Goal: Task Accomplishment & Management: Manage account settings

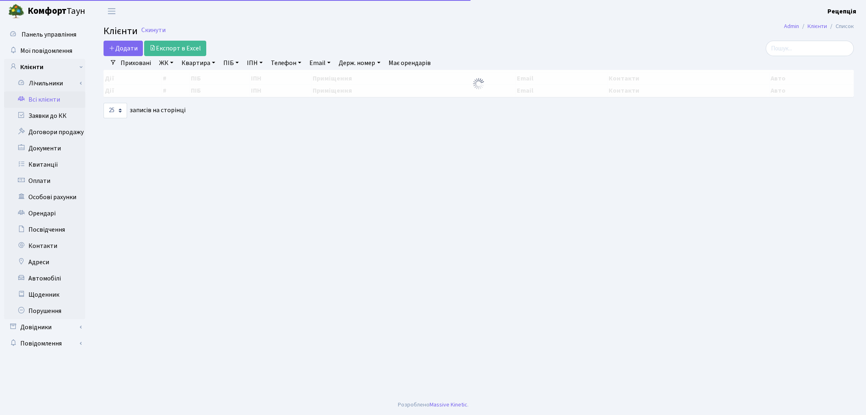
select select "25"
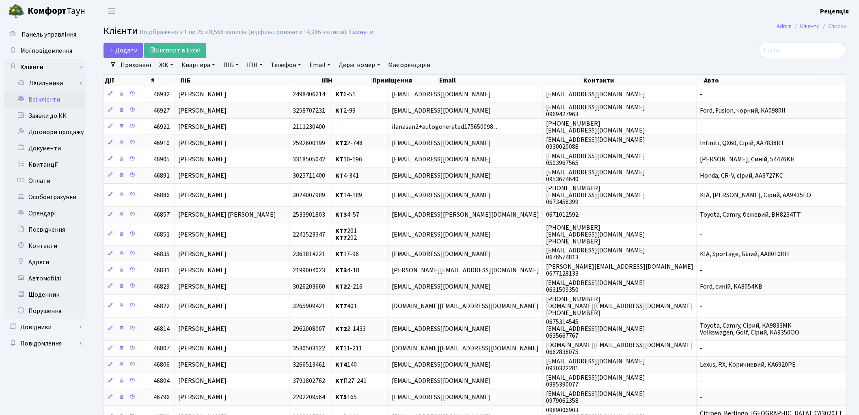
click at [160, 66] on link "ЖК" at bounding box center [166, 65] width 21 height 14
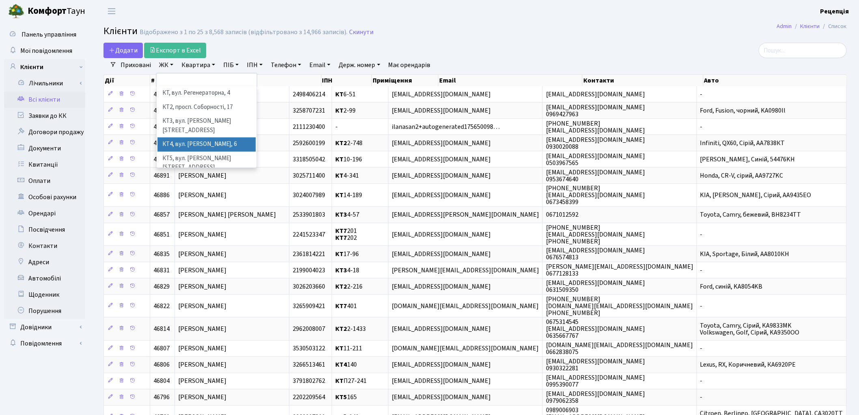
click at [232, 137] on li "КТ4, вул. Юрія Липи, 6" at bounding box center [207, 144] width 98 height 14
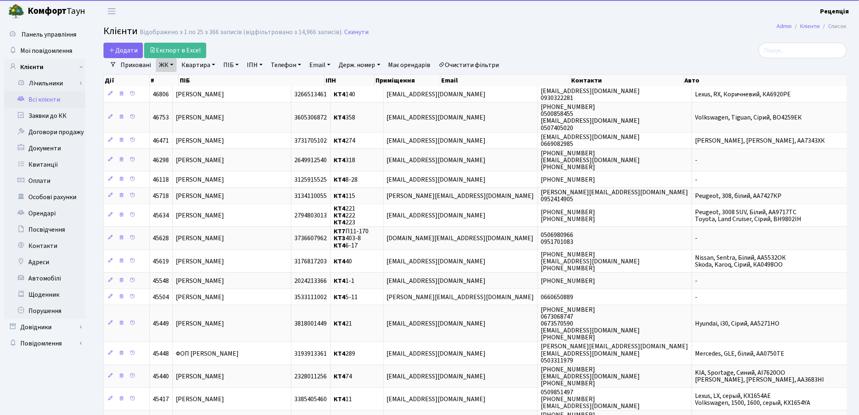
click at [201, 69] on link "Квартира" at bounding box center [198, 65] width 40 height 14
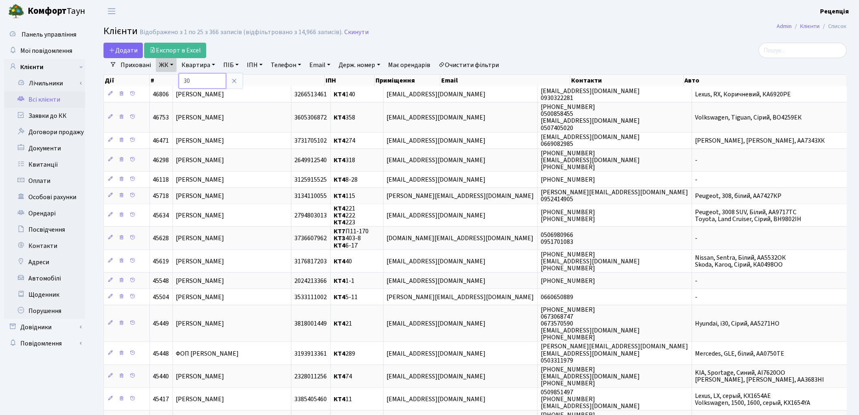
type input "30"
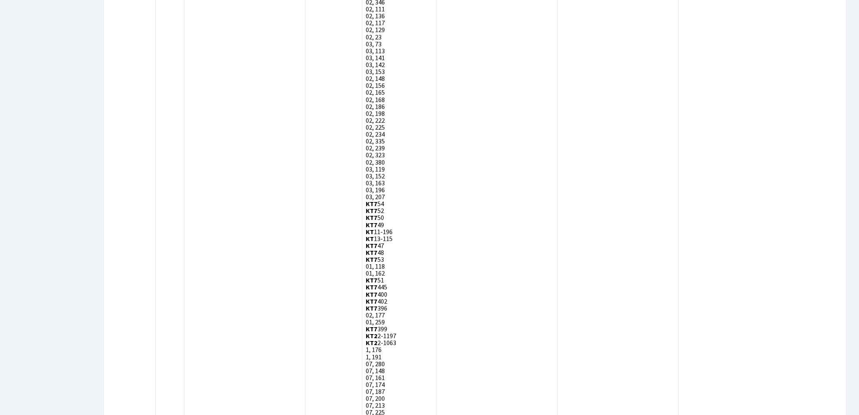
scroll to position [2345, 0]
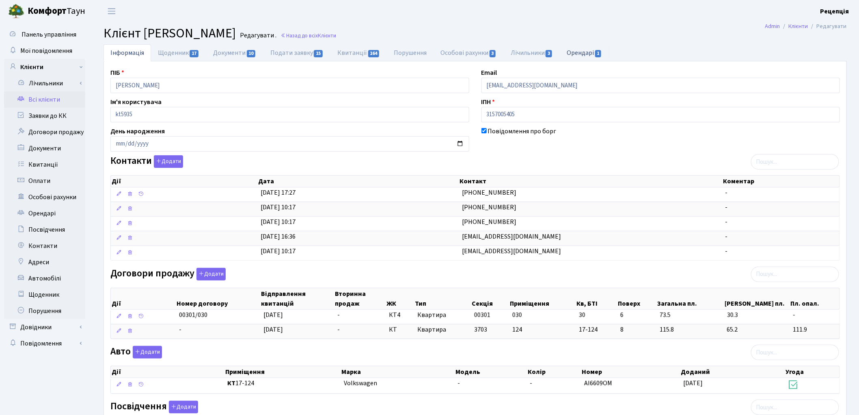
click at [593, 55] on link "Орендарі 1" at bounding box center [584, 52] width 49 height 17
select select "25"
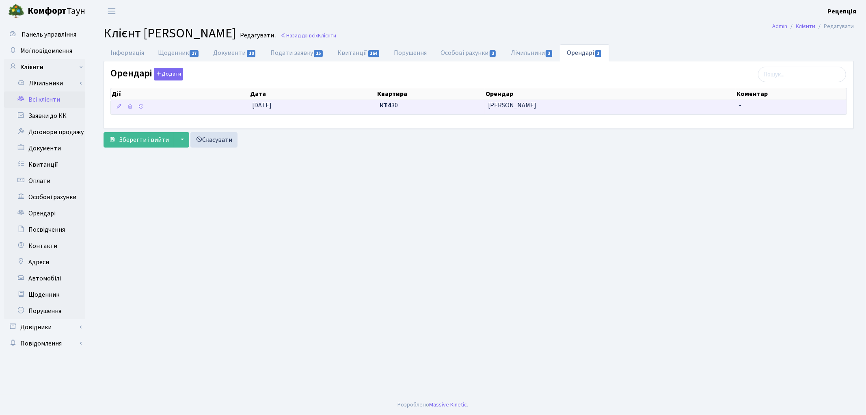
click at [572, 108] on span "Олександр Овчаренко" at bounding box center [610, 105] width 245 height 9
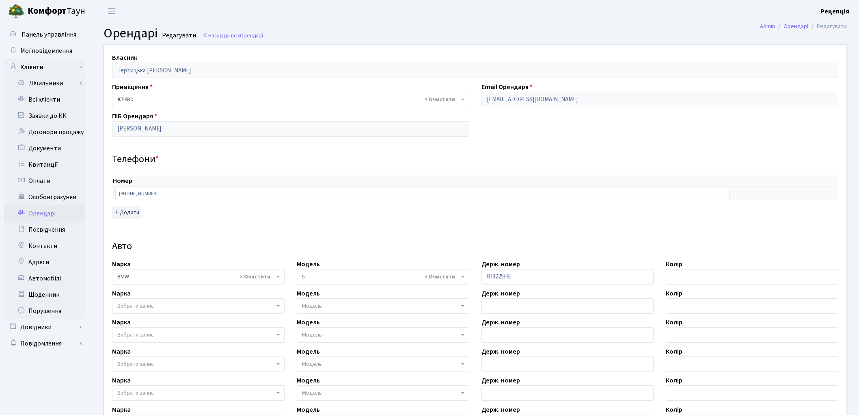
select select "225"
click at [37, 97] on link "Всі клієнти" at bounding box center [44, 99] width 81 height 16
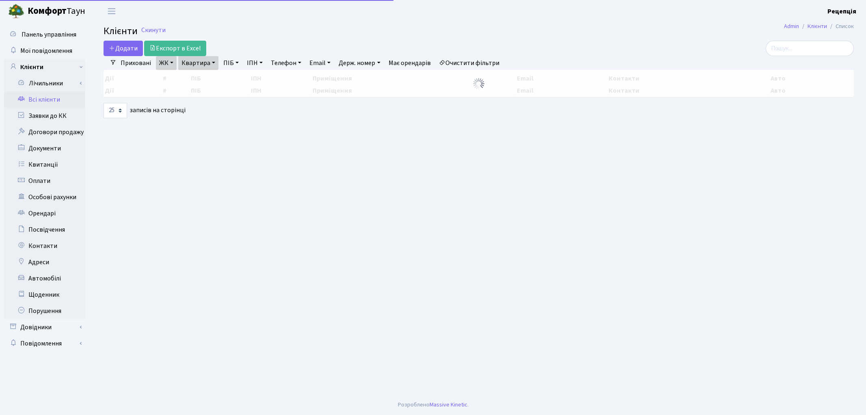
select select "25"
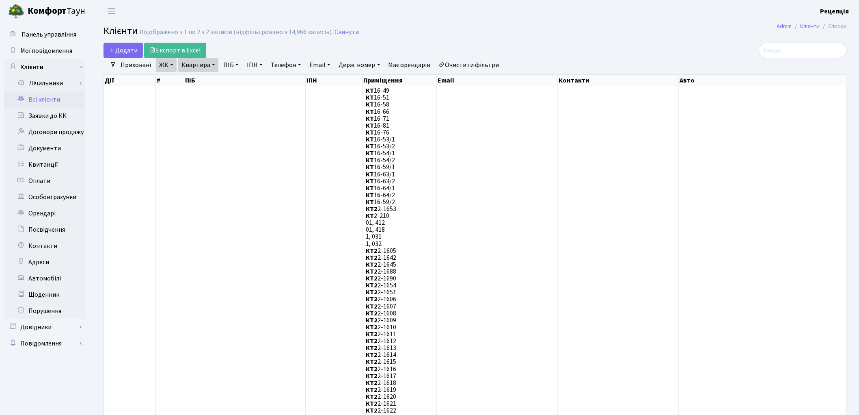
click at [474, 63] on link "Очистити фільтри" at bounding box center [469, 65] width 67 height 14
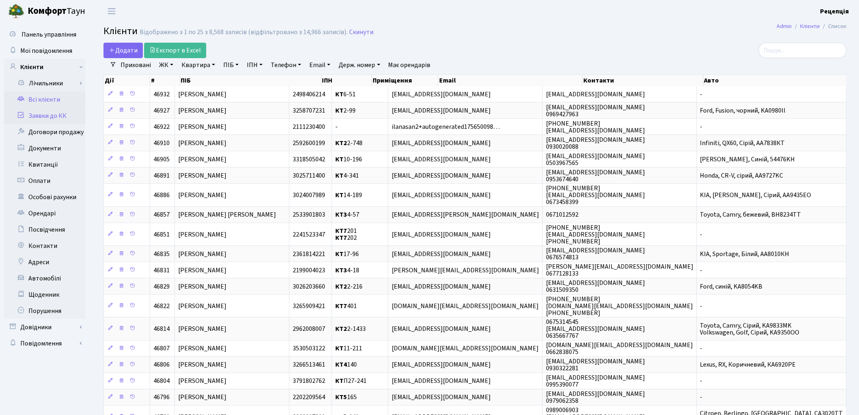
click at [37, 118] on link "Заявки до КК" at bounding box center [44, 116] width 81 height 16
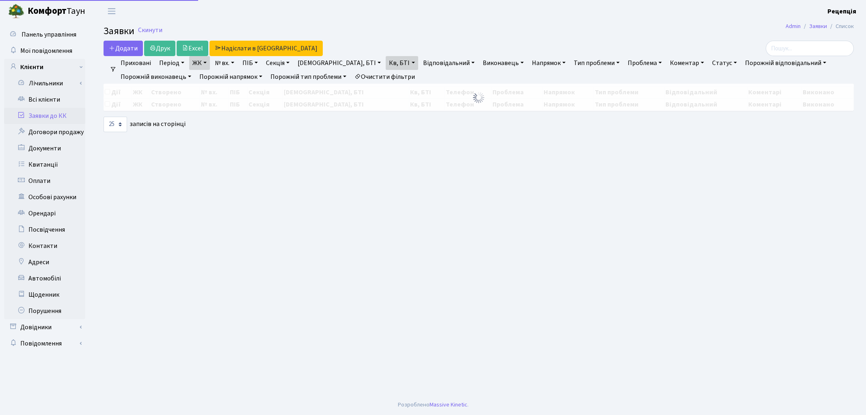
select select "25"
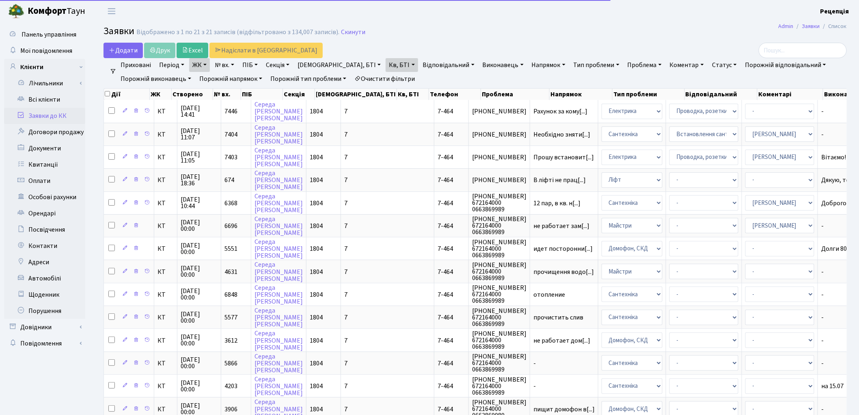
click at [381, 78] on link "Очистити фільтри" at bounding box center [384, 79] width 67 height 14
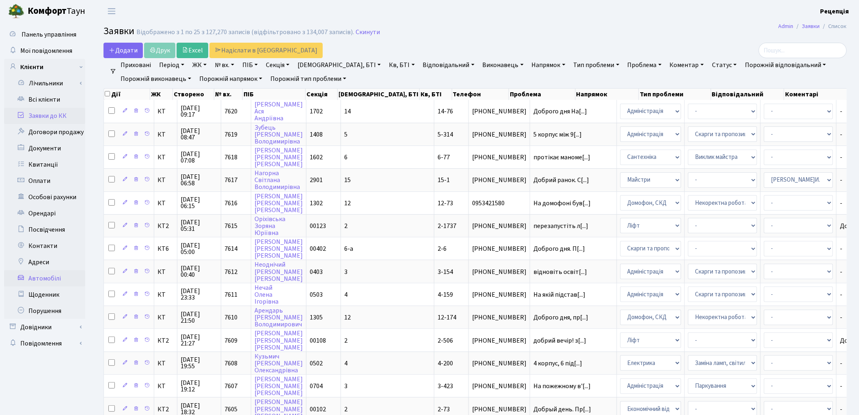
click at [48, 277] on link "Автомобілі" at bounding box center [44, 278] width 81 height 16
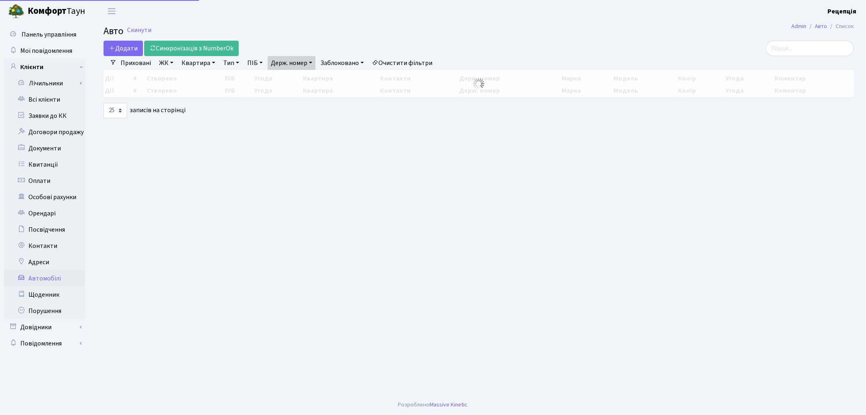
select select "25"
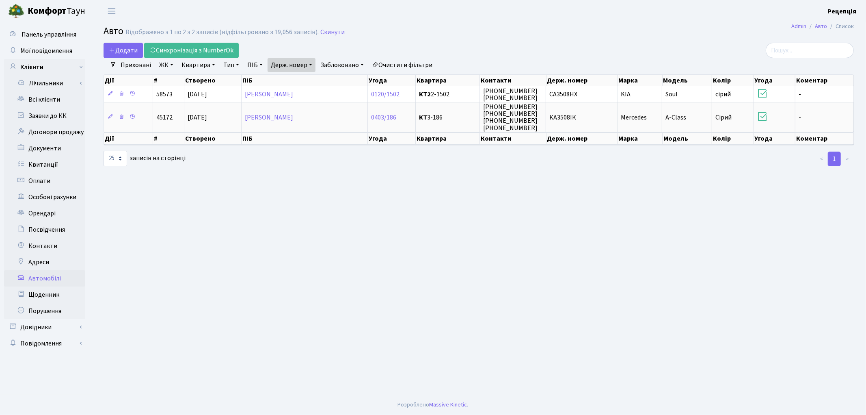
click at [311, 61] on link "Держ. номер" at bounding box center [292, 65] width 48 height 14
click at [308, 82] on input "3508" at bounding box center [292, 80] width 48 height 15
type input "3"
type input "2101"
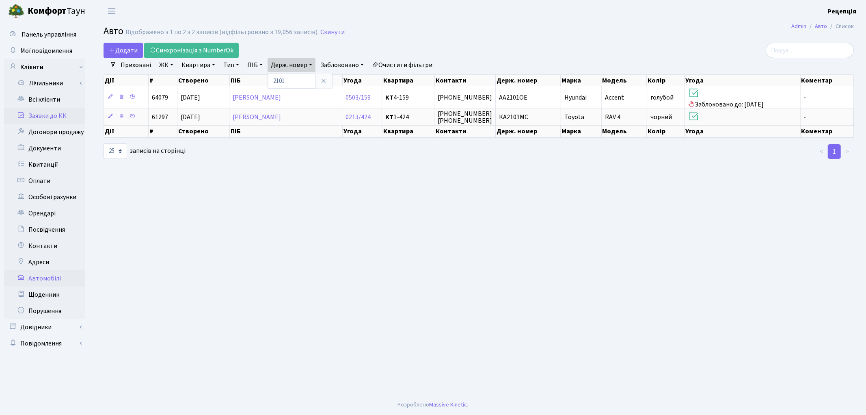
click at [52, 115] on link "Заявки до КК" at bounding box center [44, 116] width 81 height 16
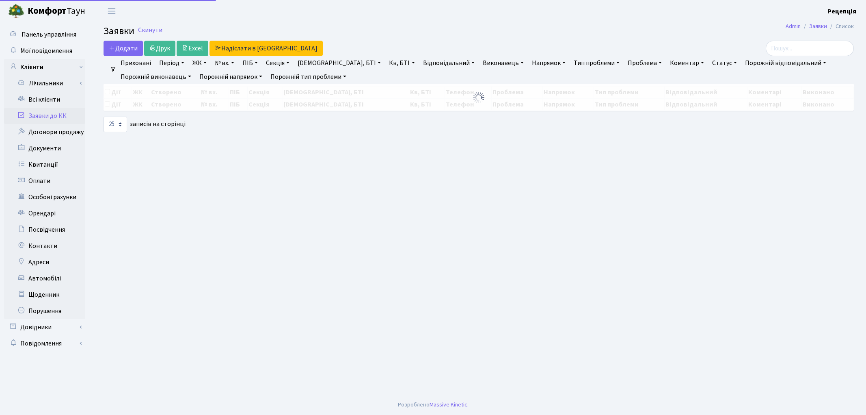
select select
select select "25"
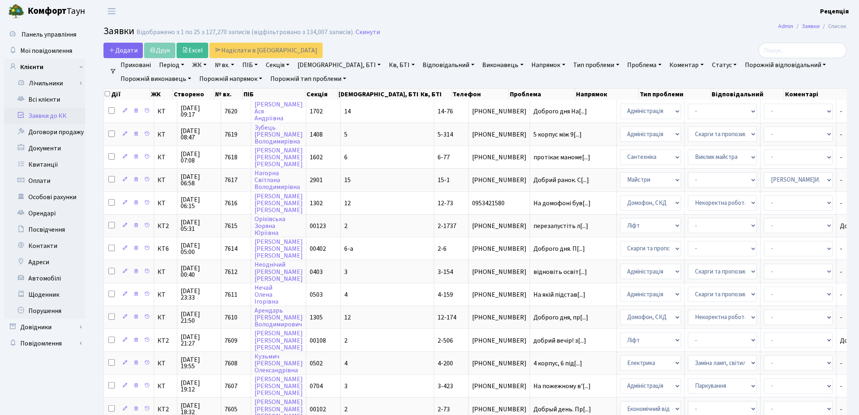
click at [201, 67] on link "ЖК" at bounding box center [199, 65] width 21 height 14
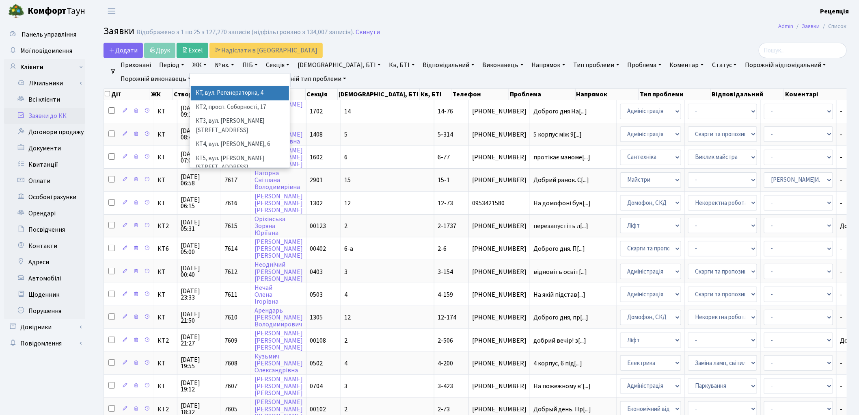
click at [219, 91] on li "КТ, вул. Регенераторна, 4" at bounding box center [240, 93] width 98 height 14
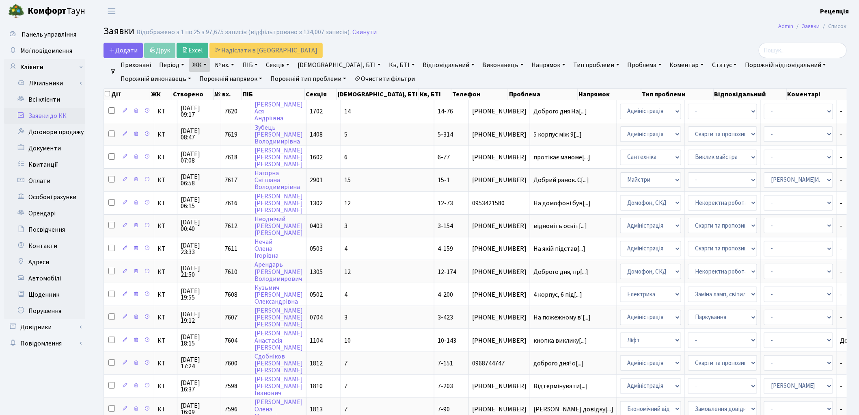
click at [386, 66] on link "Кв, БТІ" at bounding box center [402, 65] width 32 height 14
type input "4-159"
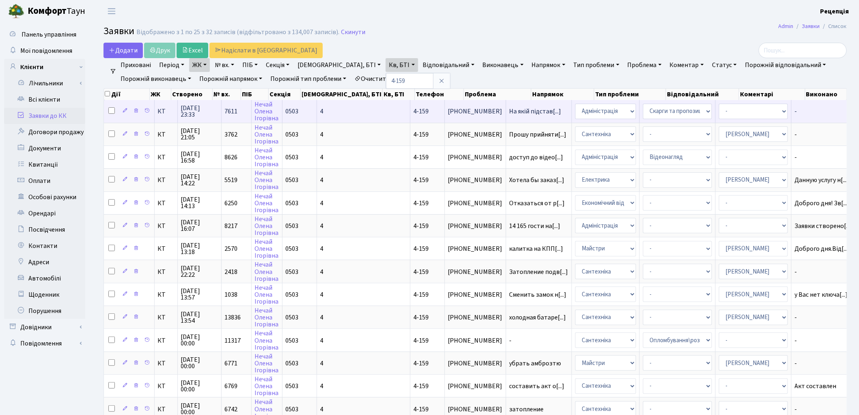
click at [506, 115] on td "На якій підстав[...]" at bounding box center [539, 111] width 66 height 22
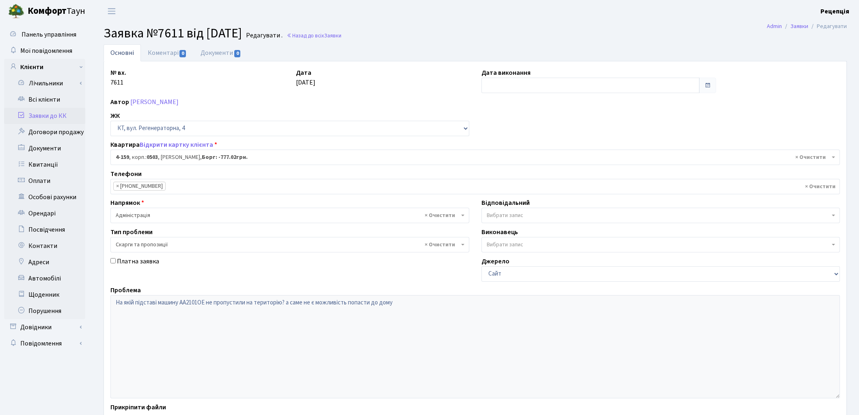
select select "1085"
click at [159, 244] on span "× Скарги та пропозиції" at bounding box center [288, 244] width 344 height 8
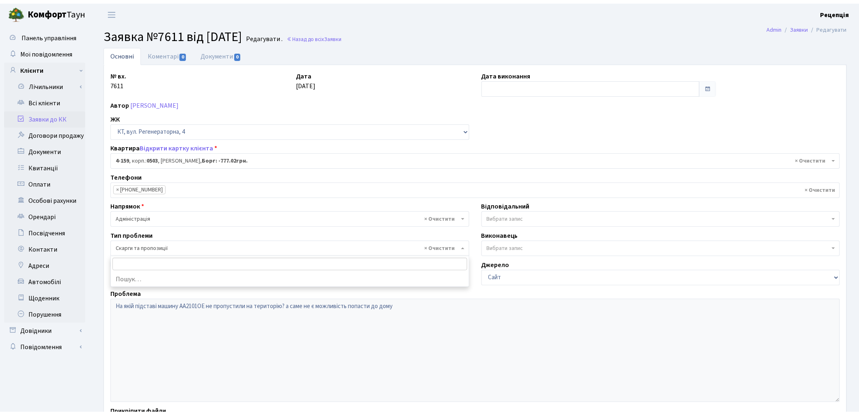
scroll to position [79, 0]
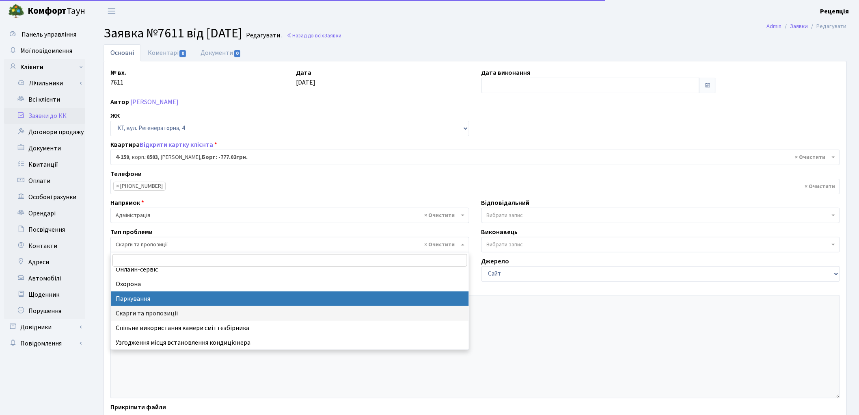
select select "66"
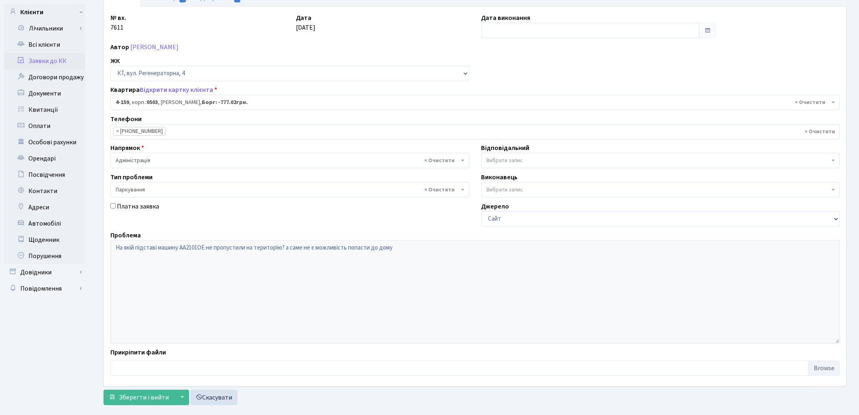
scroll to position [70, 0]
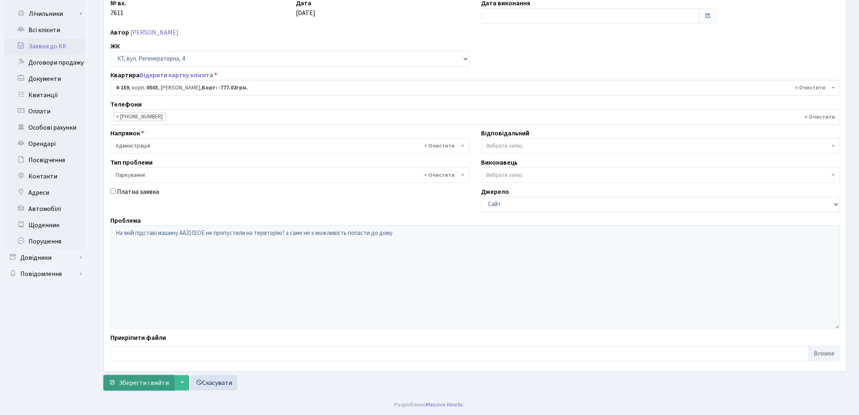
click at [130, 378] on span "Зберегти і вийти" at bounding box center [144, 382] width 50 height 9
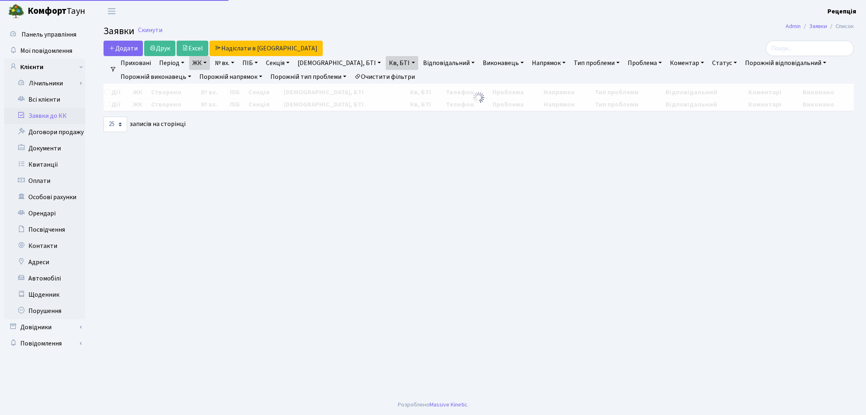
select select "25"
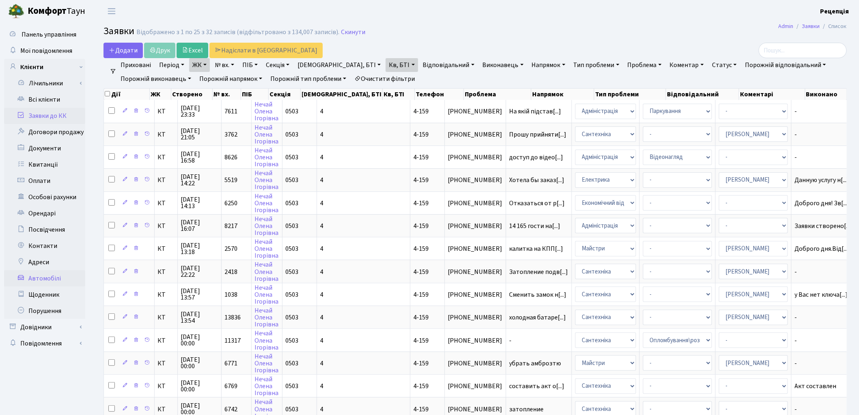
click at [45, 277] on link "Автомобілі" at bounding box center [44, 278] width 81 height 16
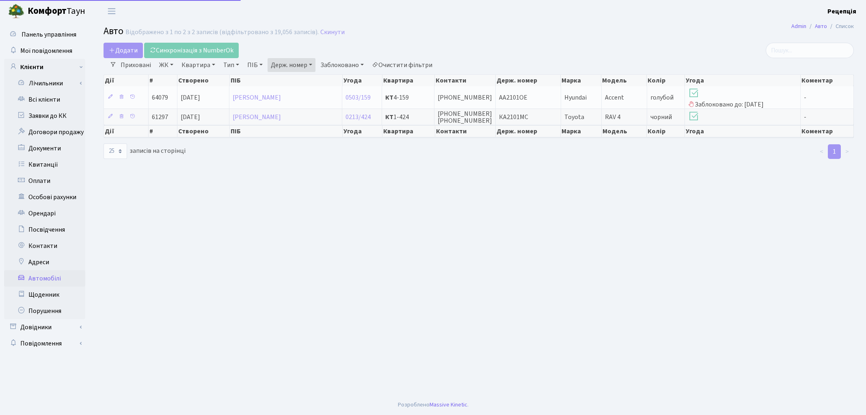
select select "25"
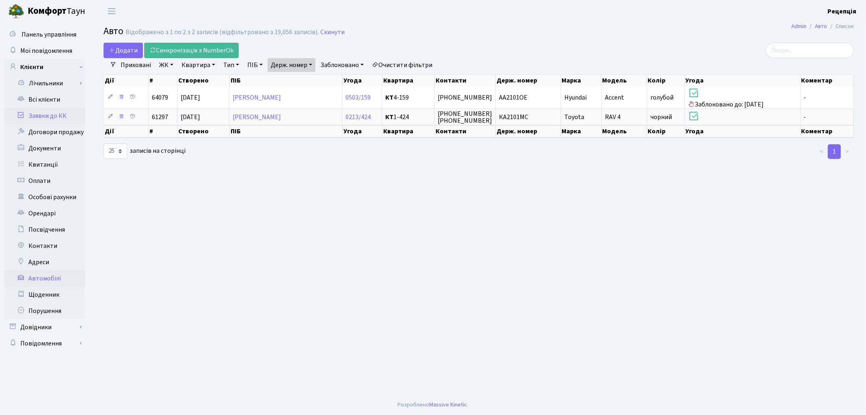
click at [63, 120] on link "Заявки до КК" at bounding box center [44, 116] width 81 height 16
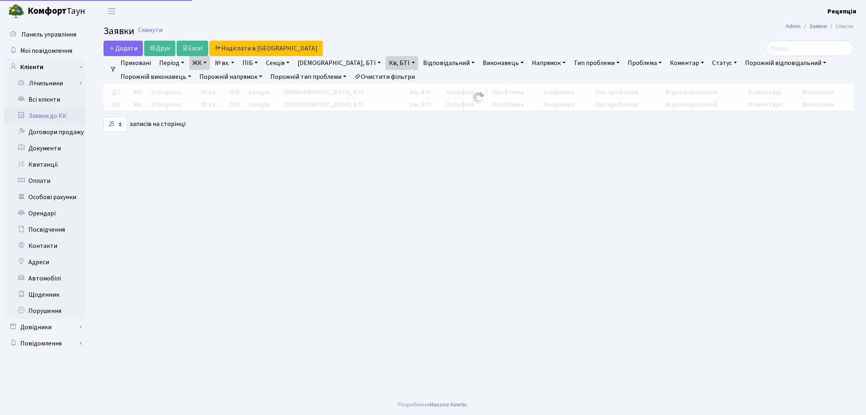
select select "25"
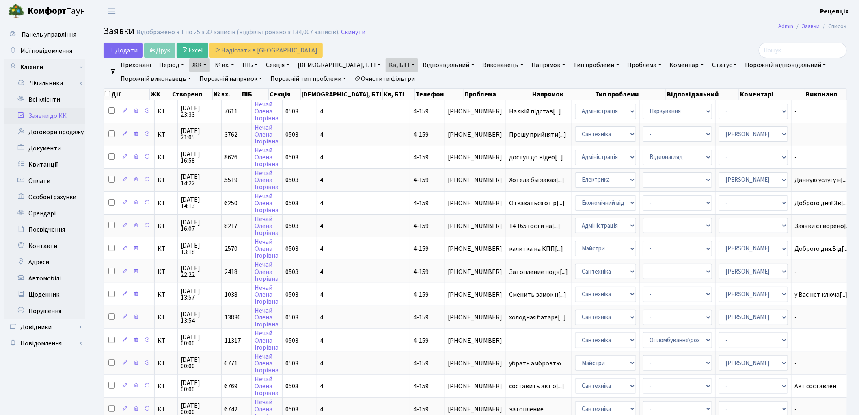
click at [393, 79] on link "Очистити фільтри" at bounding box center [384, 79] width 67 height 14
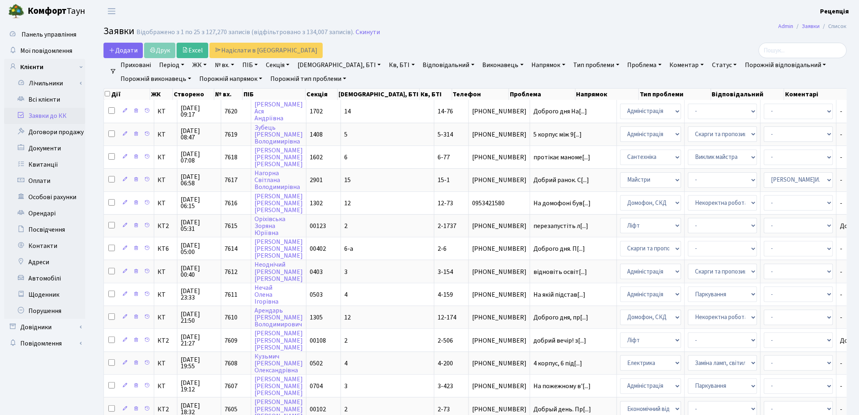
click at [204, 65] on link "ЖК" at bounding box center [199, 65] width 21 height 14
click at [204, 66] on link "ЖК" at bounding box center [199, 65] width 21 height 14
click at [529, 64] on link "Напрямок" at bounding box center [549, 65] width 40 height 14
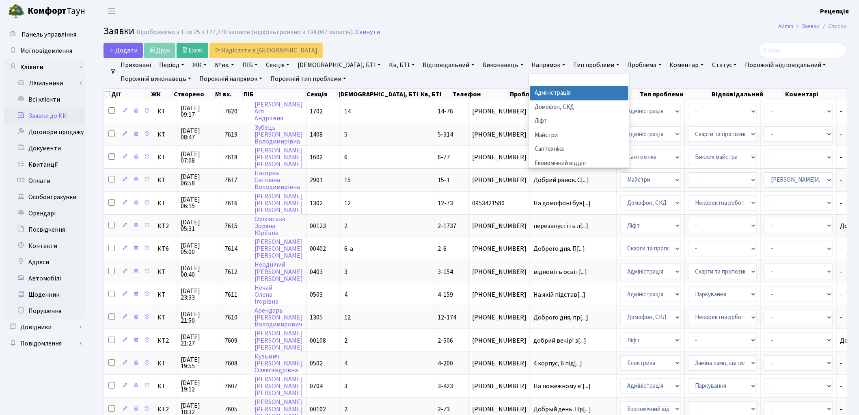
click at [530, 92] on li "Адміністрація" at bounding box center [579, 93] width 98 height 14
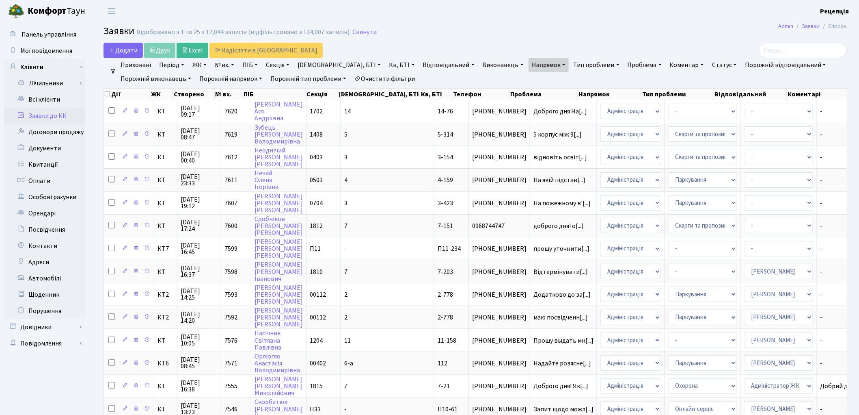
click at [625, 63] on link "Проблема" at bounding box center [645, 65] width 41 height 14
click at [571, 67] on link "Тип проблеми" at bounding box center [597, 65] width 52 height 14
click at [529, 65] on link "Напрямок" at bounding box center [549, 65] width 40 height 14
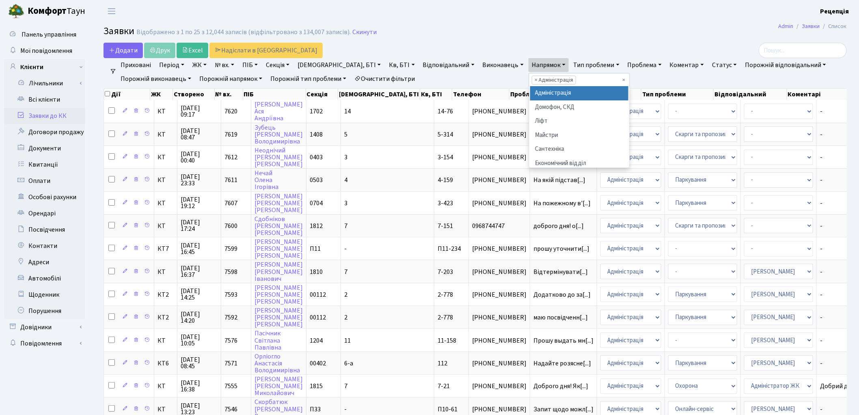
click at [529, 65] on link "Напрямок" at bounding box center [549, 65] width 40 height 14
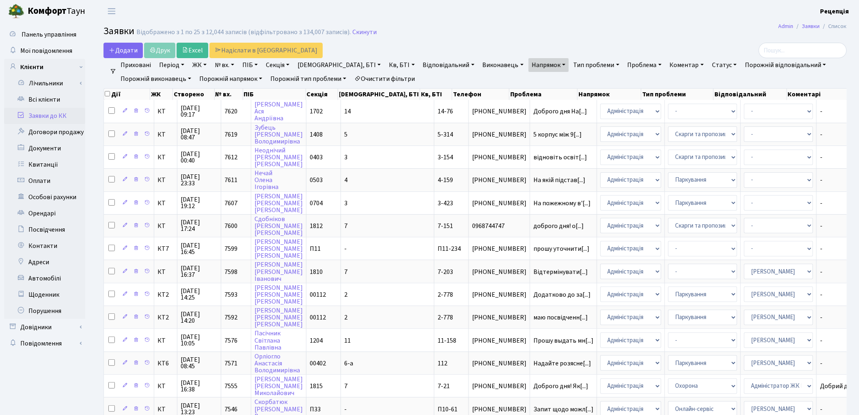
click at [571, 62] on link "Тип проблеми" at bounding box center [597, 65] width 52 height 14
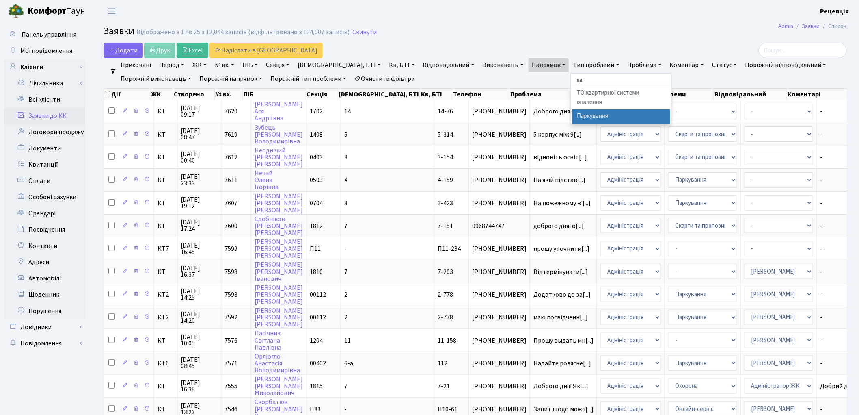
type input "па"
click at [572, 117] on li "Паркування" at bounding box center [621, 116] width 98 height 14
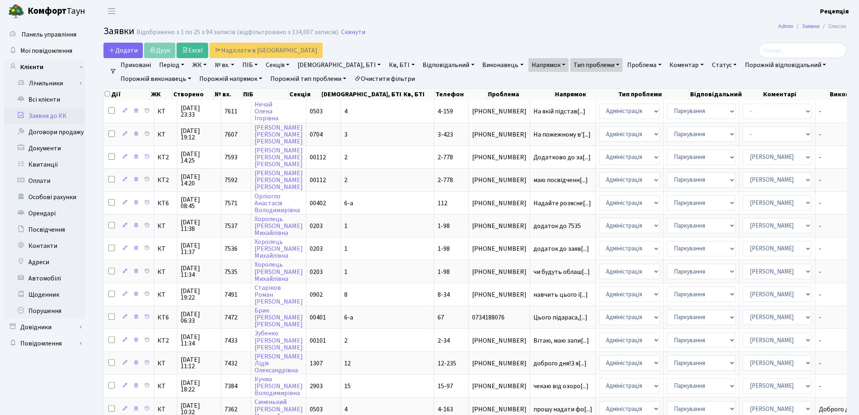
click at [386, 80] on link "Очистити фільтри" at bounding box center [384, 79] width 67 height 14
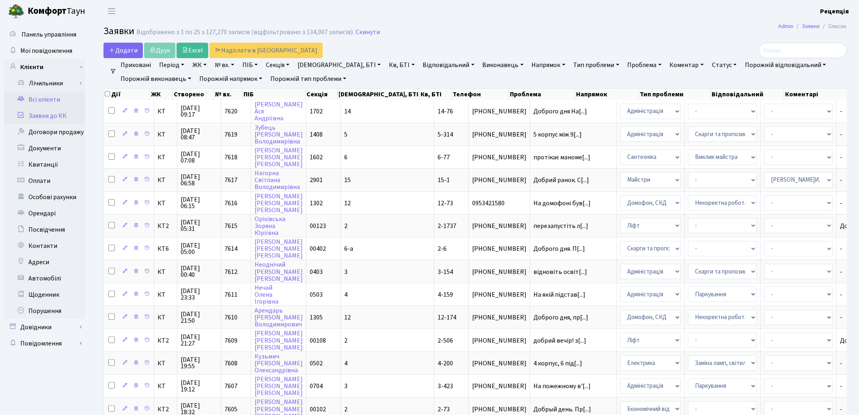
click at [38, 100] on link "Всі клієнти" at bounding box center [44, 99] width 81 height 16
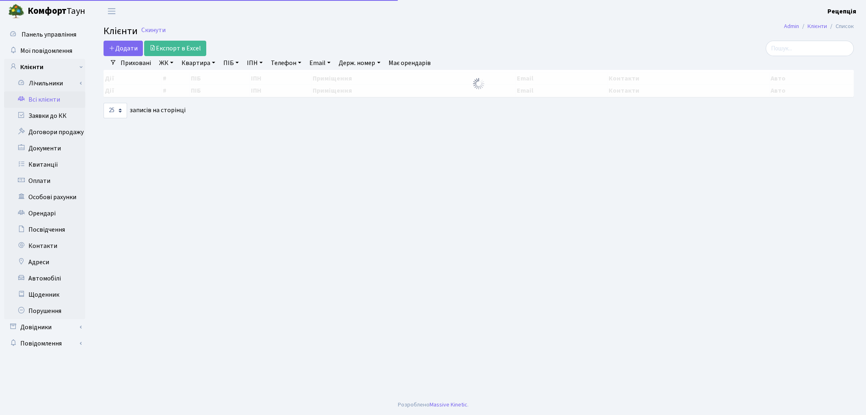
select select "25"
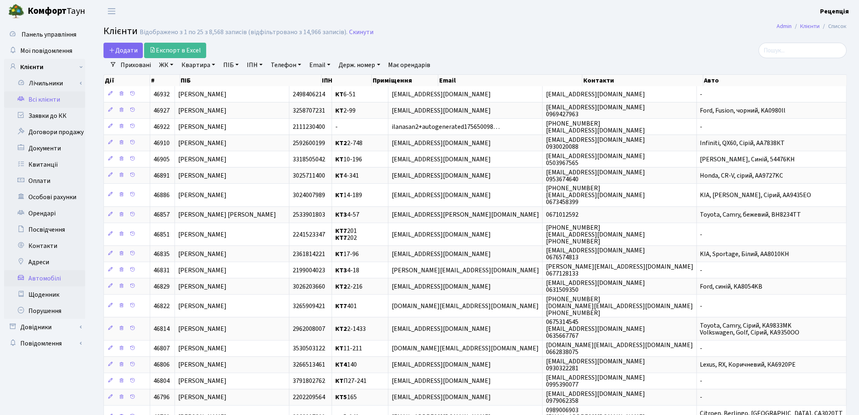
click at [54, 278] on link "Автомобілі" at bounding box center [44, 278] width 81 height 16
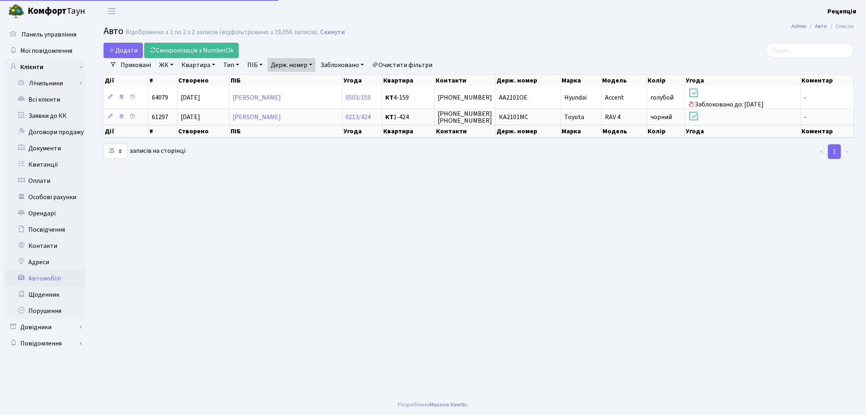
select select "25"
click at [411, 64] on link "Очистити фільтри" at bounding box center [402, 65] width 67 height 14
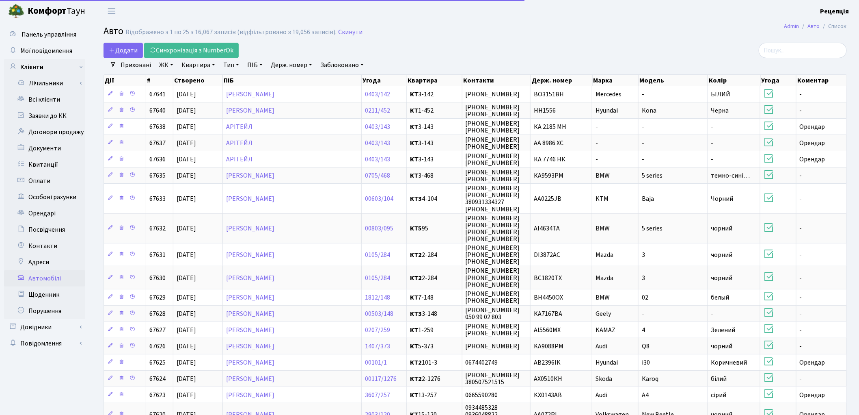
click at [305, 64] on link "Держ. номер" at bounding box center [292, 65] width 48 height 14
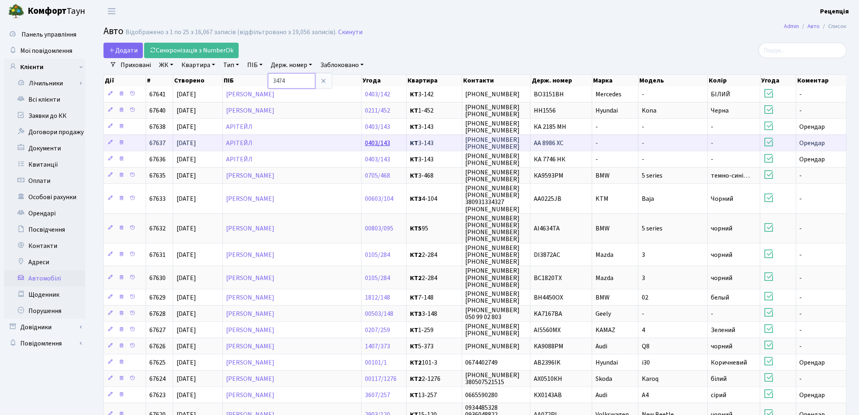
type input "3474"
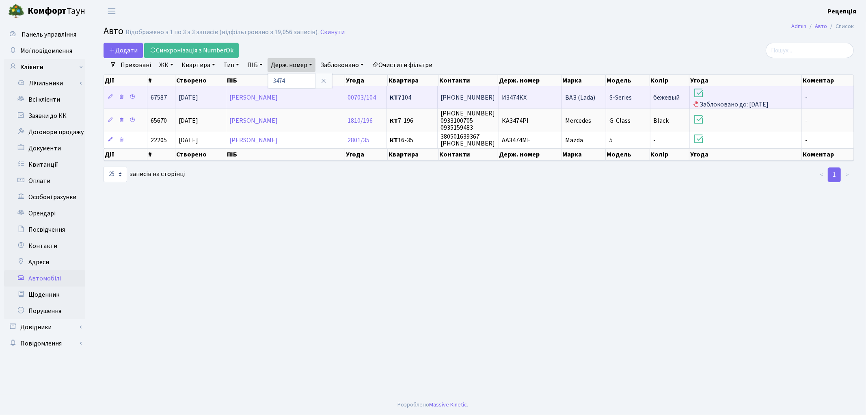
click at [527, 100] on td "И3474КХ" at bounding box center [530, 97] width 63 height 22
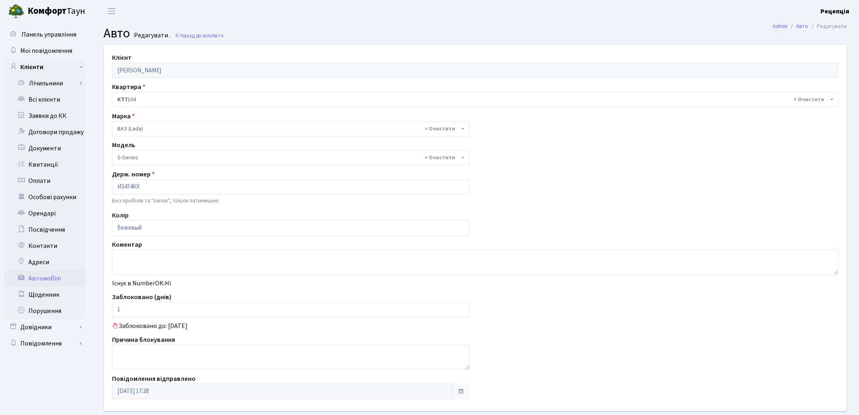
select select "2101"
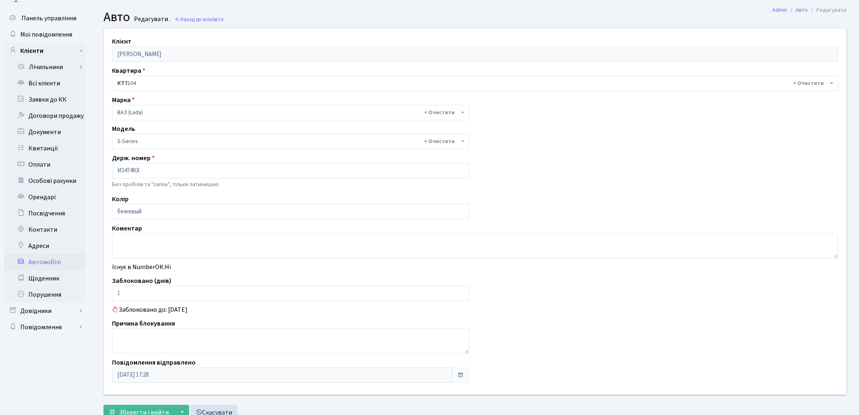
scroll to position [46, 0]
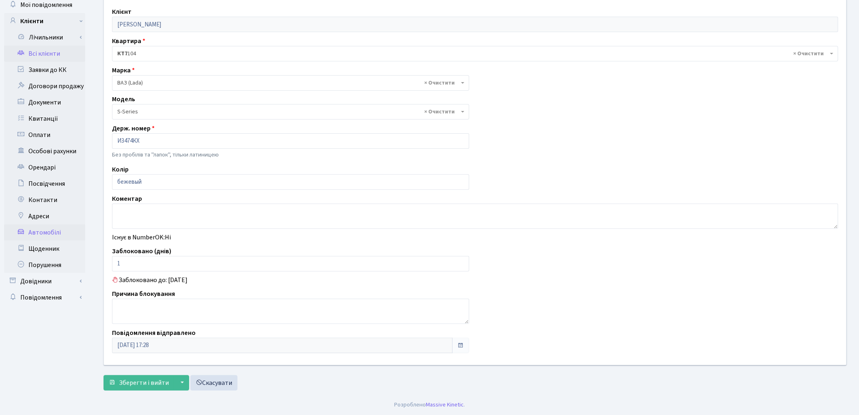
click at [56, 53] on link "Всі клієнти" at bounding box center [44, 53] width 81 height 16
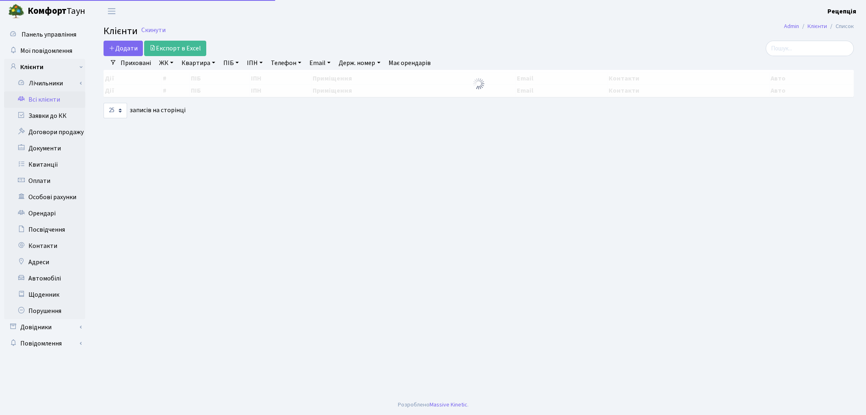
select select "25"
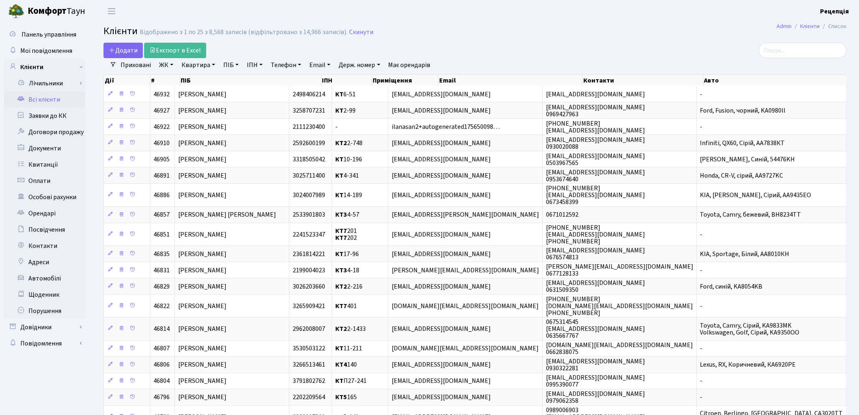
click at [229, 66] on link "ПІБ" at bounding box center [231, 65] width 22 height 14
type input "розумович"
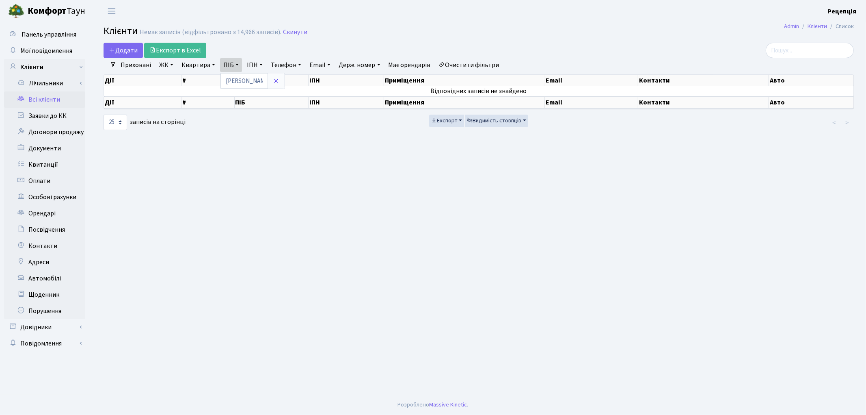
click at [275, 80] on icon at bounding box center [276, 81] width 6 height 6
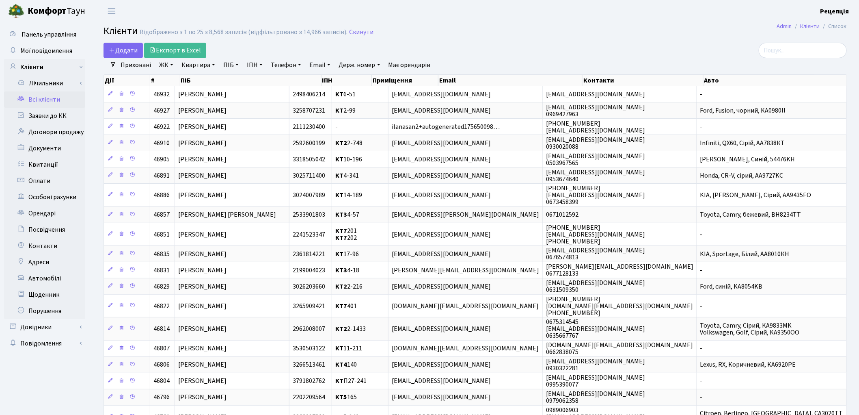
click at [171, 65] on link "ЖК" at bounding box center [166, 65] width 21 height 14
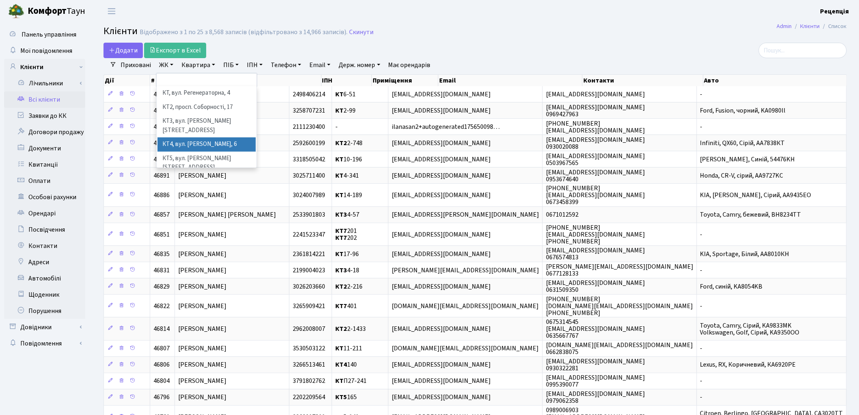
click at [227, 137] on li "КТ4, вул. [PERSON_NAME], 6" at bounding box center [207, 144] width 98 height 14
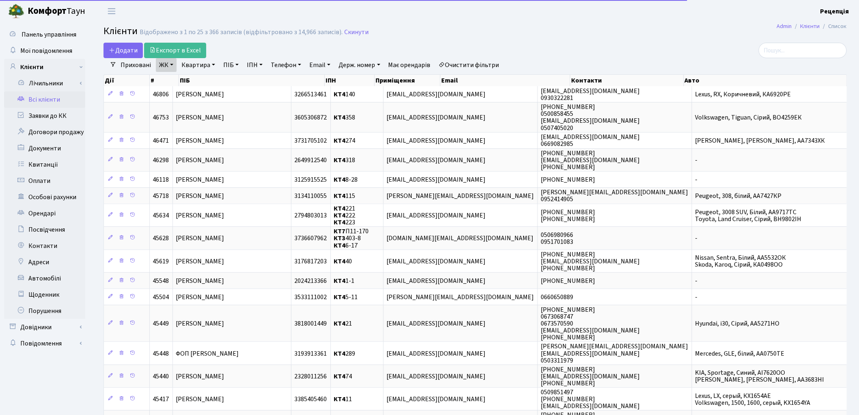
click at [204, 65] on link "Квартира" at bounding box center [198, 65] width 40 height 14
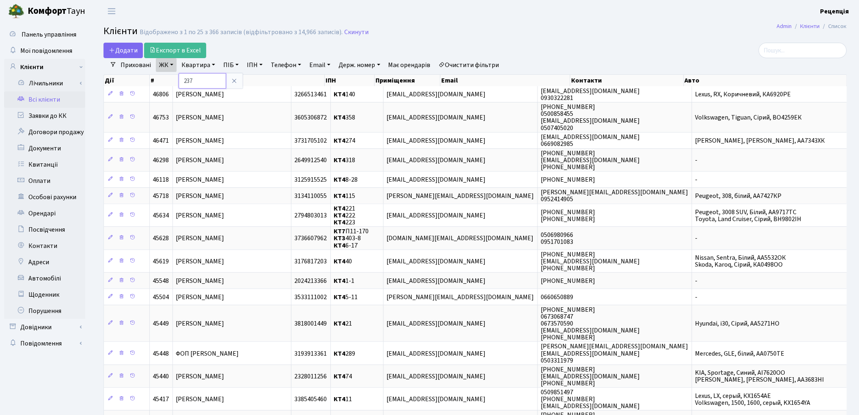
type input "237"
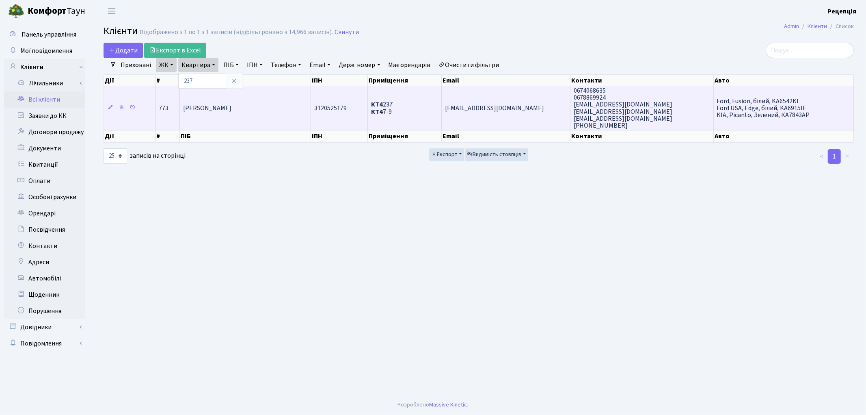
click at [302, 104] on td "Афанасьєв Вадим Сергійович" at bounding box center [245, 107] width 131 height 43
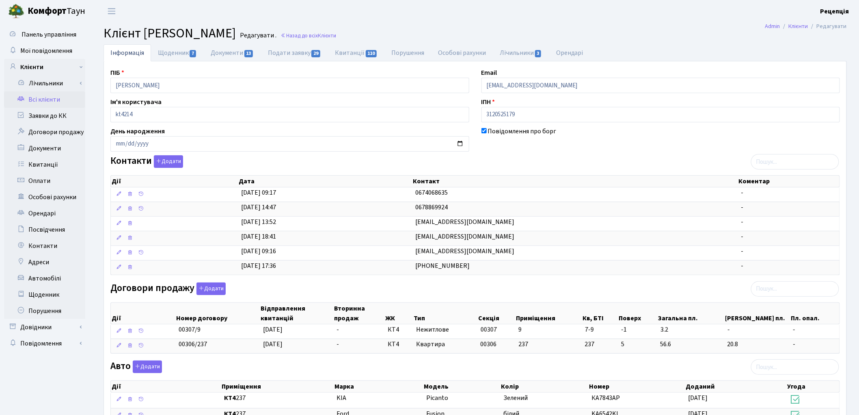
click at [47, 95] on link "Всі клієнти" at bounding box center [44, 99] width 81 height 16
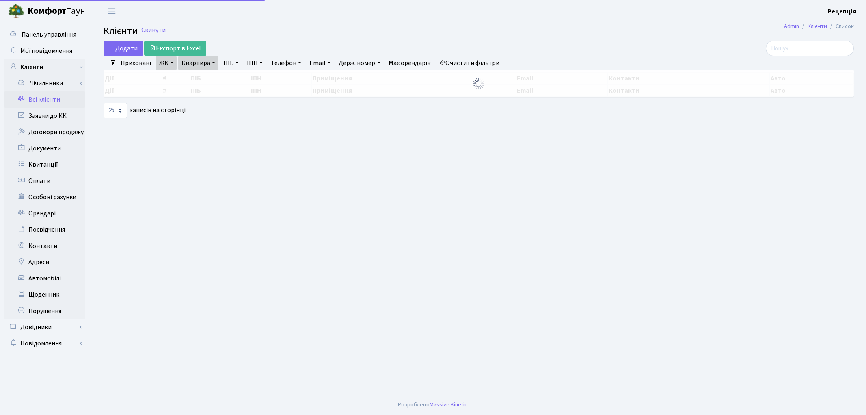
select select "25"
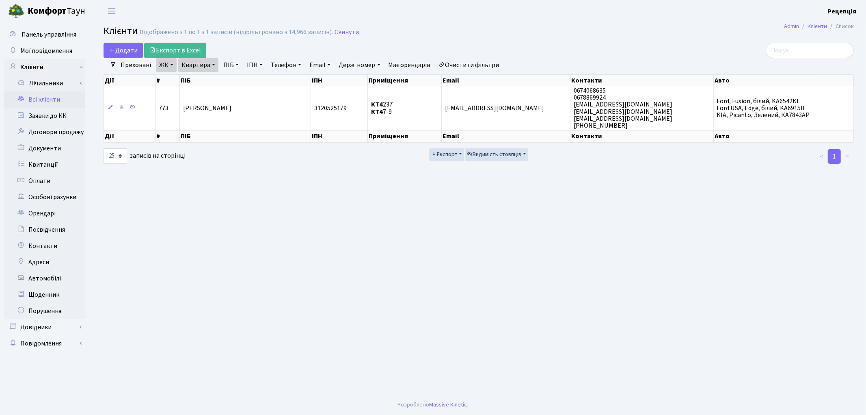
click at [467, 66] on link "Очистити фільтри" at bounding box center [469, 65] width 67 height 14
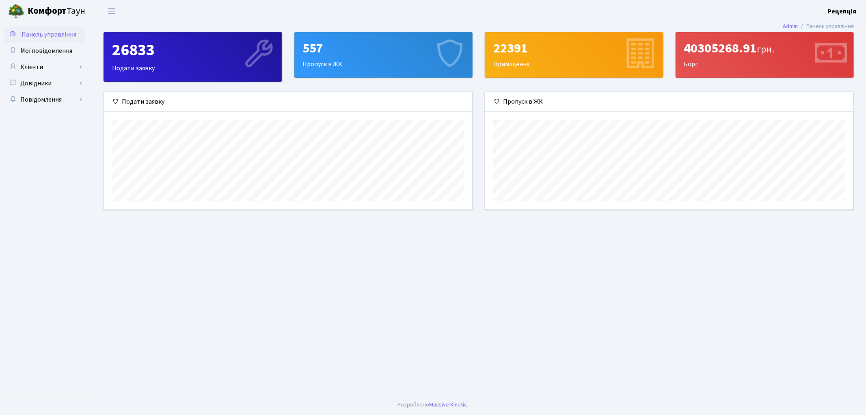
scroll to position [117, 368]
click at [35, 65] on link "Клієнти" at bounding box center [44, 67] width 81 height 16
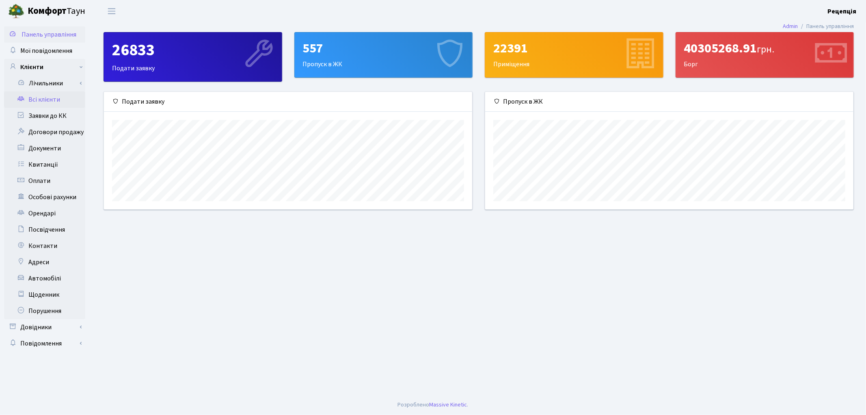
click at [47, 98] on link "Всі клієнти" at bounding box center [44, 99] width 81 height 16
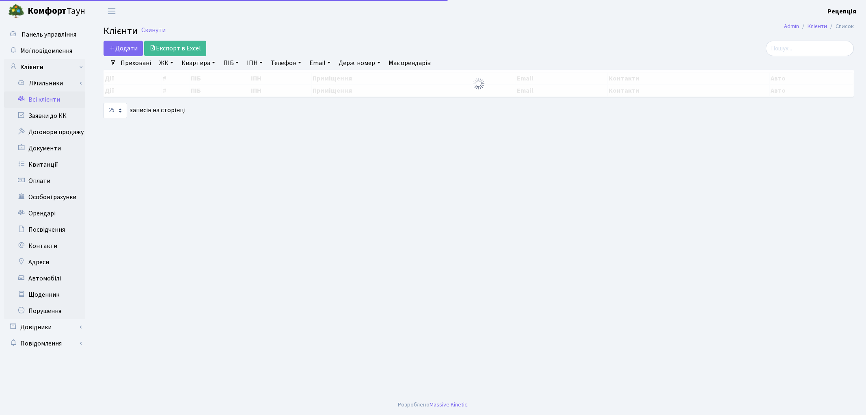
select select "25"
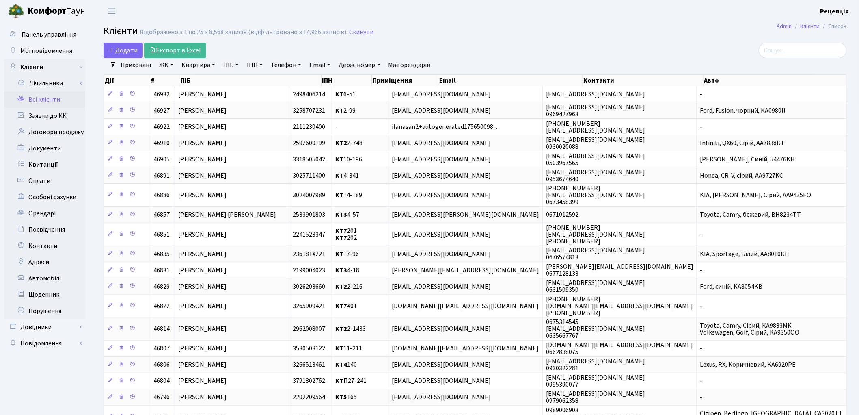
click at [606, 38] on h2 "Клієнти Відображено з 1 по 25 з 8,568 записів (відфільтровано з 14,966 записів)…" at bounding box center [476, 33] width 744 height 14
click at [158, 66] on link "ЖК" at bounding box center [166, 65] width 21 height 14
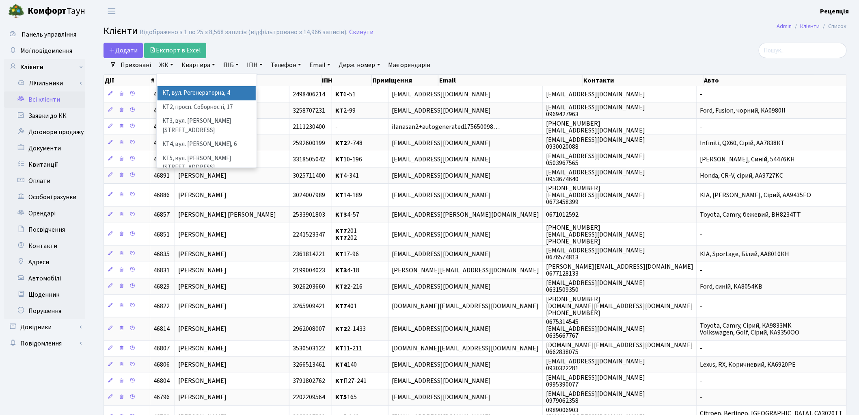
click at [187, 93] on li "КТ, вул. Регенераторна, 4" at bounding box center [207, 93] width 98 height 14
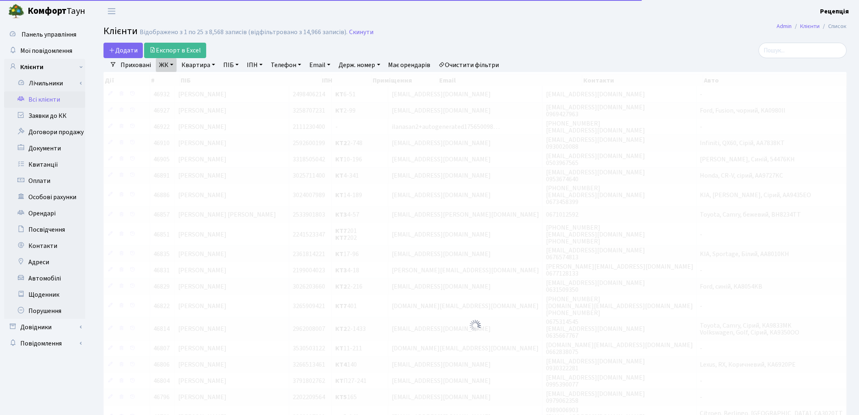
click at [198, 68] on link "Квартира" at bounding box center [198, 65] width 40 height 14
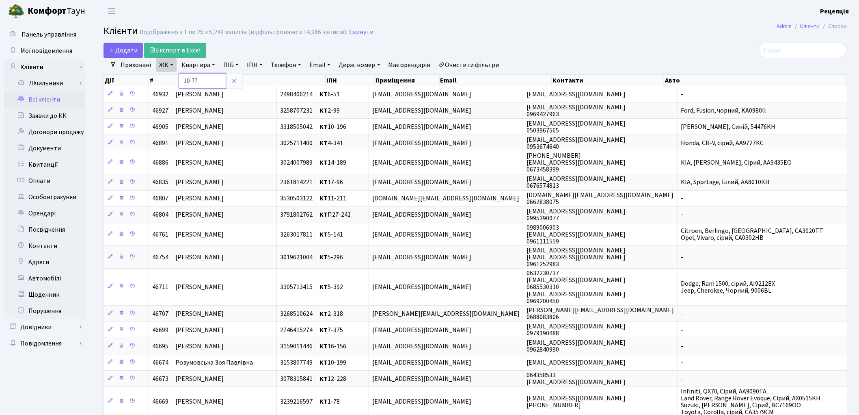
type input "10-77"
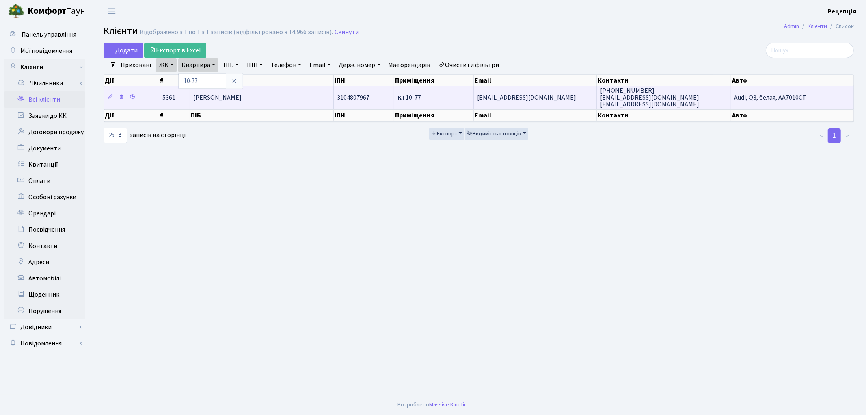
click at [242, 100] on span "[PERSON_NAME]" at bounding box center [217, 97] width 48 height 9
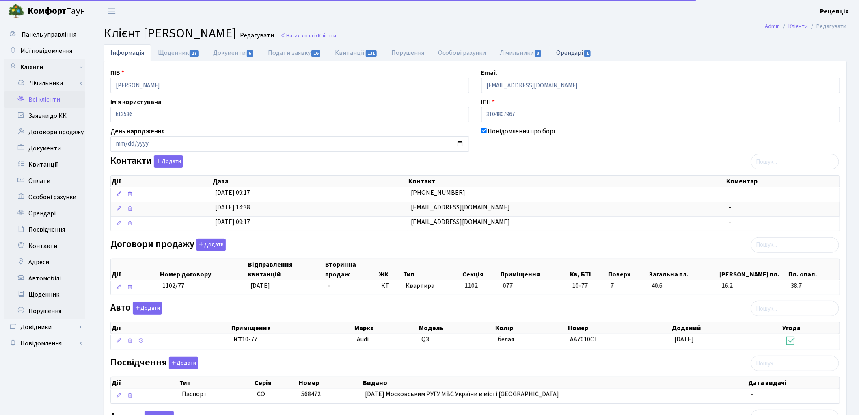
click at [570, 51] on link "Орендарі 1" at bounding box center [574, 52] width 49 height 17
select select "25"
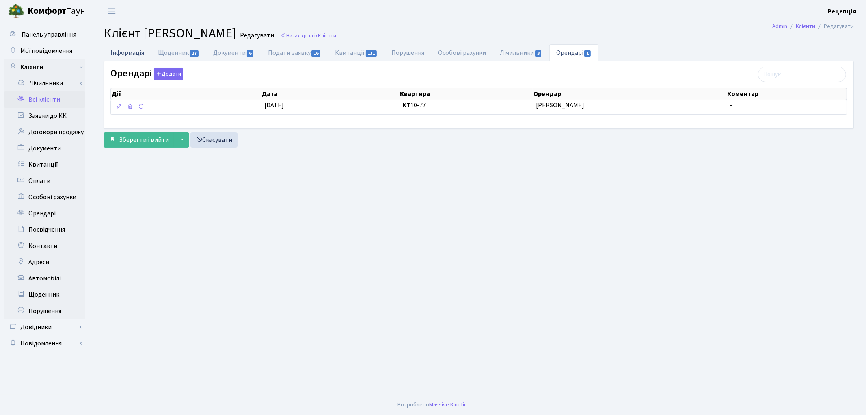
click at [129, 51] on link "Інформація" at bounding box center [128, 52] width 48 height 17
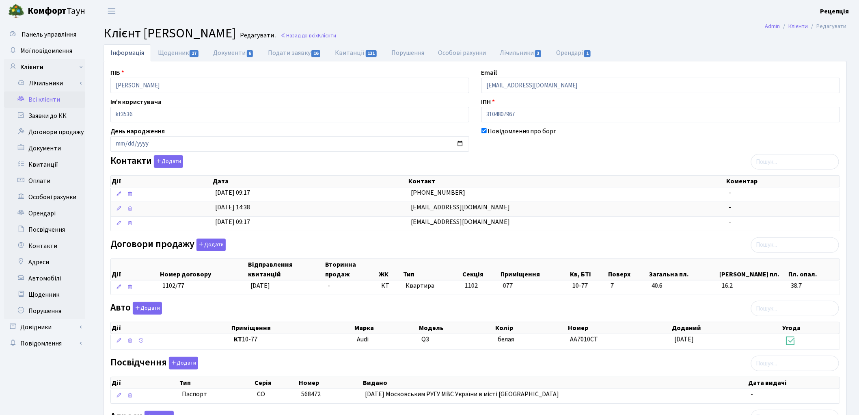
click at [60, 102] on link "Всі клієнти" at bounding box center [44, 99] width 81 height 16
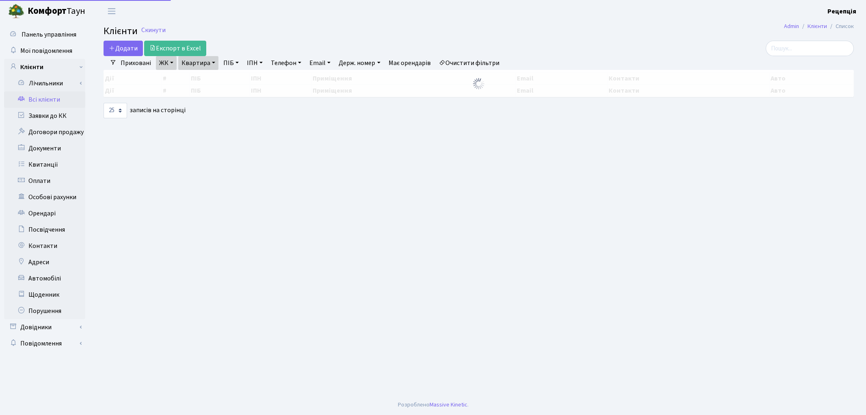
select select "25"
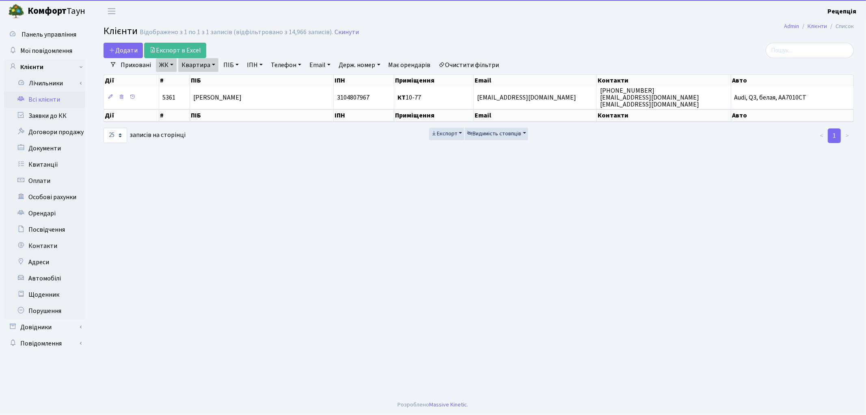
click at [484, 63] on link "Очистити фільтри" at bounding box center [469, 65] width 67 height 14
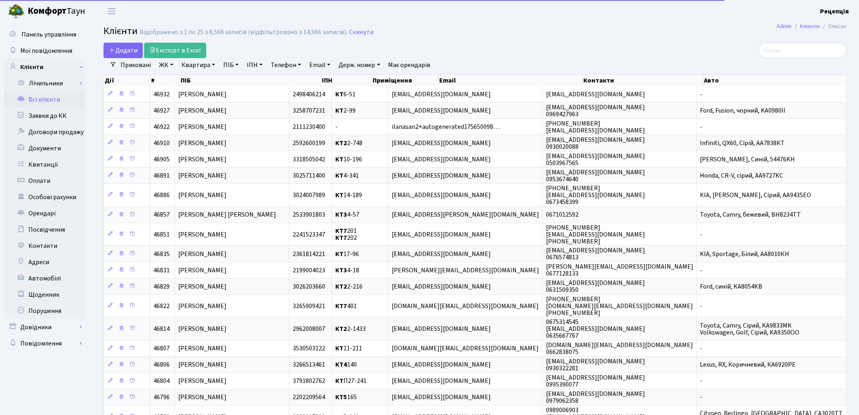
click at [232, 63] on link "ПІБ" at bounding box center [231, 65] width 22 height 14
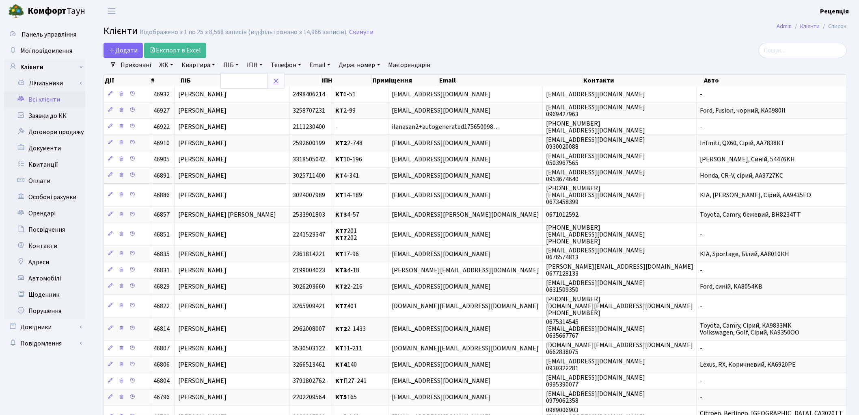
click at [277, 79] on icon at bounding box center [276, 81] width 6 height 6
click at [228, 64] on link "ПІБ" at bounding box center [231, 65] width 22 height 14
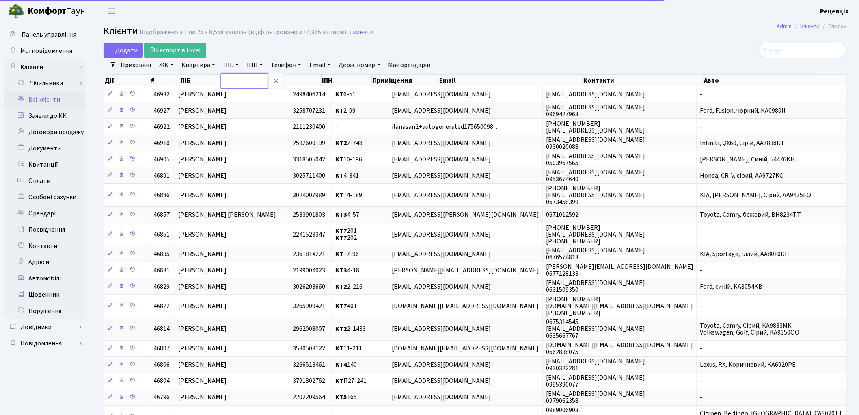
click at [234, 77] on input "text" at bounding box center [245, 80] width 48 height 15
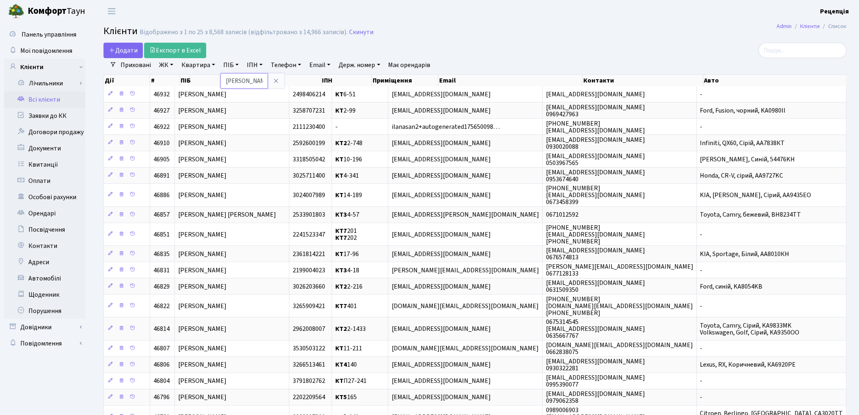
type input "гараєв"
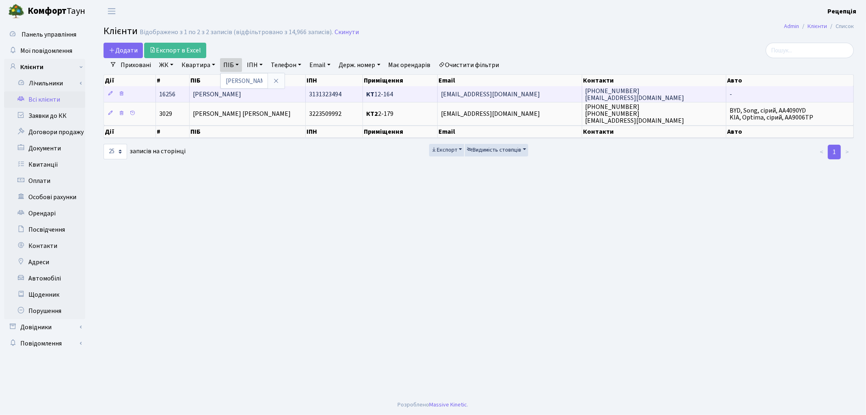
click at [281, 95] on td "Гараєв Шахід Шакір" at bounding box center [248, 94] width 116 height 16
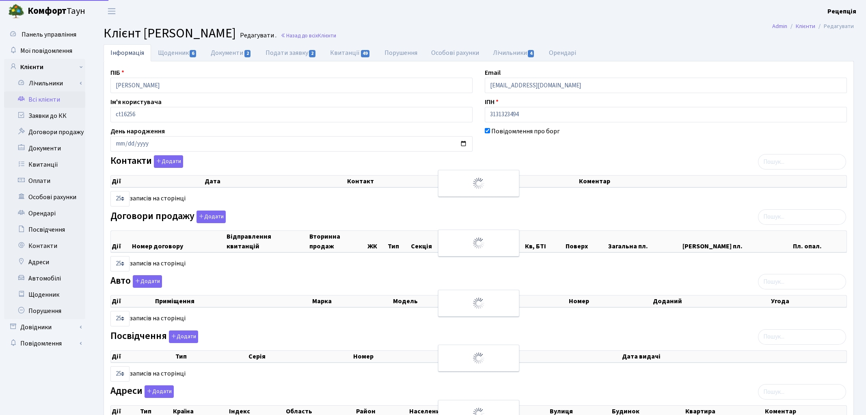
select select "25"
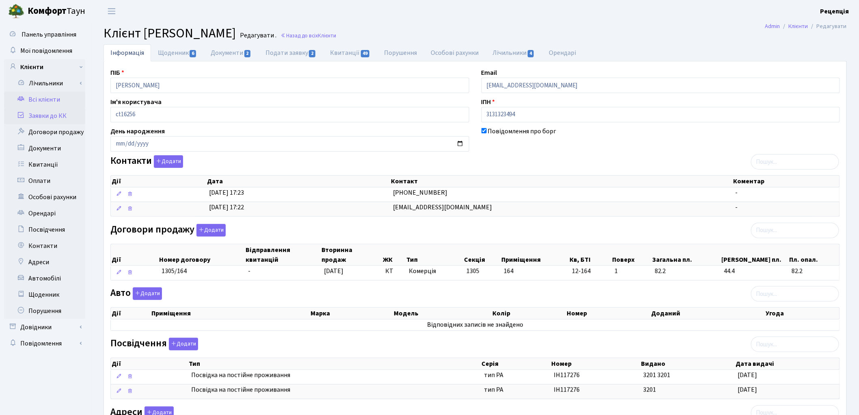
click at [59, 114] on link "Заявки до КК" at bounding box center [44, 116] width 81 height 16
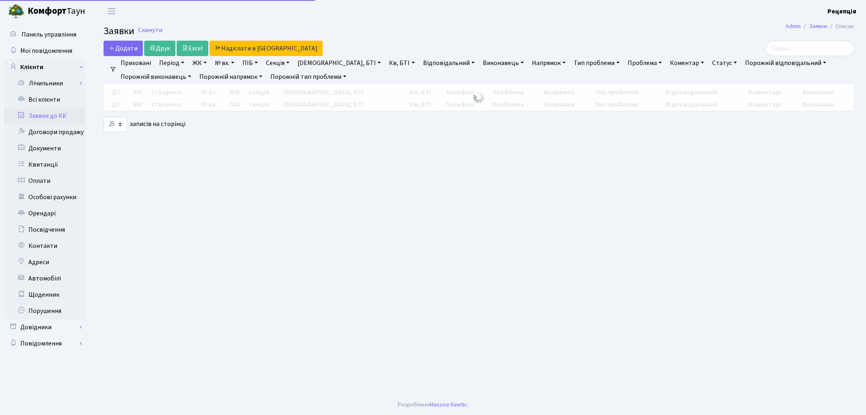
select select "25"
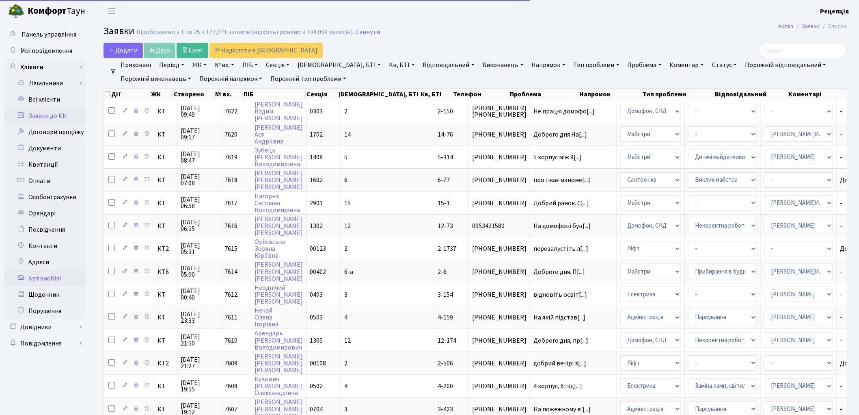
click at [45, 274] on link "Автомобілі" at bounding box center [44, 278] width 81 height 16
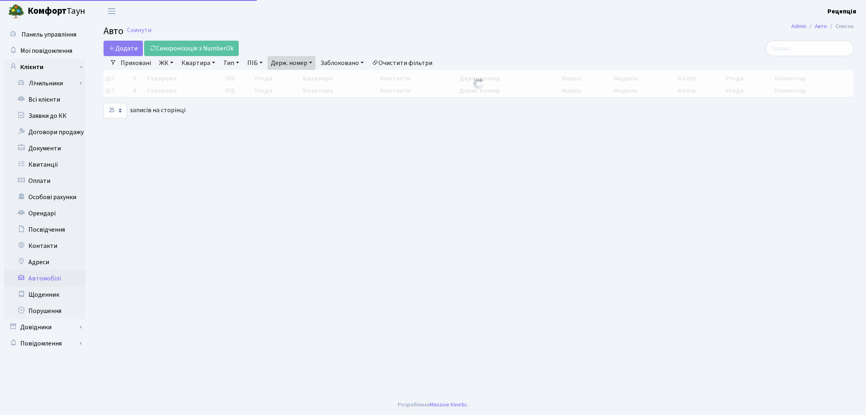
select select "25"
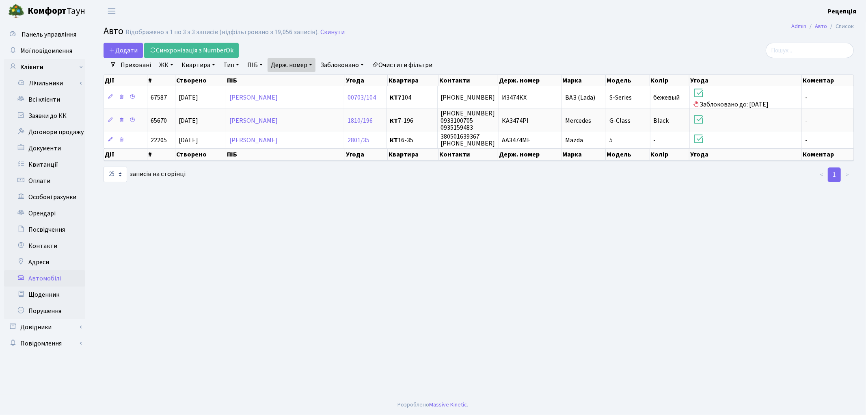
click at [406, 63] on link "Очистити фільтри" at bounding box center [402, 65] width 67 height 14
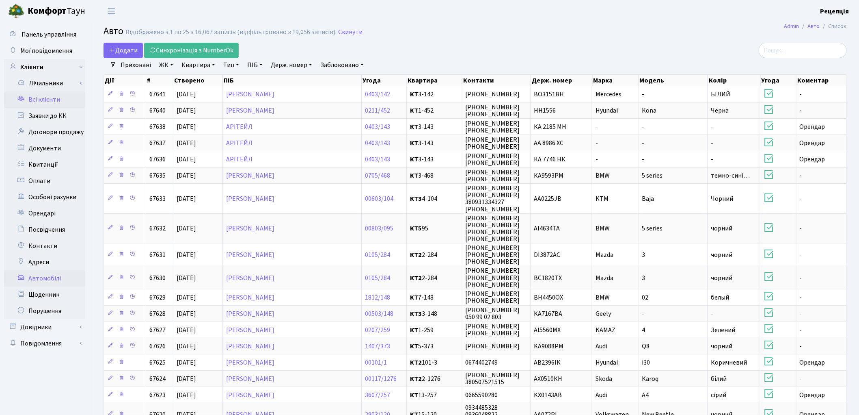
click at [45, 104] on link "Всі клієнти" at bounding box center [44, 99] width 81 height 16
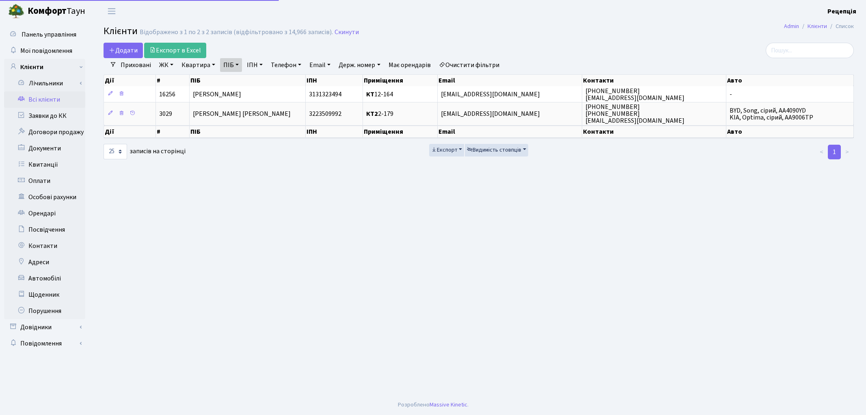
select select "25"
click at [482, 63] on link "Очистити фільтри" at bounding box center [469, 65] width 67 height 14
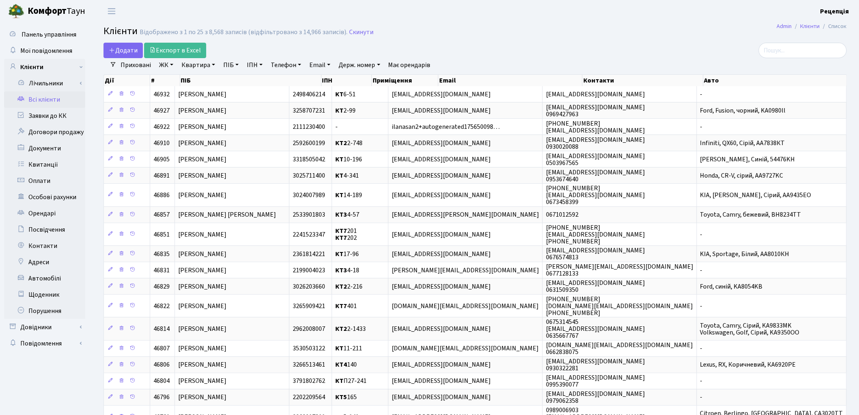
click at [160, 67] on link "ЖК" at bounding box center [166, 65] width 21 height 14
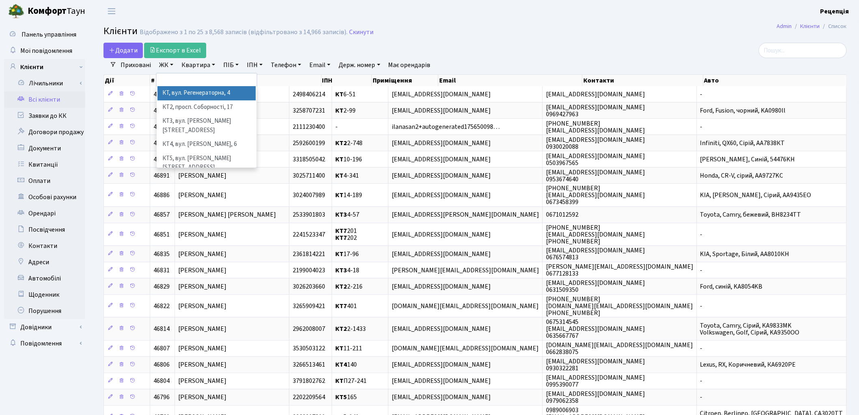
click at [192, 95] on li "КТ, вул. Регенераторна, 4" at bounding box center [207, 93] width 98 height 14
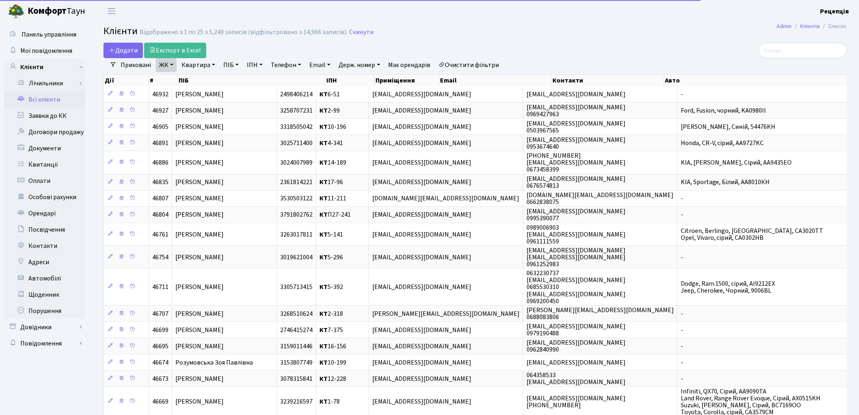
click at [192, 63] on link "Квартира" at bounding box center [198, 65] width 40 height 14
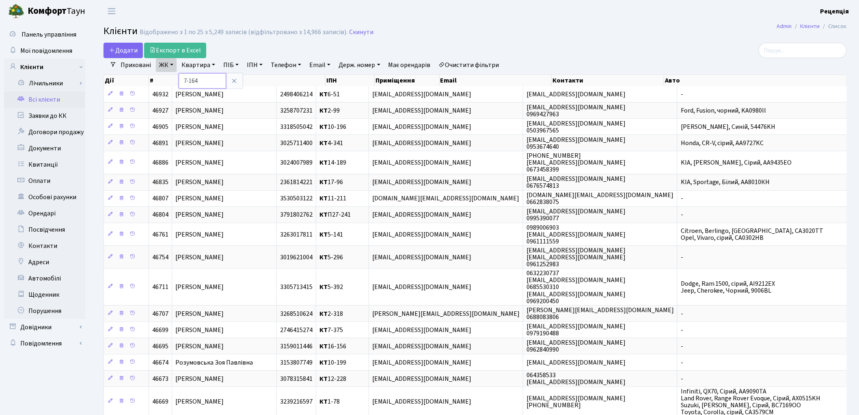
type input "7-164"
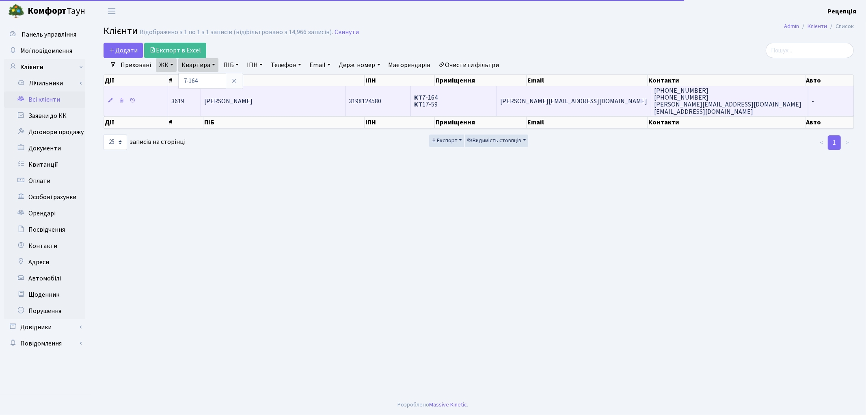
click at [273, 107] on td "Коробкова Наталя Василівна" at bounding box center [273, 100] width 145 height 29
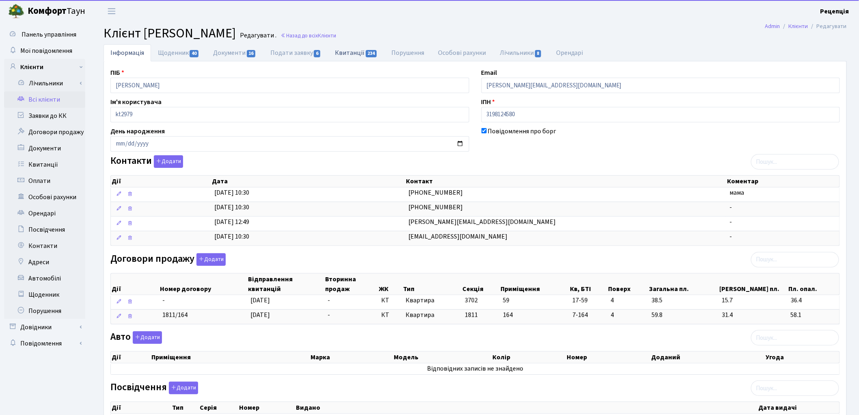
click at [370, 53] on span "234" at bounding box center [371, 53] width 11 height 7
select select "25"
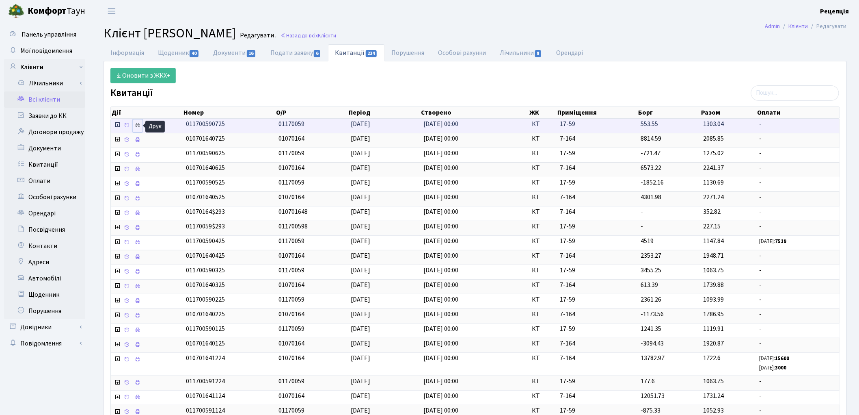
click at [140, 126] on icon at bounding box center [138, 125] width 6 height 6
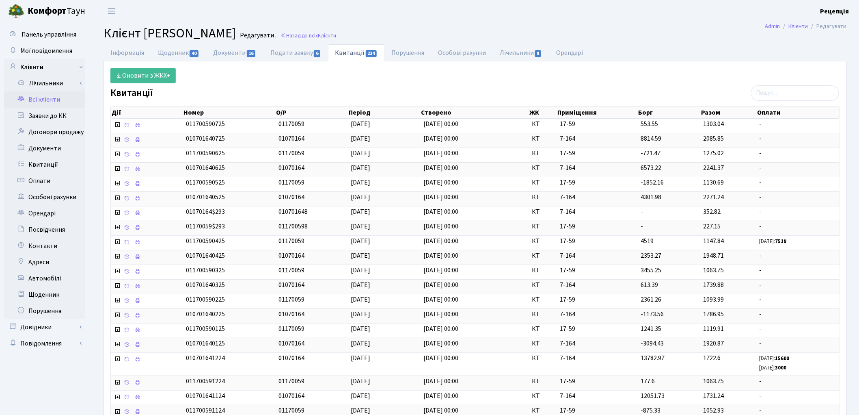
click at [44, 101] on link "Всі клієнти" at bounding box center [44, 99] width 81 height 16
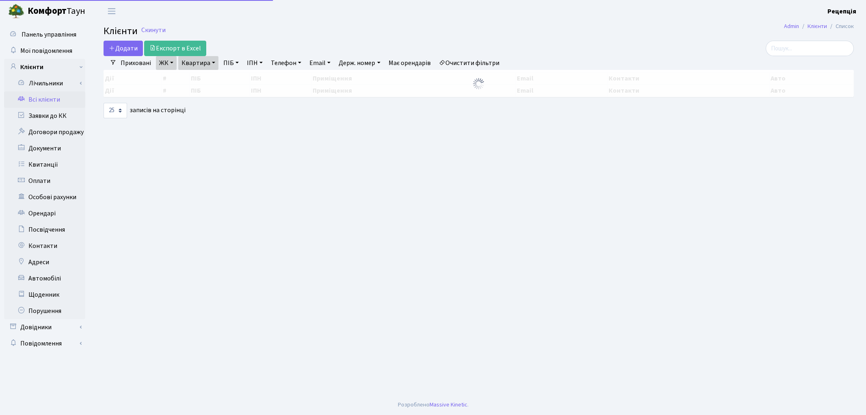
select select "25"
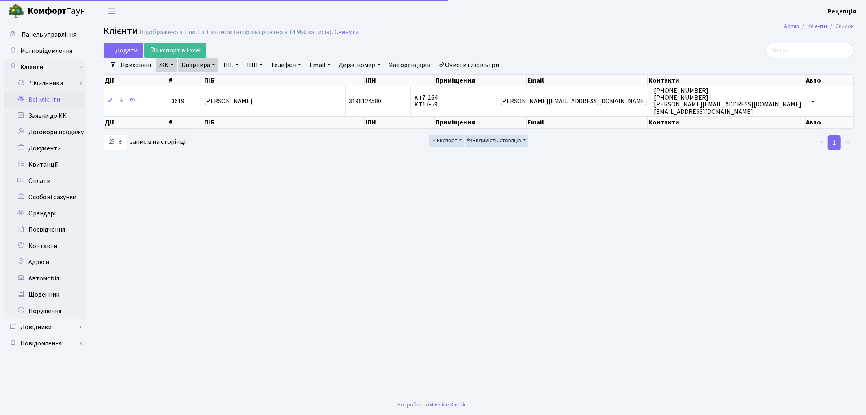
click at [498, 64] on link "Очистити фільтри" at bounding box center [469, 65] width 67 height 14
select select
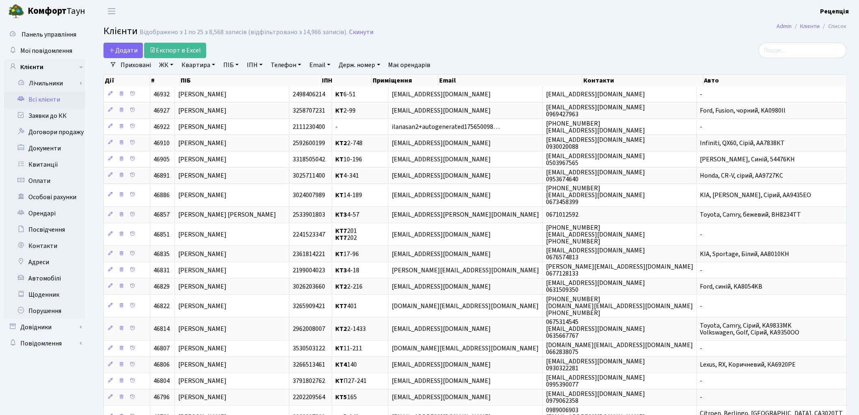
click at [173, 64] on link "ЖК" at bounding box center [166, 65] width 21 height 14
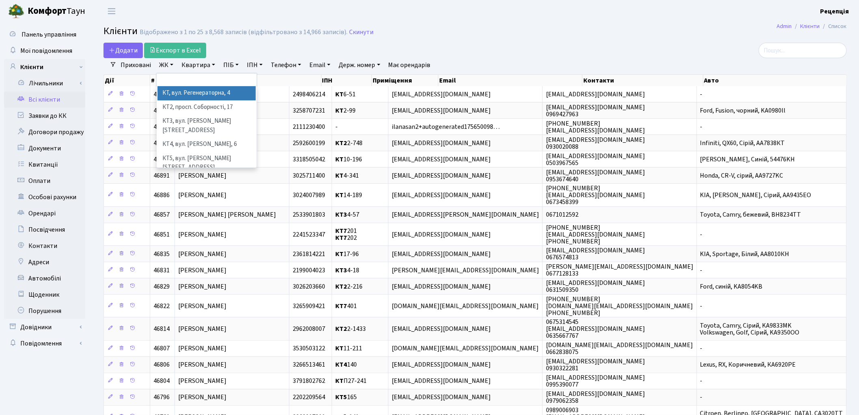
click at [191, 94] on li "КТ, вул. Регенераторна, 4" at bounding box center [207, 93] width 98 height 14
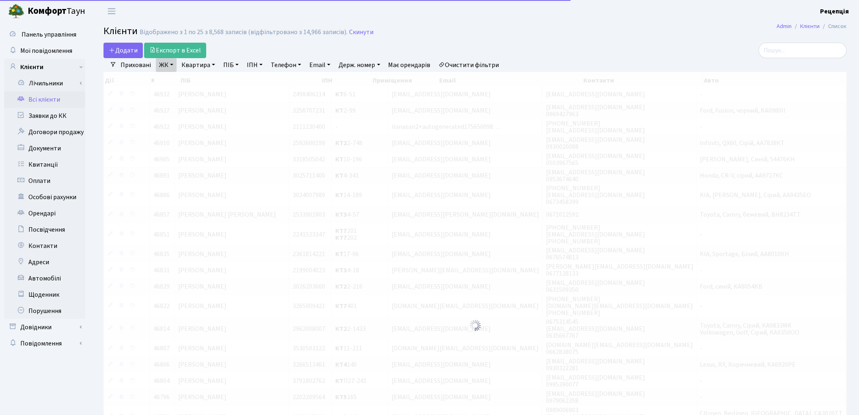
drag, startPoint x: 201, startPoint y: 62, endPoint x: 204, endPoint y: 68, distance: 6.6
click at [202, 62] on link "Квартира" at bounding box center [198, 65] width 40 height 14
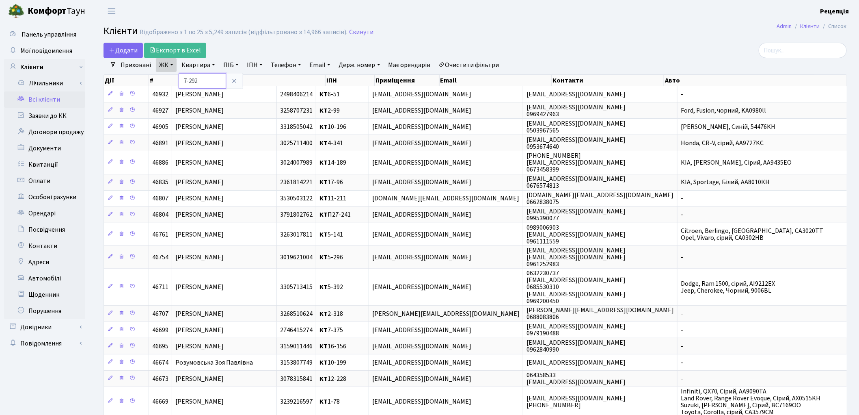
type input "7-292"
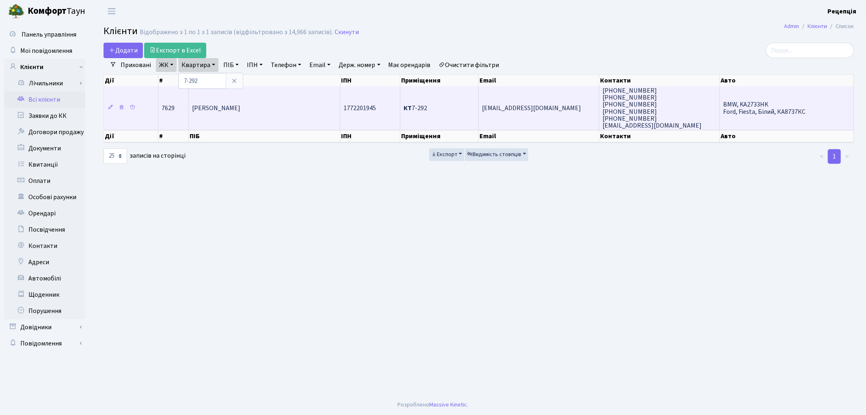
click at [245, 120] on td "Шведова Валентина Стефанівна" at bounding box center [264, 107] width 151 height 43
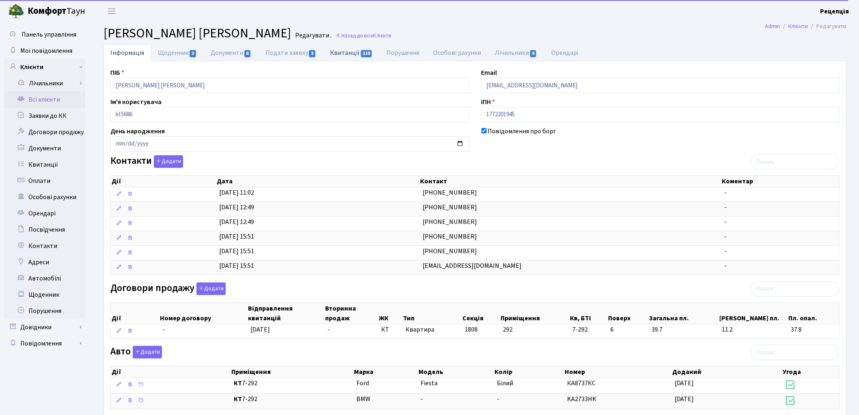
click at [356, 49] on link "Квитанції 110" at bounding box center [351, 52] width 56 height 17
select select "25"
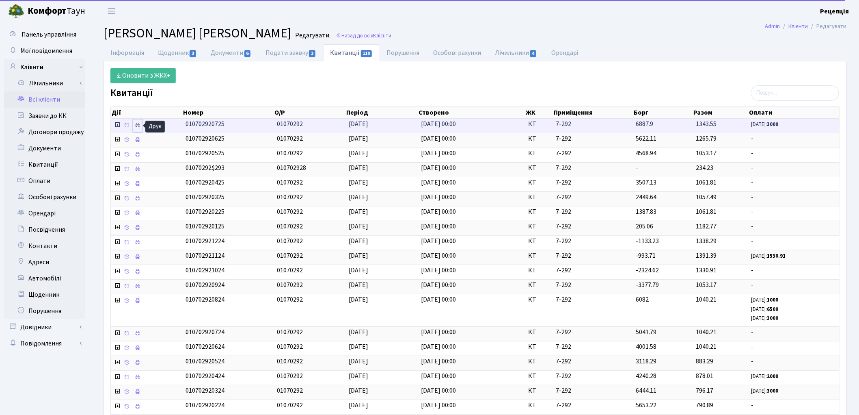
click at [136, 125] on icon at bounding box center [138, 125] width 6 height 6
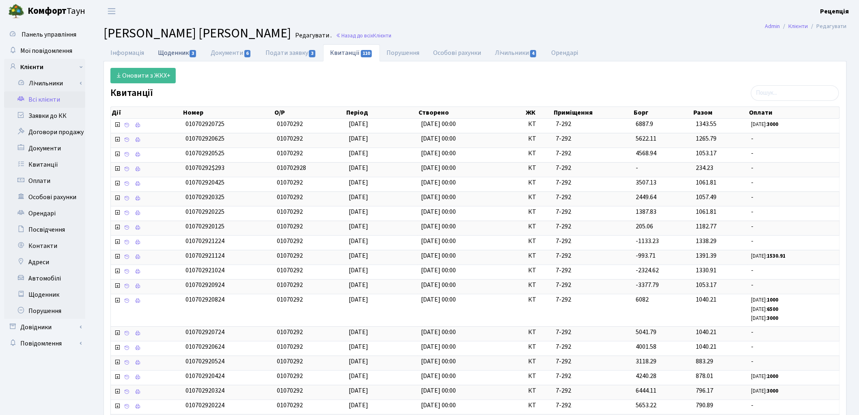
click at [184, 57] on link "Щоденник 3" at bounding box center [177, 52] width 53 height 17
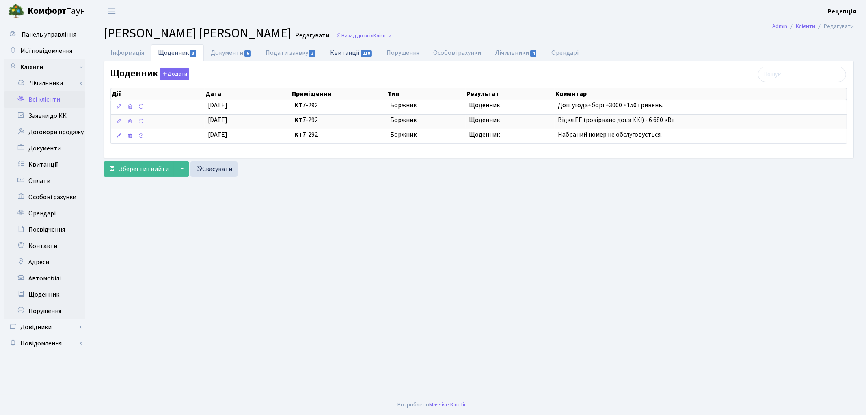
click at [346, 51] on link "Квитанції 110" at bounding box center [351, 52] width 56 height 17
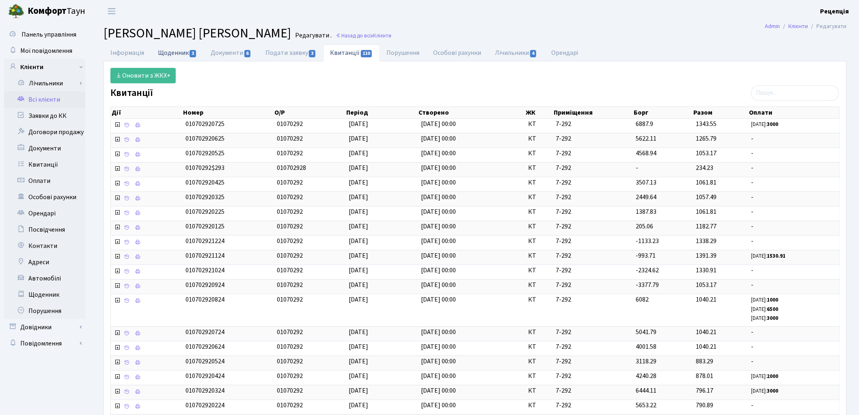
click at [180, 53] on link "Щоденник 3" at bounding box center [177, 52] width 53 height 17
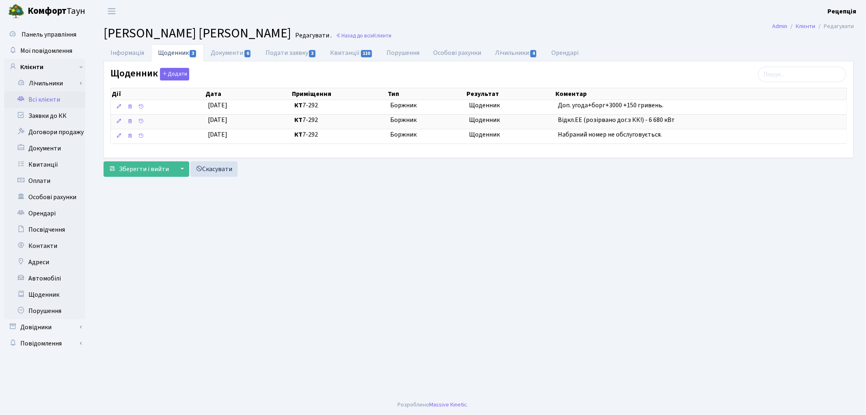
drag, startPoint x: 385, startPoint y: 219, endPoint x: 643, endPoint y: 277, distance: 265.2
click at [643, 277] on main "Admin Клієнти Редагувати Клієнт Шведова Валентина Стефанівна Редагувати . Назад…" at bounding box center [478, 208] width 775 height 372
click at [148, 57] on link "Інформація" at bounding box center [128, 52] width 48 height 17
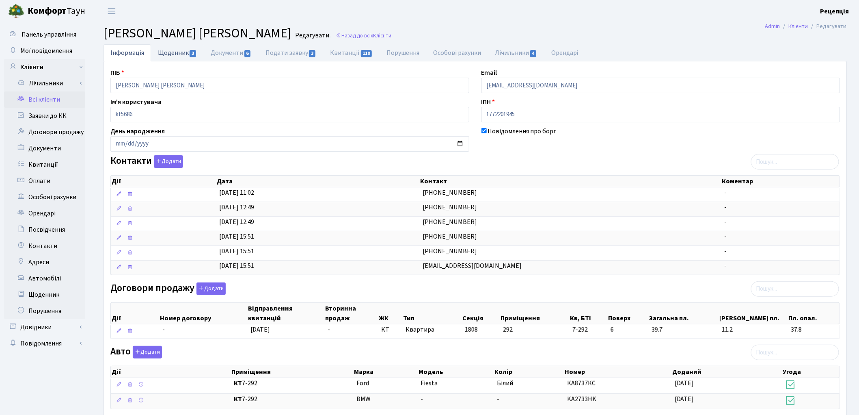
click at [165, 57] on link "Щоденник 3" at bounding box center [177, 52] width 53 height 17
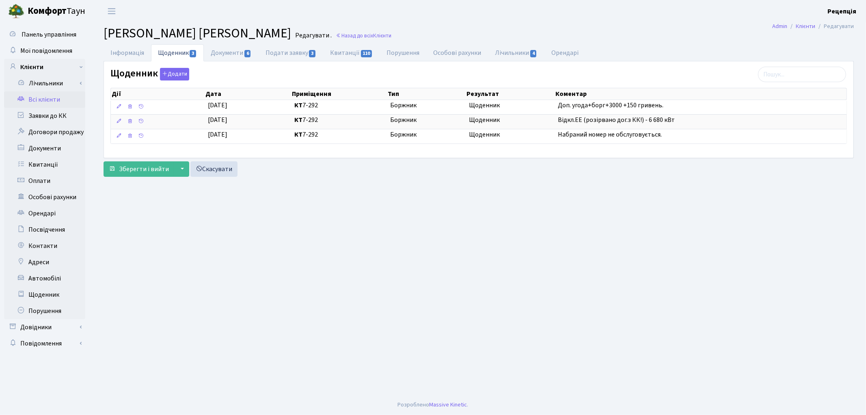
click at [66, 98] on link "Всі клієнти" at bounding box center [44, 99] width 81 height 16
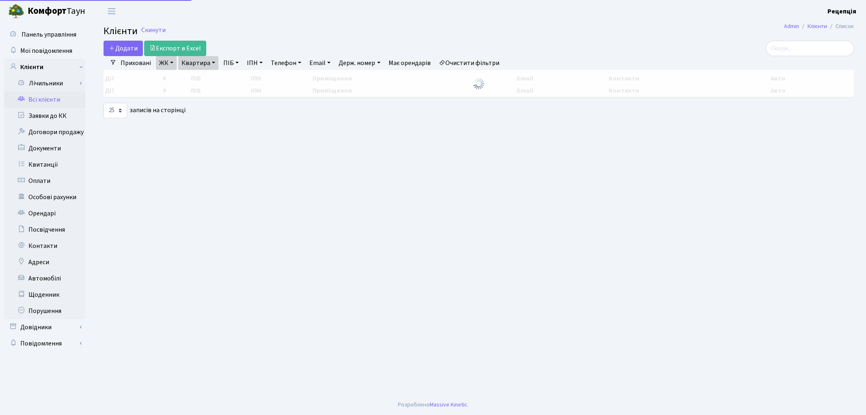
select select "25"
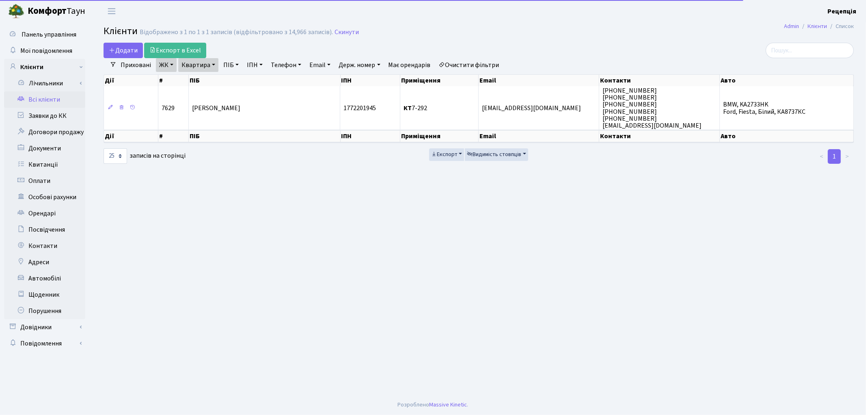
click at [496, 66] on link "Очистити фільтри" at bounding box center [469, 65] width 67 height 14
select select
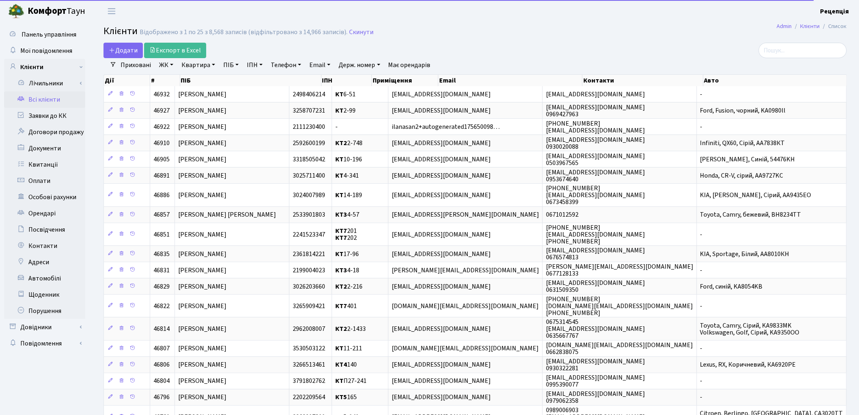
click at [169, 63] on link "ЖК" at bounding box center [166, 65] width 21 height 14
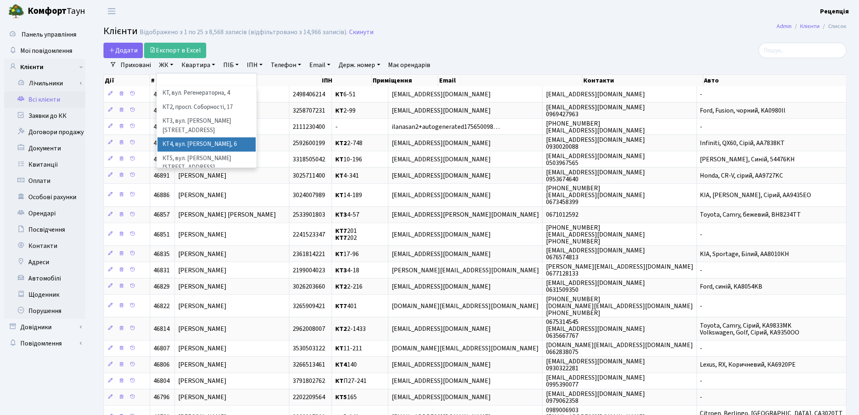
click at [229, 137] on li "КТ4, вул. [PERSON_NAME], 6" at bounding box center [207, 144] width 98 height 14
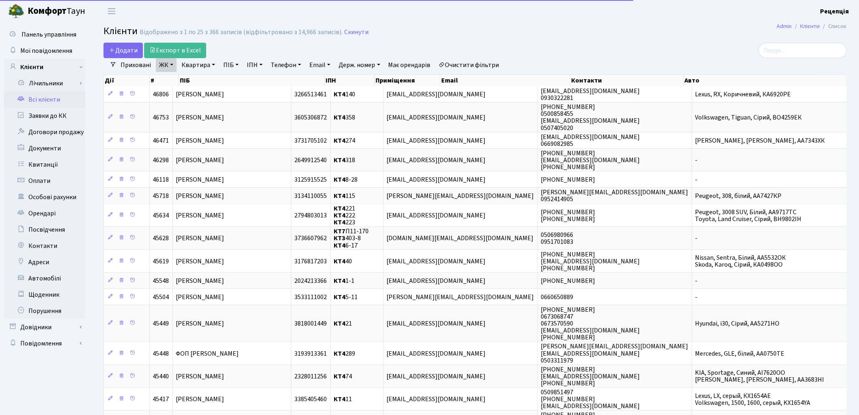
click at [210, 64] on link "Квартира" at bounding box center [198, 65] width 40 height 14
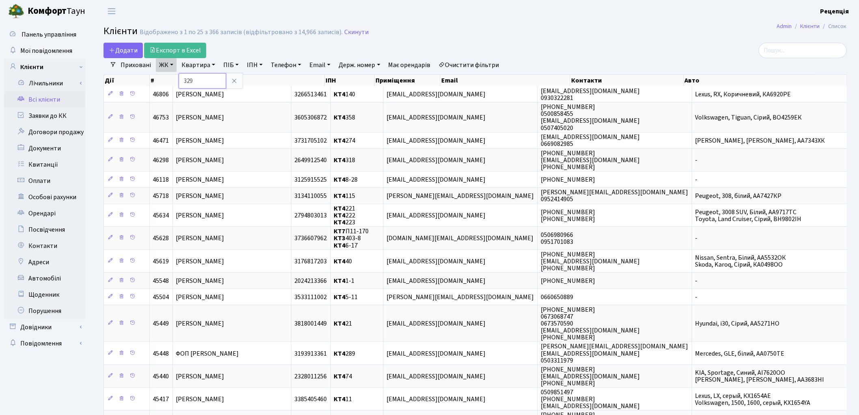
type input "329"
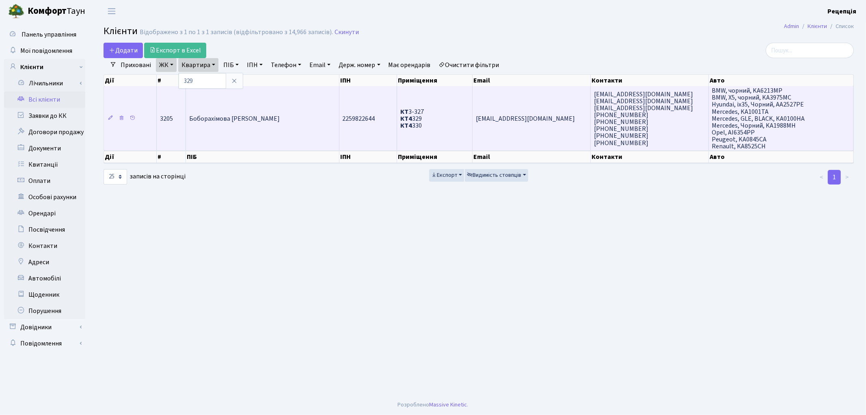
click at [279, 106] on td "Боборахімова Каромат Нумонівна" at bounding box center [263, 118] width 154 height 64
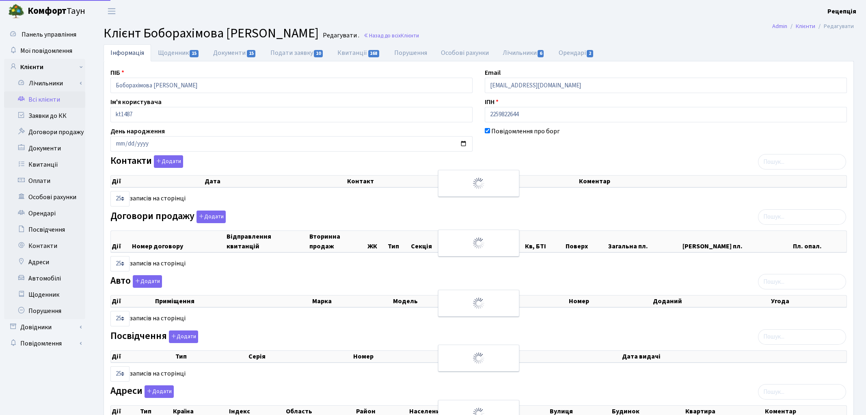
select select "25"
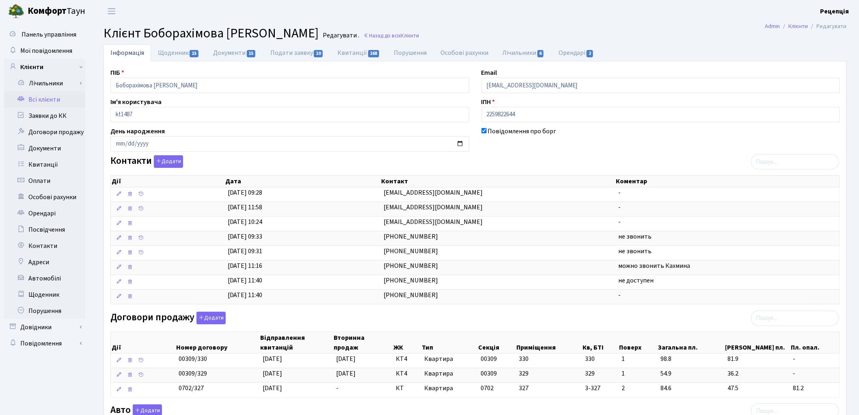
click at [66, 102] on link "Всі клієнти" at bounding box center [44, 99] width 81 height 16
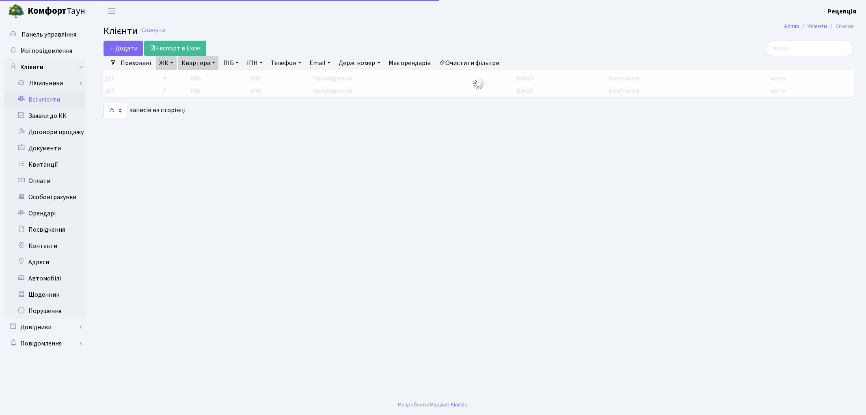
select select "25"
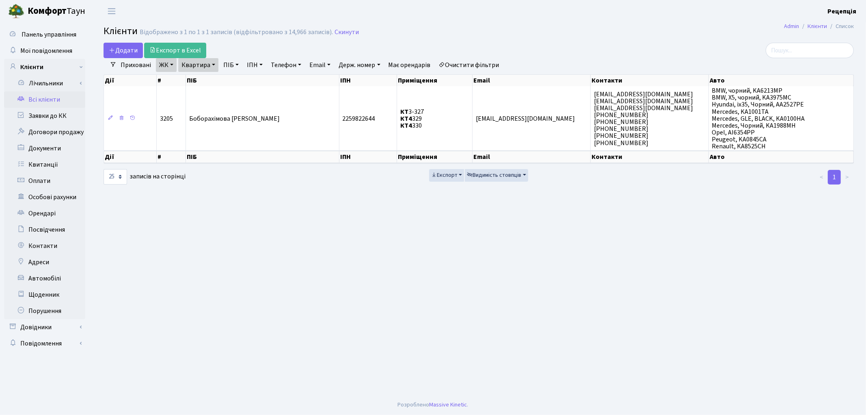
click at [467, 61] on link "Очистити фільтри" at bounding box center [469, 65] width 67 height 14
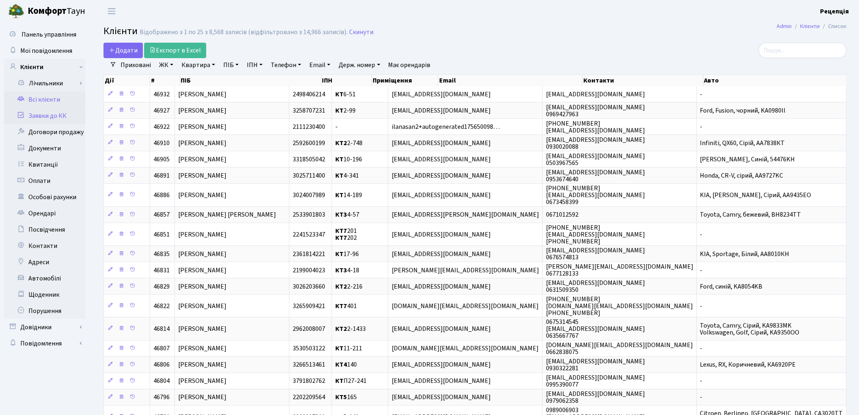
click at [65, 110] on link "Заявки до КК" at bounding box center [44, 116] width 81 height 16
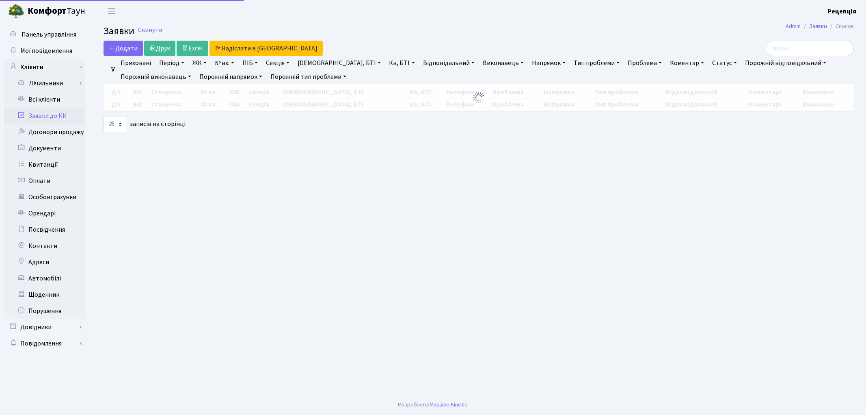
select select "25"
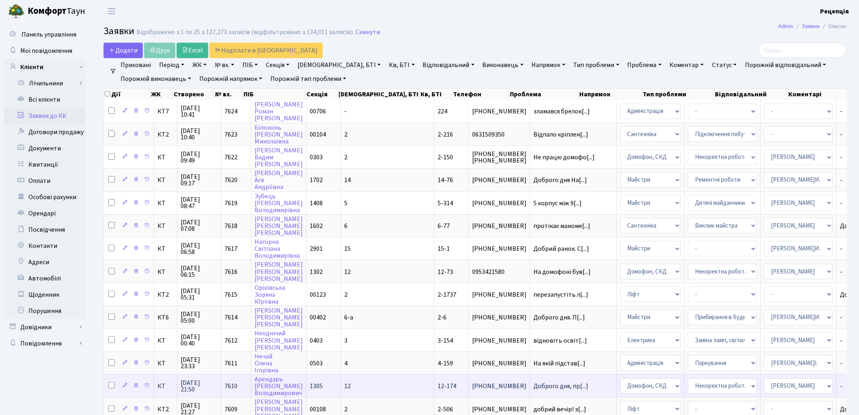
click at [530, 378] on td "Доброго дня, пр[...]" at bounding box center [573, 385] width 87 height 23
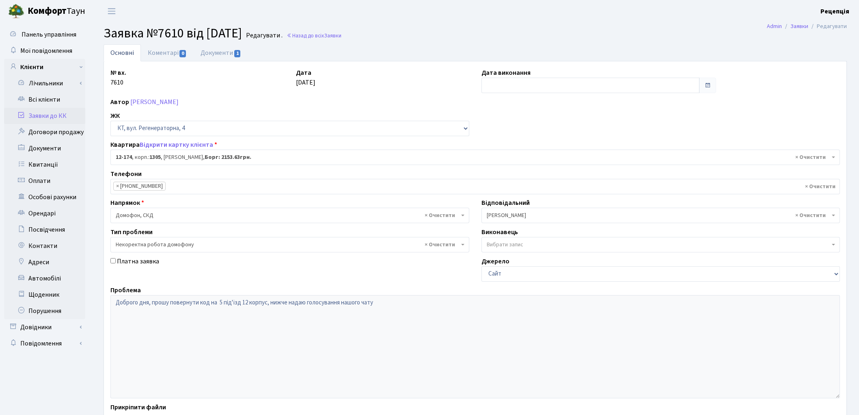
select select "7281"
select select "38"
click at [221, 57] on link "Документи 1" at bounding box center [221, 52] width 54 height 17
select select "25"
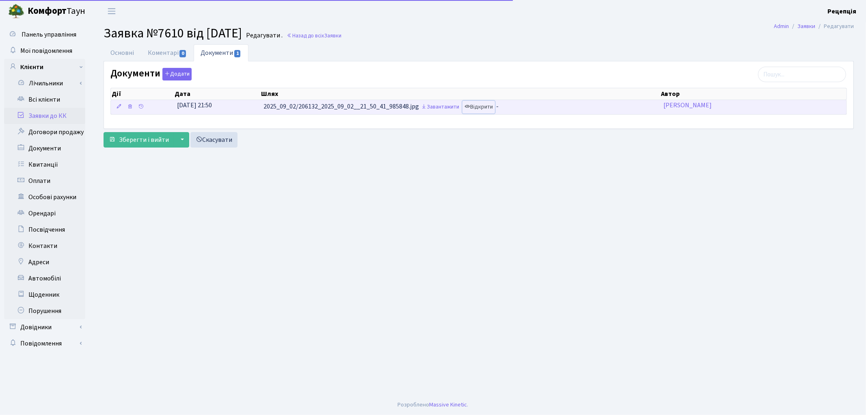
click at [481, 106] on link "Відкрити" at bounding box center [479, 107] width 32 height 13
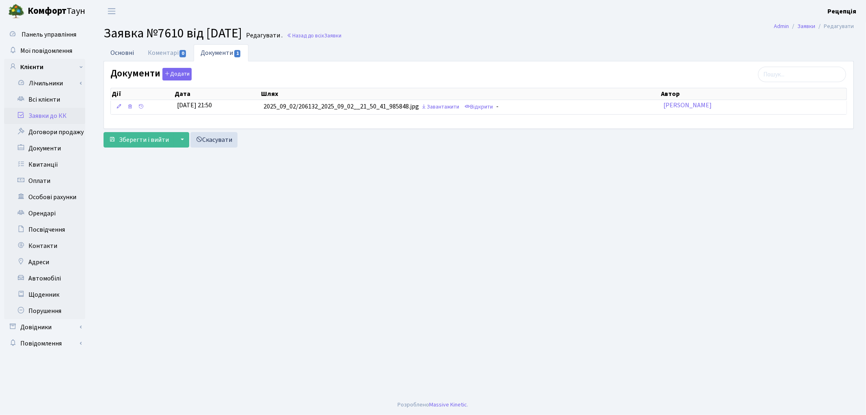
click at [119, 54] on link "Основні" at bounding box center [122, 52] width 37 height 17
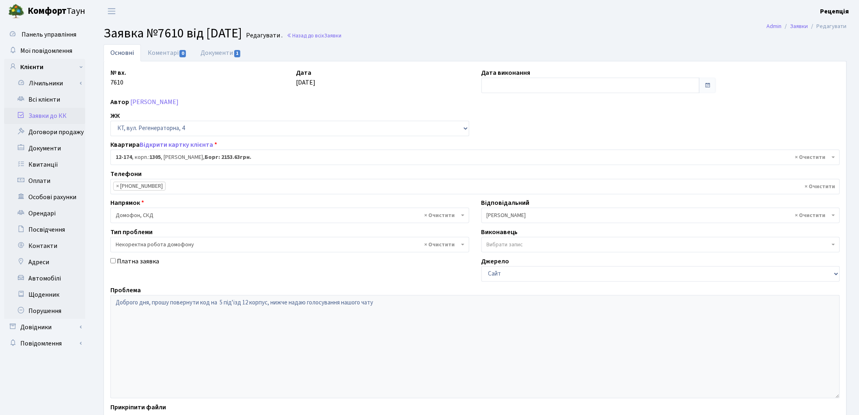
click at [52, 117] on link "Заявки до КК" at bounding box center [44, 116] width 81 height 16
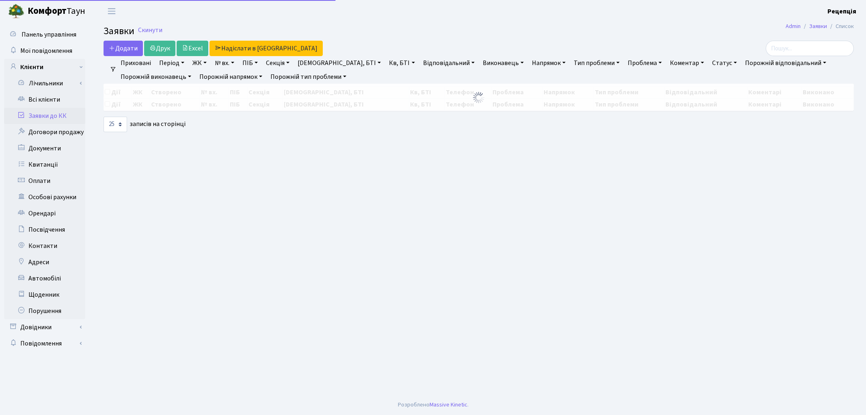
select select "25"
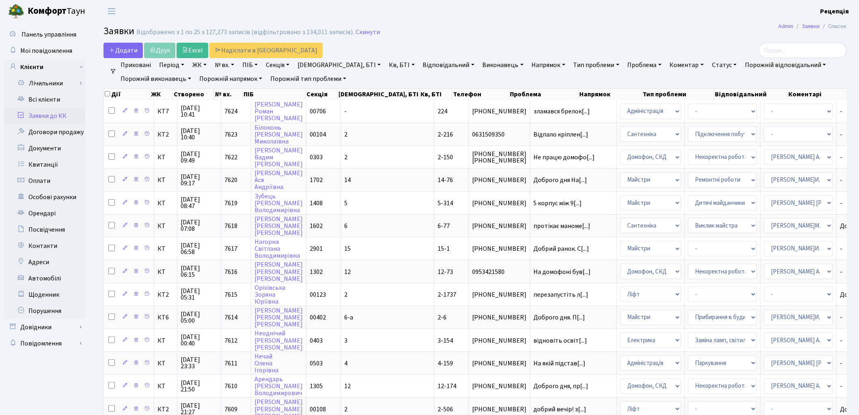
click at [258, 65] on link "ПІБ" at bounding box center [250, 65] width 22 height 14
type input "пащенко"
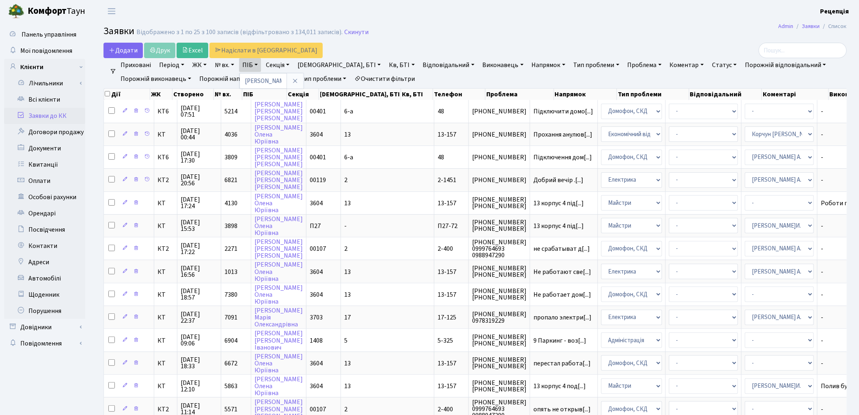
click at [382, 80] on link "Очистити фільтри" at bounding box center [384, 79] width 67 height 14
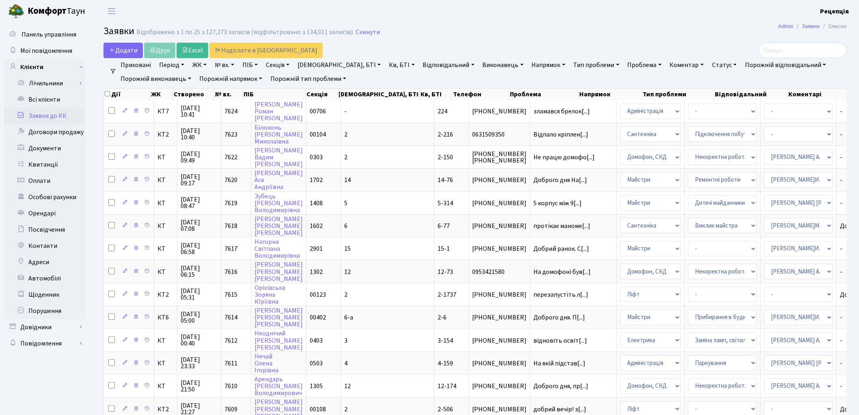
click at [571, 65] on link "Тип проблеми" at bounding box center [597, 65] width 52 height 14
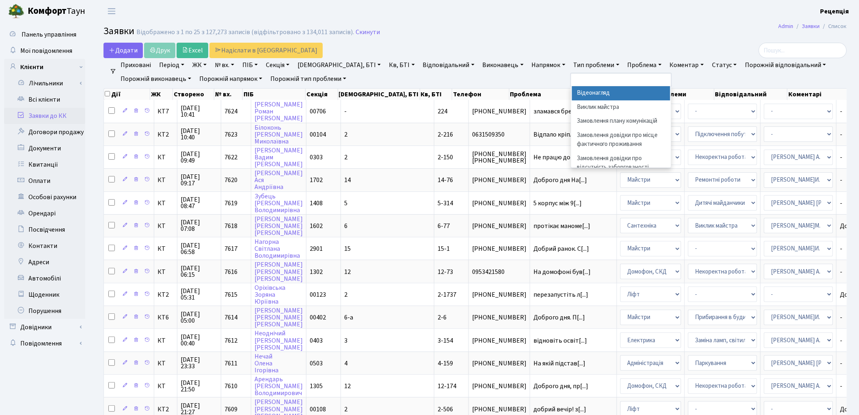
click at [571, 65] on link "Тип проблеми" at bounding box center [597, 65] width 52 height 14
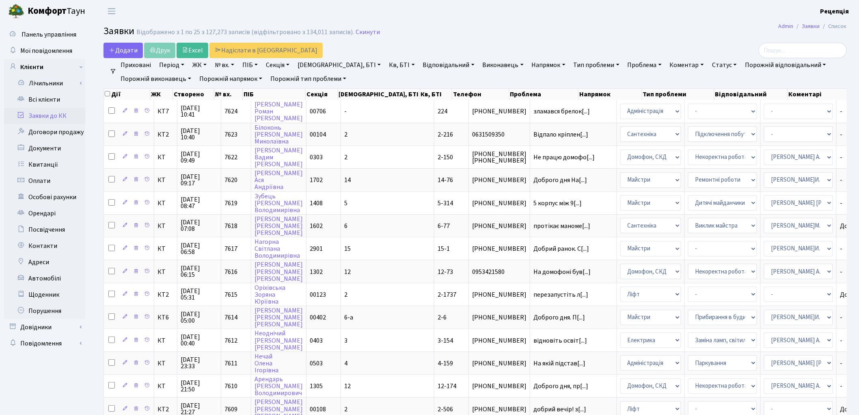
click at [625, 64] on link "Проблема" at bounding box center [645, 65] width 41 height 14
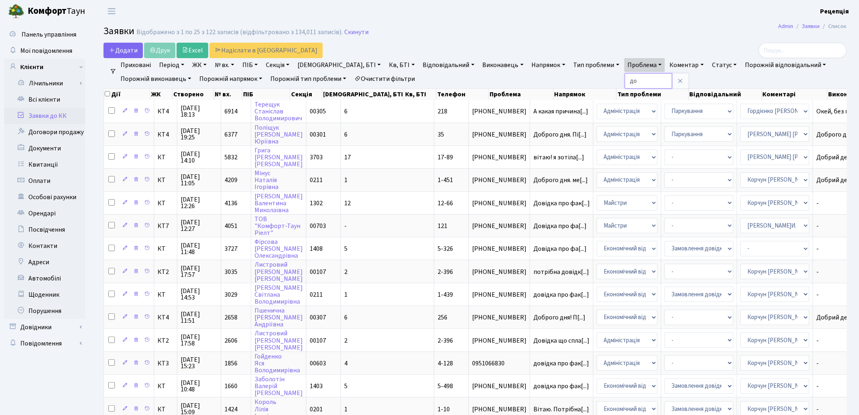
type input "д"
type input "надати довідку"
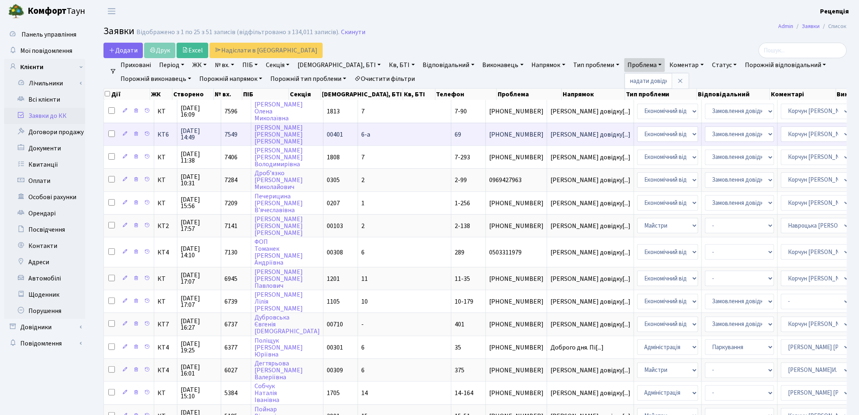
click at [365, 135] on td "6-а" at bounding box center [404, 134] width 93 height 23
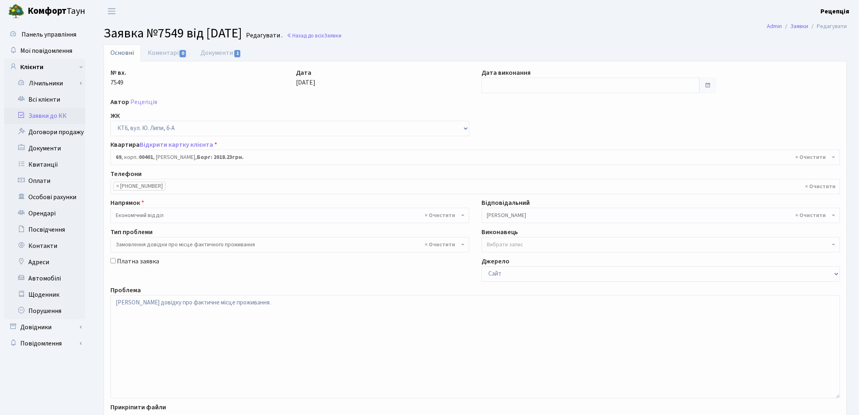
select select "17161"
select select "8"
click at [219, 56] on link "Документи 1" at bounding box center [221, 52] width 54 height 17
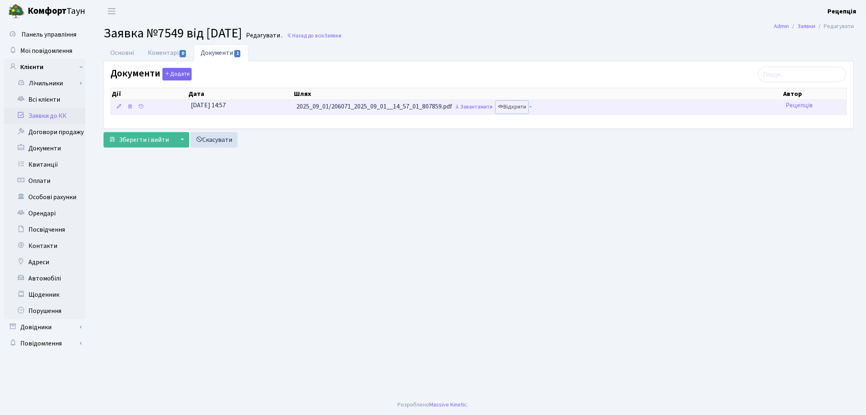
click at [516, 110] on link "Відкрити" at bounding box center [512, 107] width 32 height 13
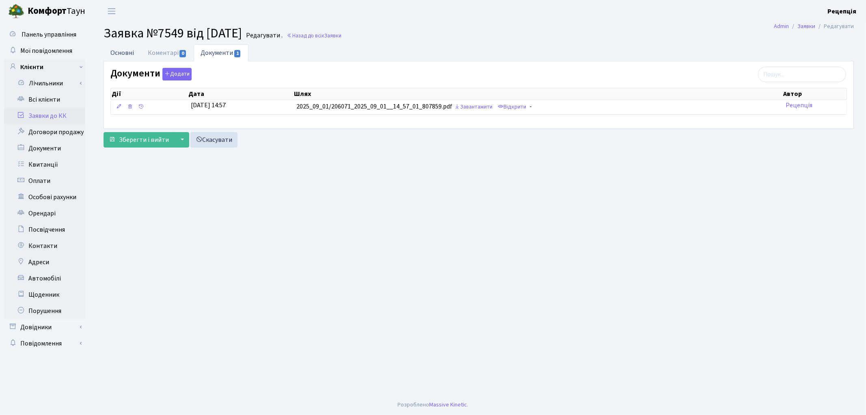
click at [120, 59] on link "Основні" at bounding box center [122, 52] width 37 height 17
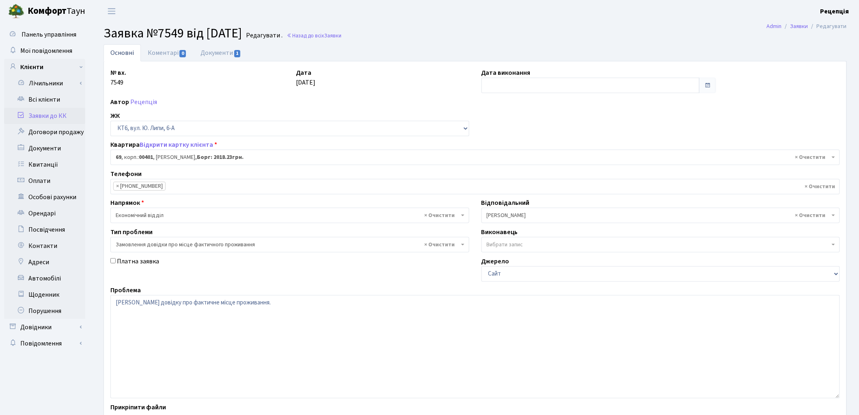
click at [61, 114] on link "Заявки до КК" at bounding box center [44, 116] width 81 height 16
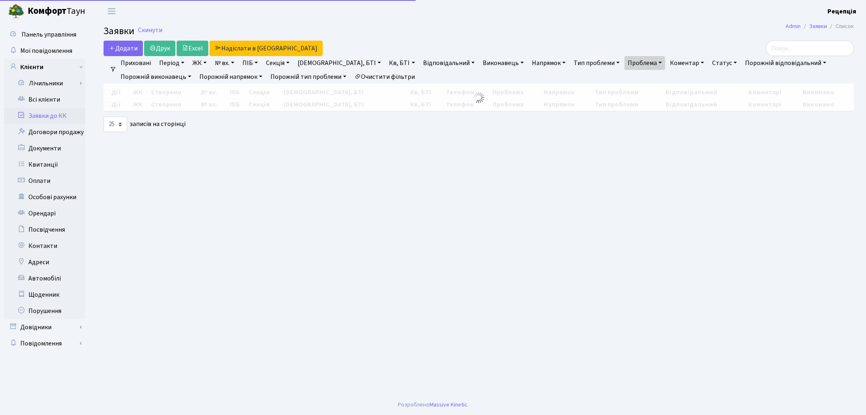
select select "25"
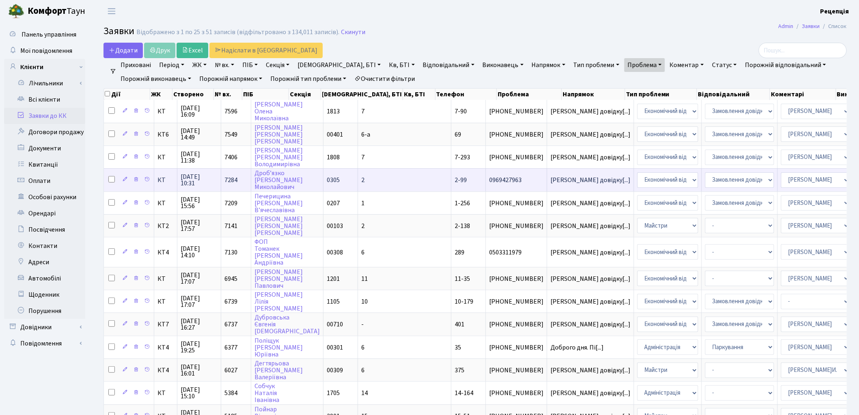
click at [489, 177] on span "0969427963" at bounding box center [516, 180] width 54 height 6
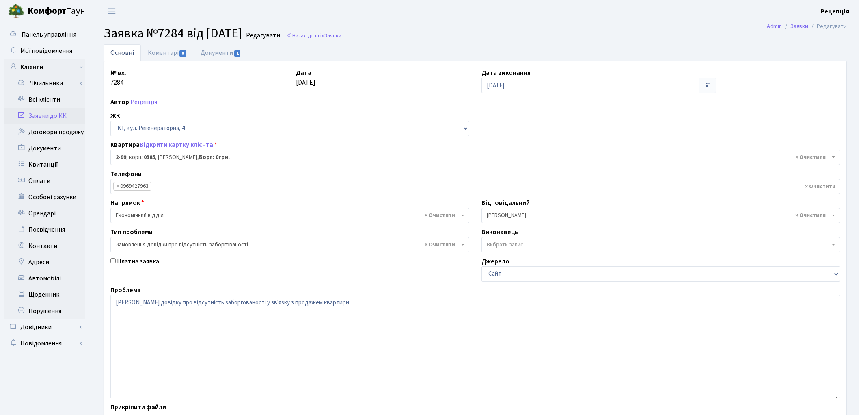
select select "668"
select select "35"
click at [214, 54] on link "Документи 1" at bounding box center [221, 52] width 54 height 17
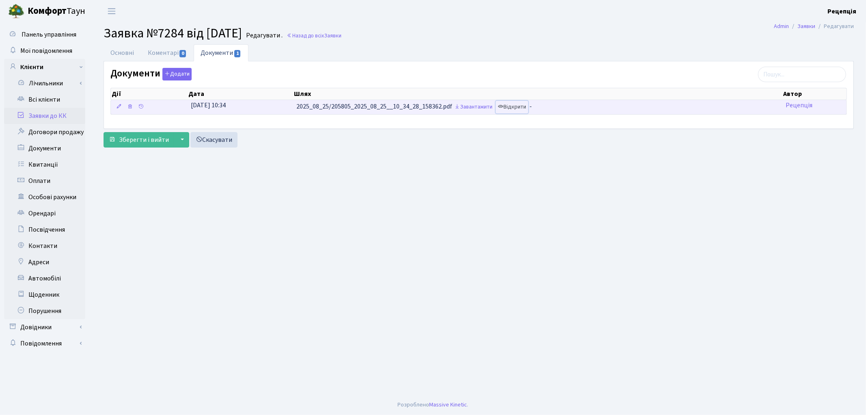
click at [525, 111] on link "Відкрити" at bounding box center [512, 107] width 32 height 13
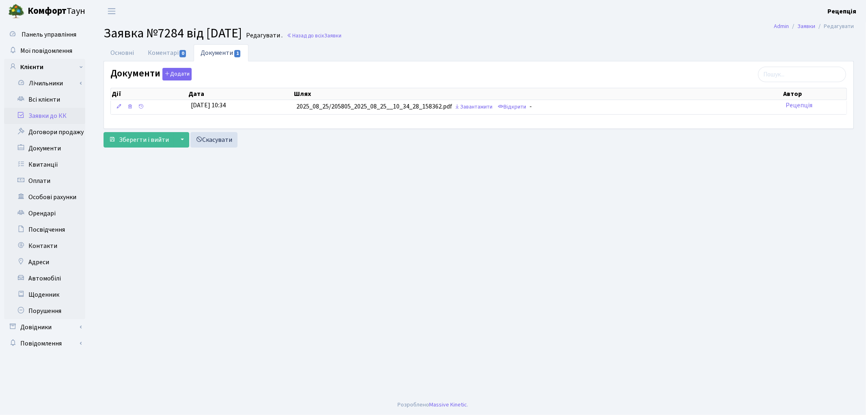
click at [45, 113] on link "Заявки до КК" at bounding box center [44, 116] width 81 height 16
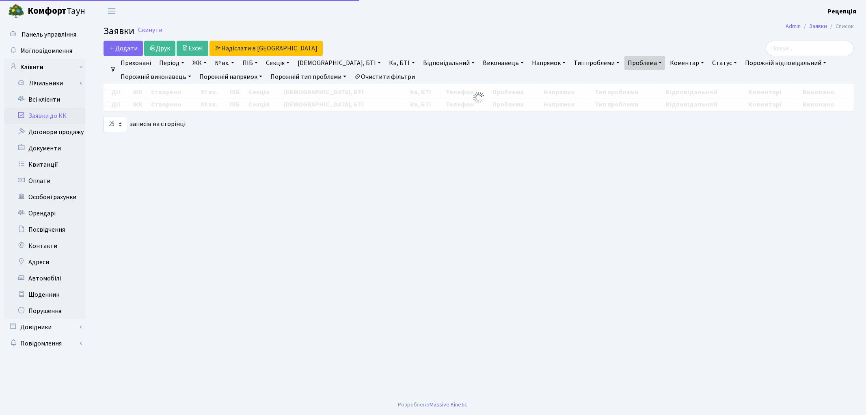
select select "25"
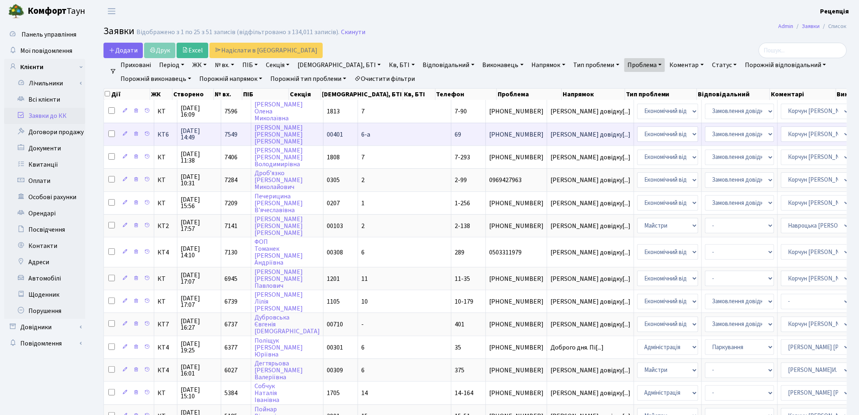
click at [548, 136] on td "[PERSON_NAME] довідку[...]" at bounding box center [591, 134] width 87 height 23
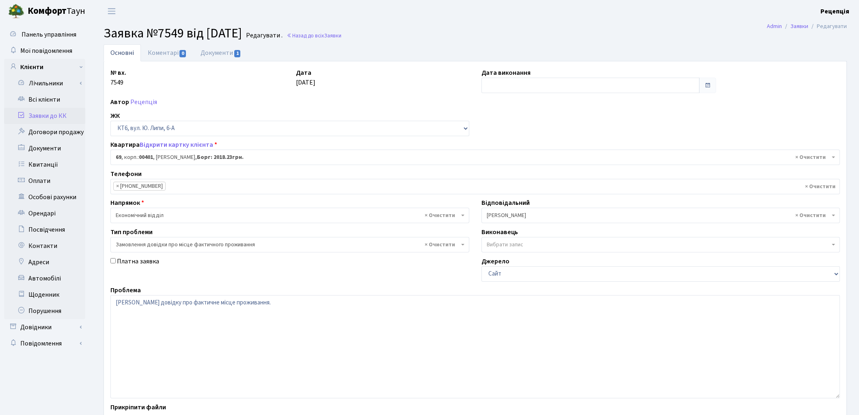
select select "17161"
select select "8"
click at [234, 48] on link "Документи 1" at bounding box center [221, 52] width 54 height 17
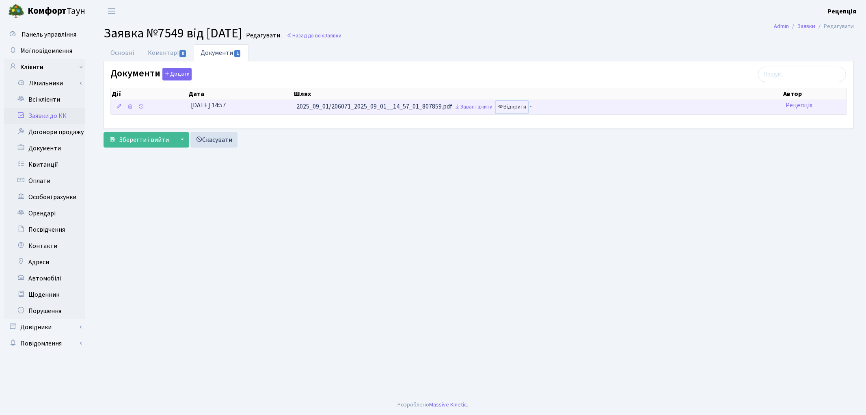
click at [517, 105] on link "Відкрити" at bounding box center [512, 107] width 32 height 13
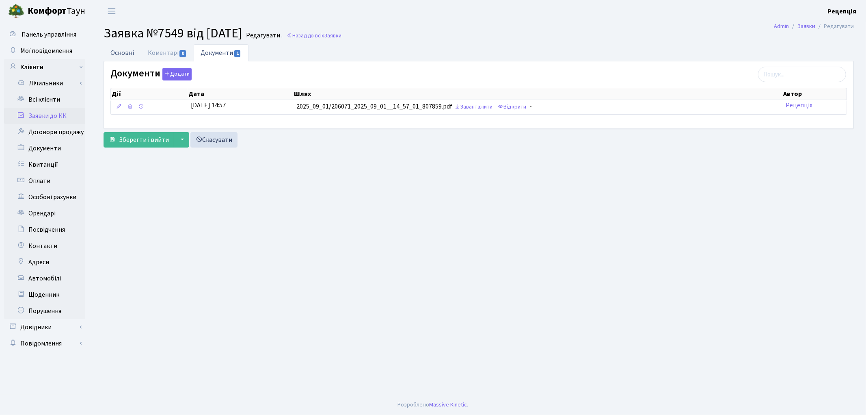
click at [129, 52] on link "Основні" at bounding box center [122, 52] width 37 height 17
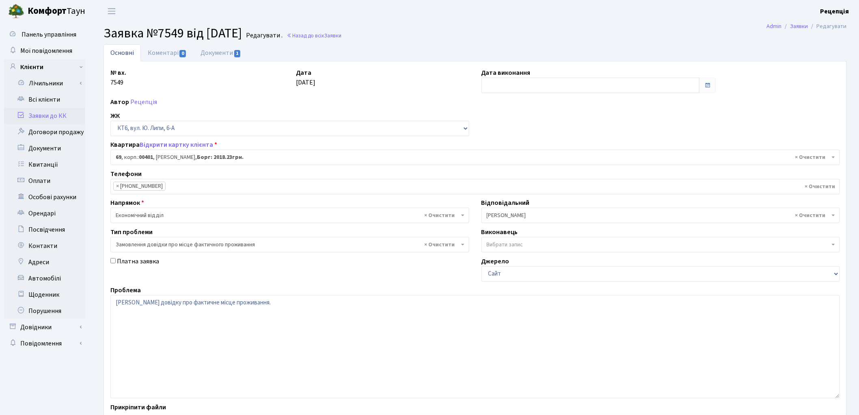
click at [58, 114] on link "Заявки до КК" at bounding box center [44, 116] width 81 height 16
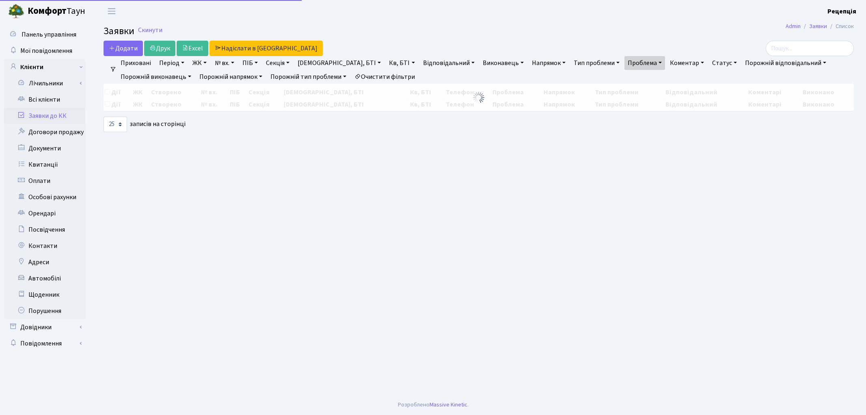
select select "25"
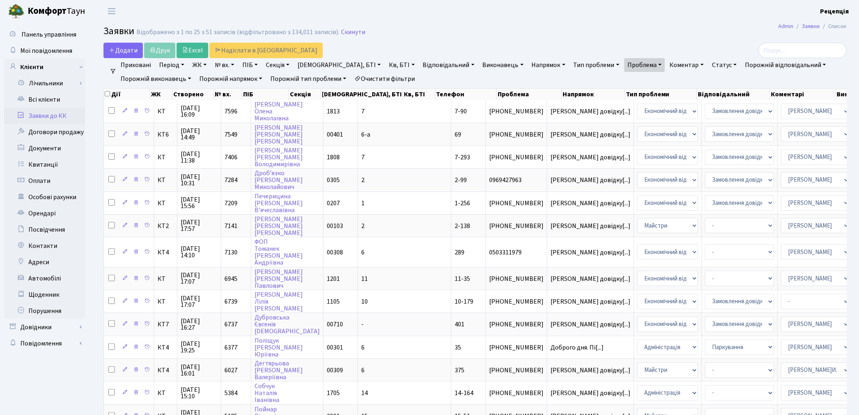
click at [529, 67] on link "Напрямок" at bounding box center [549, 65] width 40 height 14
click at [529, 68] on link "Напрямок" at bounding box center [549, 65] width 40 height 14
click at [625, 59] on link "Проблема" at bounding box center [645, 65] width 41 height 14
drag, startPoint x: 611, startPoint y: 80, endPoint x: 632, endPoint y: 82, distance: 20.8
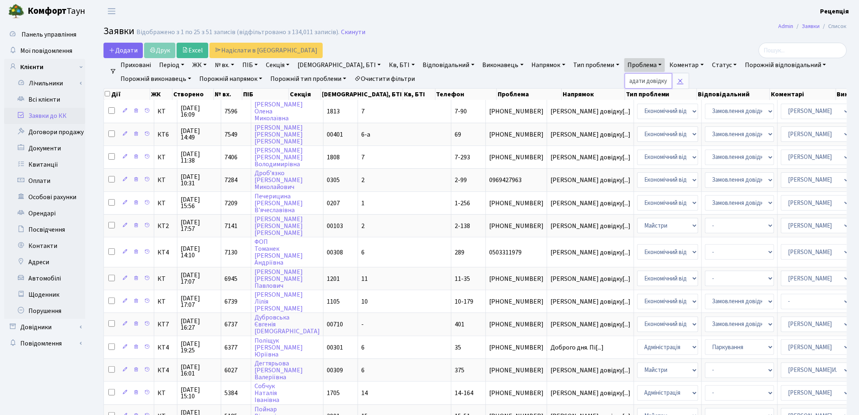
click at [632, 82] on div "надати довідку" at bounding box center [657, 80] width 64 height 15
click at [625, 67] on link "Проблема" at bounding box center [645, 65] width 41 height 14
click at [625, 79] on input "надати довідку" at bounding box center [649, 80] width 48 height 15
click at [625, 80] on input "надати довідку" at bounding box center [649, 80] width 48 height 15
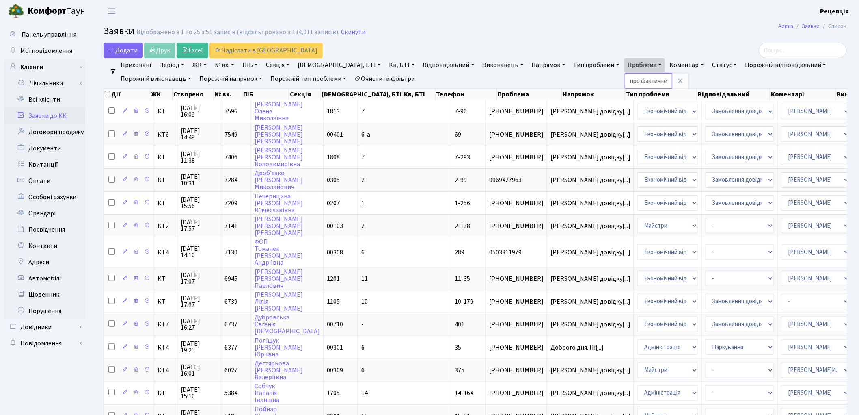
type input "надати довідку про фактичне"
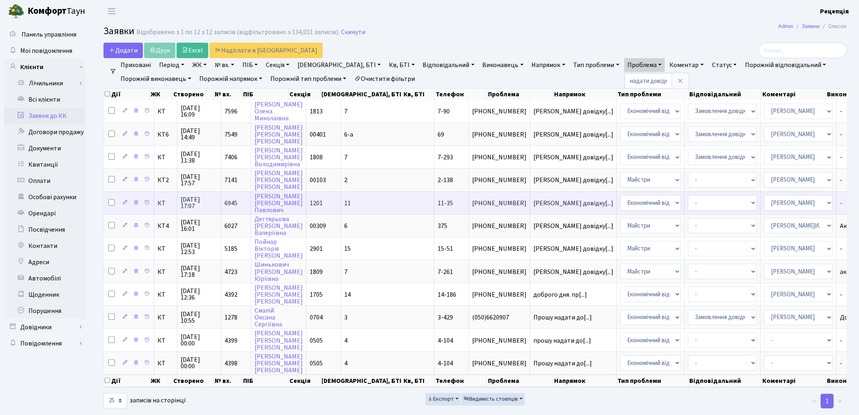
click at [435, 204] on td "11-35" at bounding box center [452, 202] width 35 height 23
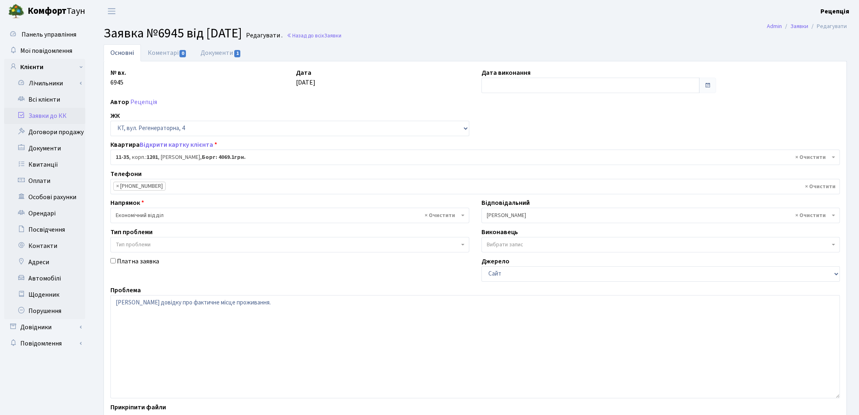
select select "6877"
click at [216, 47] on link "Документи 1" at bounding box center [221, 52] width 54 height 17
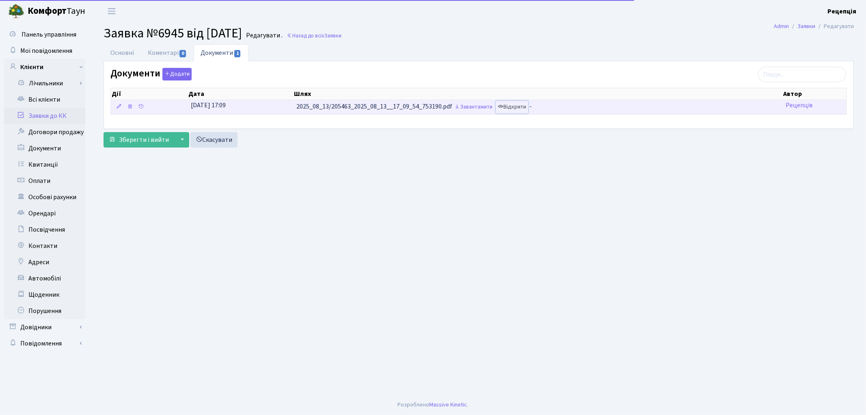
click at [517, 108] on link "Відкрити" at bounding box center [512, 107] width 32 height 13
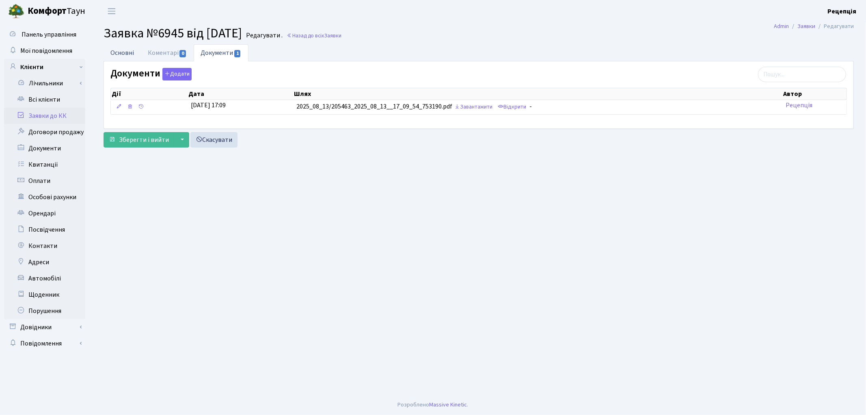
click at [128, 58] on link "Основні" at bounding box center [122, 52] width 37 height 17
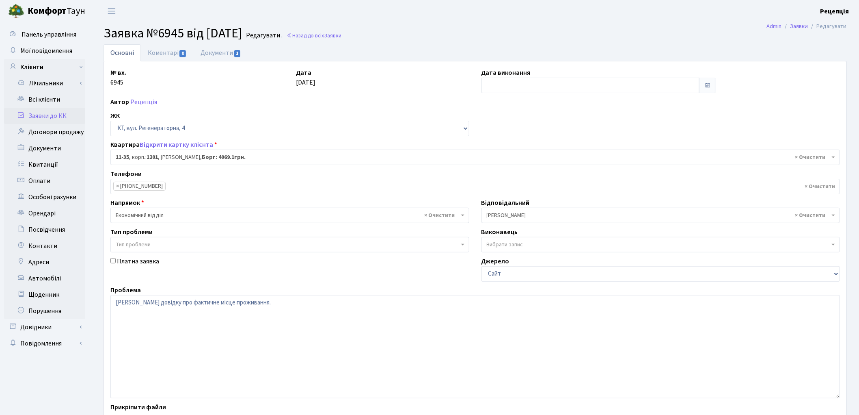
click at [60, 113] on link "Заявки до КК" at bounding box center [44, 116] width 81 height 16
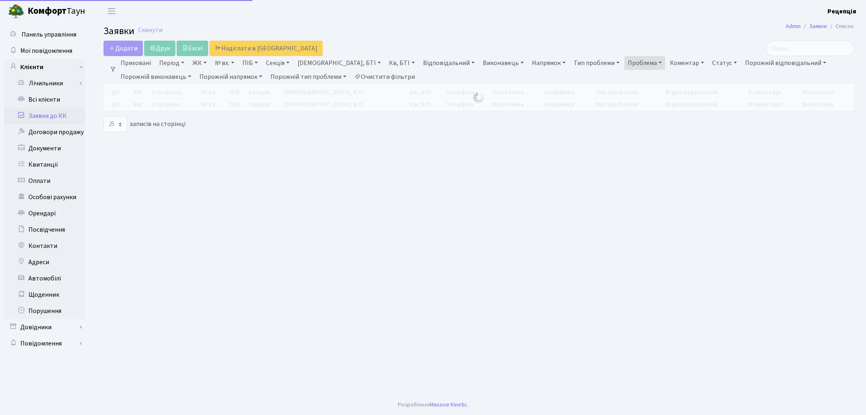
select select "25"
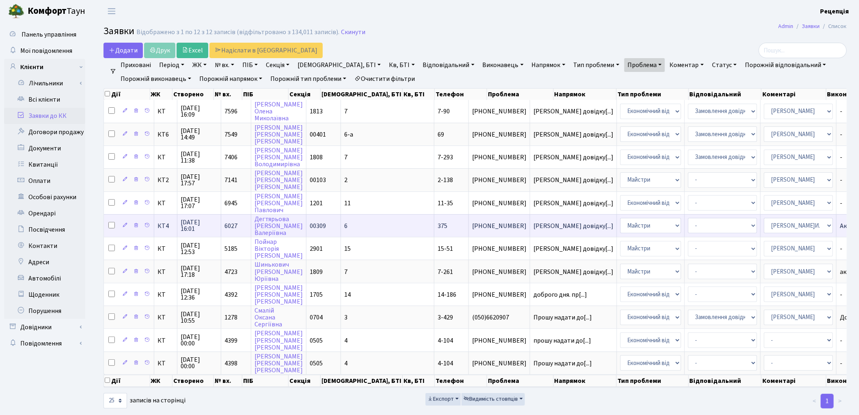
click at [530, 226] on td "[PERSON_NAME] довідку[...]" at bounding box center [573, 225] width 87 height 23
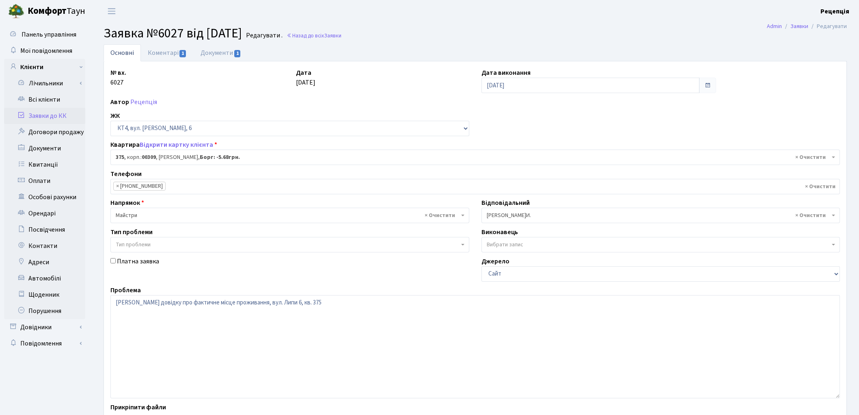
select select "17082"
click at [214, 54] on link "Документи 1" at bounding box center [221, 52] width 54 height 17
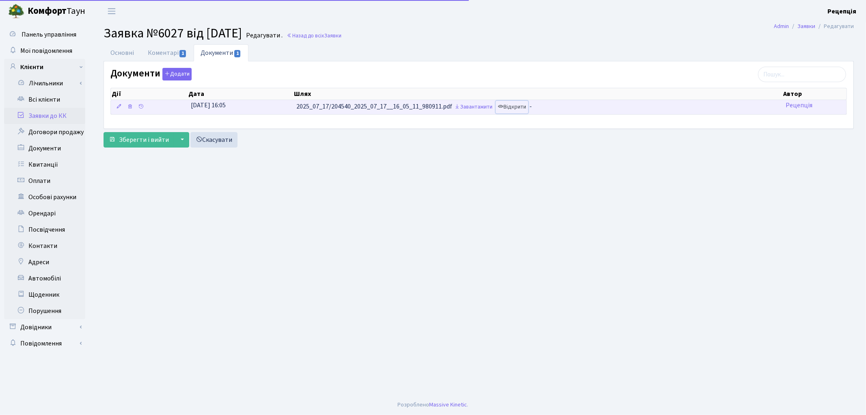
click at [514, 106] on link "Відкрити" at bounding box center [512, 107] width 32 height 13
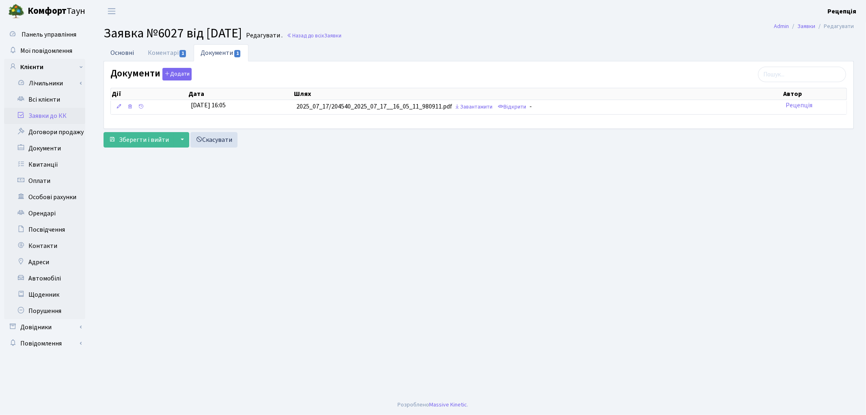
click at [129, 56] on link "Основні" at bounding box center [122, 52] width 37 height 17
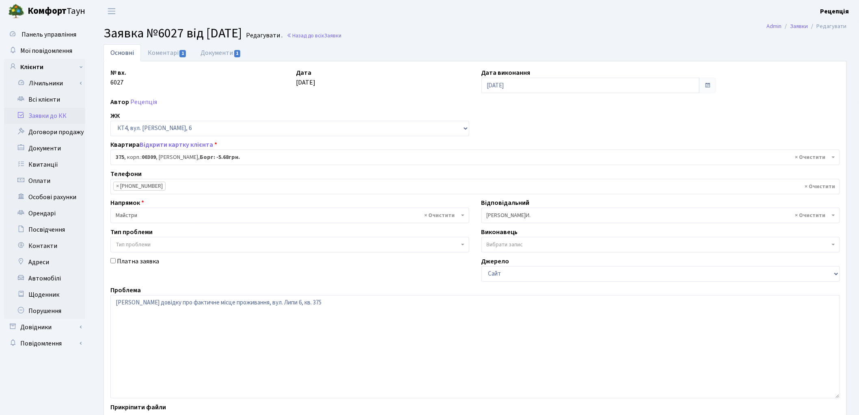
click at [54, 114] on link "Заявки до КК" at bounding box center [44, 116] width 81 height 16
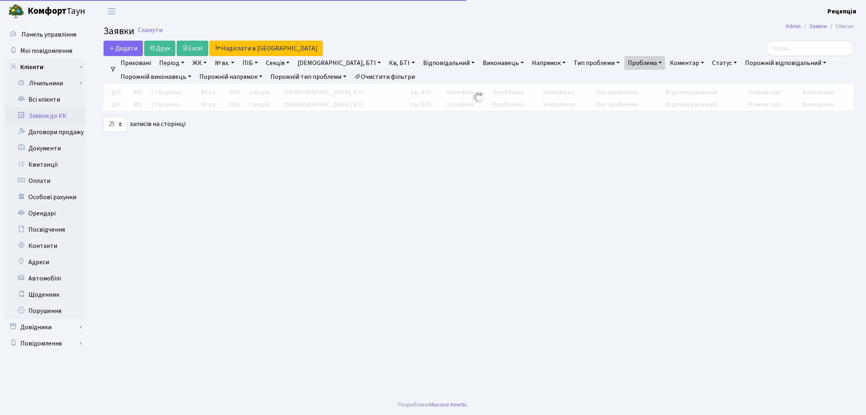
select select "25"
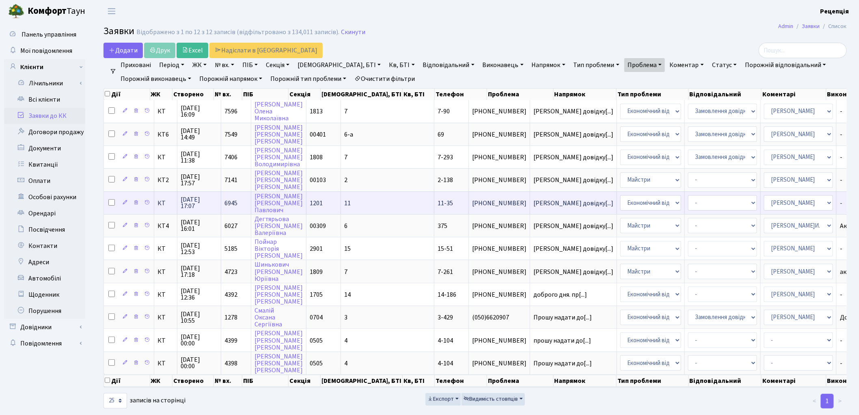
click at [438, 202] on span "11-35" at bounding box center [445, 203] width 15 height 9
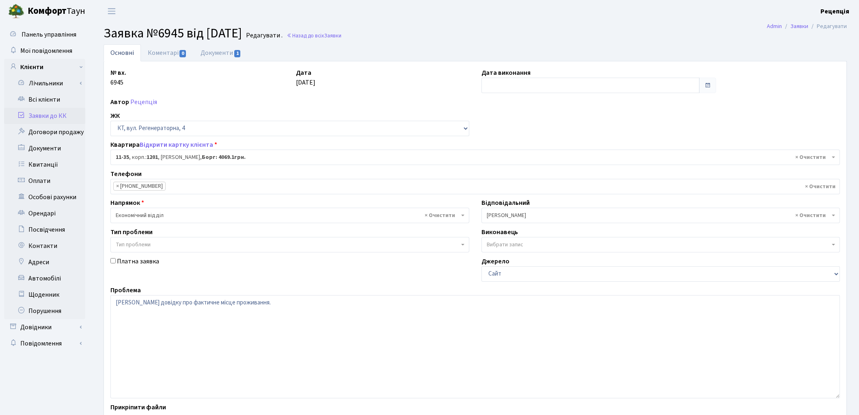
select select "6877"
click at [236, 53] on span "1" at bounding box center [237, 53] width 6 height 7
select select "25"
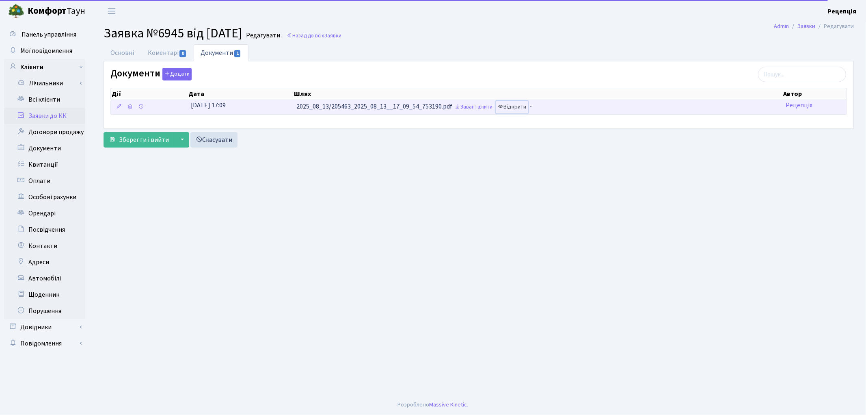
click at [520, 112] on link "Відкрити" at bounding box center [512, 107] width 32 height 13
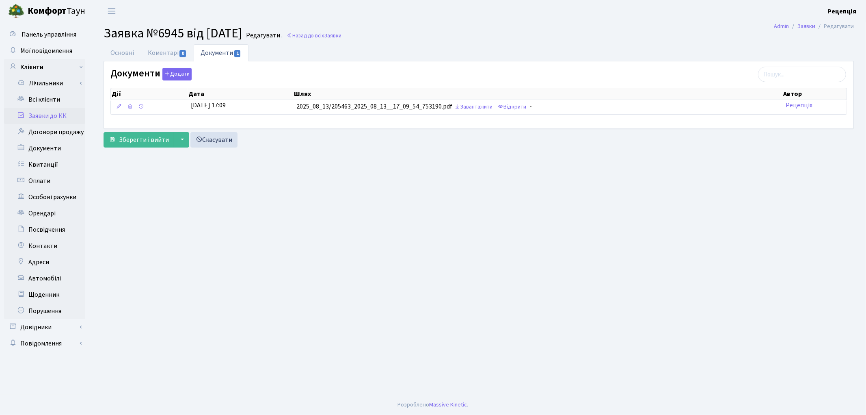
click at [67, 112] on link "Заявки до КК" at bounding box center [44, 116] width 81 height 16
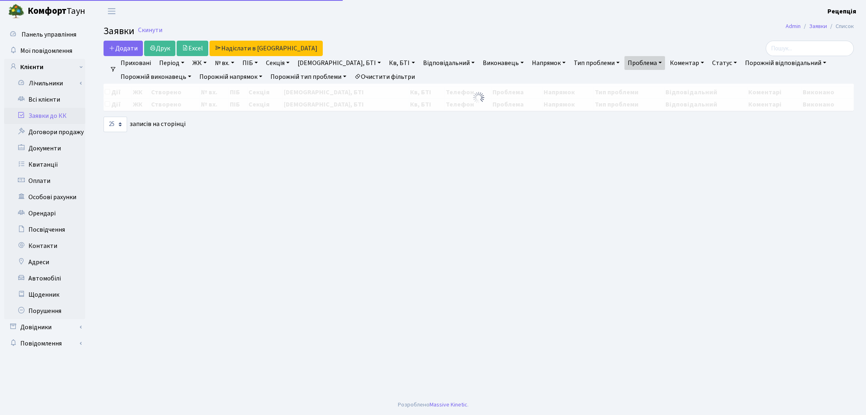
select select "25"
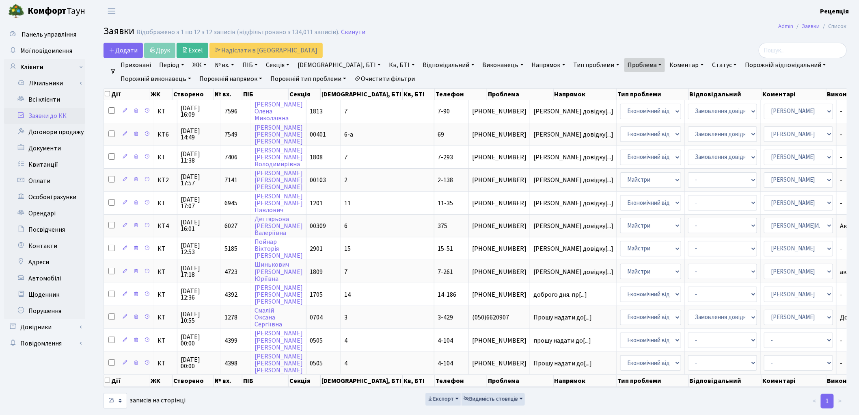
click at [396, 79] on link "Очистити фільтри" at bounding box center [384, 79] width 67 height 14
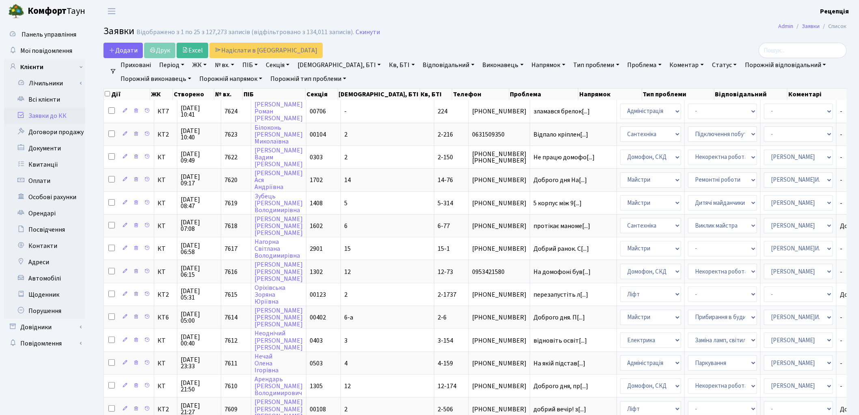
click at [226, 63] on link "№ вх." at bounding box center [225, 65] width 26 height 14
type input "7406"
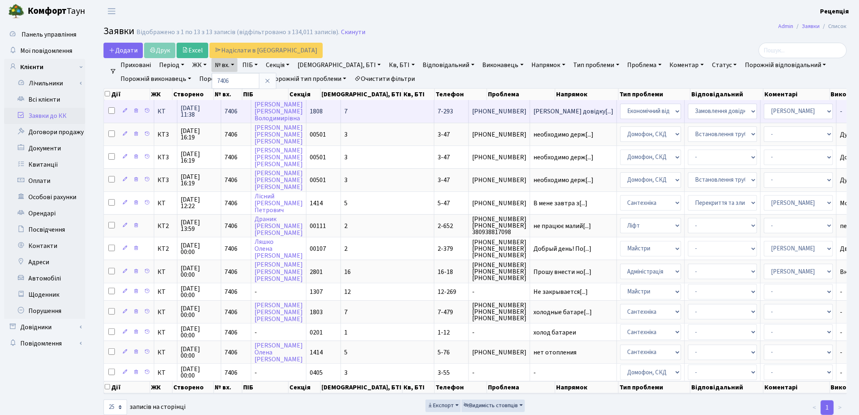
click at [438, 113] on span "7-293" at bounding box center [445, 111] width 15 height 9
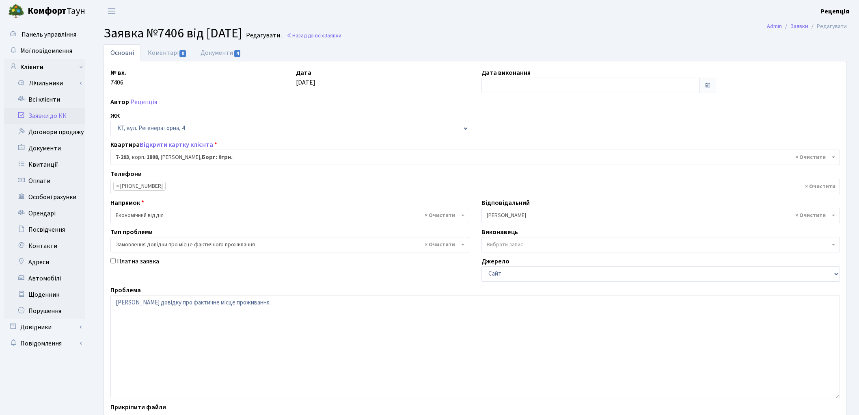
select select "4901"
select select "8"
click at [217, 58] on link "Документи 4" at bounding box center [221, 52] width 54 height 17
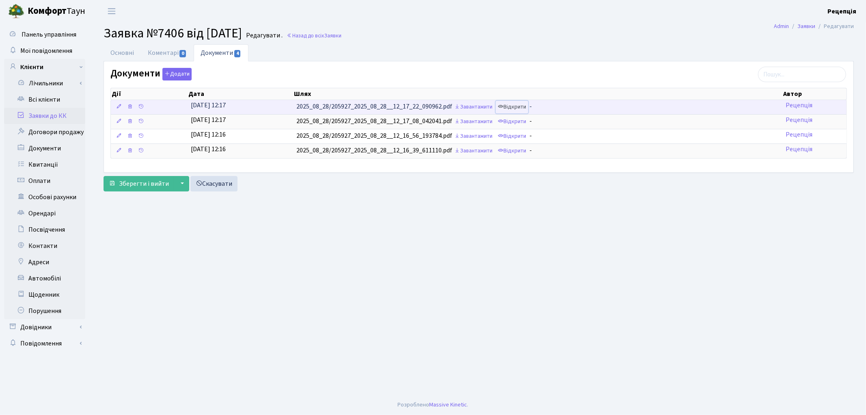
click at [517, 108] on link "Відкрити" at bounding box center [512, 107] width 32 height 13
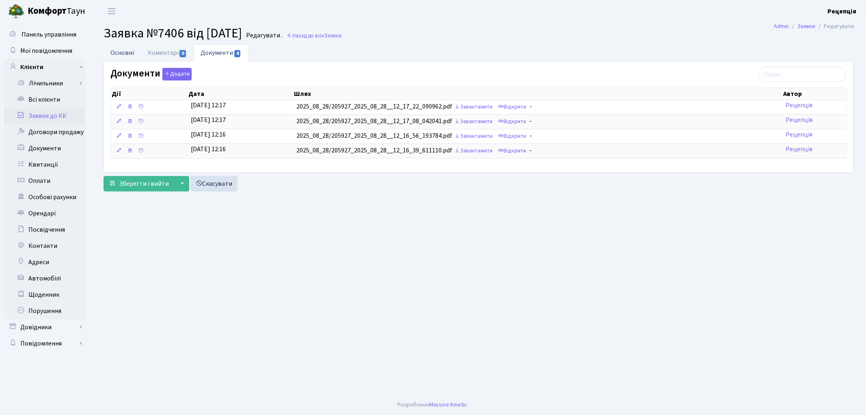
click at [119, 58] on link "Основні" at bounding box center [122, 52] width 37 height 17
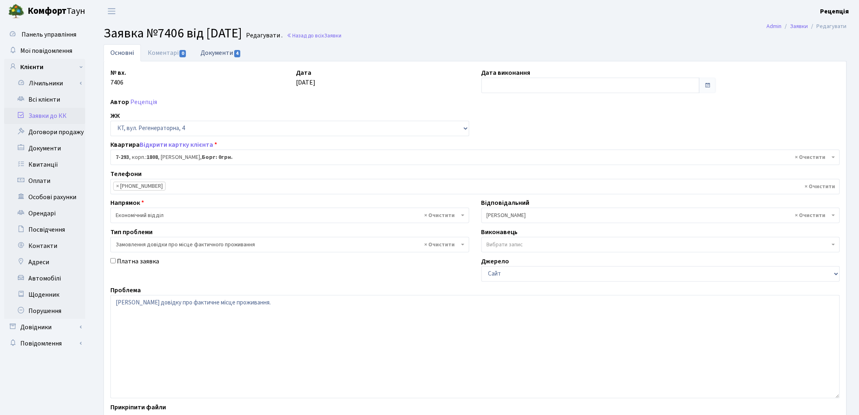
click at [210, 50] on link "Документи 4" at bounding box center [221, 52] width 54 height 17
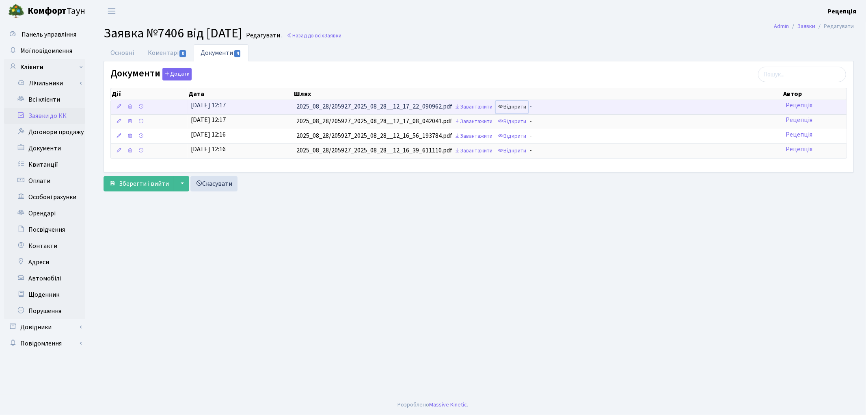
click at [514, 107] on link "Відкрити" at bounding box center [512, 107] width 32 height 13
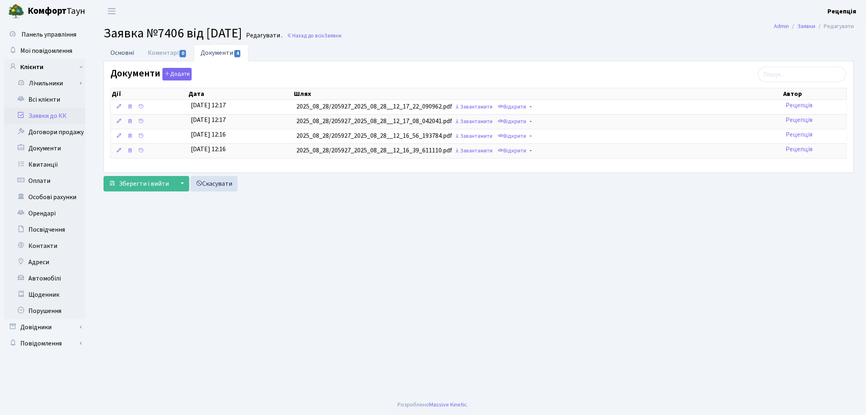
click at [123, 57] on link "Основні" at bounding box center [122, 52] width 37 height 17
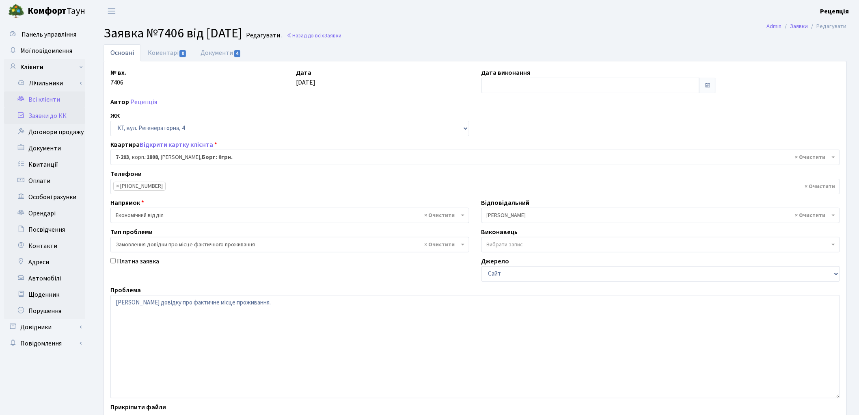
click at [53, 96] on link "Всі клієнти" at bounding box center [44, 99] width 81 height 16
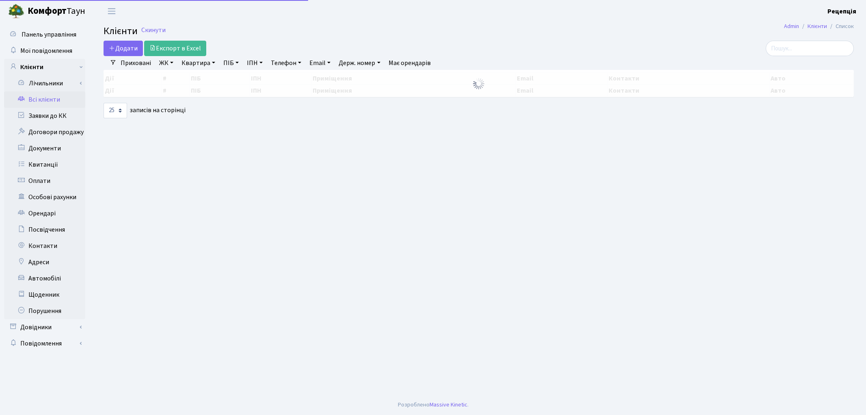
select select "25"
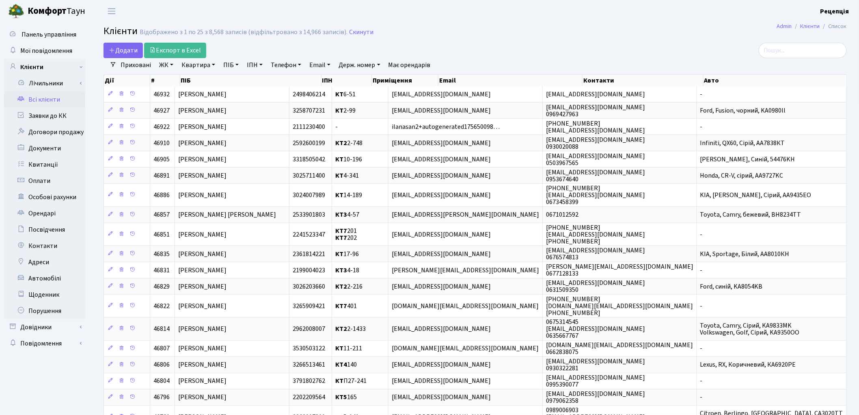
click at [441, 43] on div "Додати Експорт в Excel" at bounding box center [350, 50] width 492 height 15
click at [455, 26] on main "Admin Клієнти Список Клієнти Відображено з 1 по 25 з 8,568 записів (відфільтров…" at bounding box center [475, 311] width 768 height 578
click at [39, 279] on link "Автомобілі" at bounding box center [44, 278] width 81 height 16
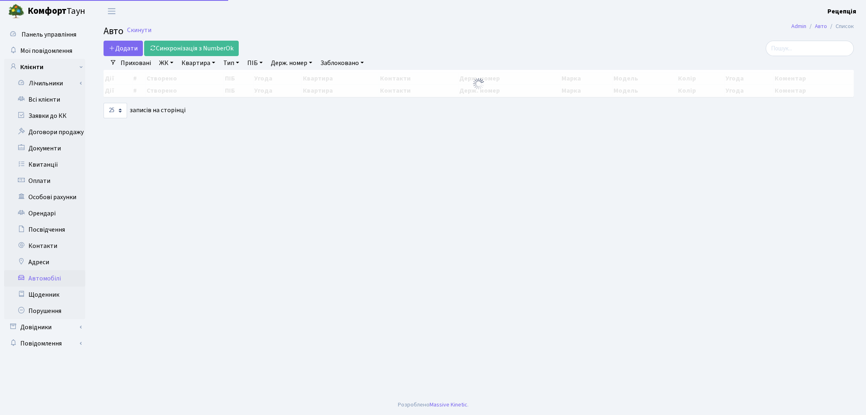
select select "25"
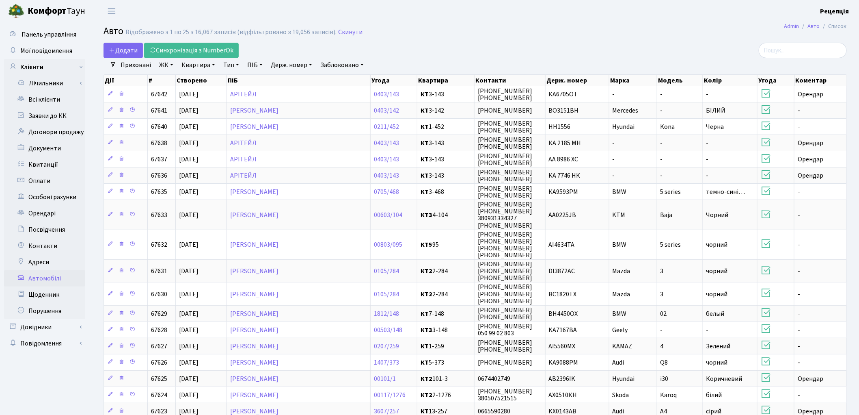
click at [171, 63] on link "ЖК" at bounding box center [166, 65] width 21 height 14
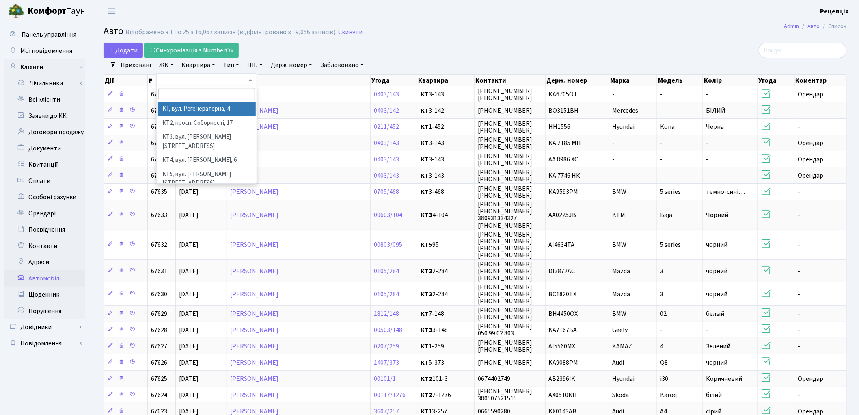
click at [197, 107] on li "КТ, вул. Регенераторна, 4" at bounding box center [207, 109] width 98 height 14
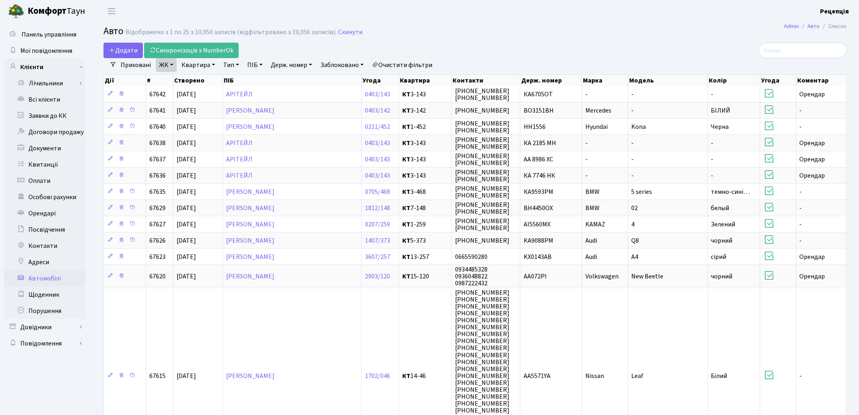
click at [198, 65] on link "Квартира" at bounding box center [198, 65] width 40 height 14
click at [50, 94] on link "Всі клієнти" at bounding box center [44, 99] width 81 height 16
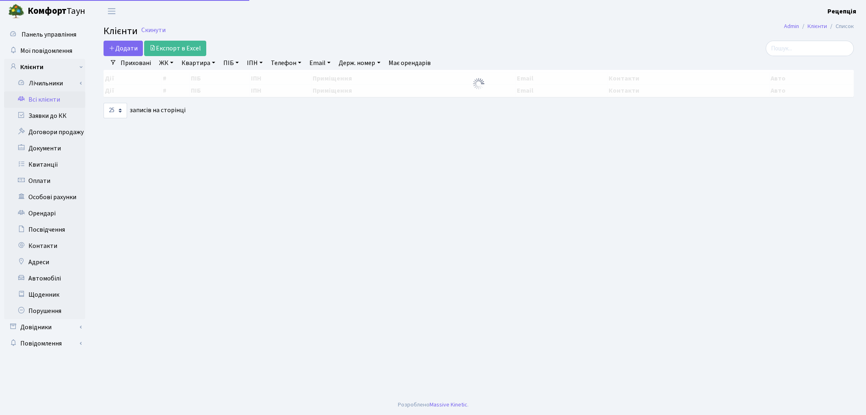
select select "25"
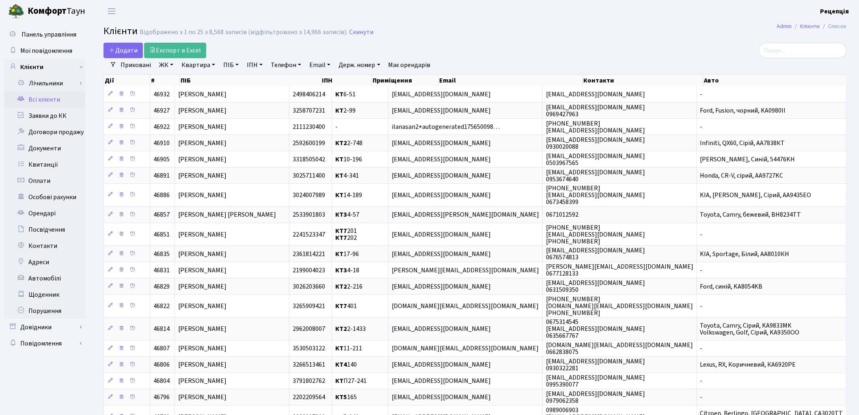
click at [159, 67] on link "ЖК" at bounding box center [166, 65] width 21 height 14
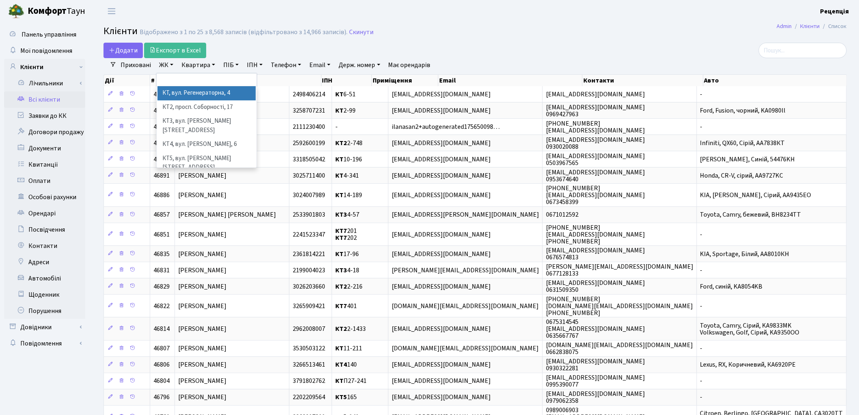
click at [190, 91] on li "КТ, вул. Регенераторна, 4" at bounding box center [207, 93] width 98 height 14
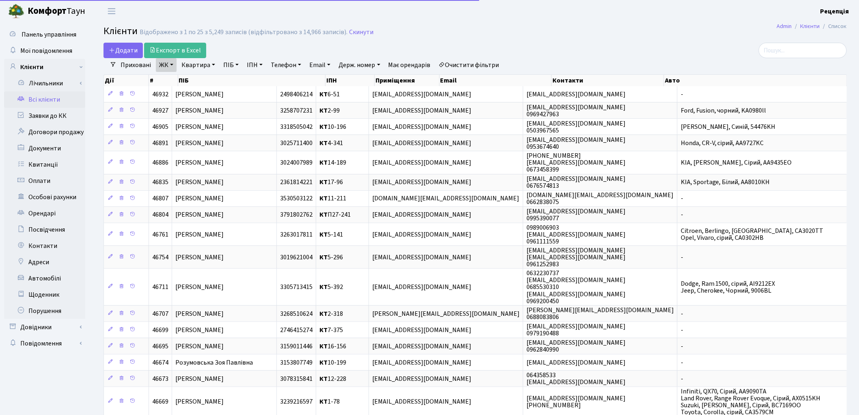
click at [201, 64] on link "Квартира" at bounding box center [198, 65] width 40 height 14
type input "15-60"
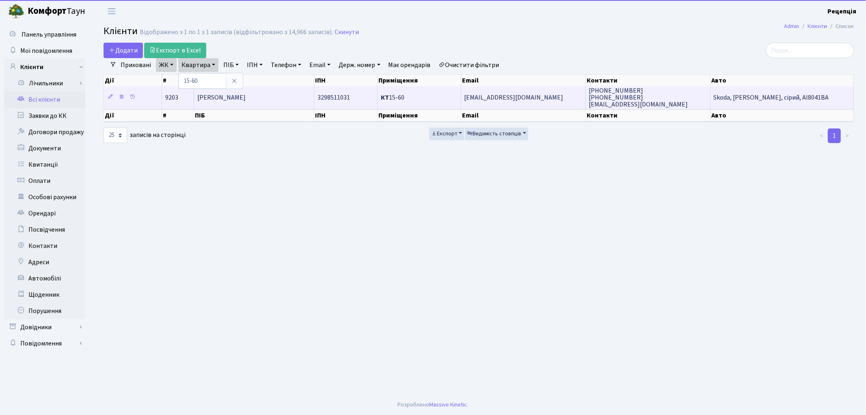
click at [277, 102] on td "Кірімов Даніїл Ігорович" at bounding box center [254, 97] width 120 height 22
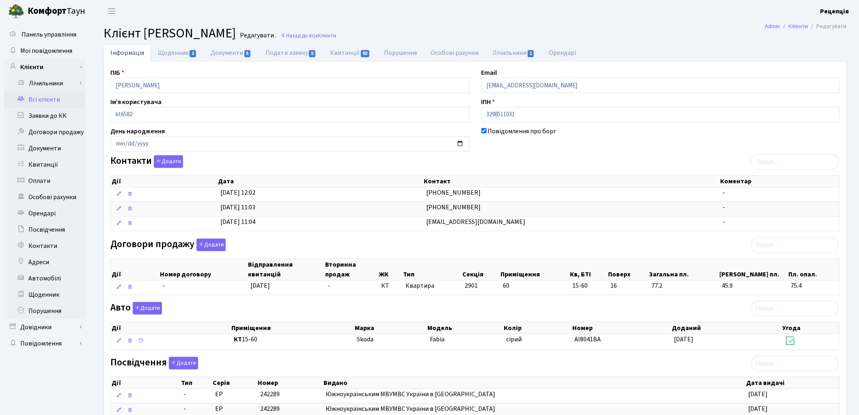
drag, startPoint x: 534, startPoint y: 310, endPoint x: 505, endPoint y: 310, distance: 28.8
click at [503, 310] on div "Авто Додати Дії Приміщення Марка Модель Колір Номер Доданий Угода Дії" at bounding box center [475, 327] width 742 height 51
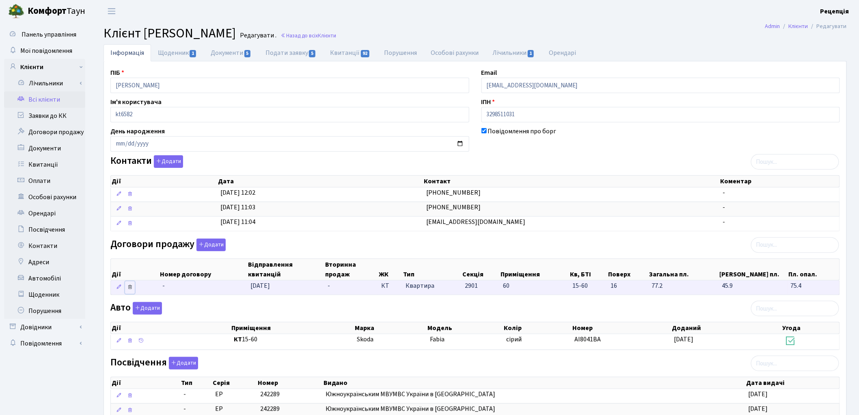
click at [132, 288] on icon at bounding box center [130, 287] width 6 height 6
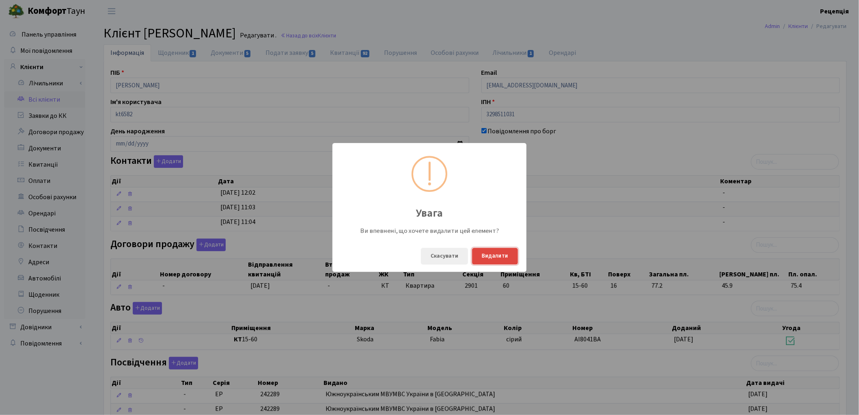
click at [492, 260] on button "Видалити" at bounding box center [495, 256] width 46 height 17
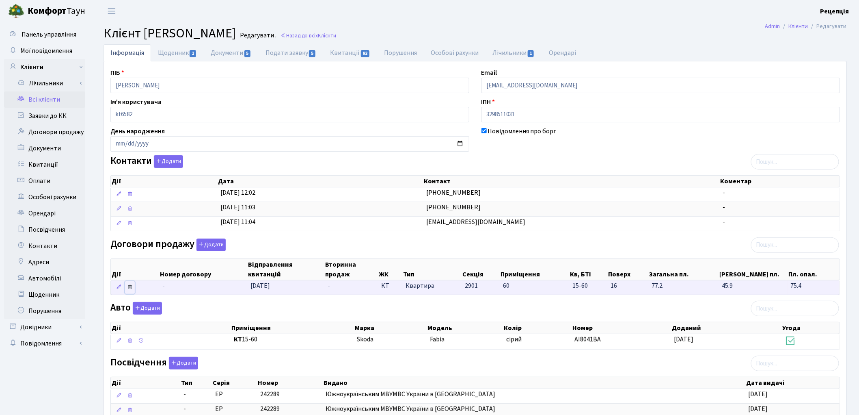
click at [130, 288] on icon at bounding box center [130, 287] width 6 height 6
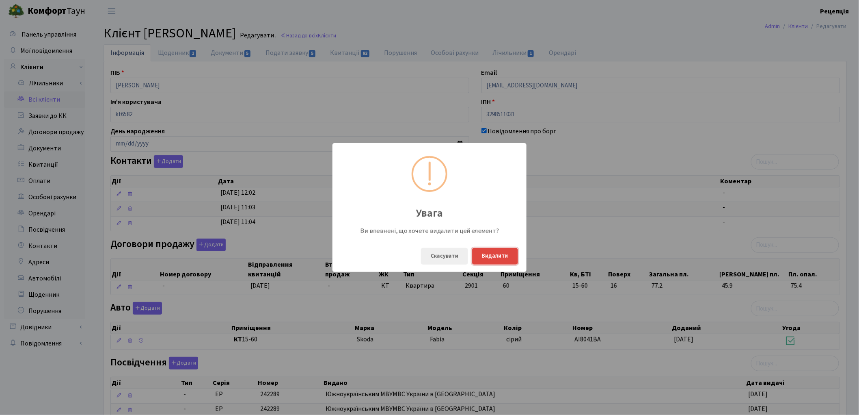
click at [497, 252] on button "Видалити" at bounding box center [495, 256] width 46 height 17
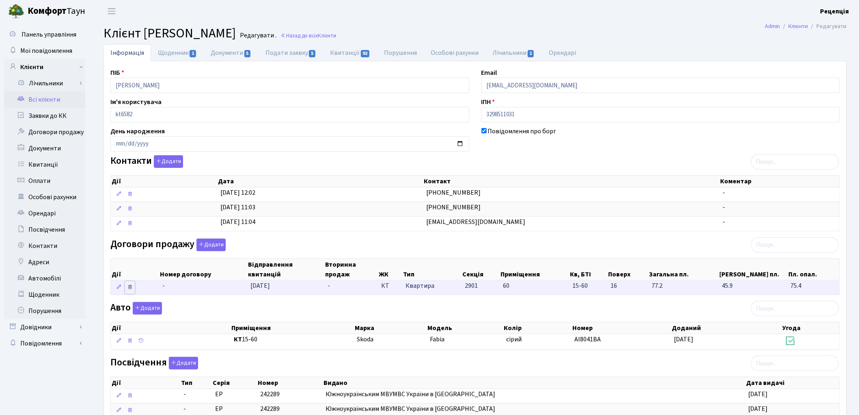
click at [130, 287] on icon at bounding box center [130, 287] width 6 height 6
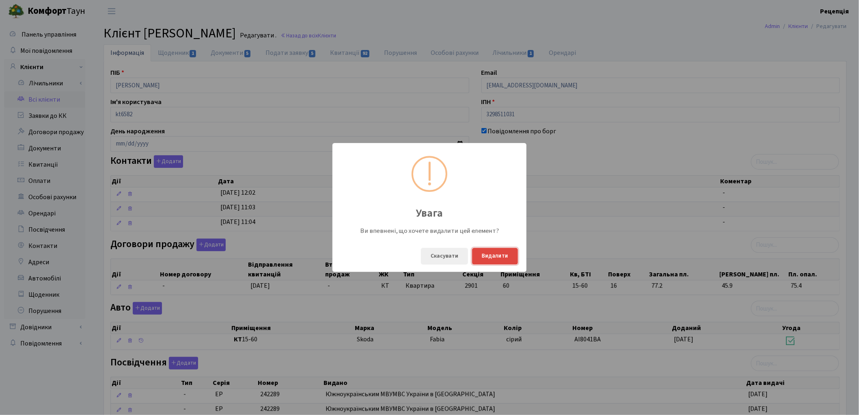
click at [493, 250] on button "Видалити" at bounding box center [495, 256] width 46 height 17
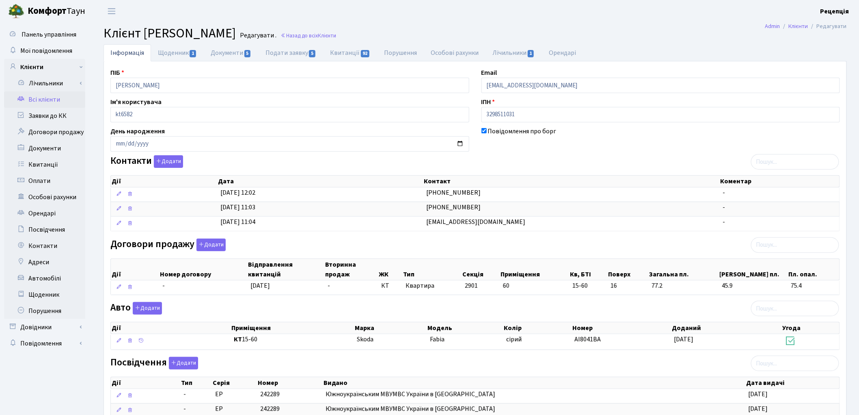
scroll to position [131, 0]
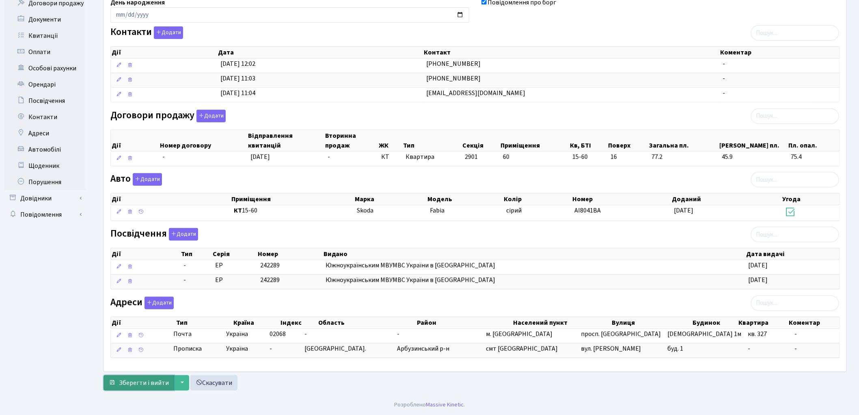
click at [143, 381] on span "Зберегти і вийти" at bounding box center [144, 382] width 50 height 9
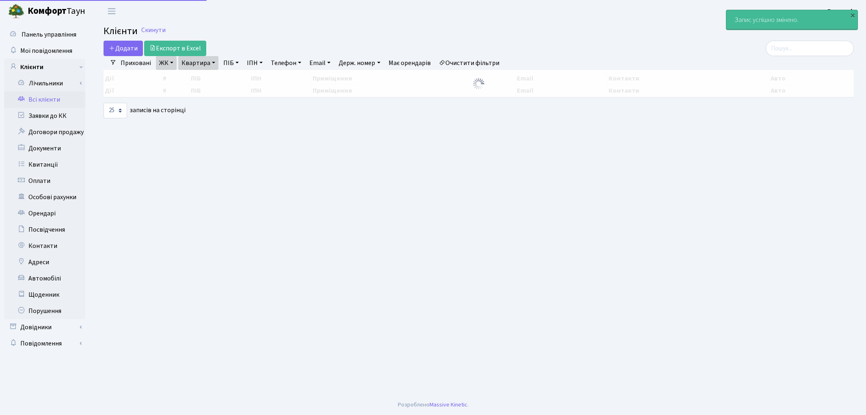
select select "25"
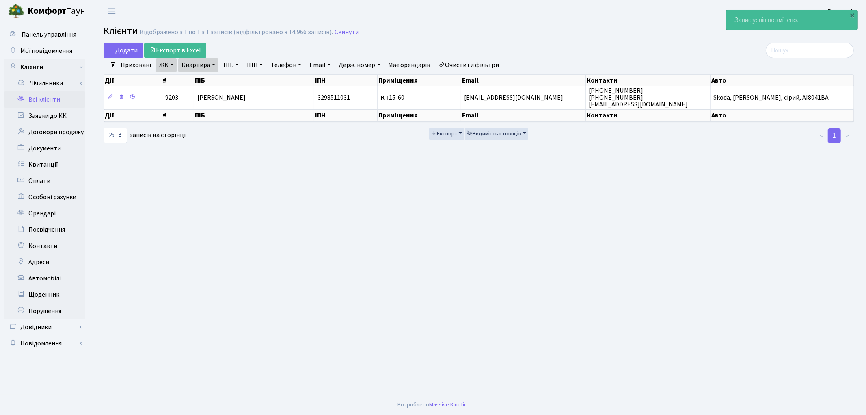
click at [470, 67] on link "Очистити фільтри" at bounding box center [469, 65] width 67 height 14
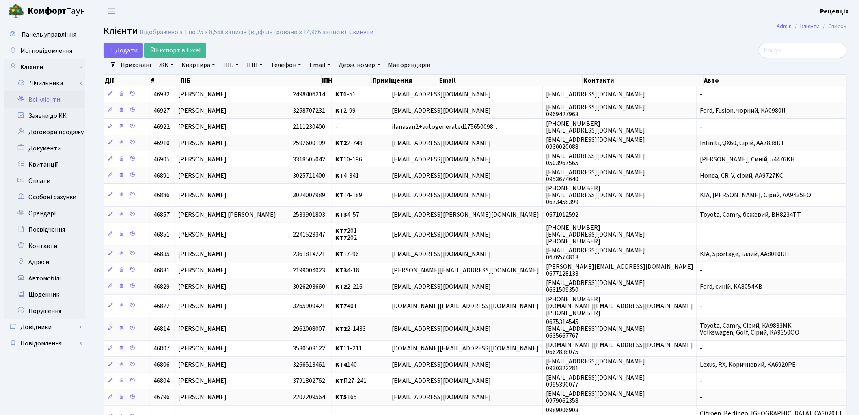
click at [173, 65] on link "ЖК" at bounding box center [166, 65] width 21 height 14
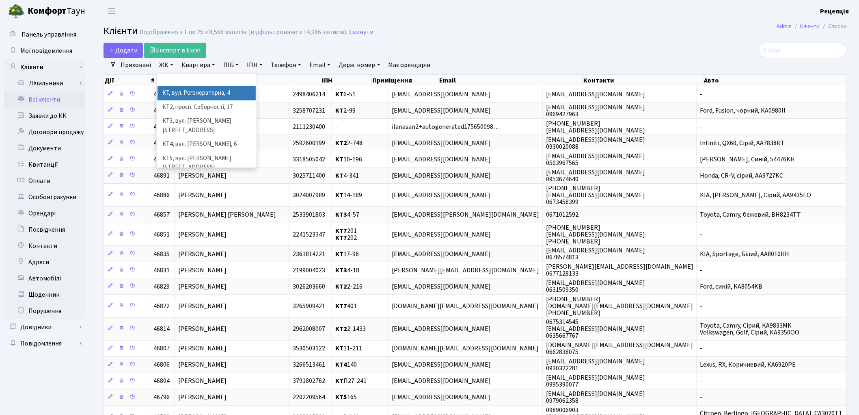
click at [187, 95] on li "КТ, вул. Регенераторна, 4" at bounding box center [207, 93] width 98 height 14
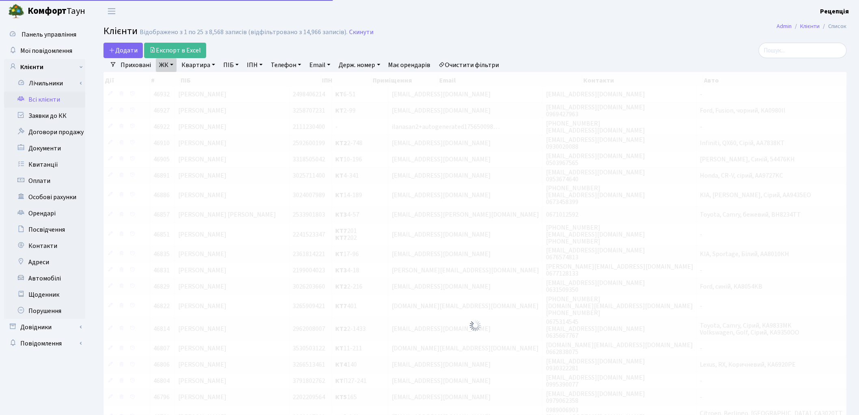
click at [202, 60] on link "Квартира" at bounding box center [198, 65] width 40 height 14
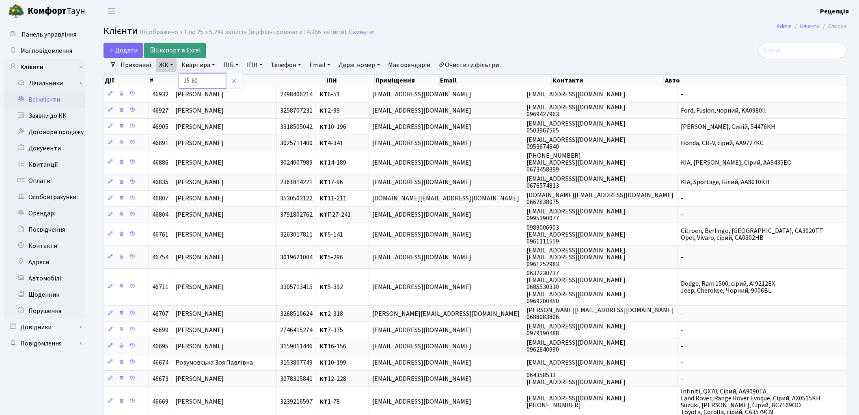
type input "15-60"
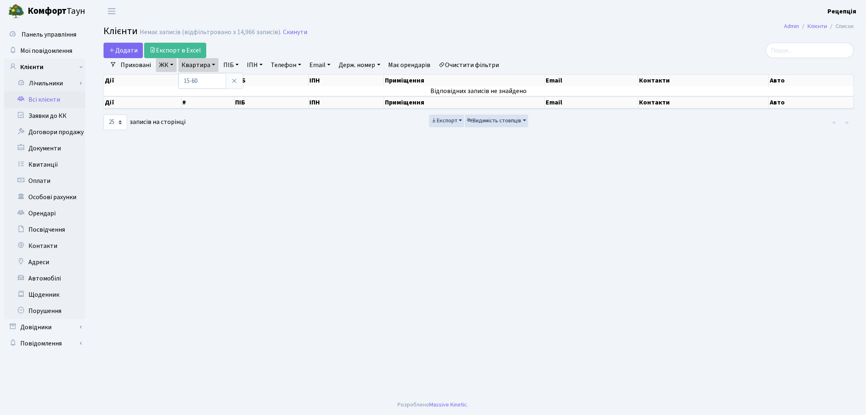
click at [479, 61] on link "Очистити фільтри" at bounding box center [469, 65] width 67 height 14
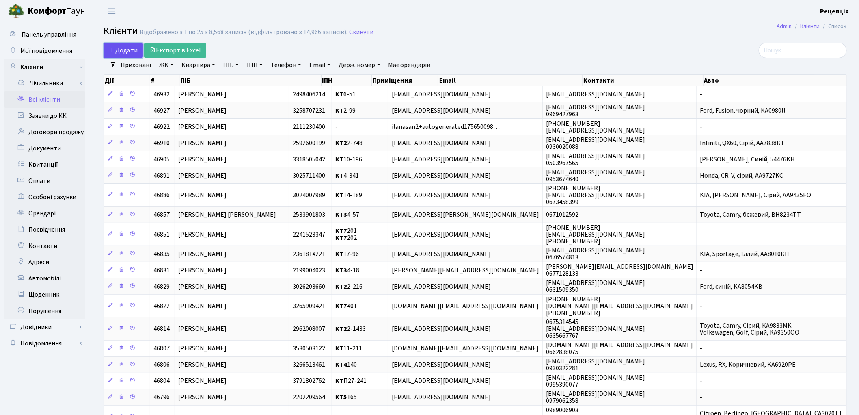
click at [123, 49] on span "Додати" at bounding box center [123, 50] width 29 height 9
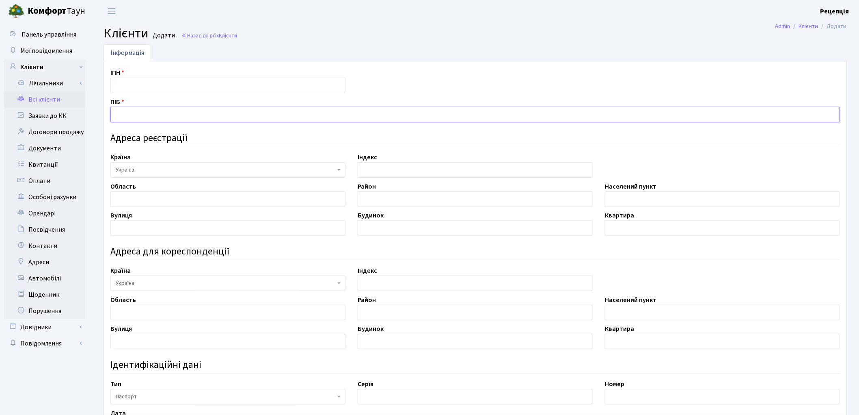
click at [131, 111] on input "text" at bounding box center [475, 114] width 730 height 15
type input "[PERSON_NAME]"
click at [133, 89] on input "text" at bounding box center [227, 85] width 235 height 15
type input "2457308829"
click at [152, 200] on input "text" at bounding box center [227, 198] width 235 height 15
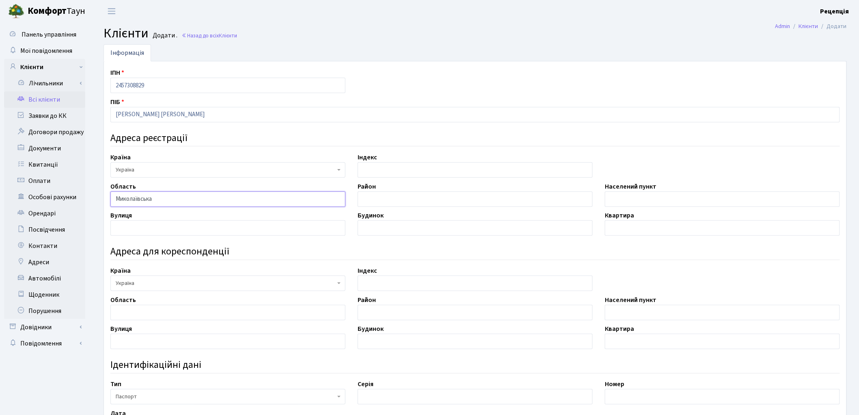
type input "Миколаївська"
click at [456, 199] on input "text" at bounding box center [475, 198] width 235 height 15
type input "Вознесеньський"
click at [624, 201] on input "text" at bounding box center [722, 198] width 235 height 15
type input "м. Южноукраїнськ"
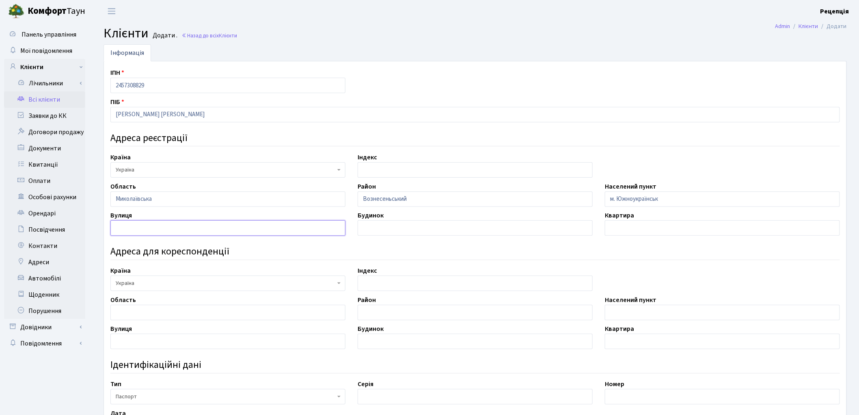
click at [161, 226] on input "text" at bounding box center [227, 227] width 235 height 15
type input "проспект Соборності"
click at [378, 225] on input "text" at bounding box center [475, 227] width 235 height 15
type input "8"
click at [680, 225] on input "text" at bounding box center [722, 227] width 235 height 15
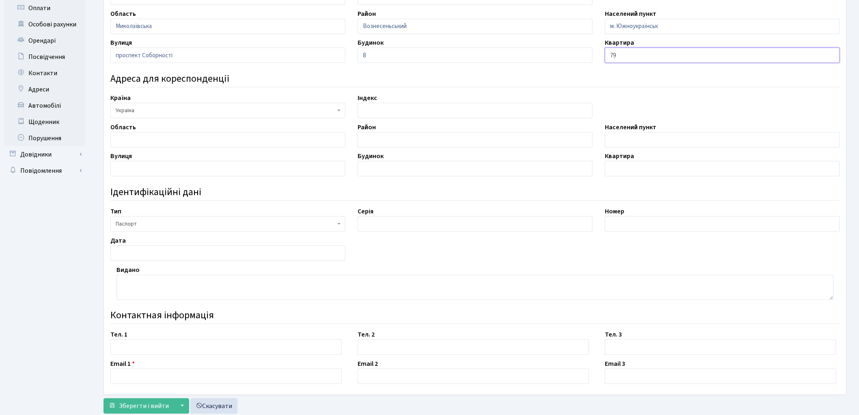
scroll to position [184, 0]
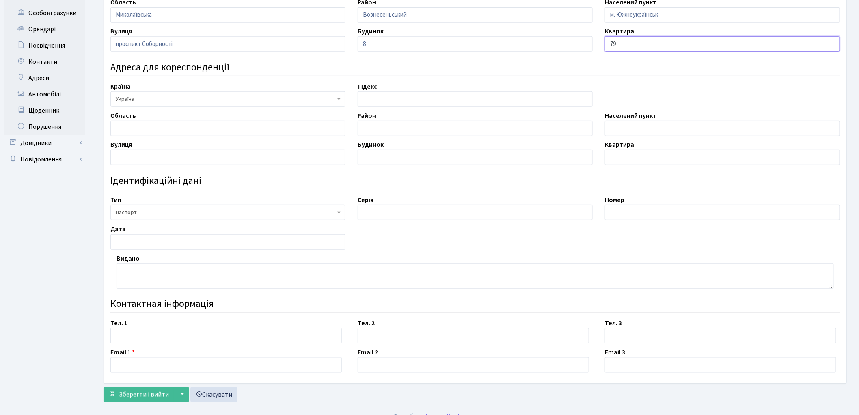
type input "79"
click at [149, 335] on input "text" at bounding box center [226, 335] width 232 height 15
type input "0679330018"
click at [139, 361] on input "text" at bounding box center [226, 364] width 232 height 15
type input "[EMAIL_ADDRESS][DOMAIN_NAME]"
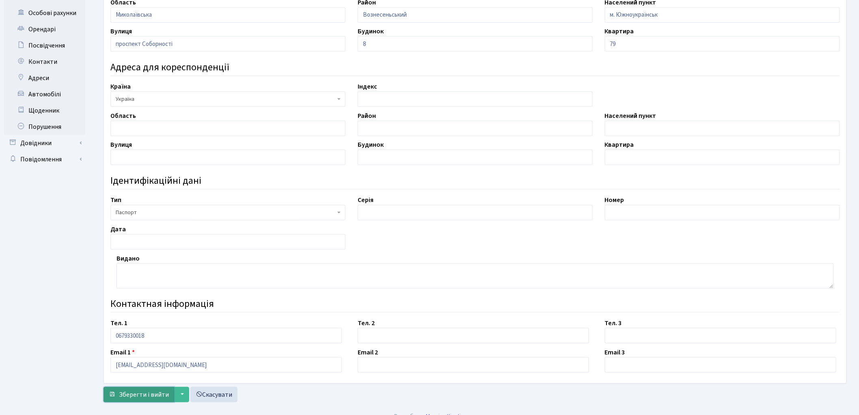
click at [127, 398] on span "Зберегти і вийти" at bounding box center [144, 394] width 50 height 9
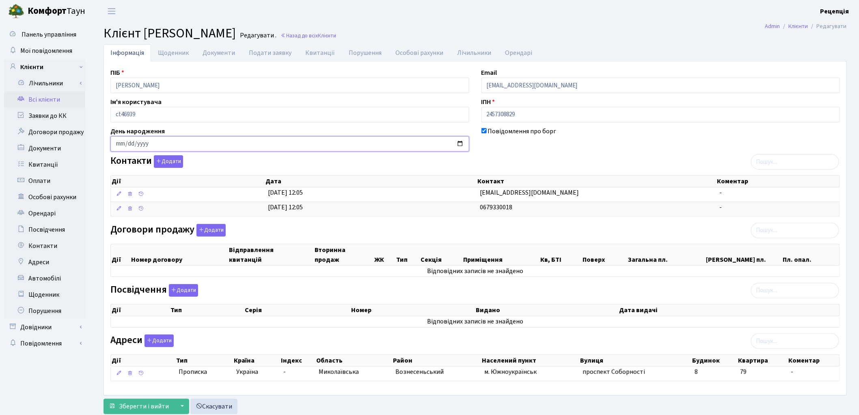
click at [119, 145] on input "date" at bounding box center [289, 143] width 359 height 15
type input "[DATE]"
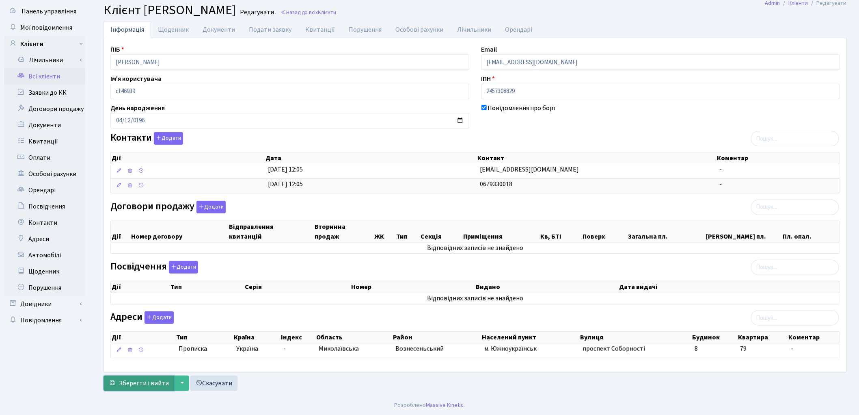
click at [147, 377] on button "Зберегти і вийти" at bounding box center [139, 382] width 71 height 15
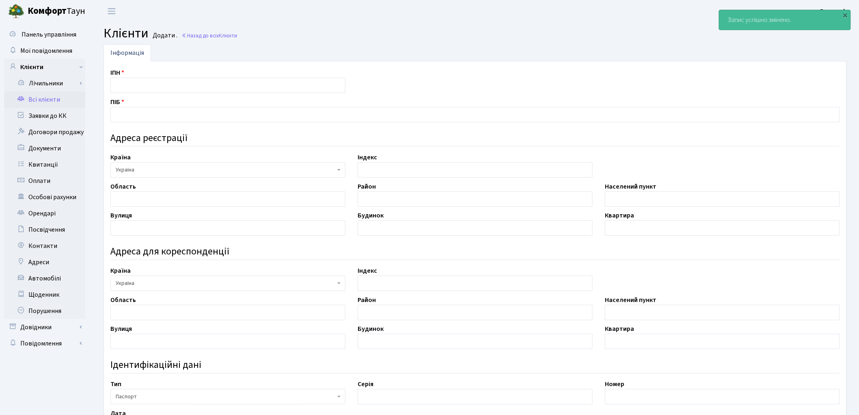
click at [47, 101] on link "Всі клієнти" at bounding box center [44, 99] width 81 height 16
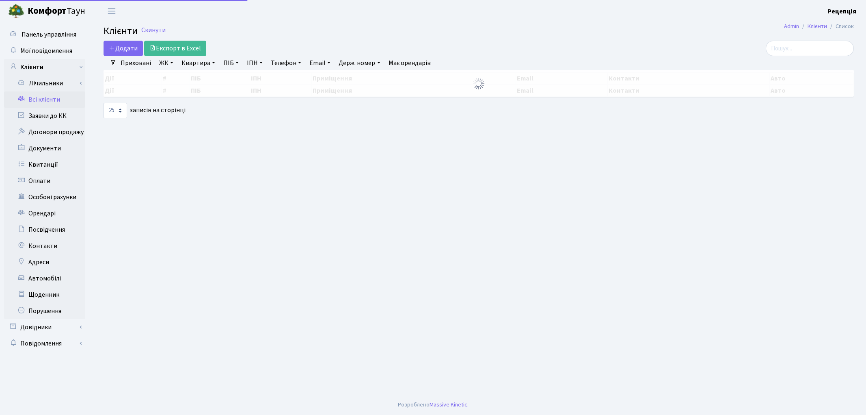
select select "25"
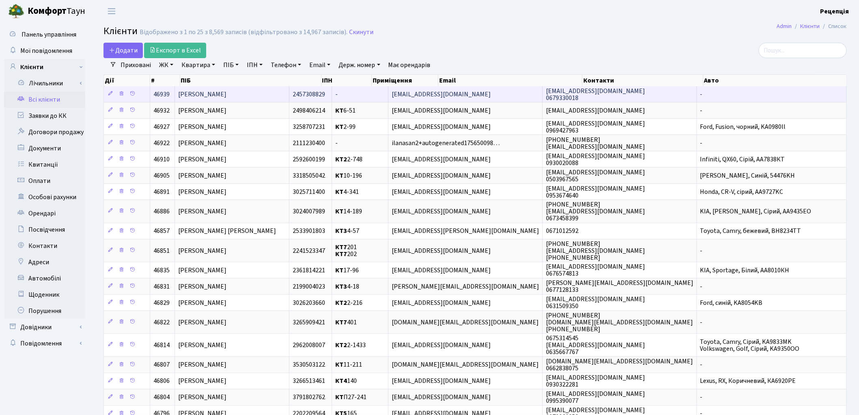
click at [270, 89] on td "[PERSON_NAME]" at bounding box center [232, 94] width 115 height 16
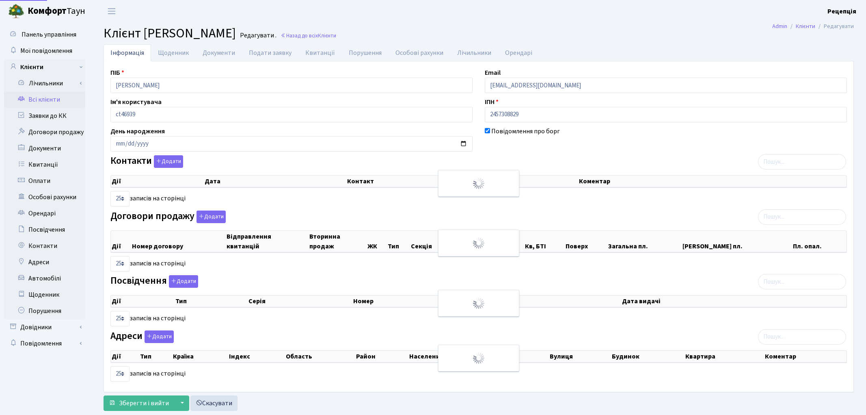
select select "25"
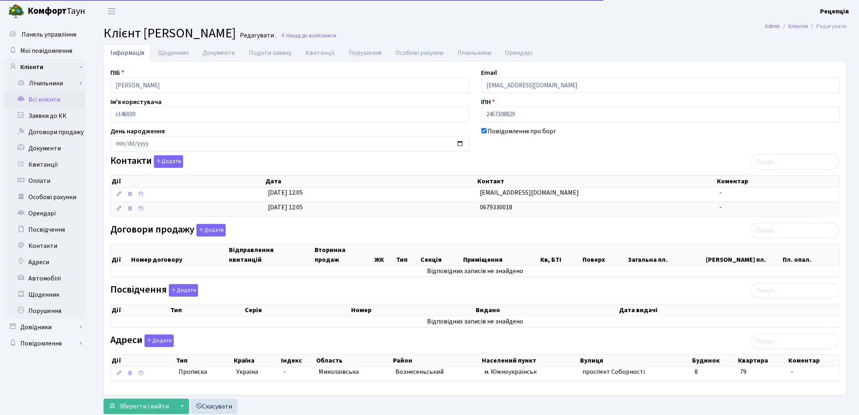
scroll to position [25, 0]
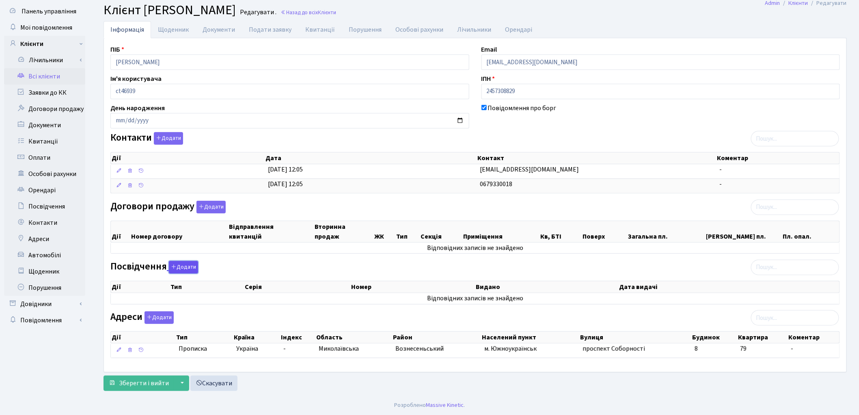
click at [177, 269] on button "Додати" at bounding box center [183, 267] width 29 height 13
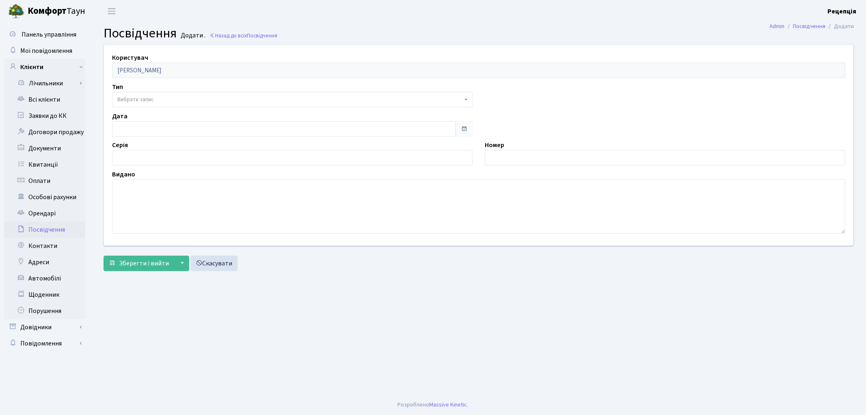
click at [129, 97] on span "Вибрати запис" at bounding box center [135, 99] width 37 height 8
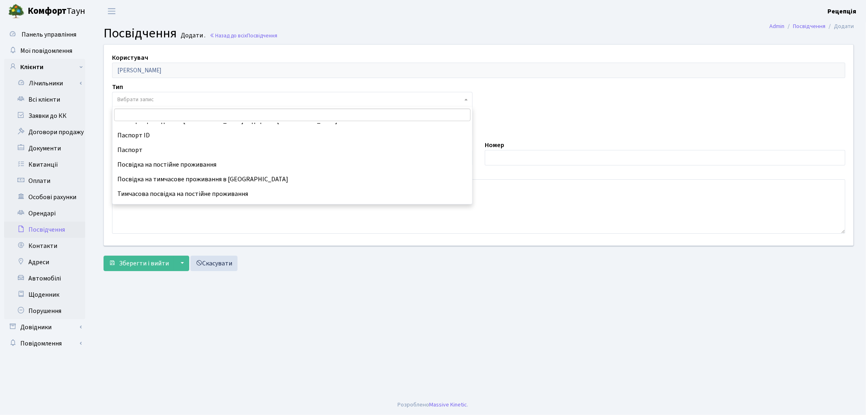
scroll to position [120, 0]
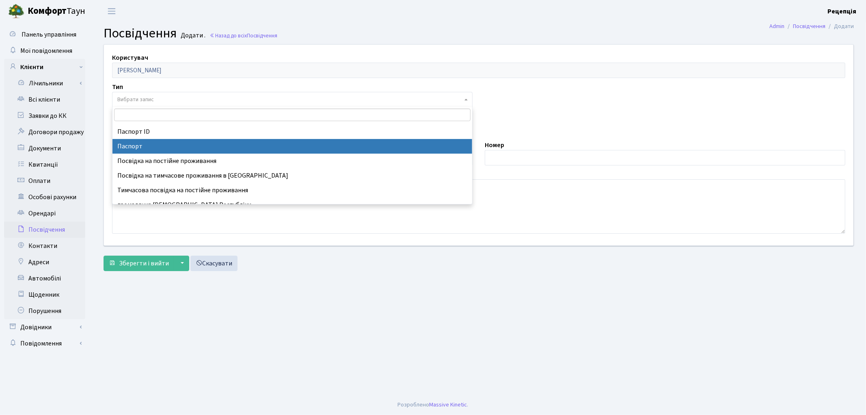
select select "1"
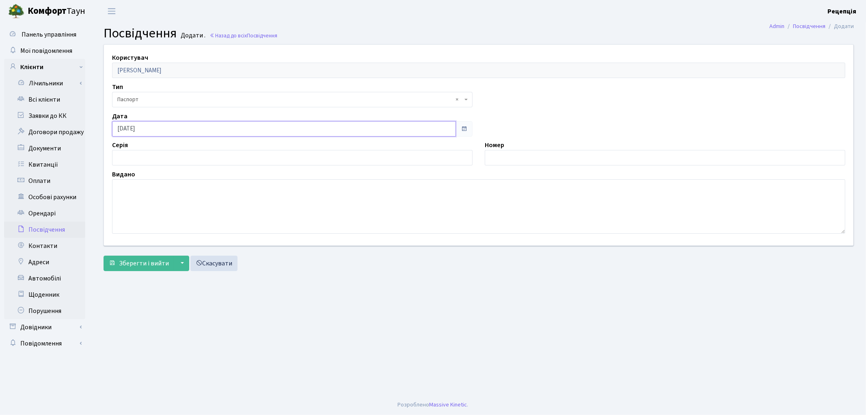
click at [139, 131] on input "[DATE]" at bounding box center [284, 128] width 344 height 15
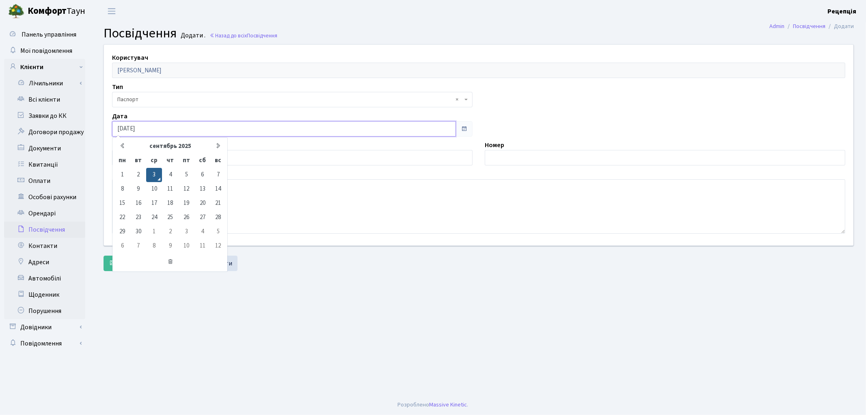
click at [121, 130] on input "[DATE]" at bounding box center [284, 128] width 344 height 15
click at [154, 130] on input "[DATE]" at bounding box center [284, 128] width 344 height 15
type input "0"
type input "25.06.1997"
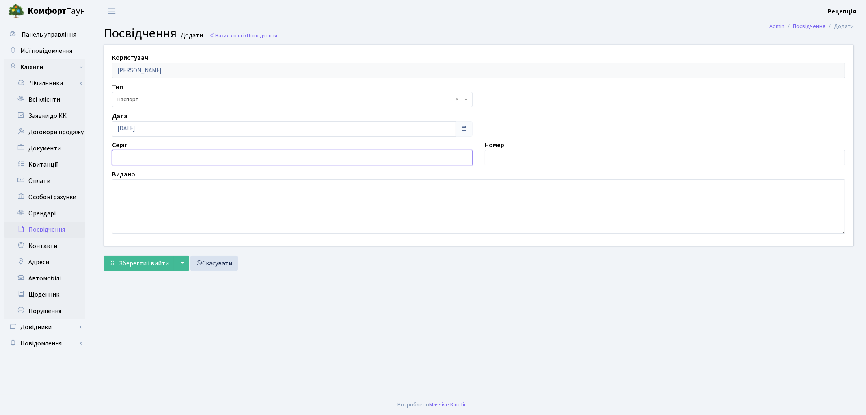
click at [148, 160] on input "text" at bounding box center [292, 157] width 361 height 15
type input "EO"
click at [533, 160] on input "text" at bounding box center [665, 157] width 361 height 15
type input "321013"
click at [143, 216] on textarea at bounding box center [479, 206] width 734 height 54
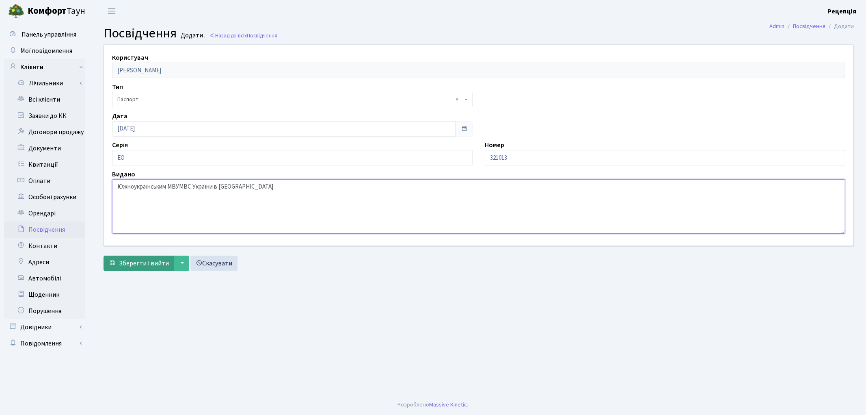
type textarea "Южноукраїнським МВУМВС України в Миколаївській області"
click at [140, 262] on span "Зберегти і вийти" at bounding box center [144, 263] width 50 height 9
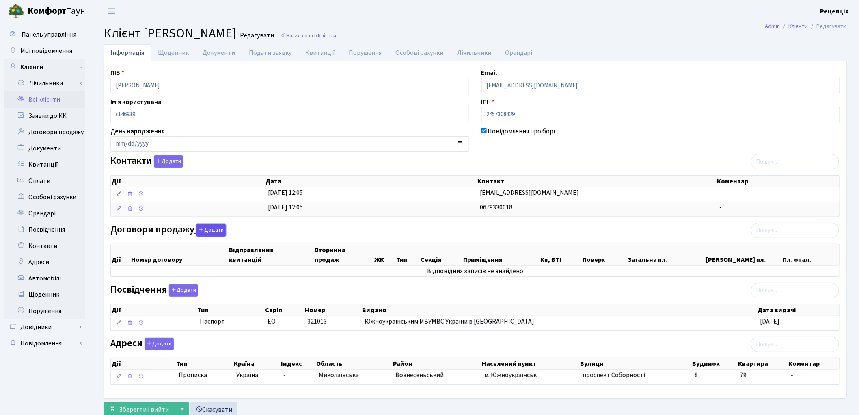
click at [214, 227] on button "Додати" at bounding box center [211, 230] width 29 height 13
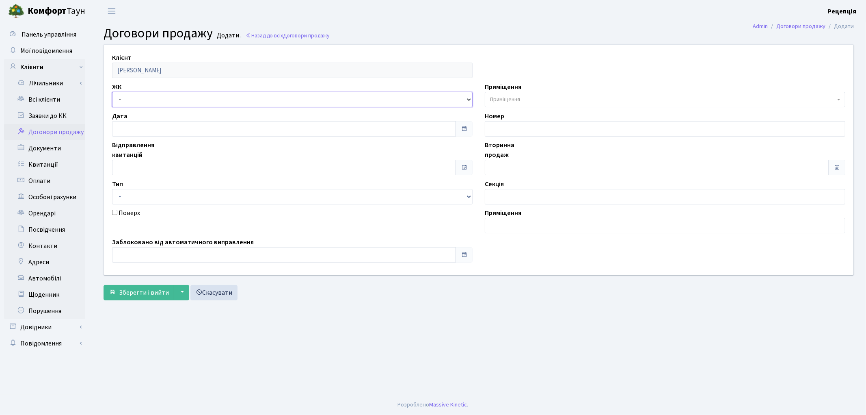
click at [154, 97] on select "- КТ, вул. Регенераторна, 4 КТ2, просп. Соборності, 17 КТ3, вул. Березнева, 16 …" at bounding box center [292, 99] width 361 height 15
select select "271"
click at [112, 92] on select "- КТ, вул. Регенераторна, 4 КТ2, просп. Соборності, 17 КТ3, вул. Березнева, 16 …" at bounding box center [292, 99] width 361 height 15
select select
click at [539, 100] on span "Приміщення" at bounding box center [662, 99] width 345 height 8
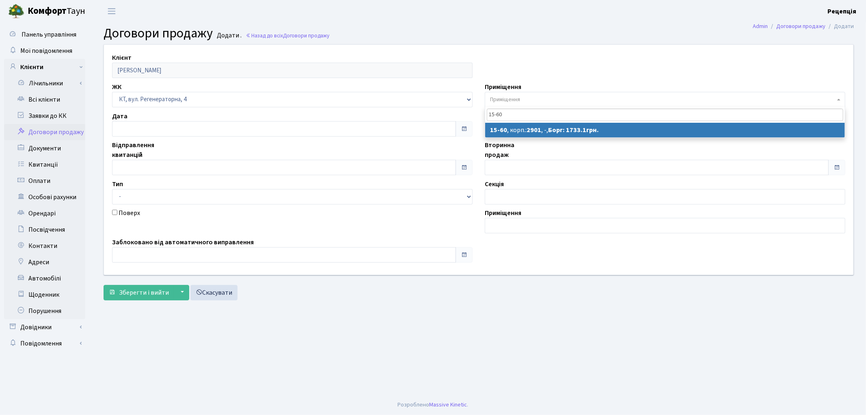
type input "15-60"
select select "8835"
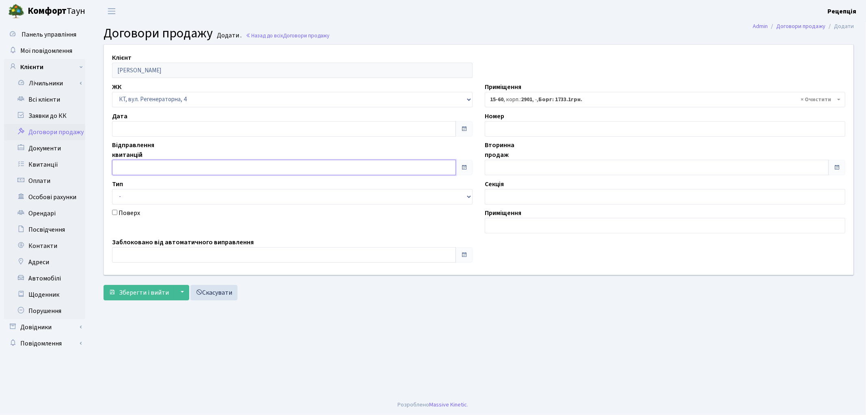
click at [171, 169] on input "text" at bounding box center [284, 167] width 344 height 15
click at [122, 93] on td "1" at bounding box center [120, 90] width 12 height 12
type input "[DATE]"
click at [525, 170] on input "text" at bounding box center [657, 167] width 344 height 15
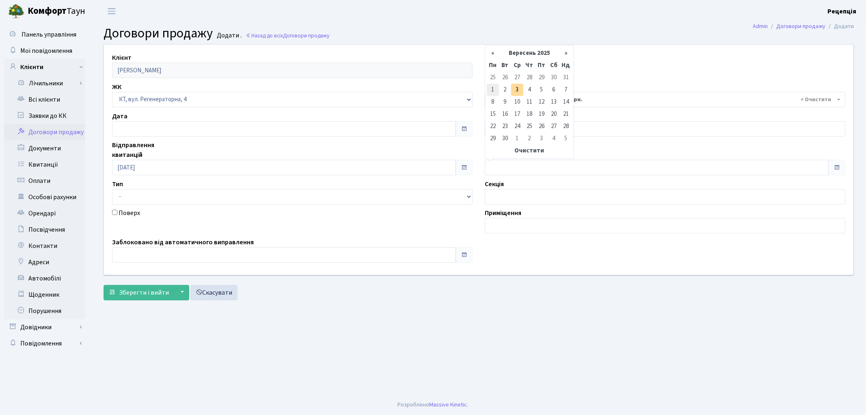
click at [494, 89] on td "1" at bounding box center [493, 90] width 12 height 12
type input "[DATE]"
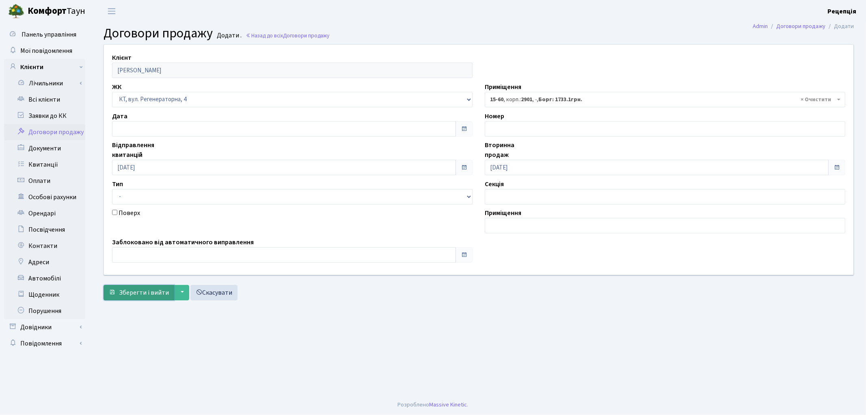
click at [156, 294] on span "Зберегти і вийти" at bounding box center [144, 292] width 50 height 9
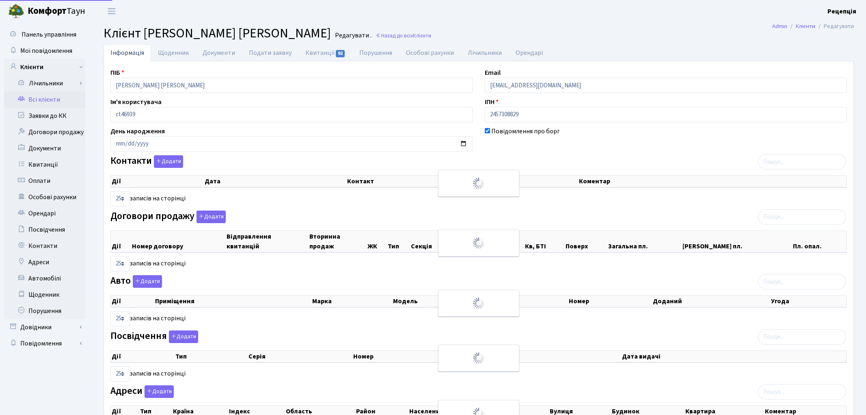
select select "25"
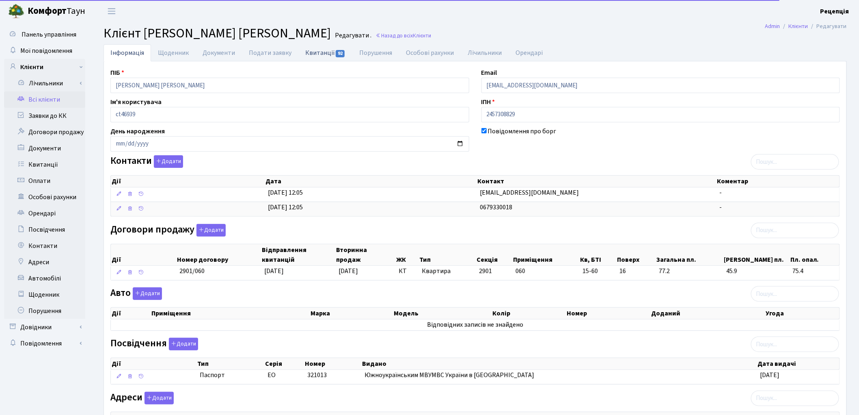
click at [321, 58] on link "Квитанції 92" at bounding box center [326, 52] width 54 height 17
select select "25"
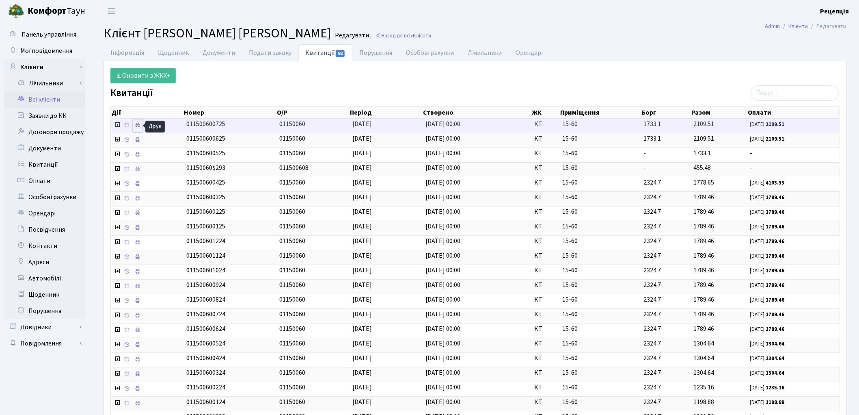
click at [139, 124] on icon at bounding box center [138, 125] width 6 height 6
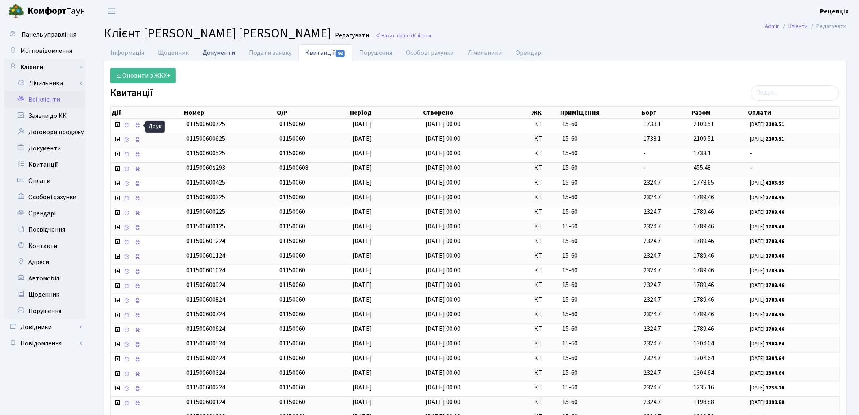
click at [224, 52] on link "Документи" at bounding box center [219, 52] width 46 height 17
select select "25"
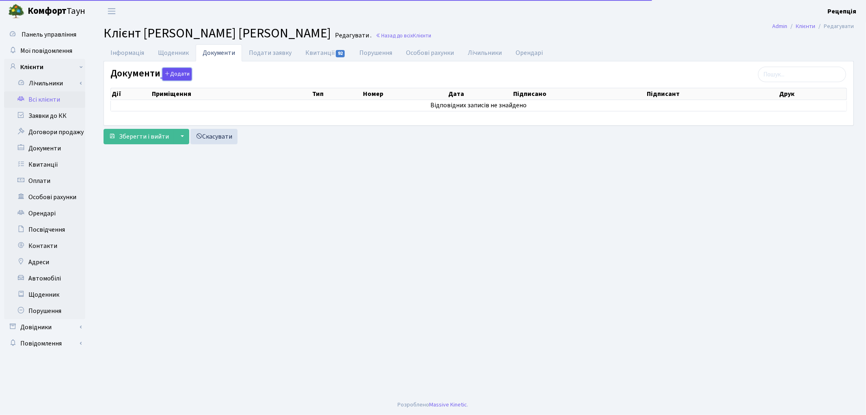
click at [177, 73] on button "Додати" at bounding box center [176, 74] width 29 height 13
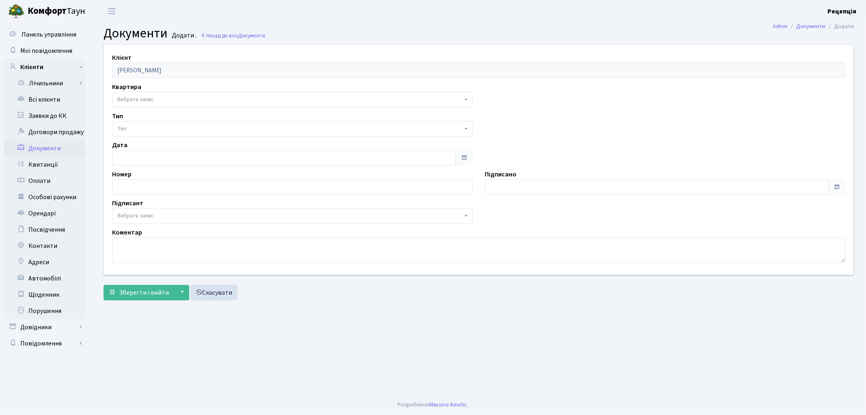
click at [148, 101] on span "Вибрати запис" at bounding box center [135, 99] width 37 height 8
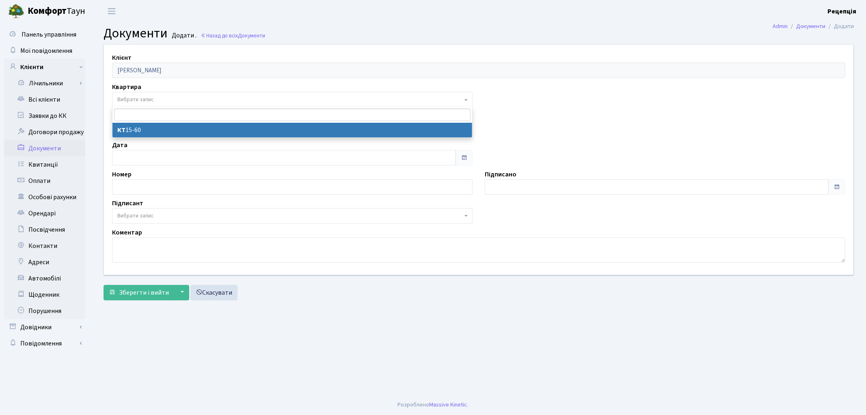
select select "178630"
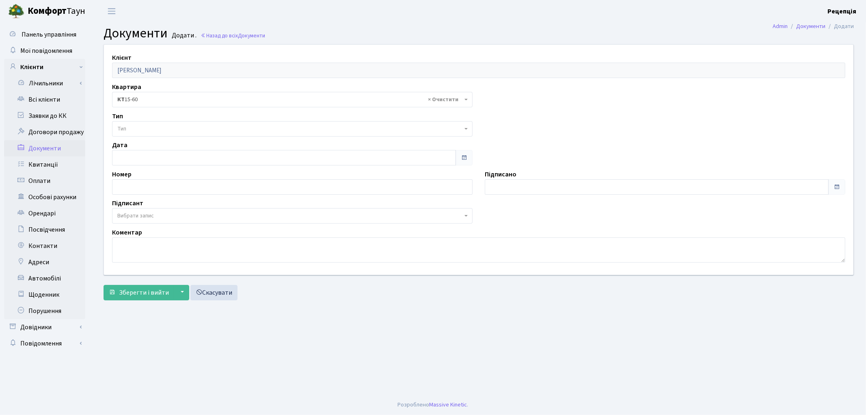
click at [150, 124] on span "Тип" at bounding box center [292, 128] width 361 height 15
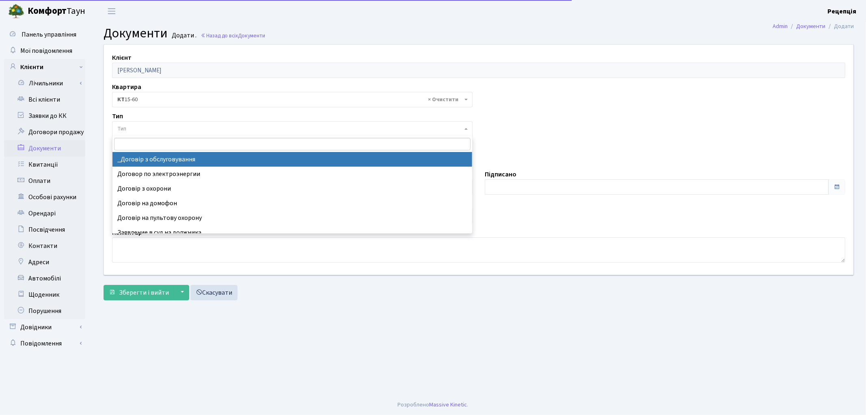
select select "289"
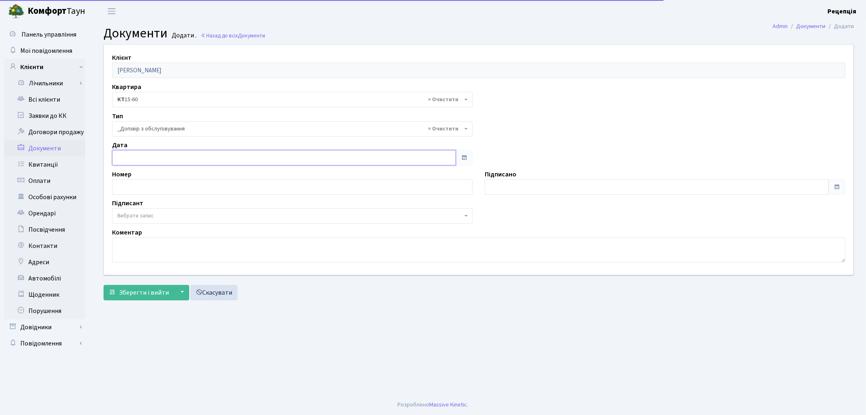
type input "[DATE]"
click at [165, 159] on input "[DATE]" at bounding box center [284, 157] width 344 height 15
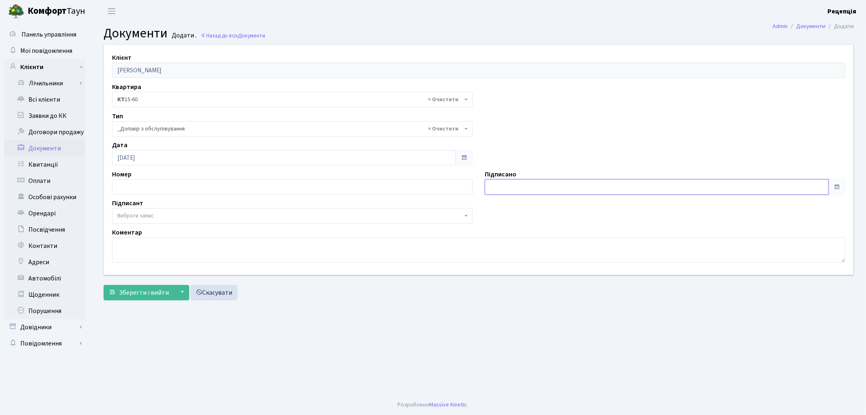
type input "03.09.2025"
click at [500, 183] on input "03.09.2025" at bounding box center [657, 186] width 344 height 15
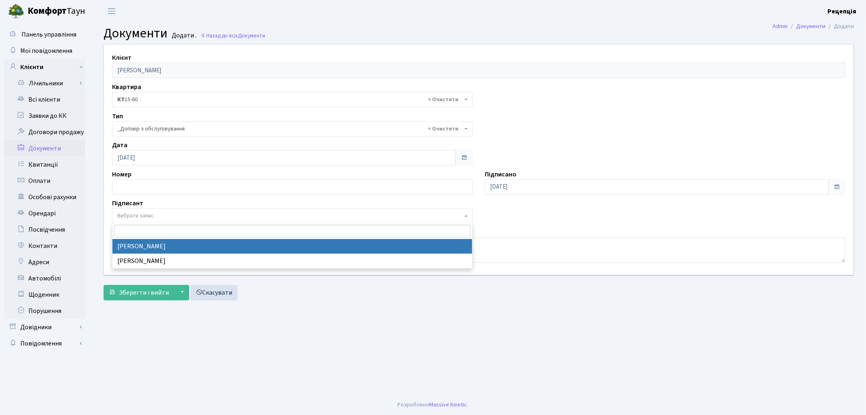
click at [156, 215] on span "Вибрати запис" at bounding box center [289, 216] width 345 height 8
select select "74"
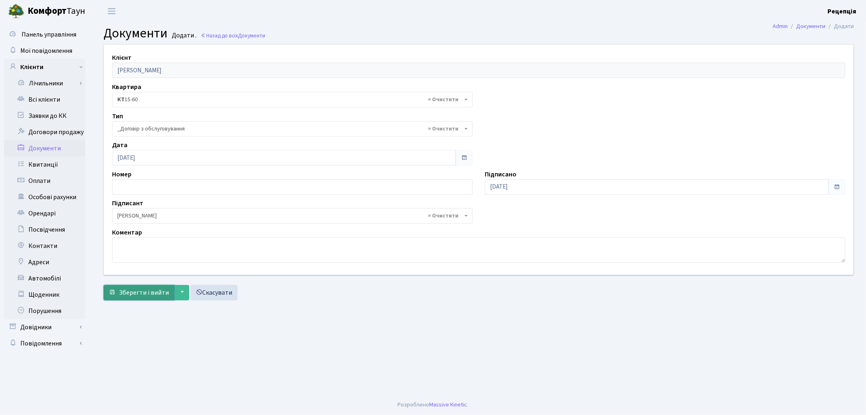
click at [147, 289] on span "Зберегти і вийти" at bounding box center [144, 292] width 50 height 9
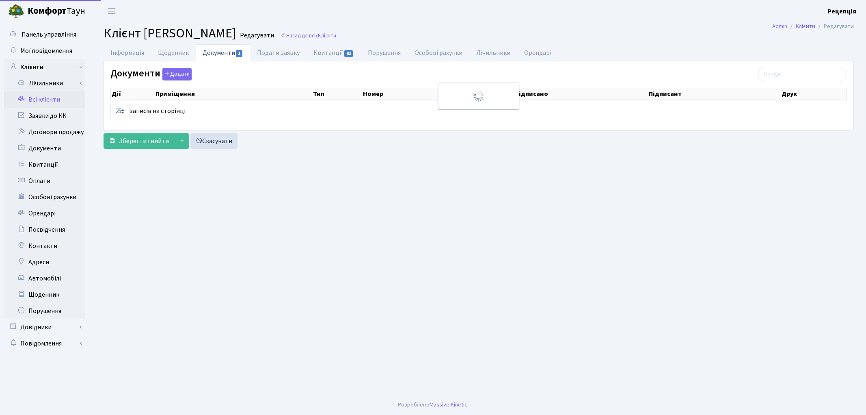
select select "25"
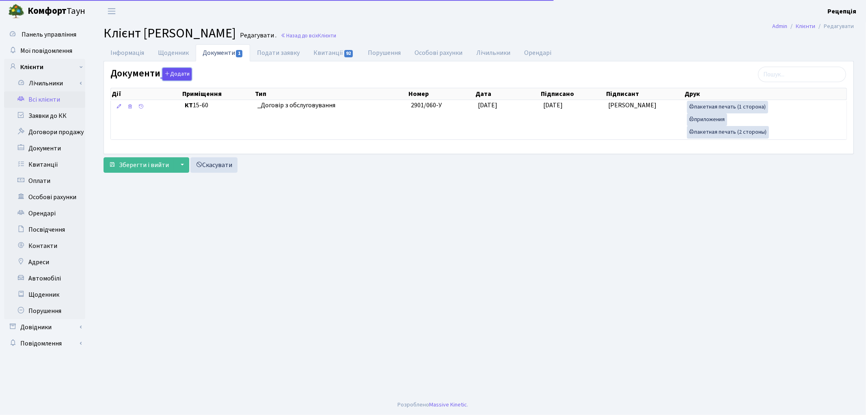
click at [179, 73] on button "Додати" at bounding box center [176, 74] width 29 height 13
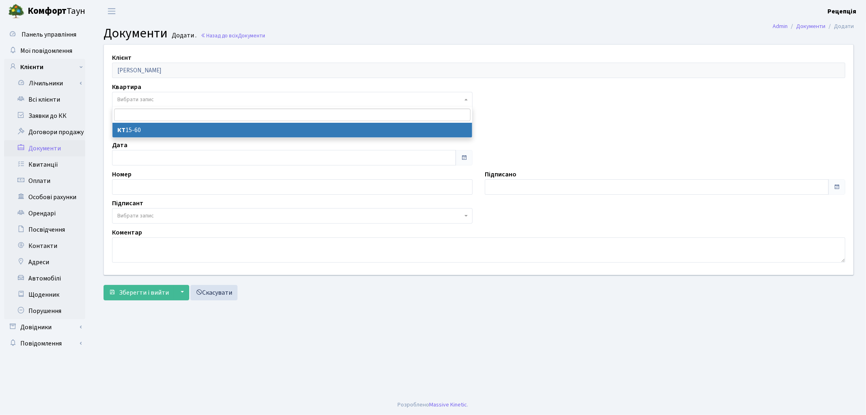
click at [154, 99] on span "Вибрати запис" at bounding box center [135, 99] width 37 height 8
select select "178630"
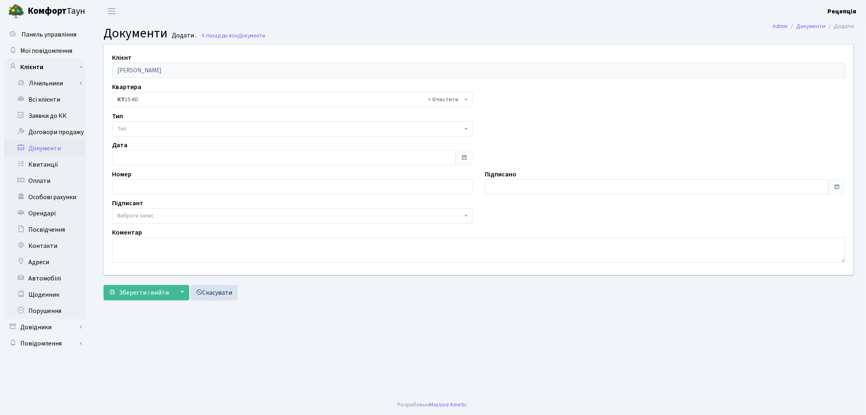
click at [145, 129] on span "Тип" at bounding box center [289, 129] width 345 height 8
select select "290"
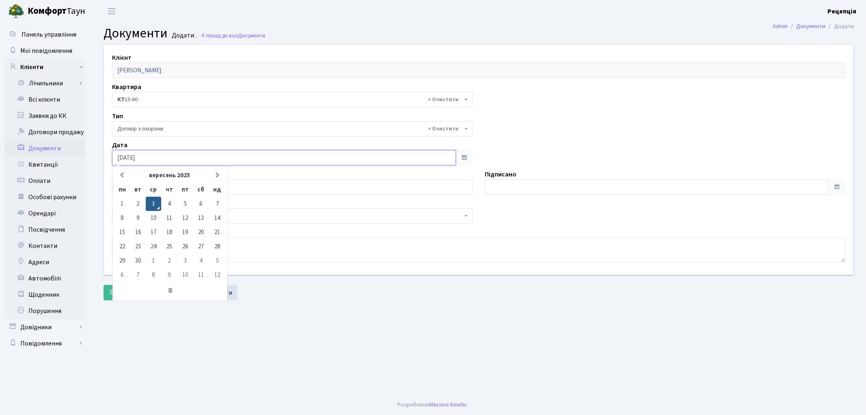
click at [162, 156] on input "[DATE]" at bounding box center [284, 157] width 344 height 15
type input "[DATE]"
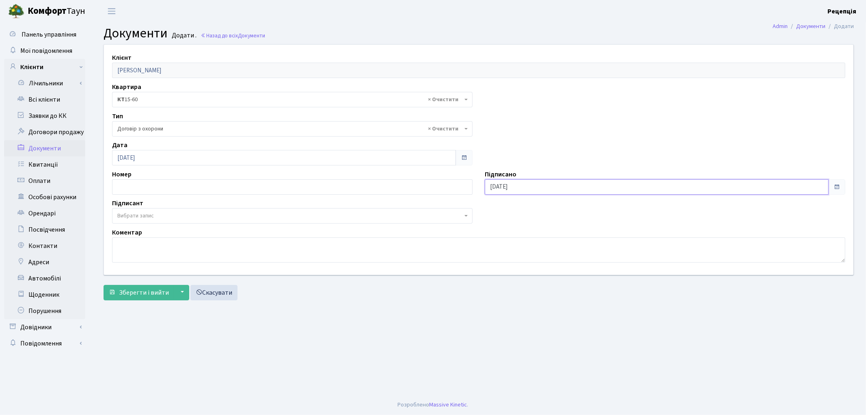
click at [525, 188] on input "[DATE]" at bounding box center [657, 186] width 344 height 15
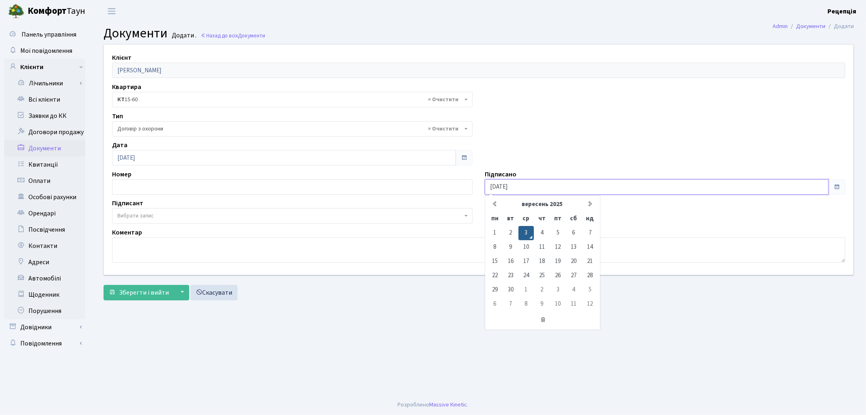
type input "[DATE]"
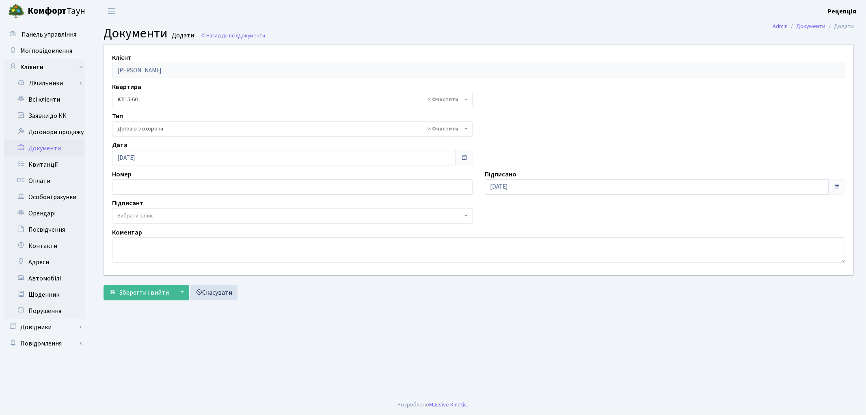
click at [126, 210] on span "Вибрати запис" at bounding box center [292, 215] width 361 height 15
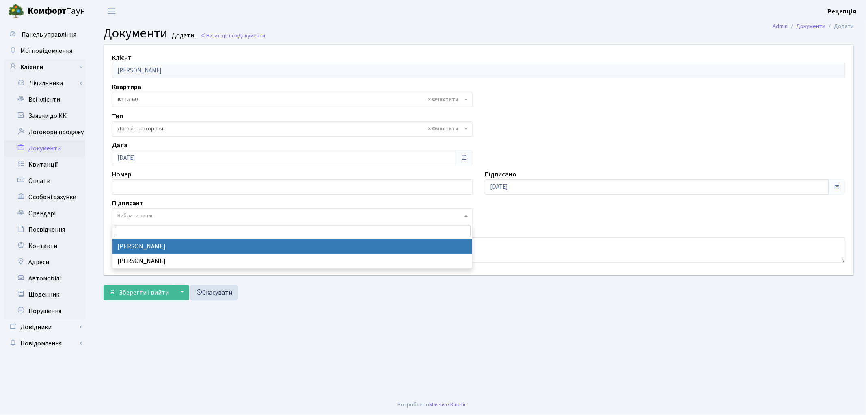
select select "74"
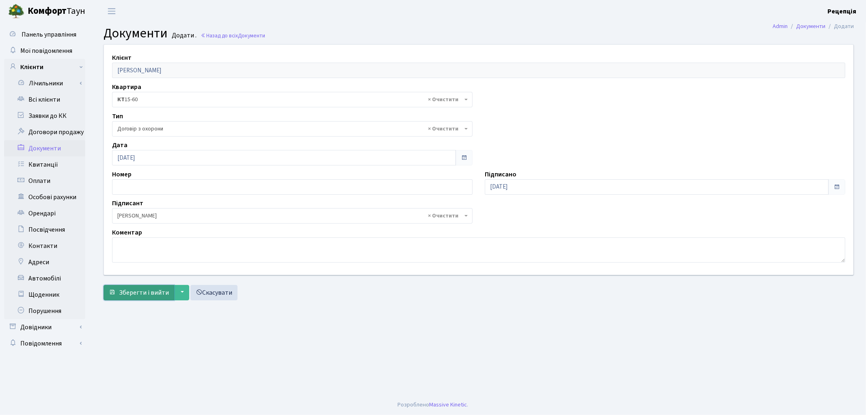
click at [139, 292] on span "Зберегти і вийти" at bounding box center [144, 292] width 50 height 9
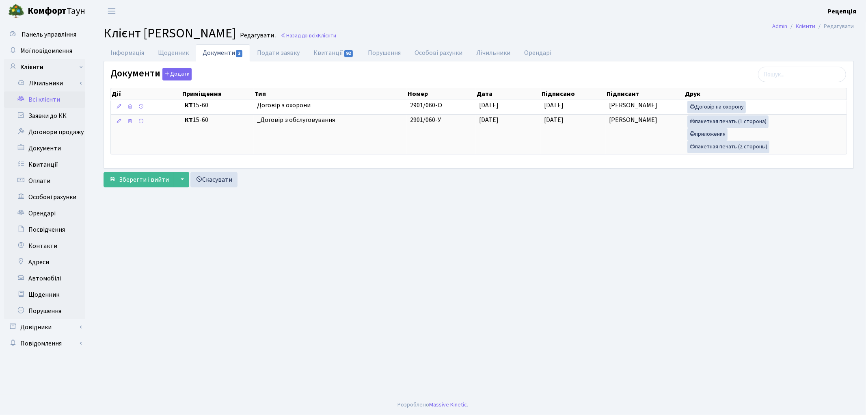
click at [181, 65] on div "Документи Додати Дії Приміщення Тип Номер Дата Підписано Підписант Дії" at bounding box center [479, 114] width 750 height 106
click at [182, 71] on button "Додати" at bounding box center [176, 74] width 29 height 13
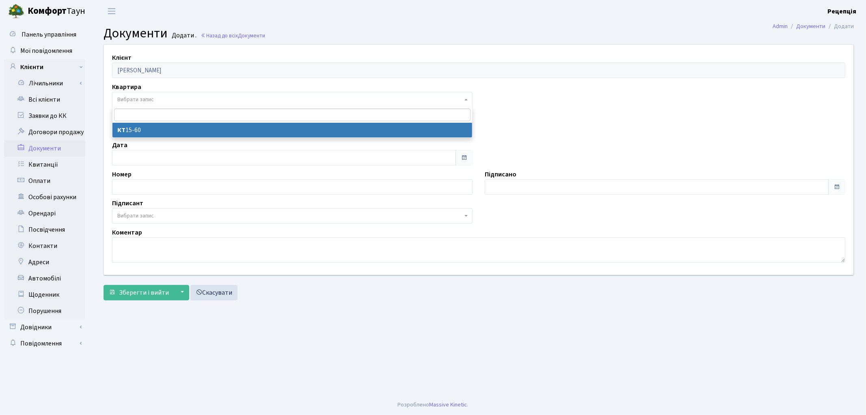
click at [143, 95] on span "Вибрати запис" at bounding box center [135, 99] width 37 height 8
select select "178630"
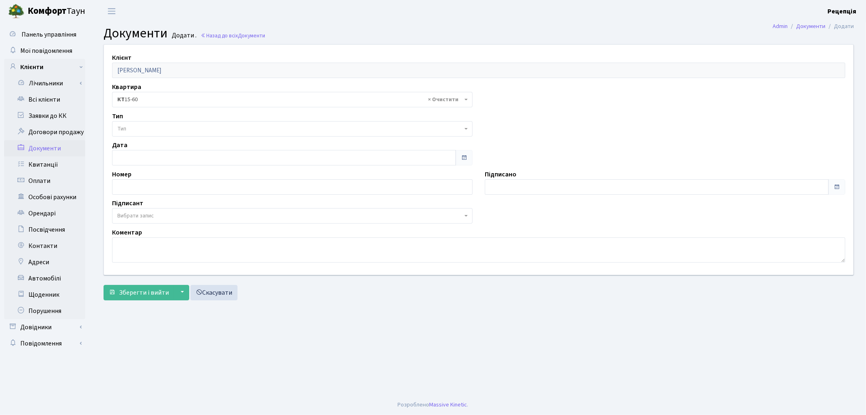
click at [145, 125] on span "Тип" at bounding box center [289, 129] width 345 height 8
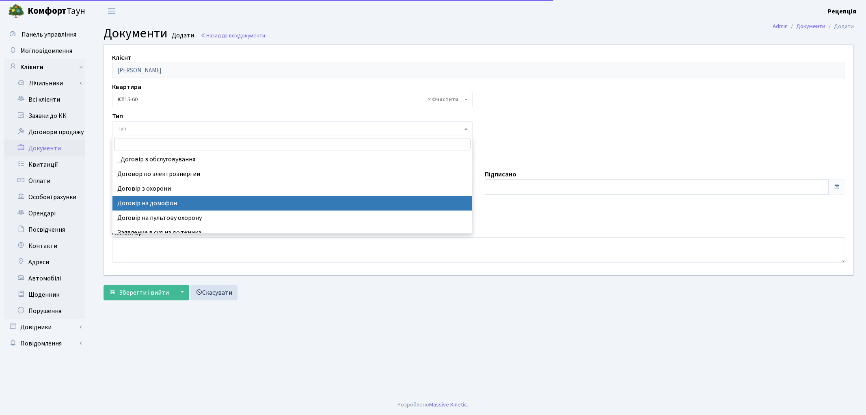
select select "292"
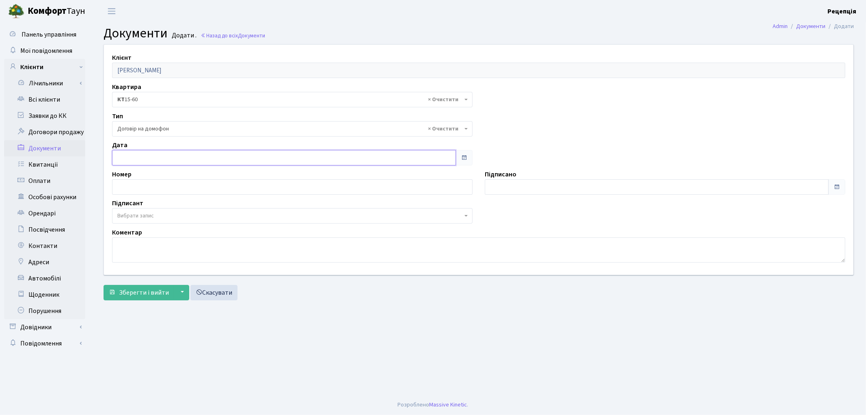
type input "[DATE]"
click at [150, 156] on input "[DATE]" at bounding box center [284, 157] width 344 height 15
type input "[DATE]"
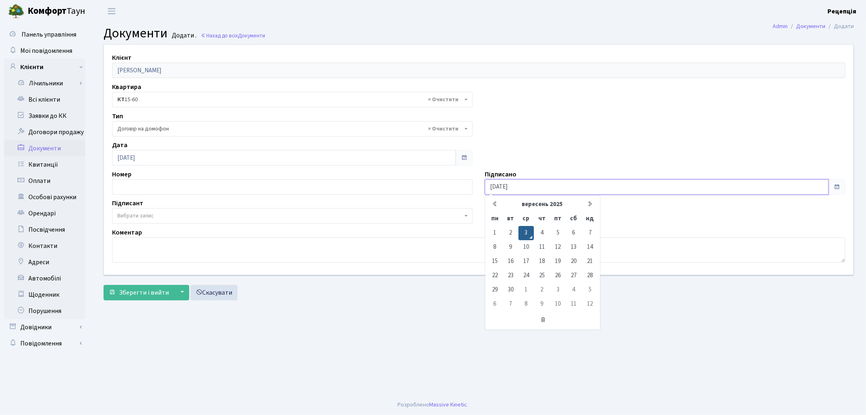
click at [517, 180] on input "[DATE]" at bounding box center [657, 186] width 344 height 15
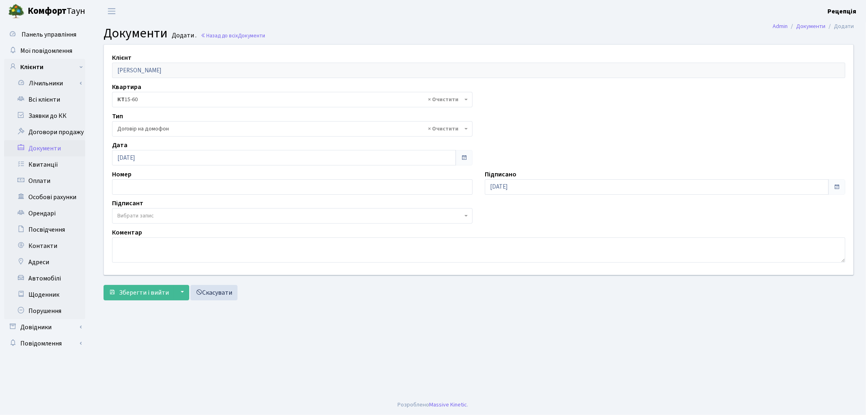
click at [182, 218] on span "Вибрати запис" at bounding box center [289, 216] width 345 height 8
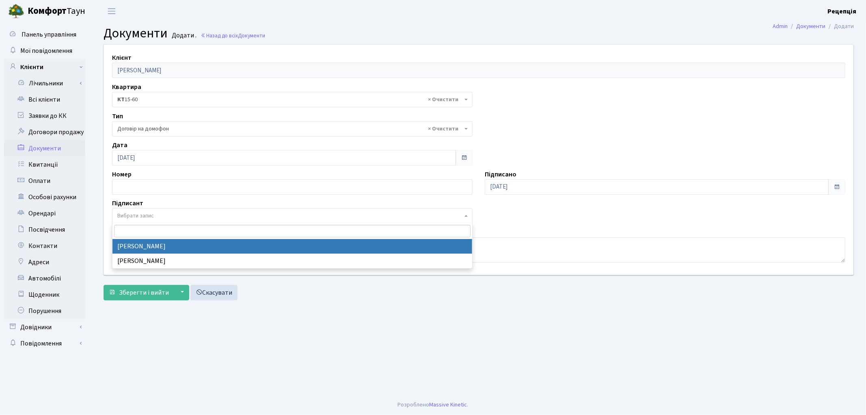
select select "74"
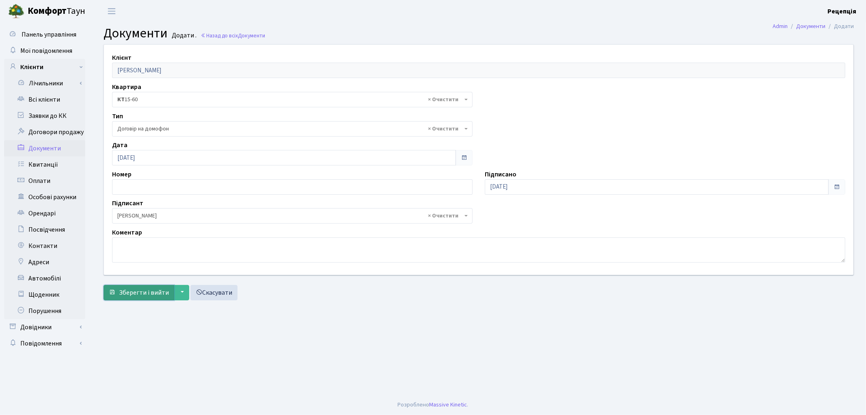
click at [146, 289] on span "Зберегти і вийти" at bounding box center [144, 292] width 50 height 9
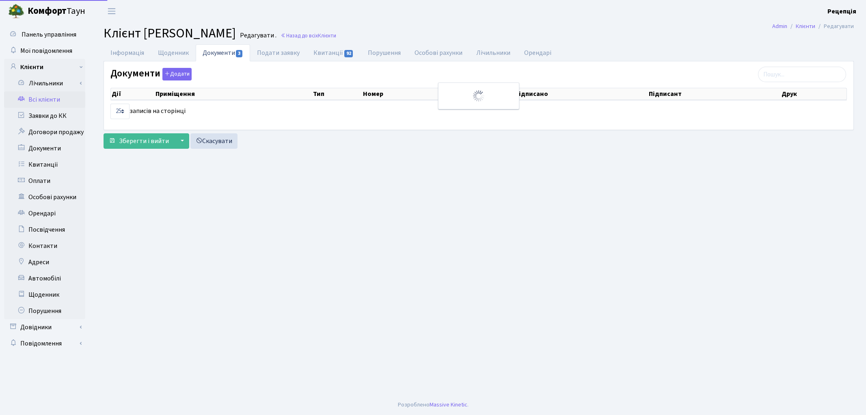
select select "25"
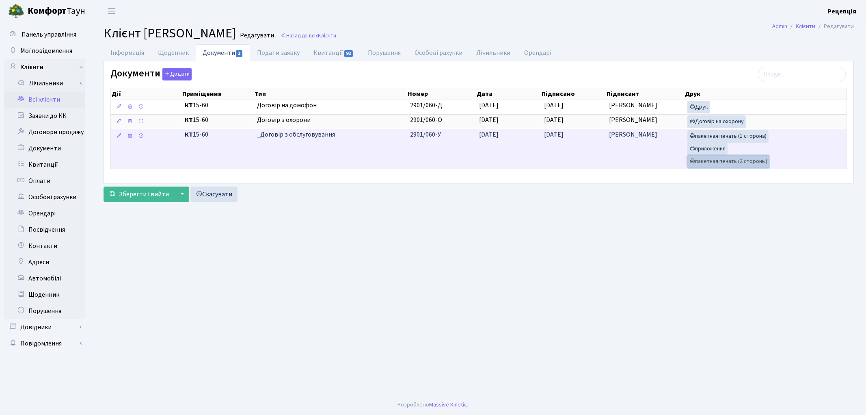
click at [720, 161] on link "пакетная печать (2 стороны)" at bounding box center [729, 161] width 82 height 13
click at [708, 152] on link "приложения" at bounding box center [708, 149] width 40 height 13
click at [717, 163] on link "пакетная печать (2 стороны)" at bounding box center [729, 161] width 82 height 13
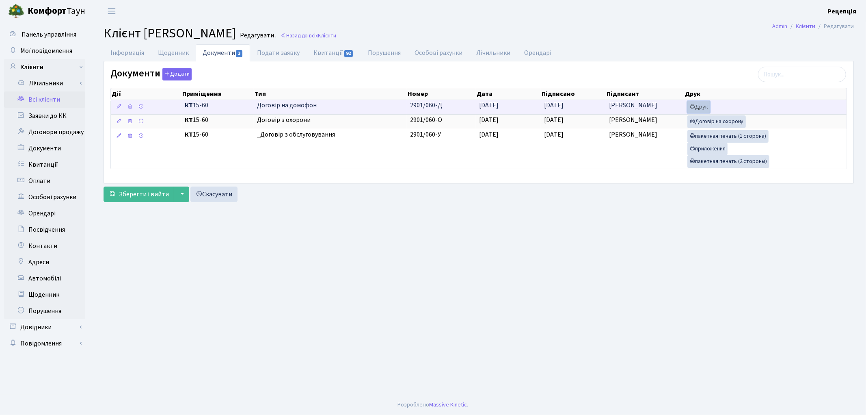
click at [695, 107] on link "Друк" at bounding box center [699, 107] width 23 height 13
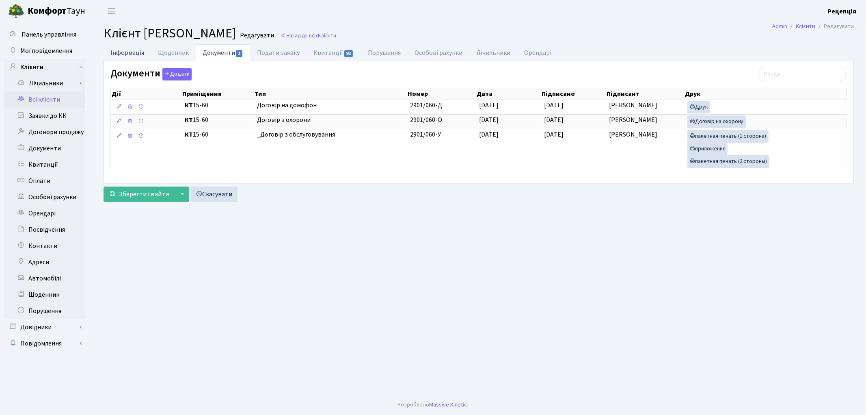
click at [137, 51] on link "Інформація" at bounding box center [128, 52] width 48 height 17
select select "25"
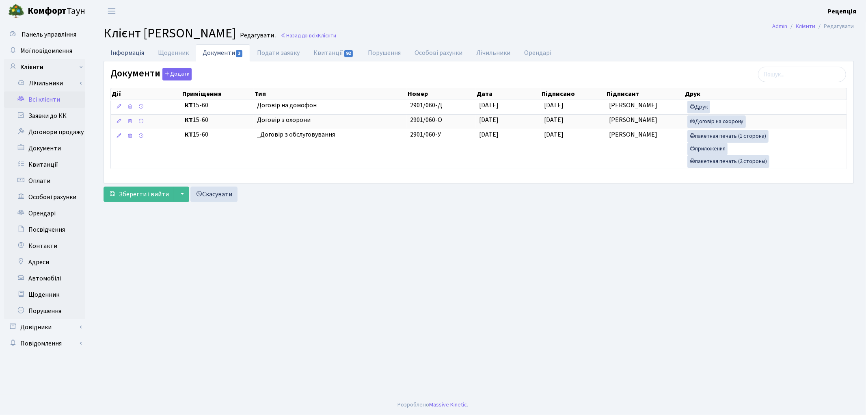
select select "25"
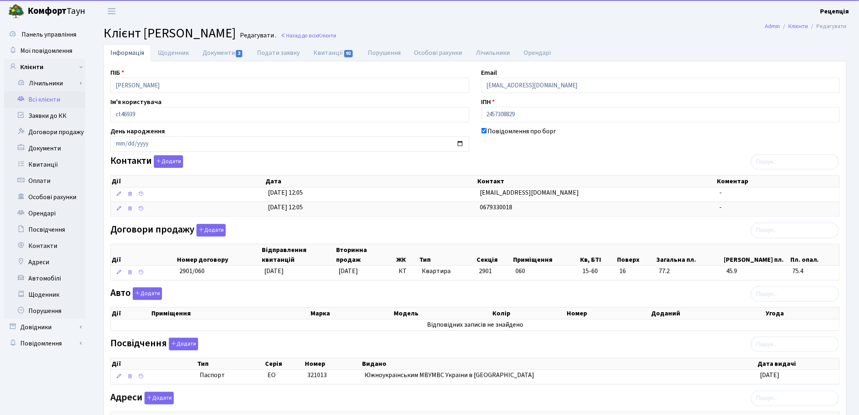
scroll to position [82, 0]
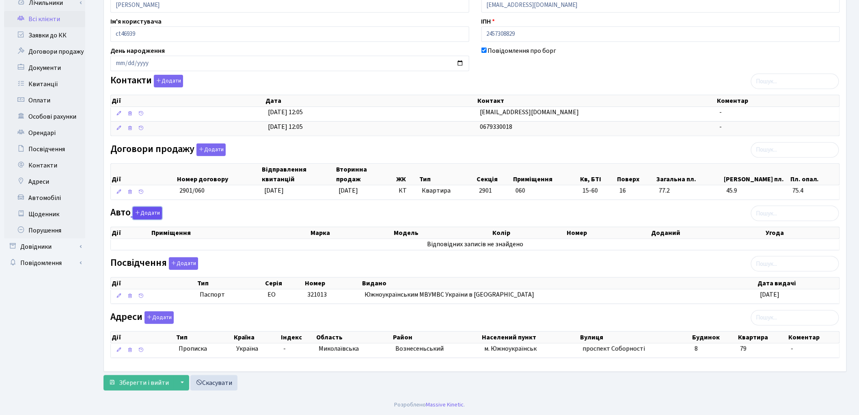
click at [154, 214] on button "Додати" at bounding box center [147, 213] width 29 height 13
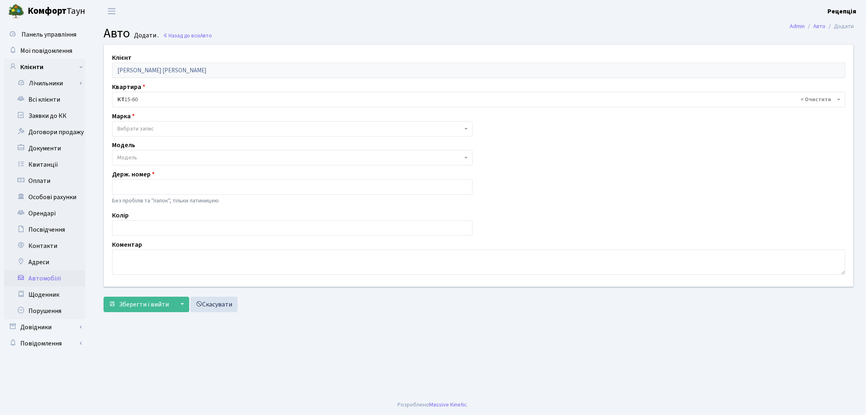
click at [122, 128] on span "Вибрати запис" at bounding box center [135, 129] width 37 height 8
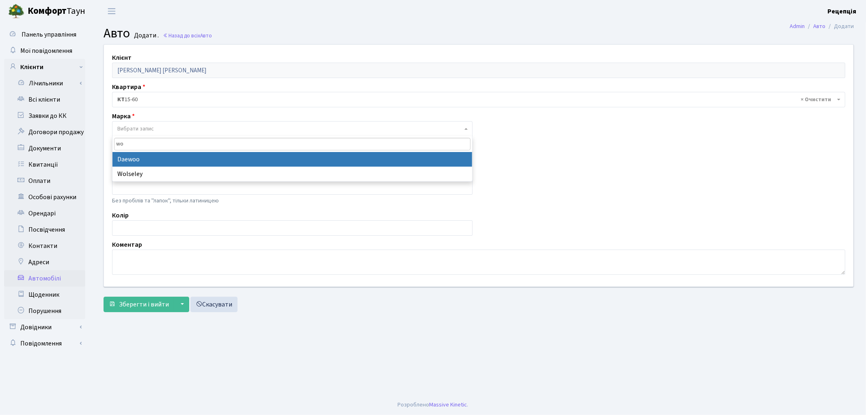
type input "w"
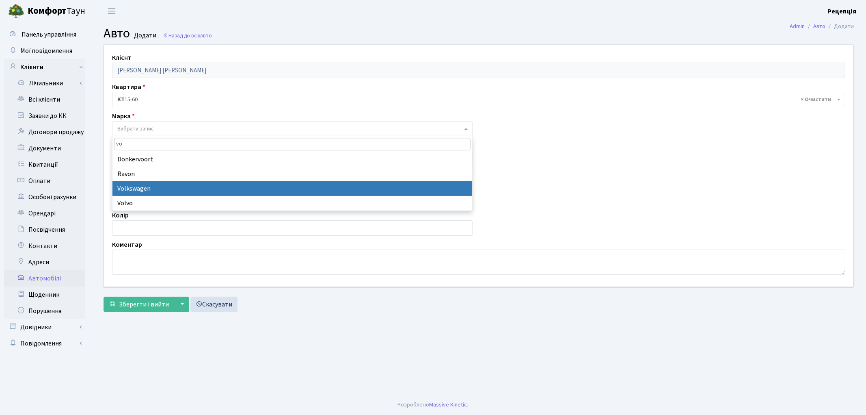
type input "vo"
select select "134"
select select
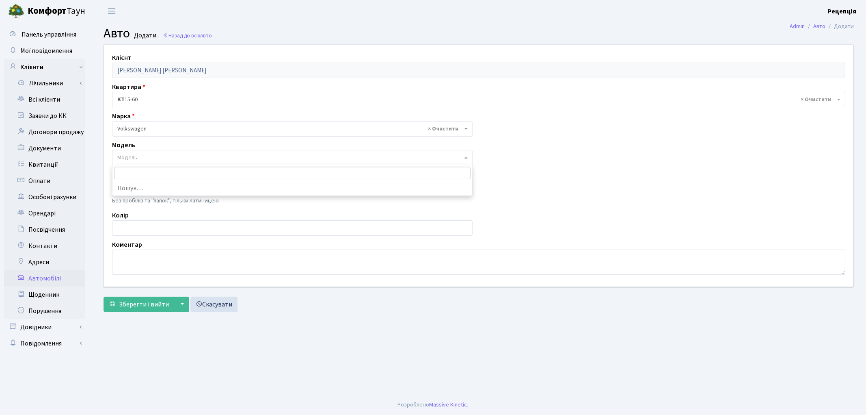
click at [141, 159] on span "Модель" at bounding box center [289, 158] width 345 height 8
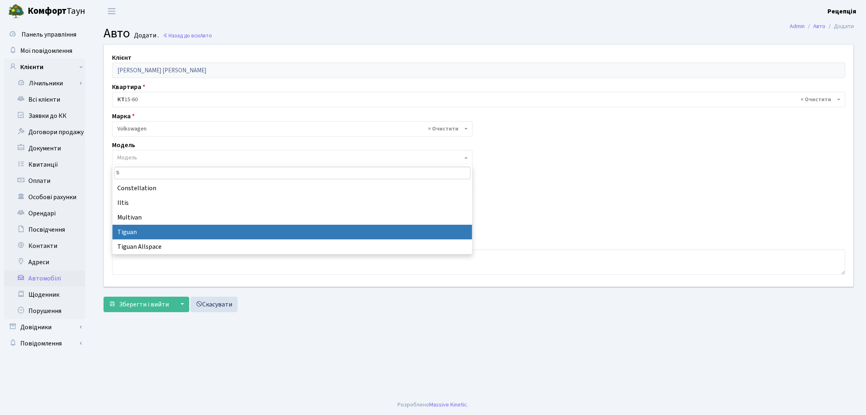
type input "ti"
select select "2490"
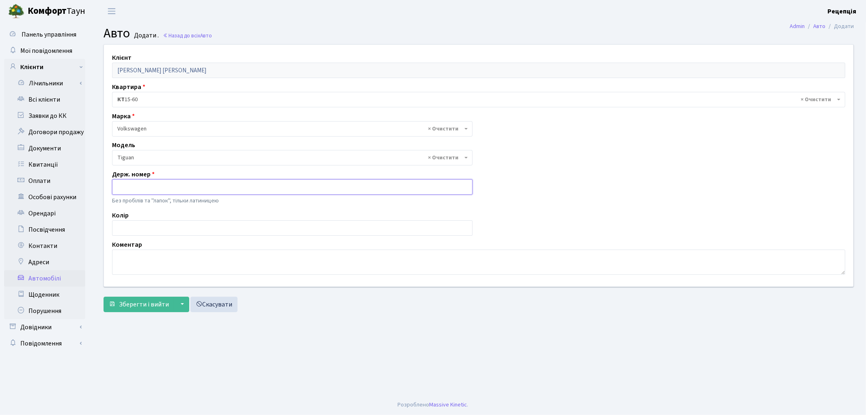
click at [133, 189] on input "text" at bounding box center [292, 186] width 361 height 15
type input "BE1063HH"
click at [141, 225] on input "text" at bounding box center [292, 227] width 361 height 15
type input "білий"
click at [156, 300] on span "Зберегти і вийти" at bounding box center [144, 304] width 50 height 9
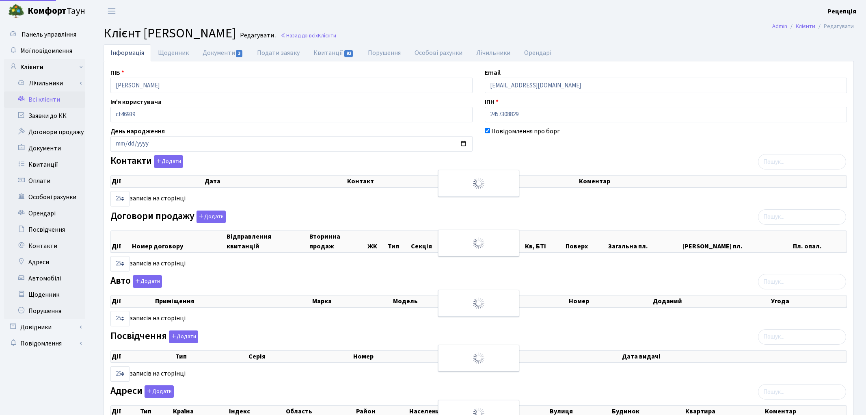
select select "25"
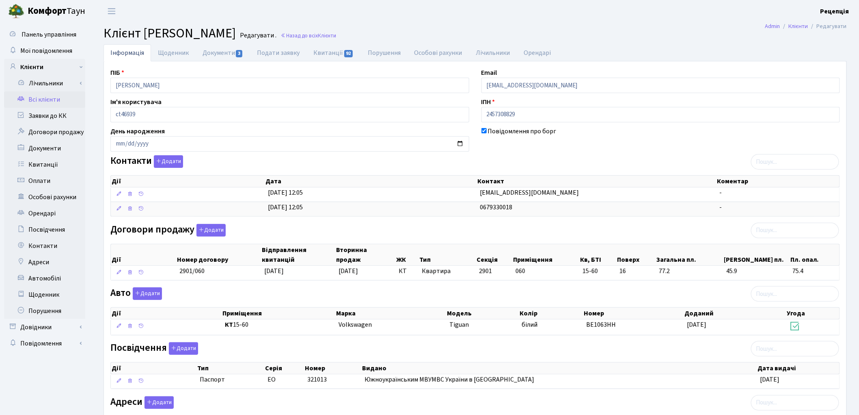
click at [54, 97] on link "Всі клієнти" at bounding box center [44, 99] width 81 height 16
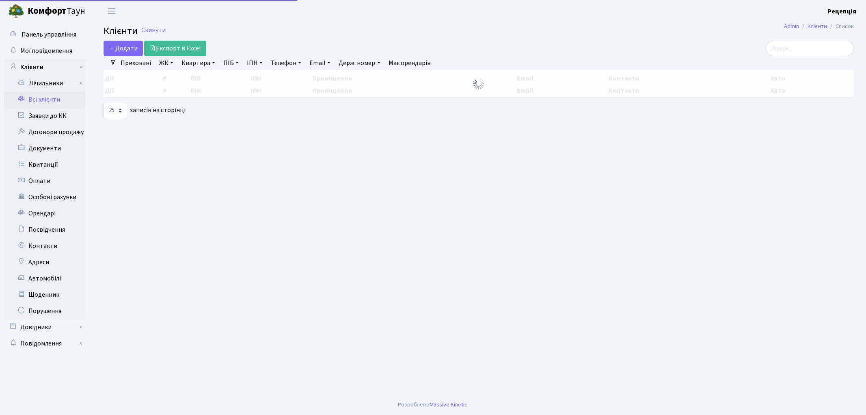
select select "25"
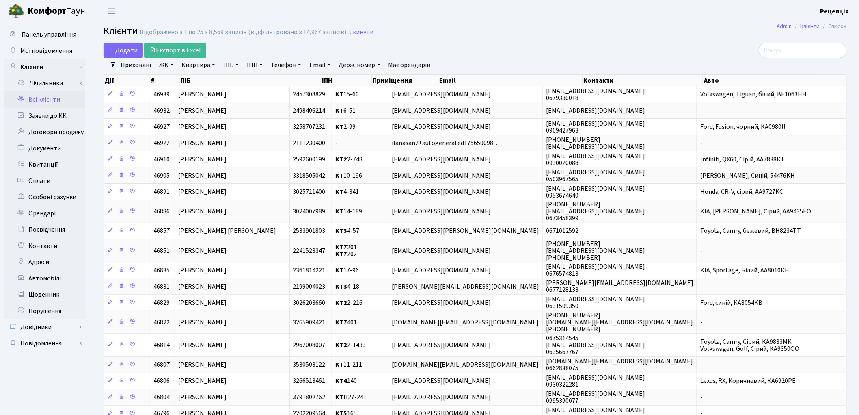
click at [230, 68] on link "ПІБ" at bounding box center [231, 65] width 22 height 14
type input "кірімов"
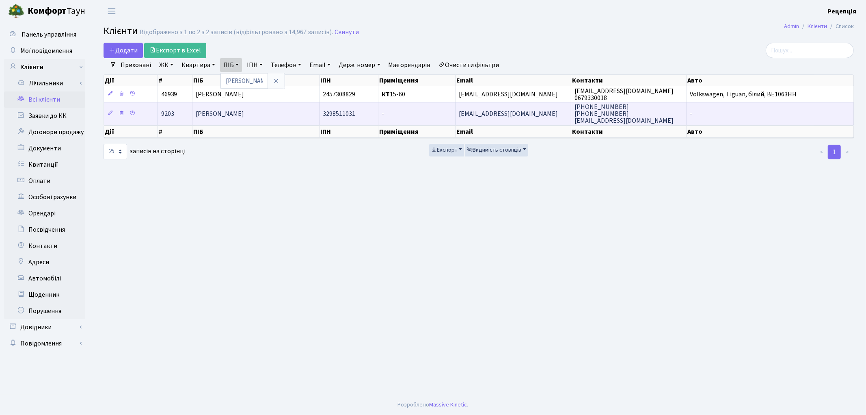
click at [244, 113] on span "[PERSON_NAME]" at bounding box center [220, 113] width 48 height 9
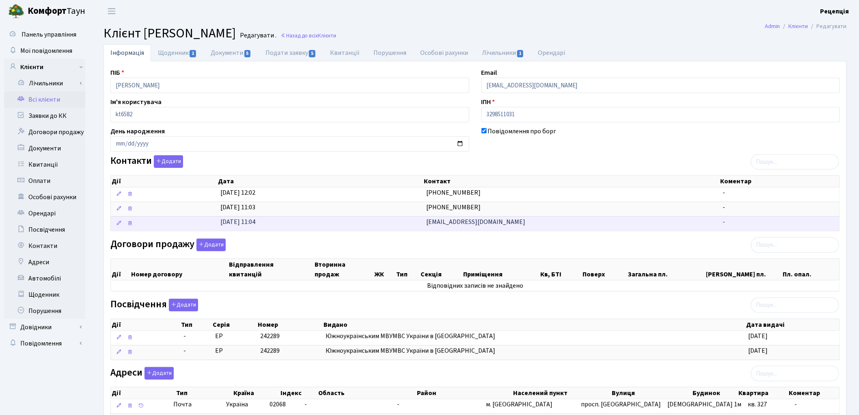
drag, startPoint x: 423, startPoint y: 225, endPoint x: 523, endPoint y: 227, distance: 100.0
click at [523, 227] on td "[EMAIL_ADDRESS][DOMAIN_NAME]" at bounding box center [571, 223] width 297 height 15
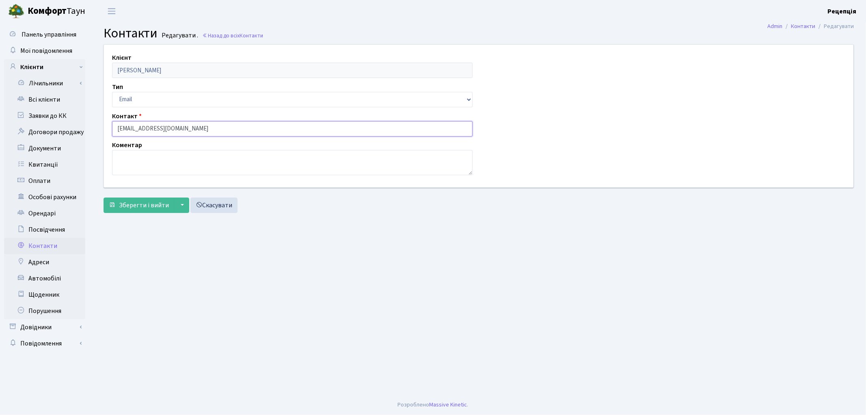
drag, startPoint x: 202, startPoint y: 133, endPoint x: 103, endPoint y: 128, distance: 98.8
click at [103, 128] on div "Клієнт [PERSON_NAME] Тип Email Телефон Контакт [EMAIL_ADDRESS][DOMAIN_NAME] Ком…" at bounding box center [479, 116] width 762 height 142
click at [51, 101] on link "Всі клієнти" at bounding box center [44, 99] width 81 height 16
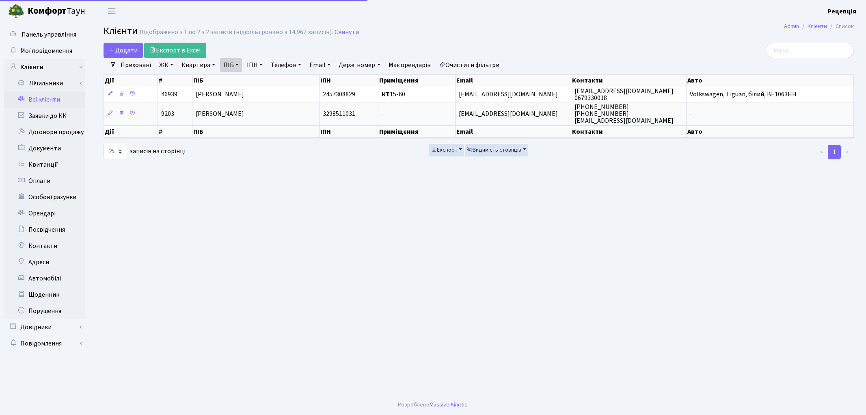
select select "25"
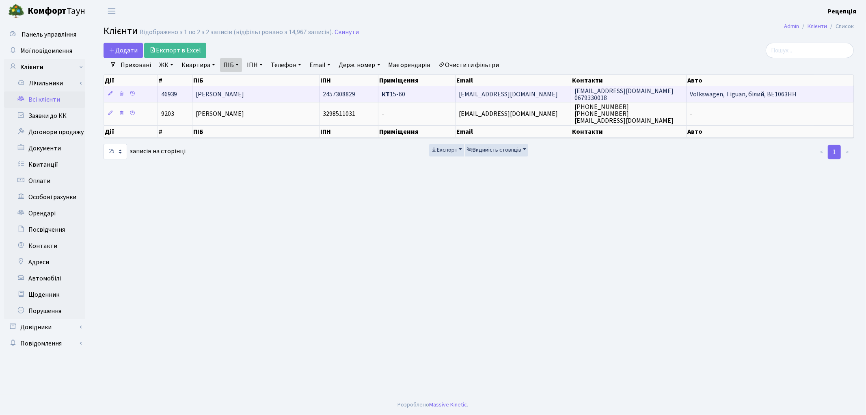
click at [266, 88] on td "[PERSON_NAME]" at bounding box center [256, 94] width 127 height 16
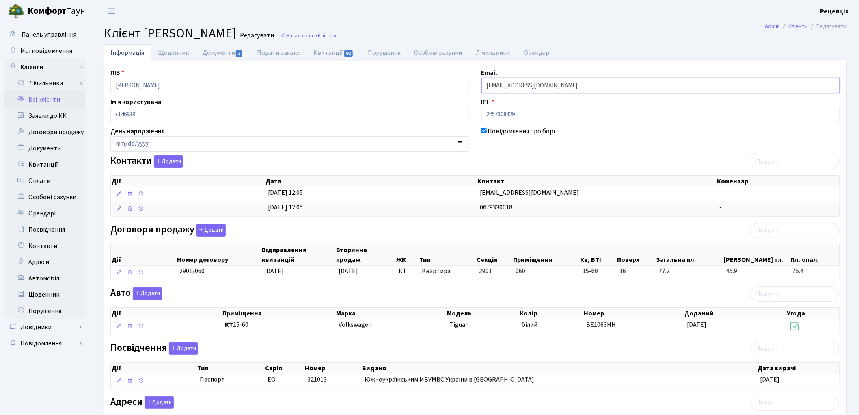
drag, startPoint x: 549, startPoint y: 84, endPoint x: 474, endPoint y: 87, distance: 75.2
click at [474, 87] on div "ПІБ Кірімова Ольга Миколаївна Email o.kirimova@ukr.net Ім'я користувача ct46939…" at bounding box center [475, 259] width 742 height 382
paste input "[EMAIL_ADDRESS][DOMAIN_NAME]"
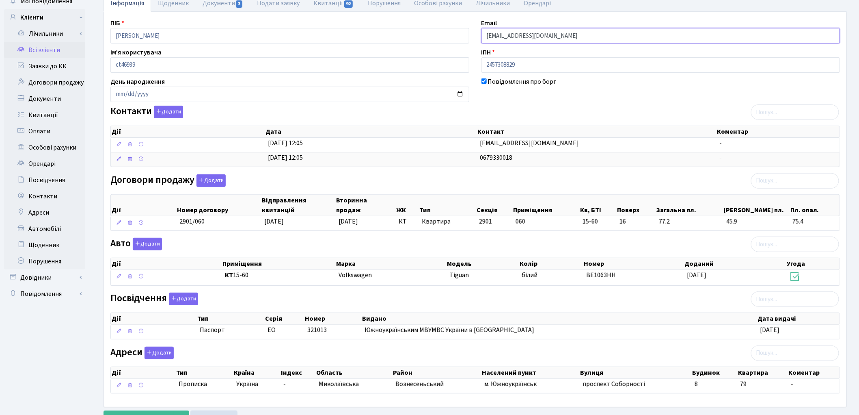
scroll to position [87, 0]
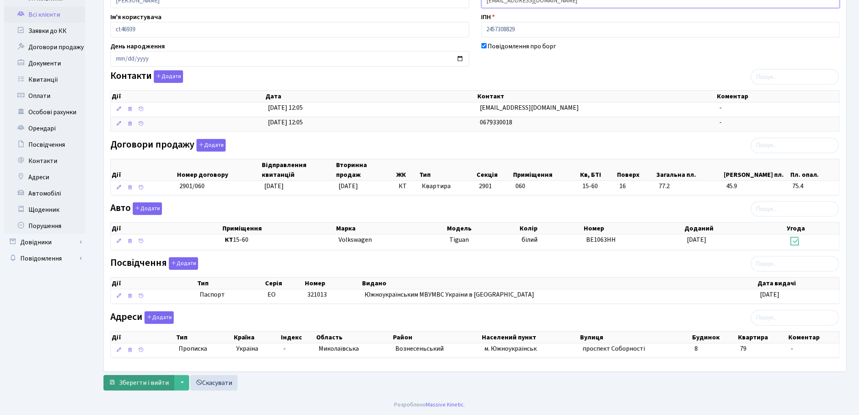
type input "[EMAIL_ADDRESS][DOMAIN_NAME]"
click at [132, 384] on span "Зберегти і вийти" at bounding box center [144, 382] width 50 height 9
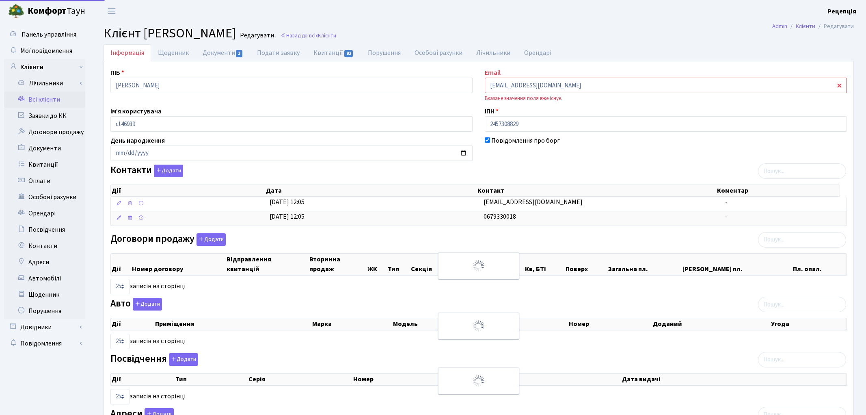
select select "25"
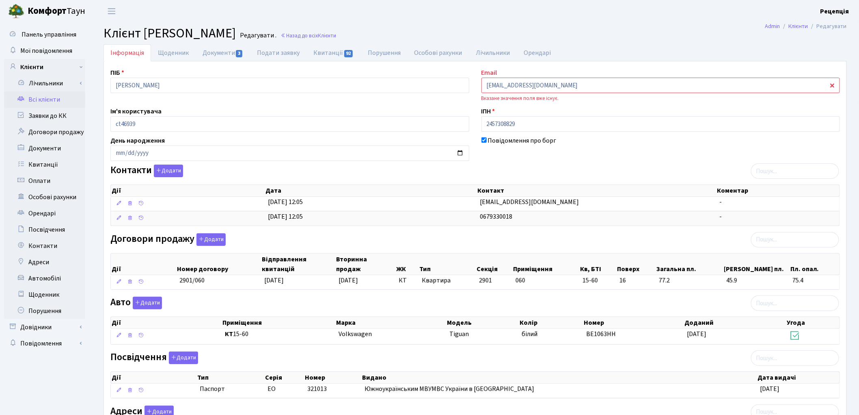
click at [45, 104] on link "Всі клієнти" at bounding box center [44, 99] width 81 height 16
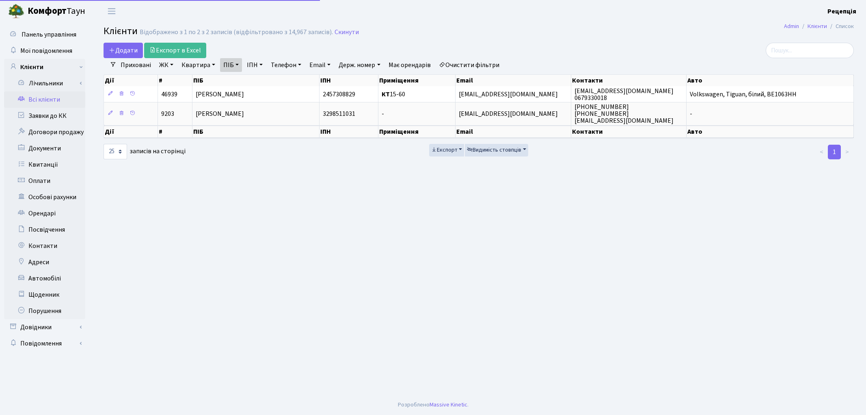
select select "25"
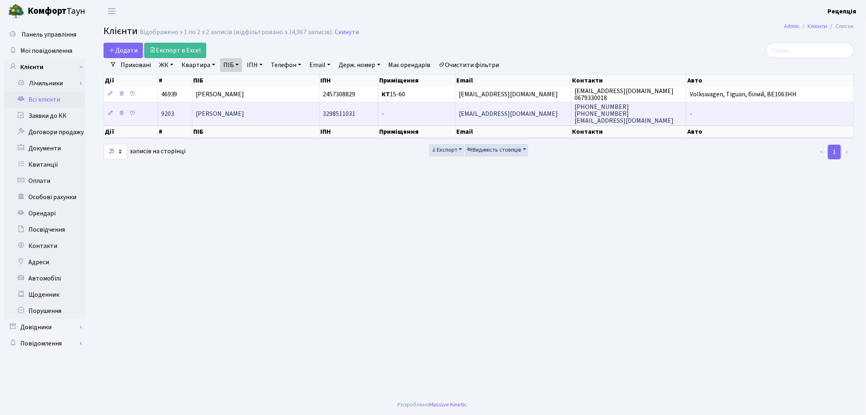
click at [251, 118] on td "[PERSON_NAME]" at bounding box center [256, 113] width 127 height 23
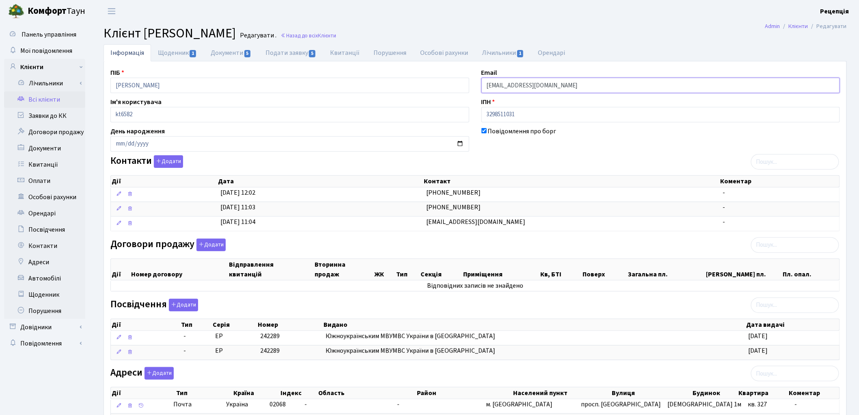
click at [522, 84] on input "[EMAIL_ADDRESS][DOMAIN_NAME]" at bounding box center [661, 85] width 359 height 15
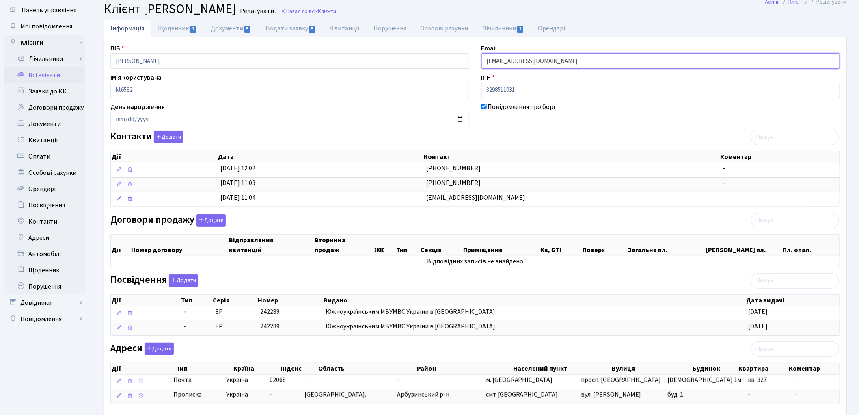
scroll to position [72, 0]
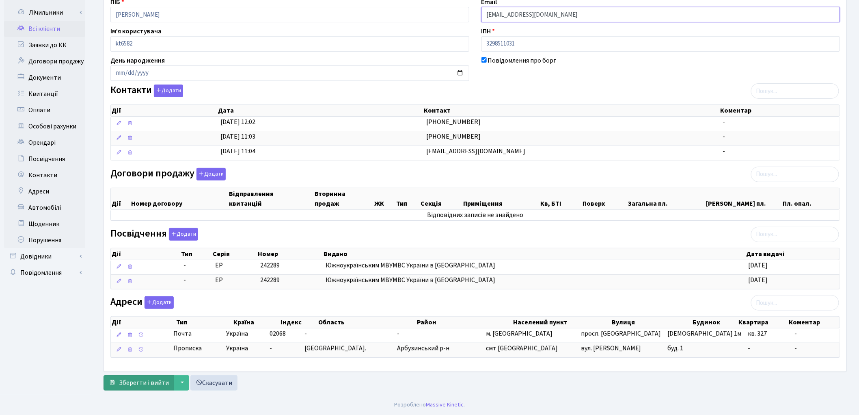
type input "[EMAIL_ADDRESS][DOMAIN_NAME]"
click at [134, 384] on span "Зберегти і вийти" at bounding box center [144, 382] width 50 height 9
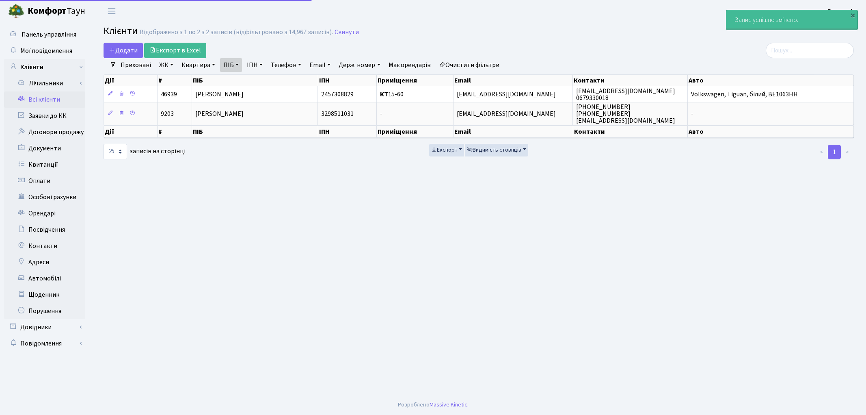
select select "25"
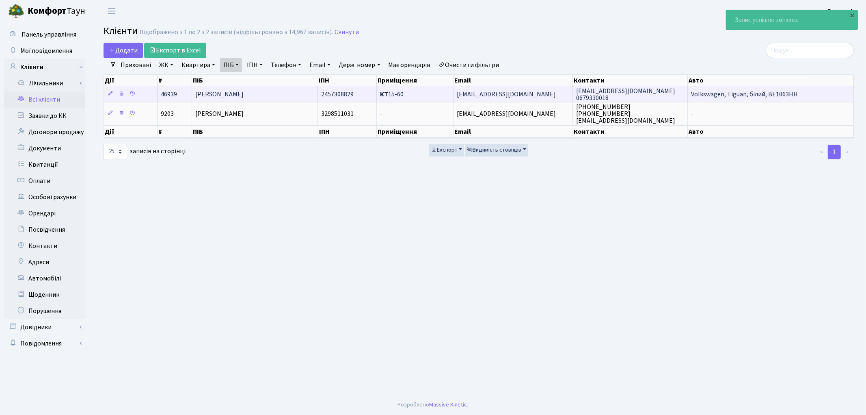
click at [275, 97] on td "[PERSON_NAME]" at bounding box center [255, 94] width 126 height 16
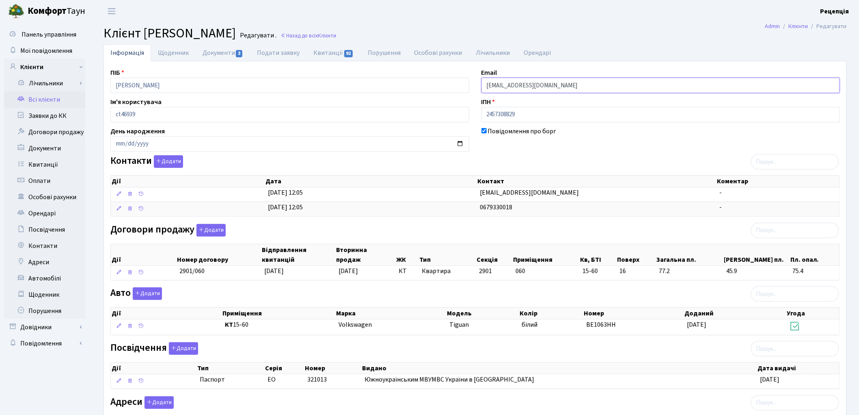
drag, startPoint x: 546, startPoint y: 88, endPoint x: 471, endPoint y: 85, distance: 75.2
click at [471, 85] on div "ПІБ Кірімова Ольга Миколаївна Email o.kirimova@ukr.net Ім'я користувача ct46939…" at bounding box center [475, 259] width 742 height 382
paste input "[EMAIL_ADDRESS][DOMAIN_NAME]"
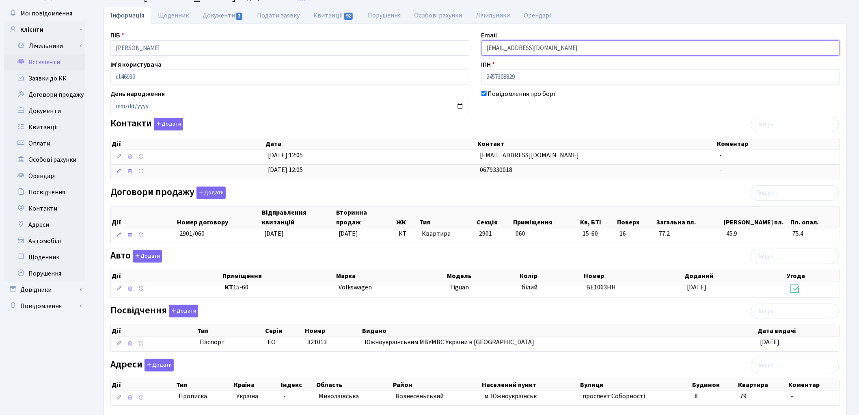
scroll to position [87, 0]
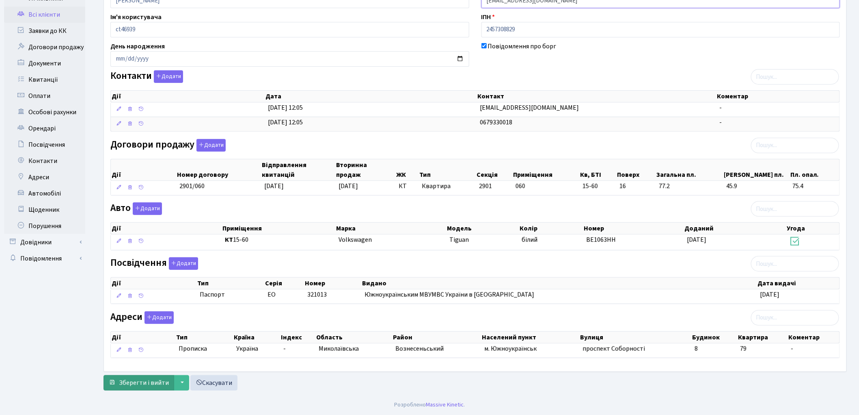
type input "[EMAIL_ADDRESS][DOMAIN_NAME]"
click at [126, 381] on span "Зберегти і вийти" at bounding box center [144, 382] width 50 height 9
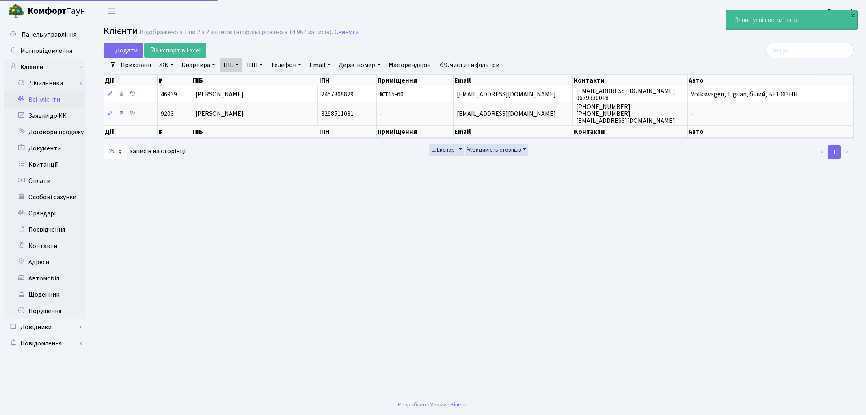
select select "25"
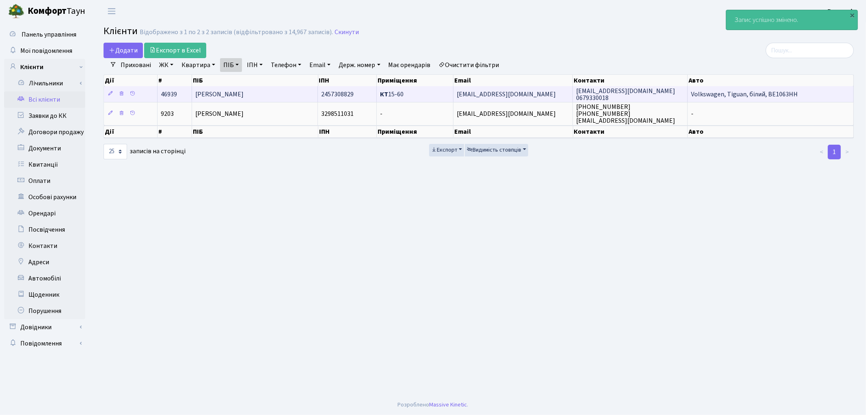
click at [234, 94] on span "[PERSON_NAME]" at bounding box center [219, 94] width 48 height 9
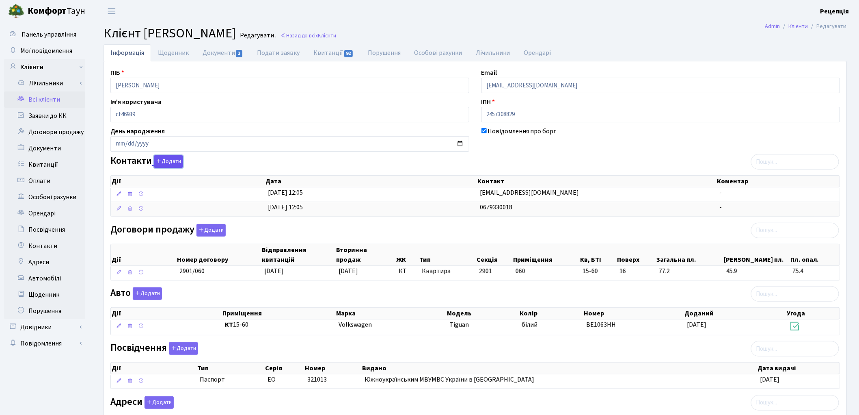
click at [169, 160] on button "Додати" at bounding box center [168, 161] width 29 height 13
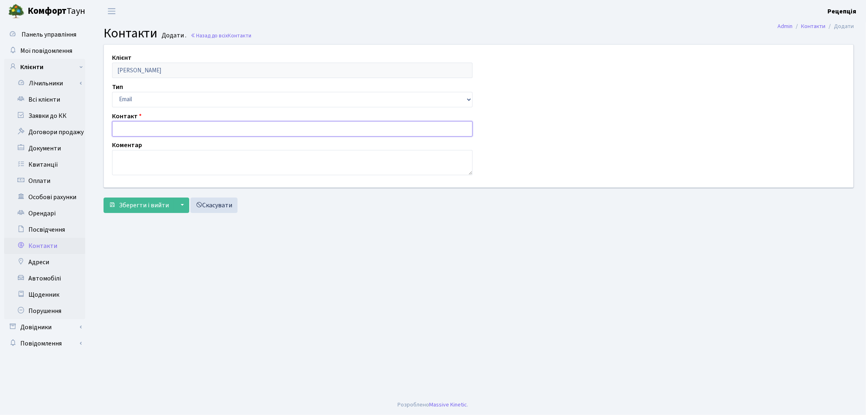
click at [139, 127] on input "text" at bounding box center [292, 128] width 361 height 15
paste input "[EMAIL_ADDRESS][DOMAIN_NAME]"
type input "[EMAIL_ADDRESS][DOMAIN_NAME]"
click at [148, 201] on span "Зберегти і вийти" at bounding box center [144, 205] width 50 height 9
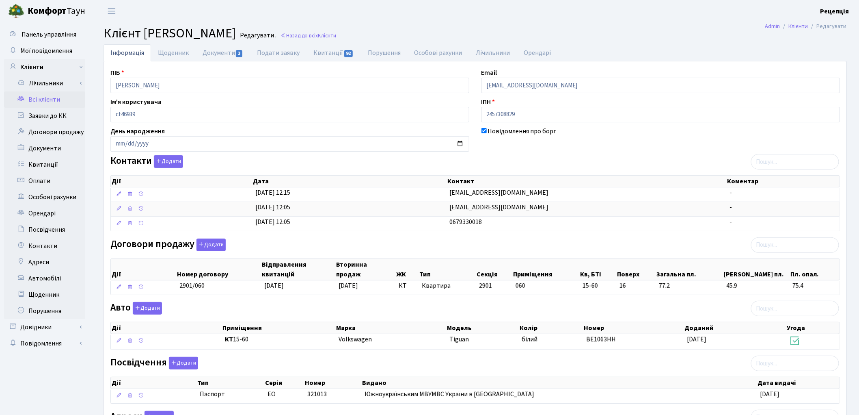
click at [50, 100] on link "Всі клієнти" at bounding box center [44, 99] width 81 height 16
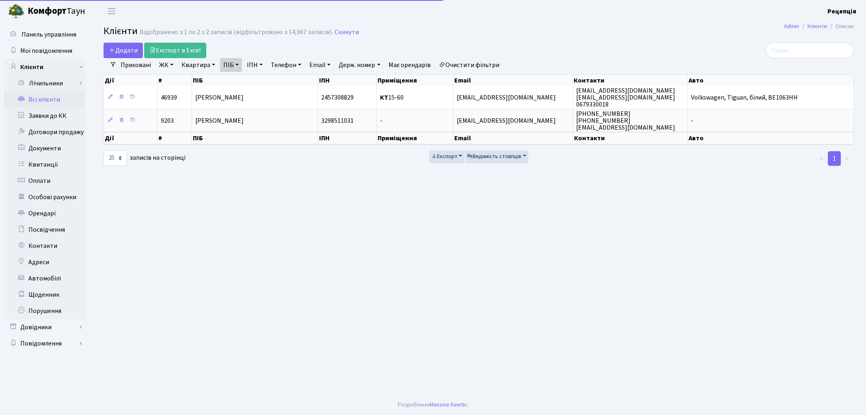
select select "25"
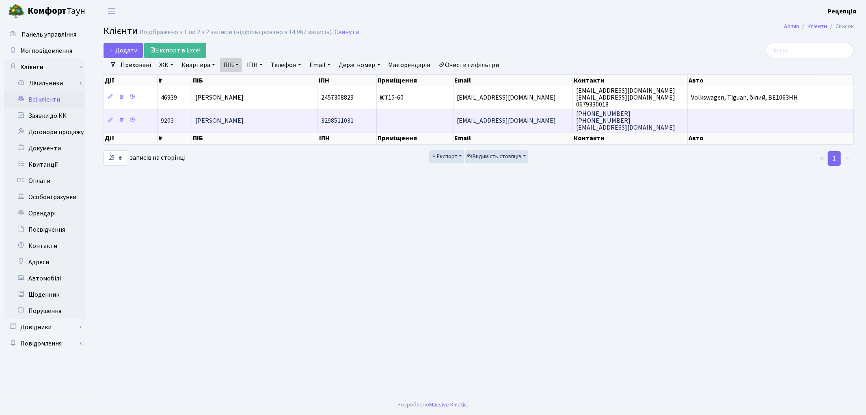
click at [287, 122] on td "[PERSON_NAME]" at bounding box center [255, 120] width 126 height 23
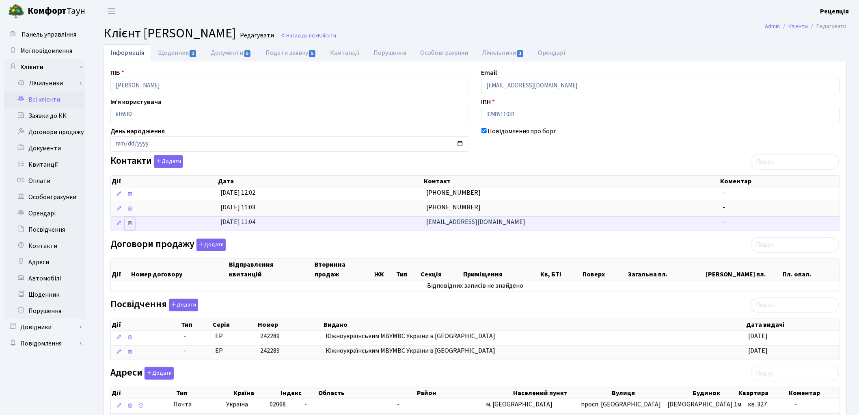
click at [130, 224] on icon at bounding box center [130, 223] width 6 height 6
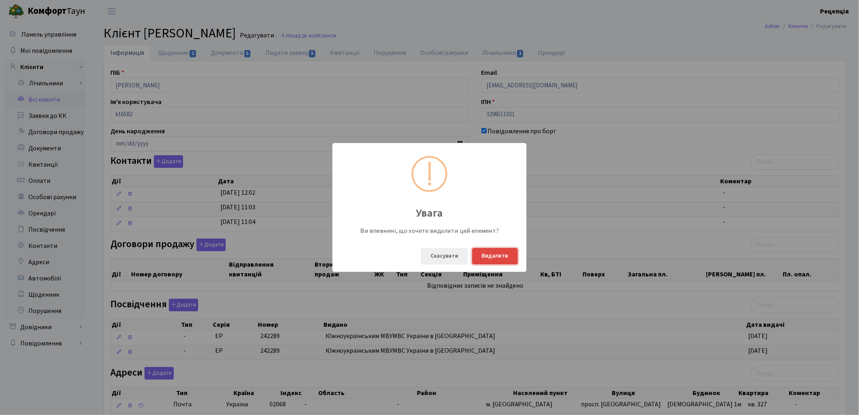
click at [486, 256] on button "Видалити" at bounding box center [495, 256] width 46 height 17
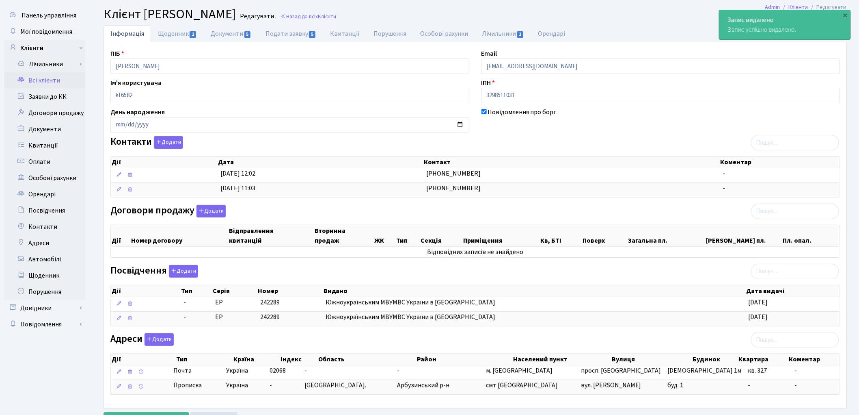
scroll to position [57, 0]
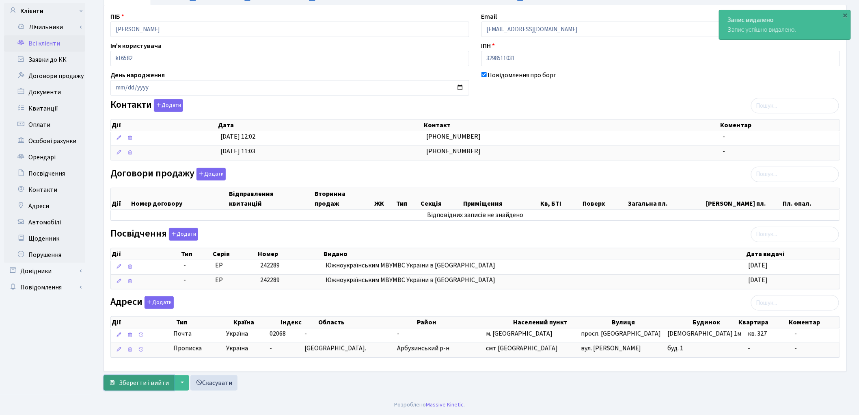
click at [131, 387] on button "Зберегти і вийти" at bounding box center [139, 382] width 71 height 15
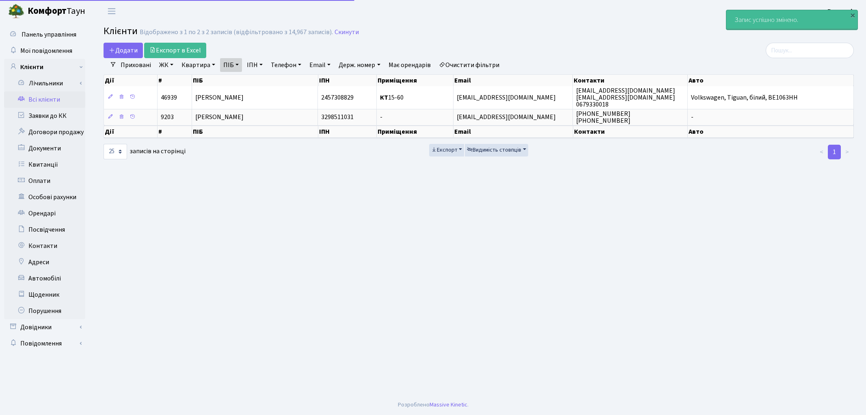
select select "25"
click at [45, 98] on link "Всі клієнти" at bounding box center [44, 99] width 81 height 16
select select "25"
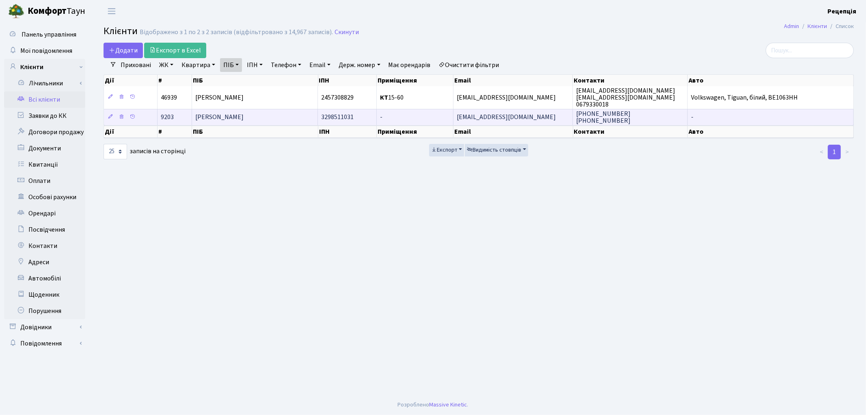
click at [271, 113] on td "[PERSON_NAME]" at bounding box center [255, 117] width 126 height 16
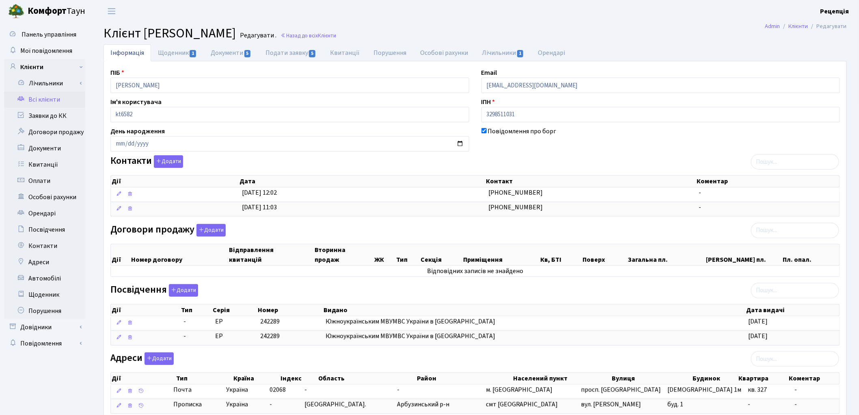
click at [46, 100] on link "Всі клієнти" at bounding box center [44, 99] width 81 height 16
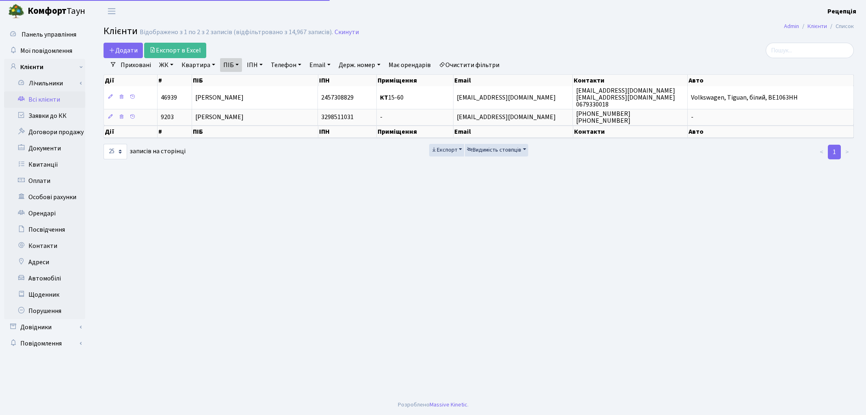
select select "25"
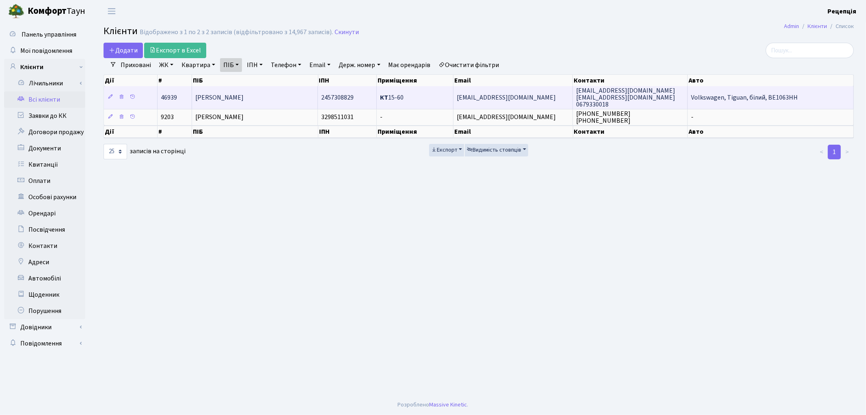
click at [226, 99] on span "[PERSON_NAME]" at bounding box center [219, 97] width 48 height 9
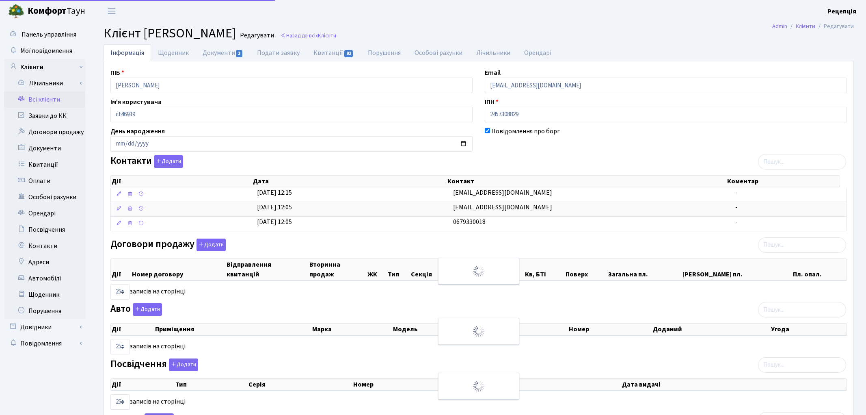
select select "25"
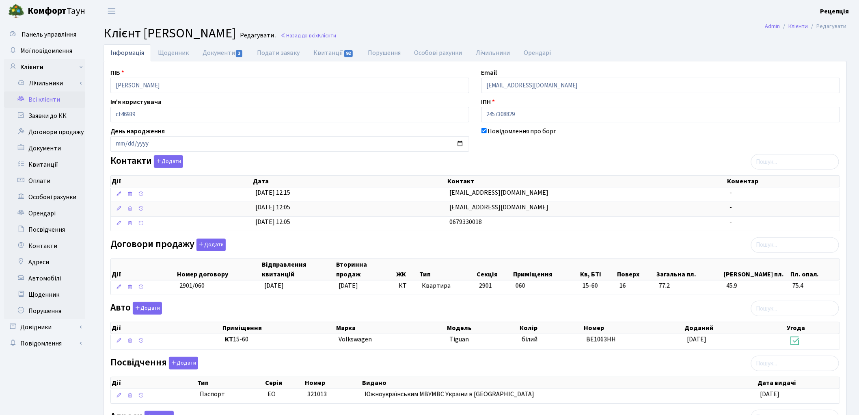
click at [52, 101] on link "Всі клієнти" at bounding box center [44, 99] width 81 height 16
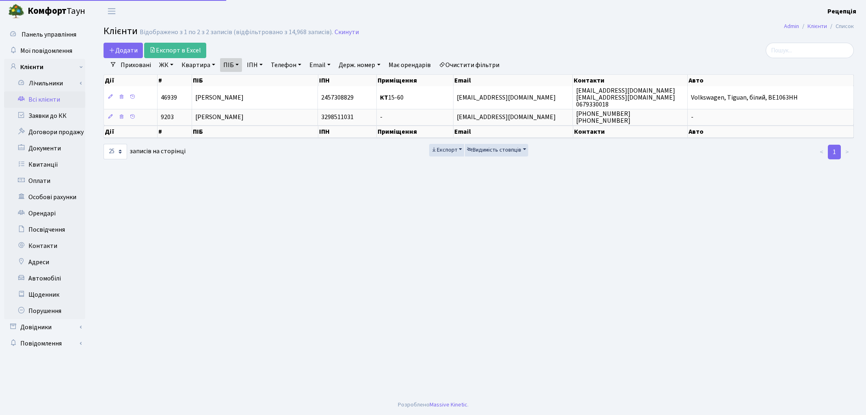
select select "25"
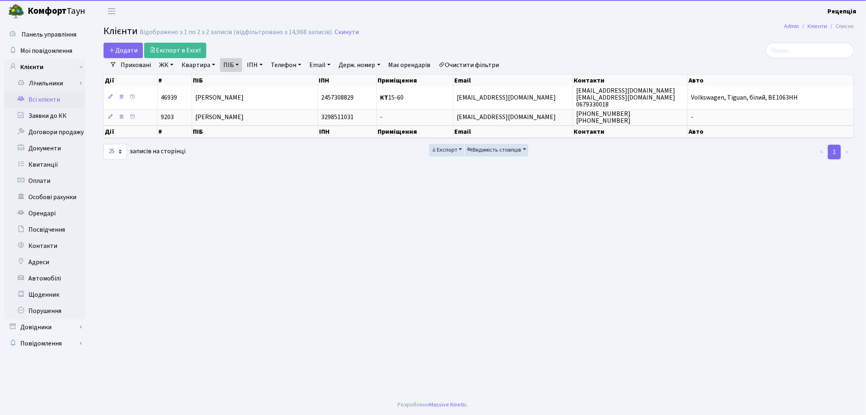
click at [476, 67] on link "Очистити фільтри" at bounding box center [469, 65] width 67 height 14
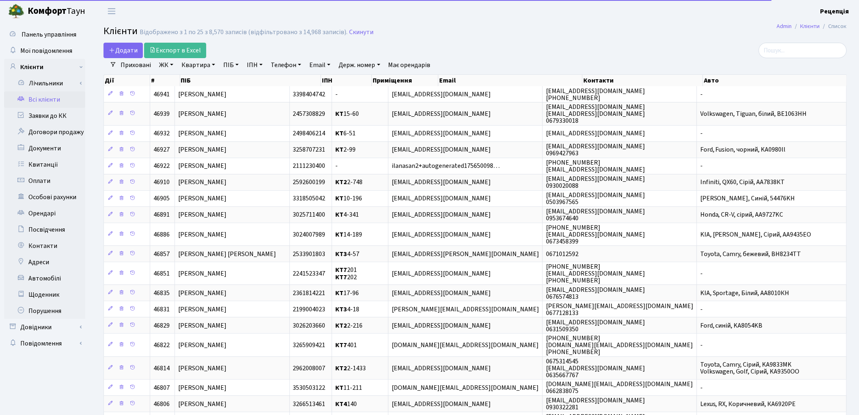
click at [230, 67] on link "ПІБ" at bounding box center [231, 65] width 22 height 14
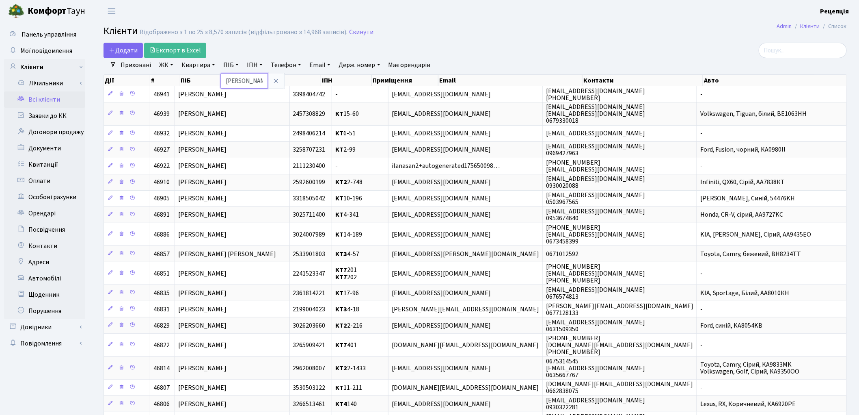
type input "якущенко"
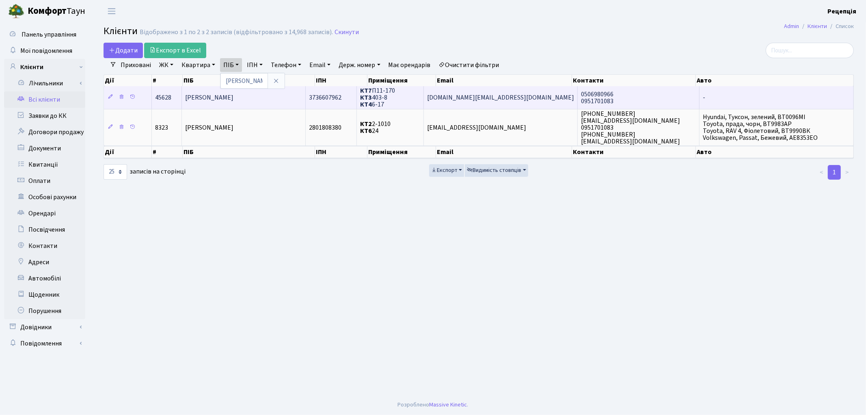
click at [225, 98] on span "[PERSON_NAME]" at bounding box center [209, 97] width 48 height 9
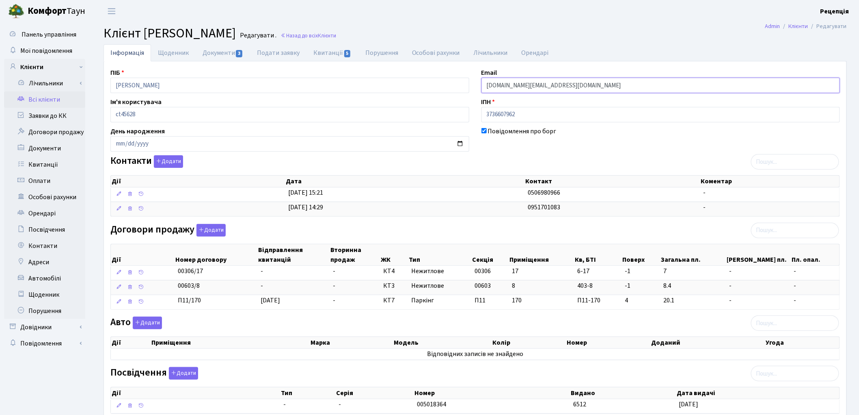
drag, startPoint x: 485, startPoint y: 86, endPoint x: 602, endPoint y: 86, distance: 117.0
click at [602, 86] on input "m.yakushchenko.work@gmail.com" at bounding box center [661, 85] width 359 height 15
click at [513, 226] on div "Договори продажу Додати Дії Номер договору Відправлення квитанцій Вторинна прод…" at bounding box center [475, 268] width 742 height 89
click at [169, 163] on button "Додати" at bounding box center [168, 161] width 29 height 13
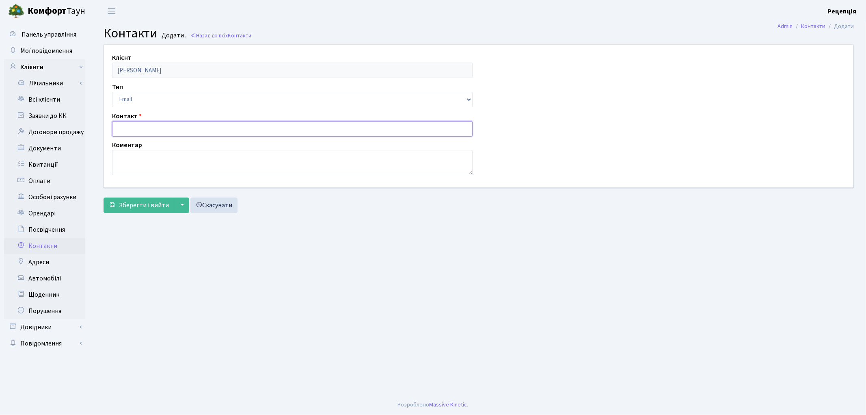
click at [145, 127] on input "text" at bounding box center [292, 128] width 361 height 15
paste input "[DOMAIN_NAME][EMAIL_ADDRESS][DOMAIN_NAME]"
type input "[DOMAIN_NAME][EMAIL_ADDRESS][DOMAIN_NAME]"
click at [145, 206] on span "Зберегти і вийти" at bounding box center [144, 205] width 50 height 9
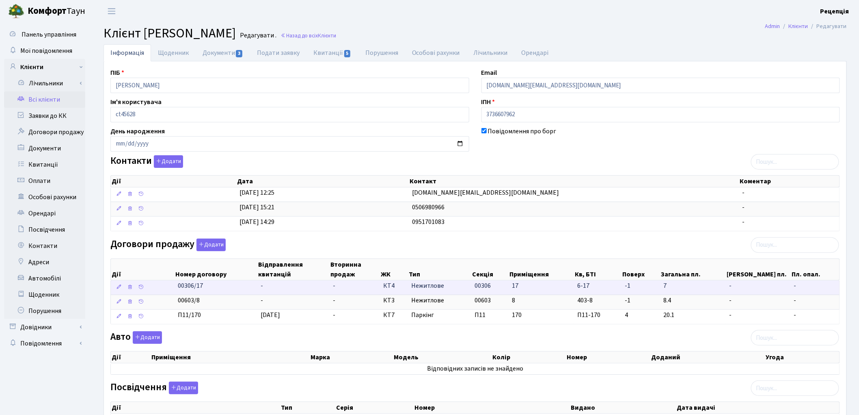
click at [282, 286] on td "-" at bounding box center [294, 287] width 72 height 14
click at [259, 286] on td "-" at bounding box center [294, 287] width 72 height 14
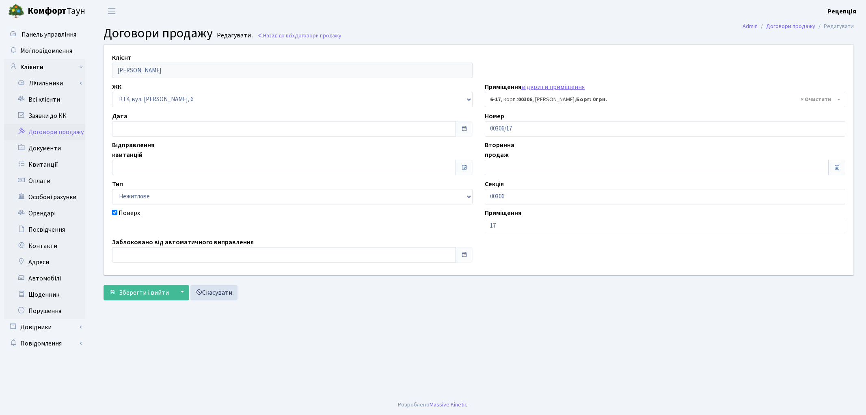
select select "17410"
click at [136, 164] on input "text" at bounding box center [284, 167] width 344 height 15
click at [122, 89] on td "1" at bounding box center [120, 90] width 12 height 12
type input "[DATE]"
click at [148, 294] on span "Зберегти і вийти" at bounding box center [144, 292] width 50 height 9
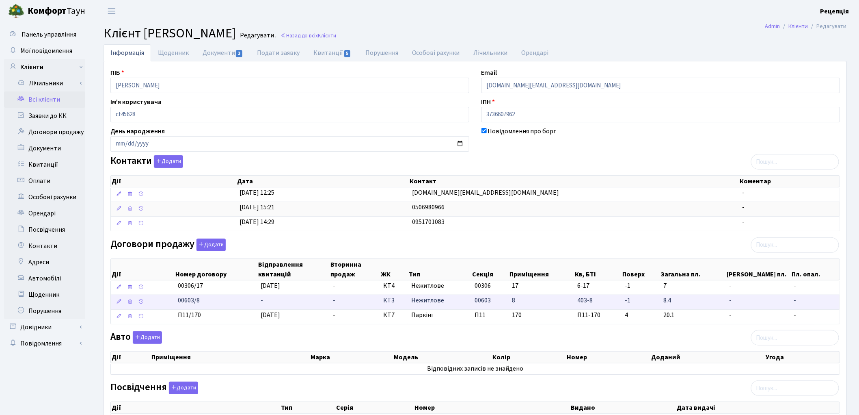
click at [269, 299] on td "-" at bounding box center [294, 301] width 72 height 15
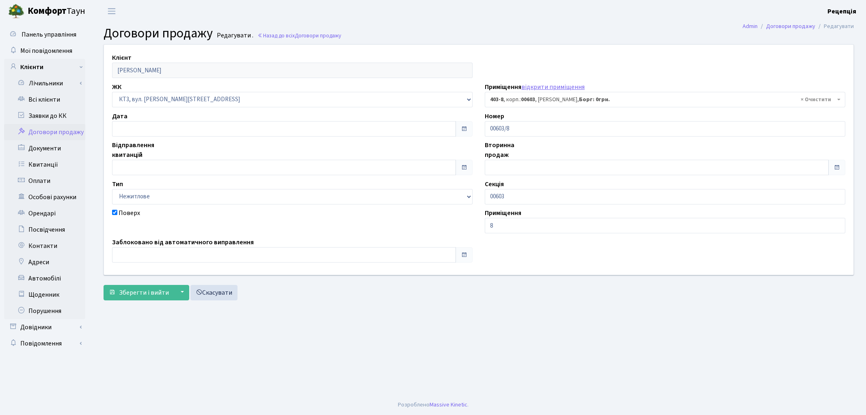
select select "16717"
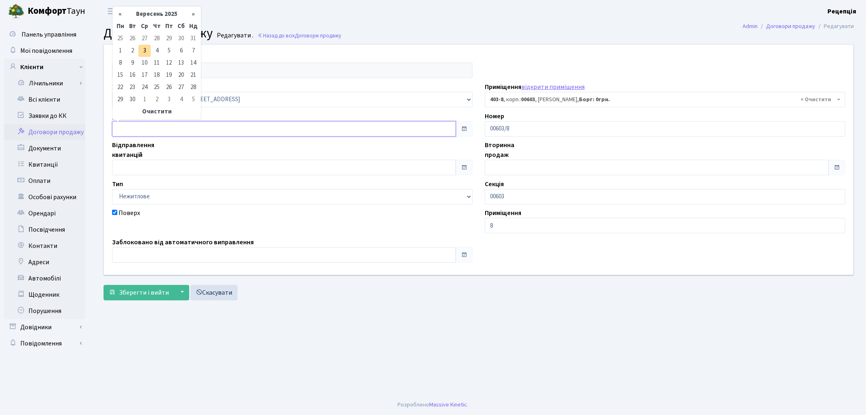
click at [152, 128] on input "text" at bounding box center [284, 128] width 344 height 15
click at [118, 52] on td "1" at bounding box center [120, 51] width 12 height 12
type input "[DATE]"
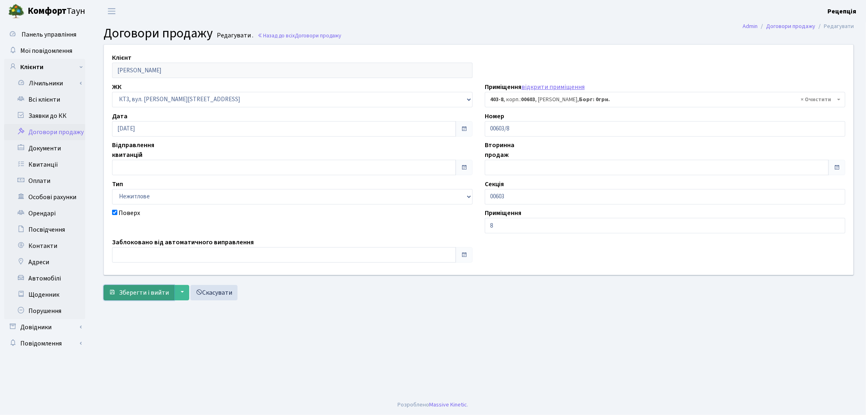
click at [155, 290] on span "Зберегти і вийти" at bounding box center [144, 292] width 50 height 9
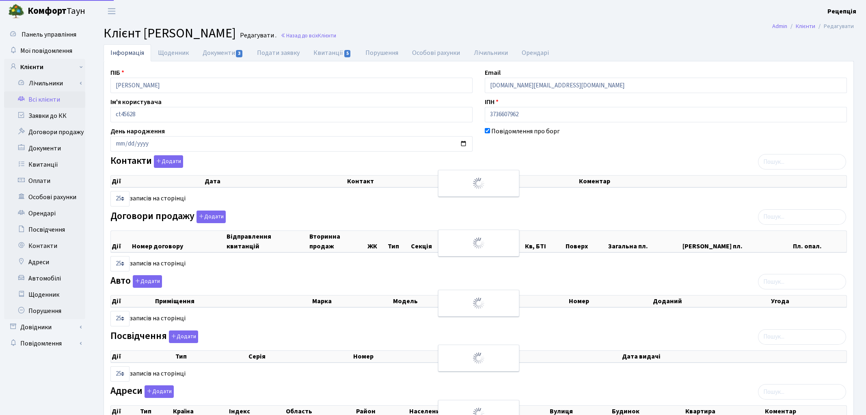
select select "25"
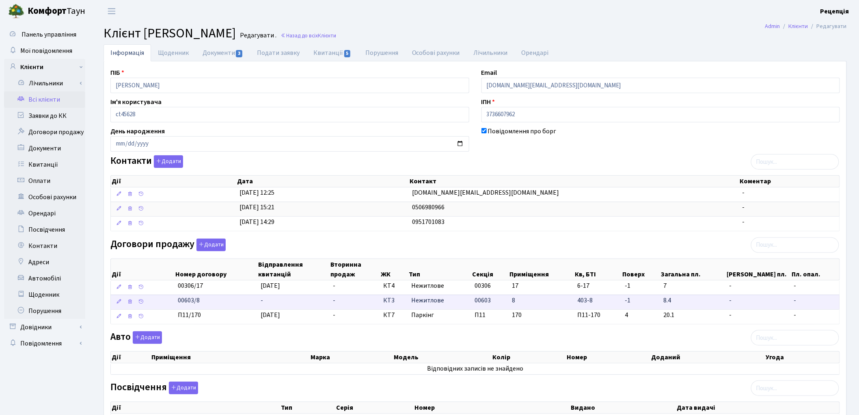
click at [271, 301] on td "-" at bounding box center [294, 301] width 72 height 15
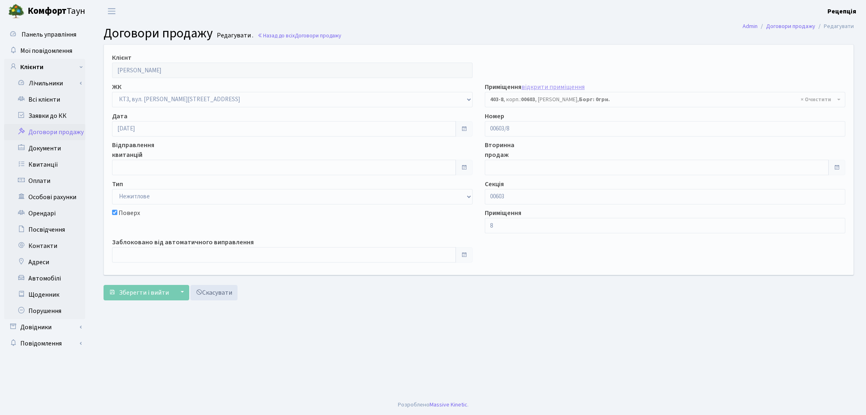
select select "16717"
click at [43, 95] on link "Всі клієнти" at bounding box center [44, 99] width 81 height 16
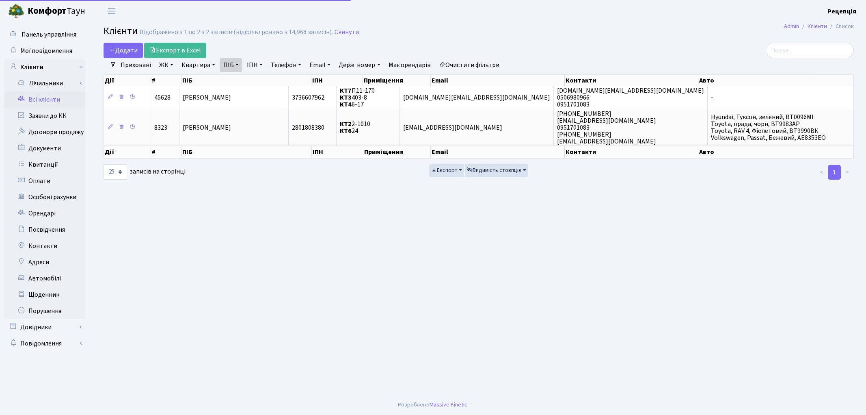
select select "25"
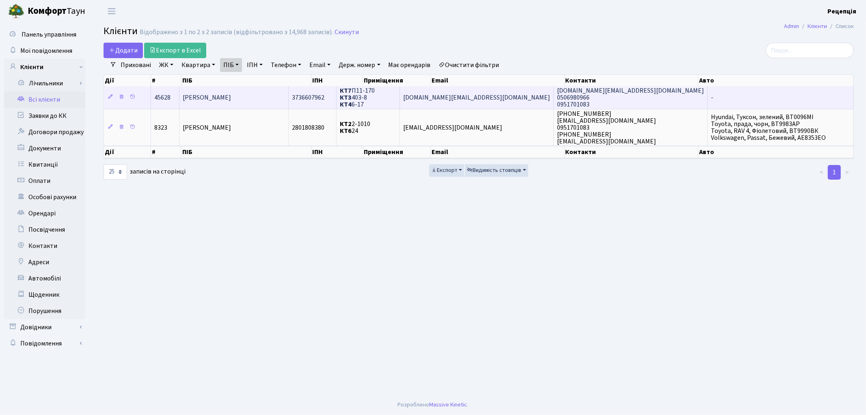
click at [231, 100] on span "[PERSON_NAME]" at bounding box center [207, 97] width 48 height 9
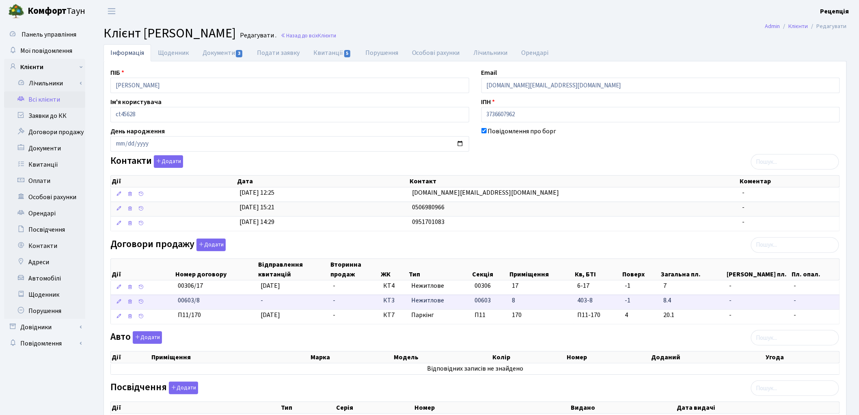
click at [287, 301] on td "-" at bounding box center [294, 301] width 72 height 15
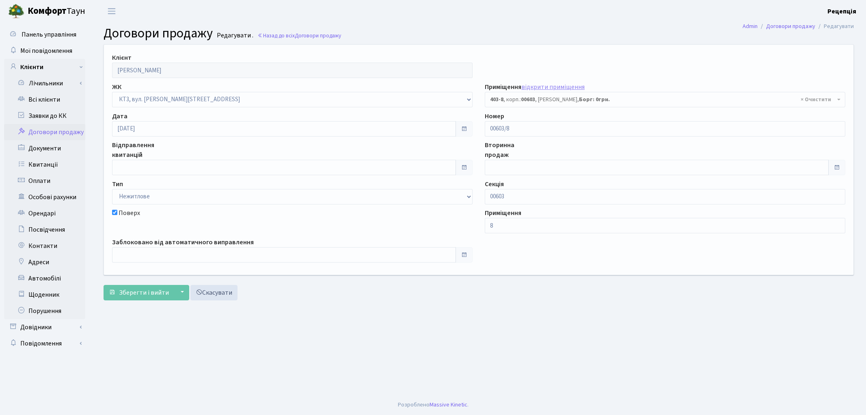
select select "16717"
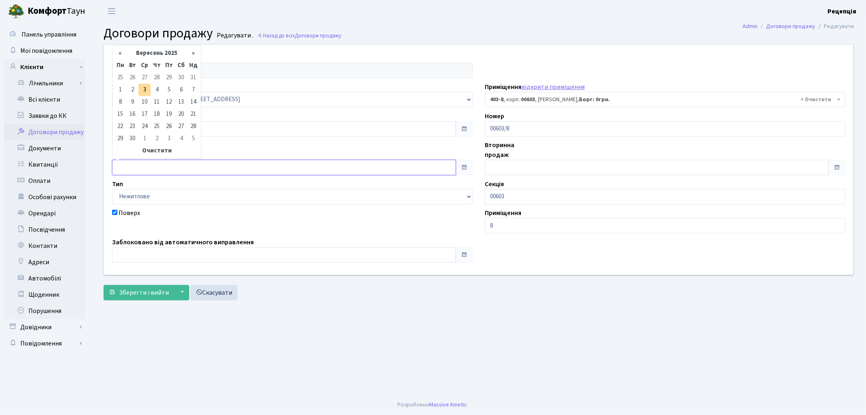
click at [137, 171] on input "text" at bounding box center [284, 167] width 344 height 15
click at [122, 87] on td "1" at bounding box center [120, 90] width 12 height 12
type input "[DATE]"
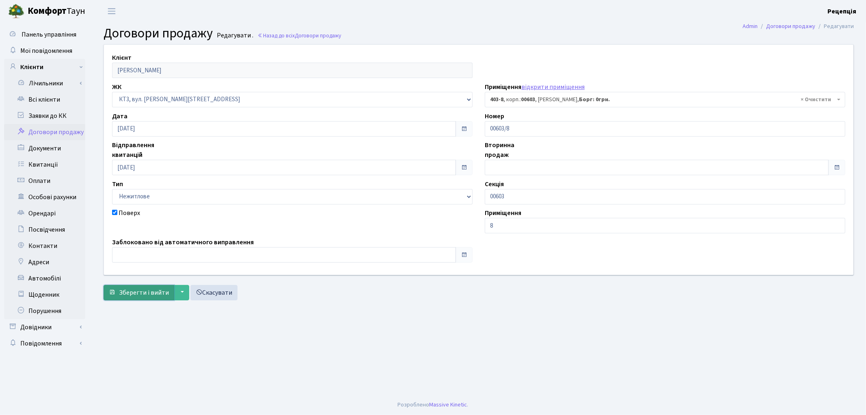
click at [153, 291] on span "Зберегти і вийти" at bounding box center [144, 292] width 50 height 9
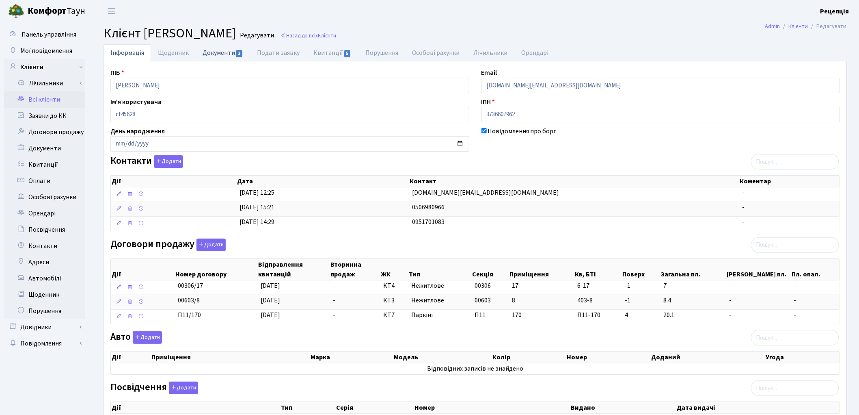
click at [231, 48] on link "Документи 3" at bounding box center [223, 52] width 54 height 17
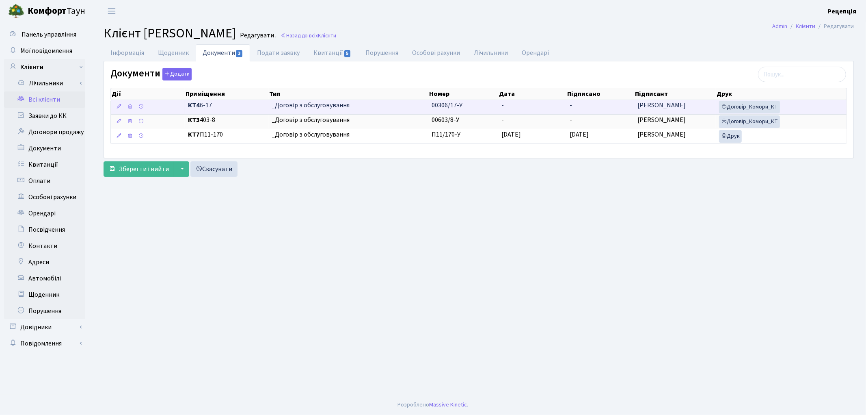
click at [498, 104] on td "00306/17-У" at bounding box center [464, 107] width 70 height 14
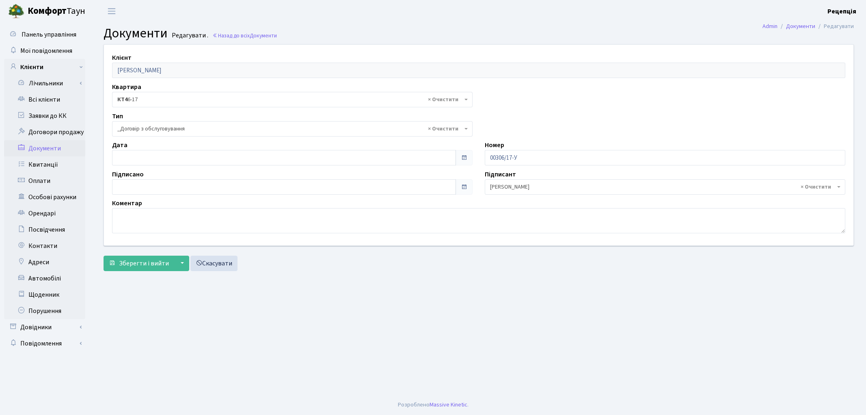
select select "289"
type input "[DATE]"
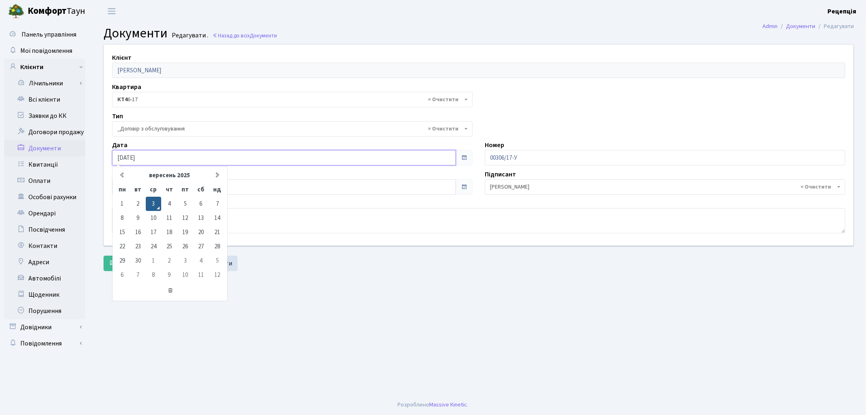
click at [144, 155] on input "[DATE]" at bounding box center [284, 157] width 344 height 15
click at [158, 202] on td "3" at bounding box center [153, 204] width 15 height 14
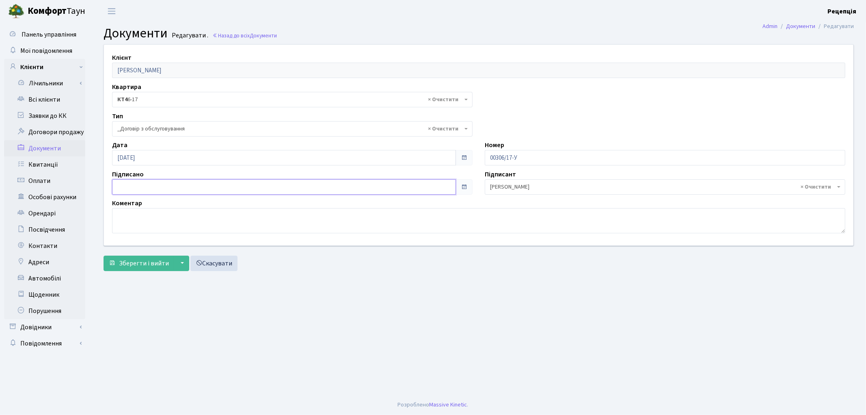
type input "[DATE]"
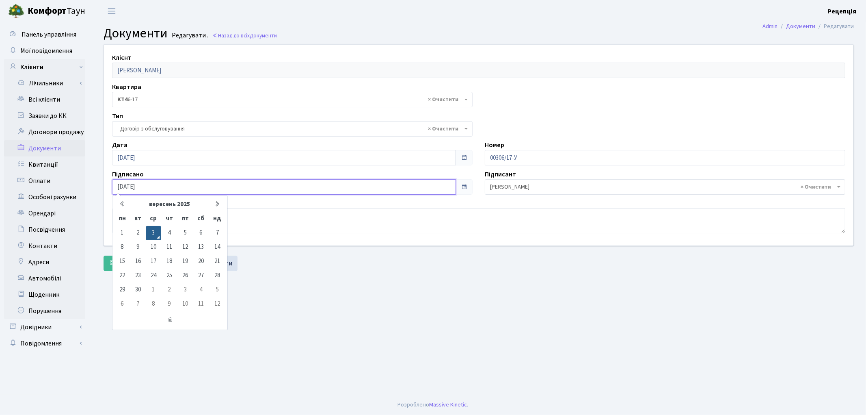
click at [160, 182] on input "[DATE]" at bounding box center [284, 186] width 344 height 15
click at [156, 228] on td "3" at bounding box center [153, 233] width 15 height 14
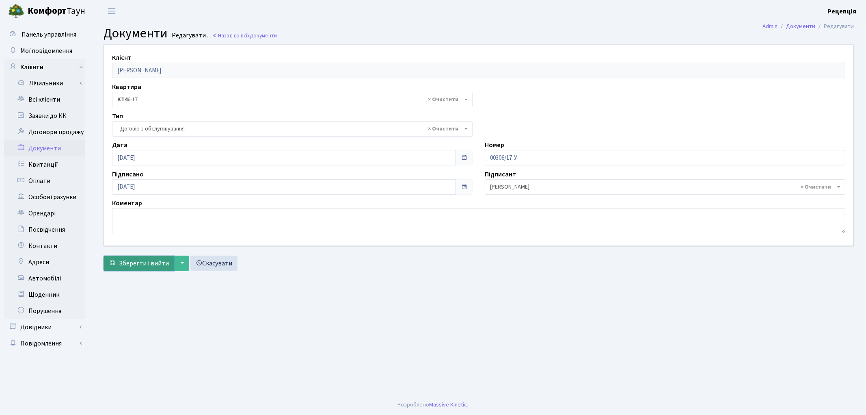
click at [142, 263] on span "Зберегти і вийти" at bounding box center [144, 263] width 50 height 9
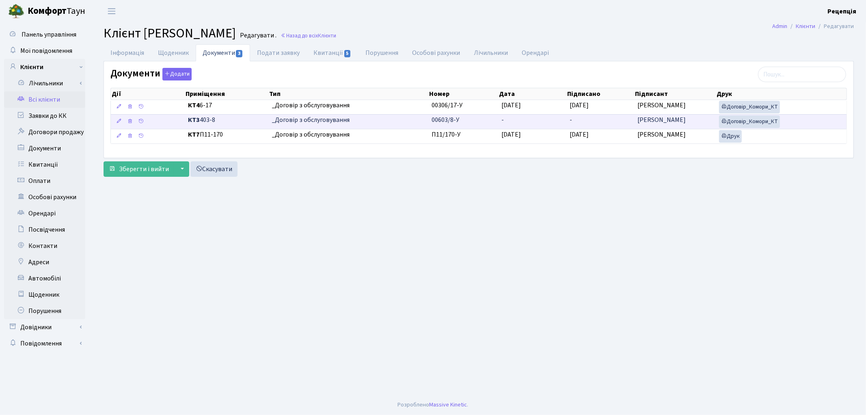
click at [521, 122] on td "-" at bounding box center [532, 121] width 68 height 15
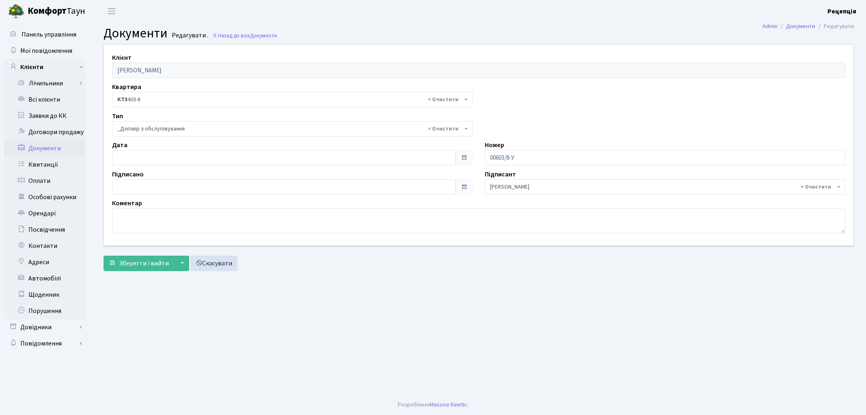
select select "289"
type input "[DATE]"
click at [139, 151] on input "[DATE]" at bounding box center [284, 157] width 344 height 15
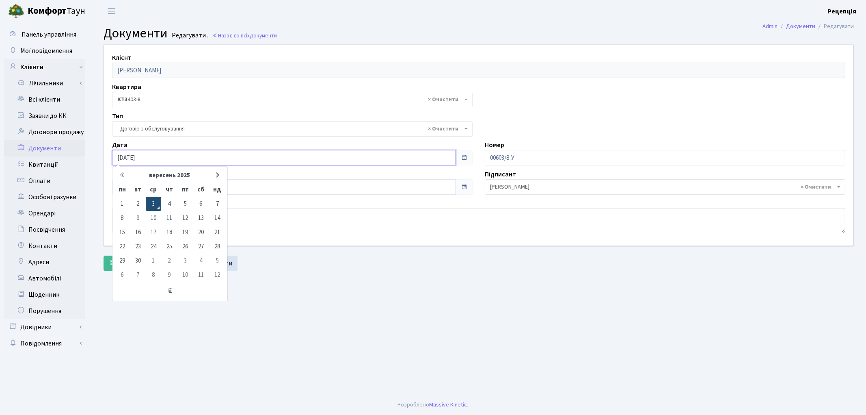
click at [149, 201] on td "3" at bounding box center [153, 204] width 15 height 14
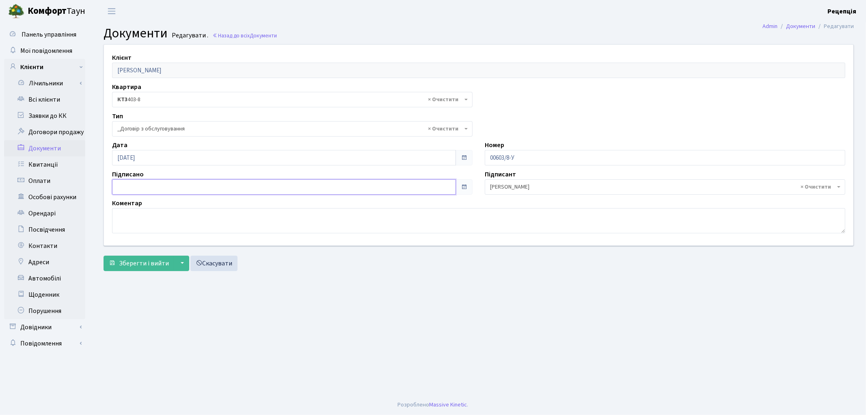
type input "[DATE]"
click at [141, 187] on input "[DATE]" at bounding box center [284, 186] width 344 height 15
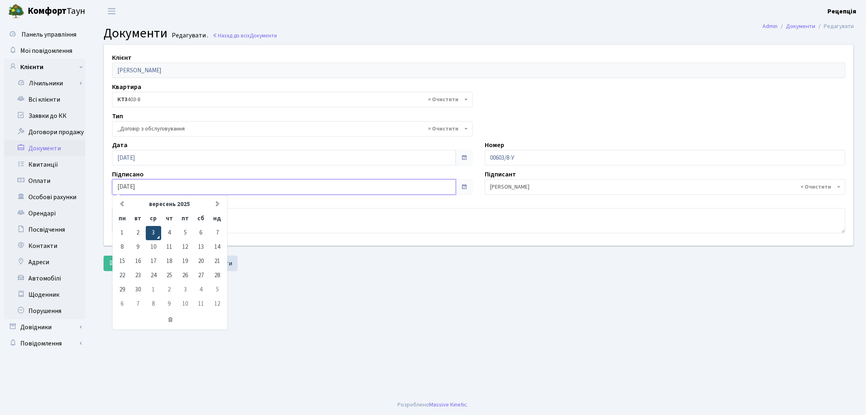
click at [149, 227] on td "3" at bounding box center [153, 233] width 15 height 14
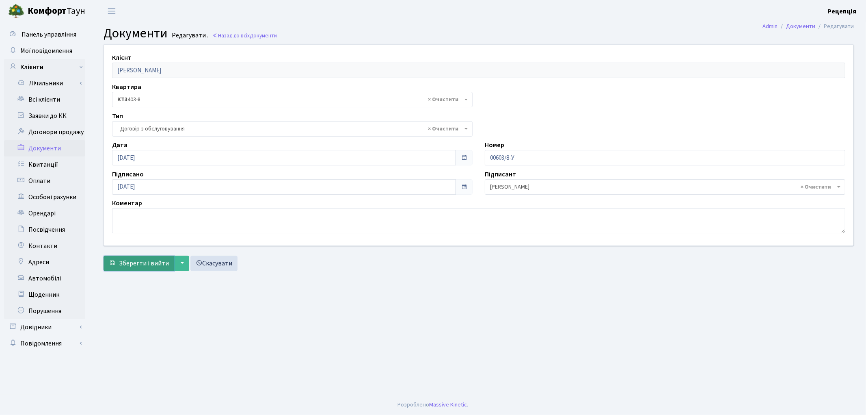
click at [146, 262] on span "Зберегти і вийти" at bounding box center [144, 263] width 50 height 9
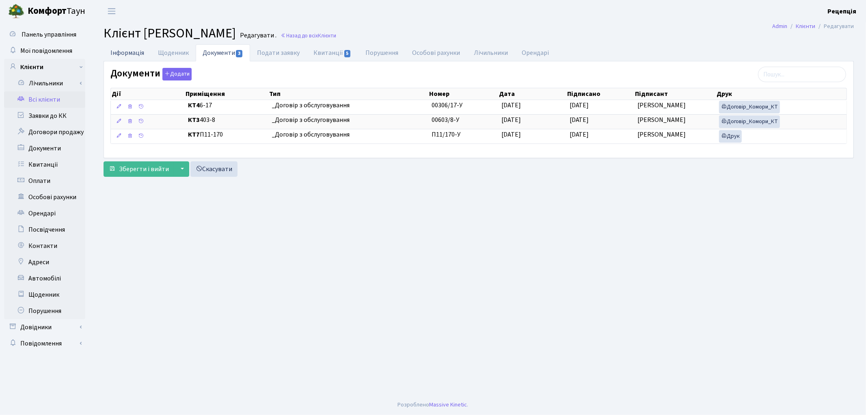
click at [127, 54] on link "Інформація" at bounding box center [128, 52] width 48 height 17
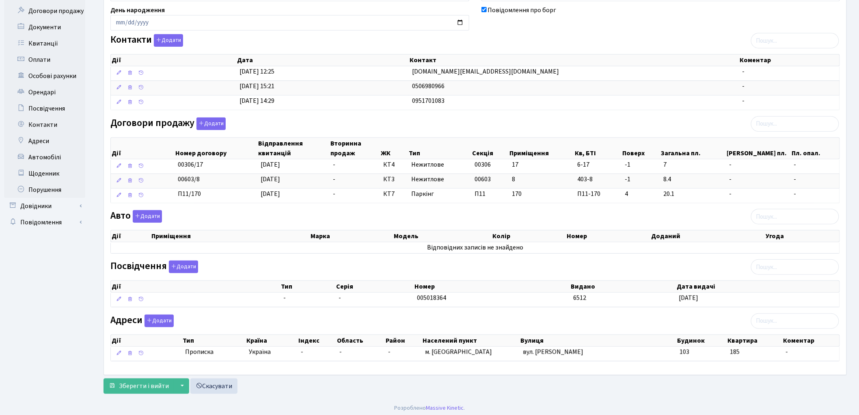
scroll to position [126, 0]
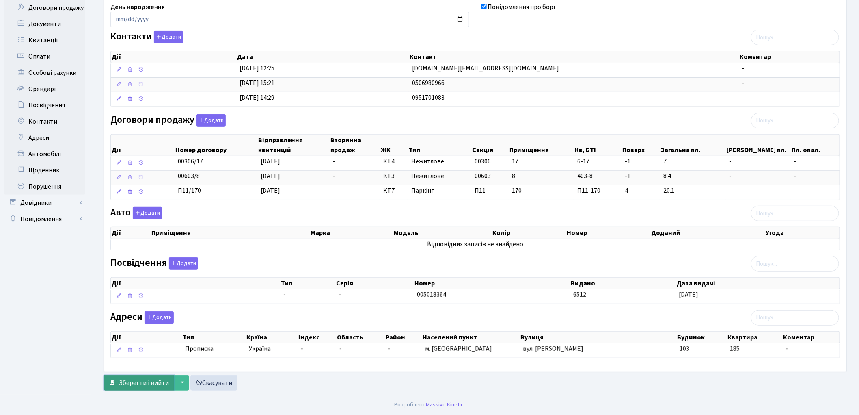
click at [141, 378] on span "Зберегти і вийти" at bounding box center [144, 382] width 50 height 9
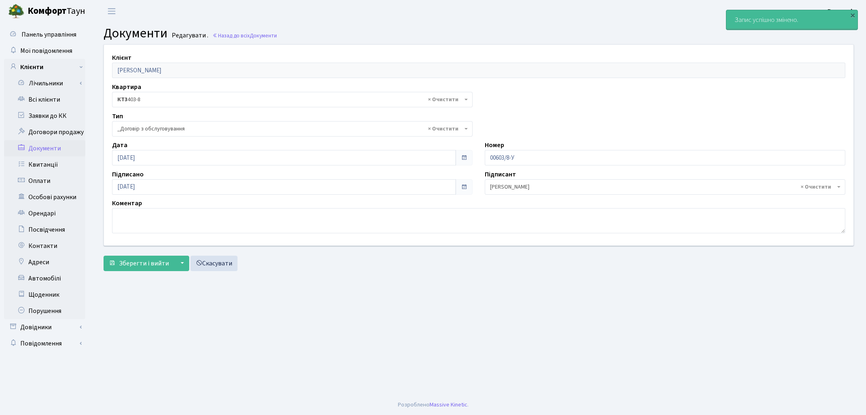
select select "289"
click at [39, 102] on link "Всі клієнти" at bounding box center [44, 99] width 81 height 16
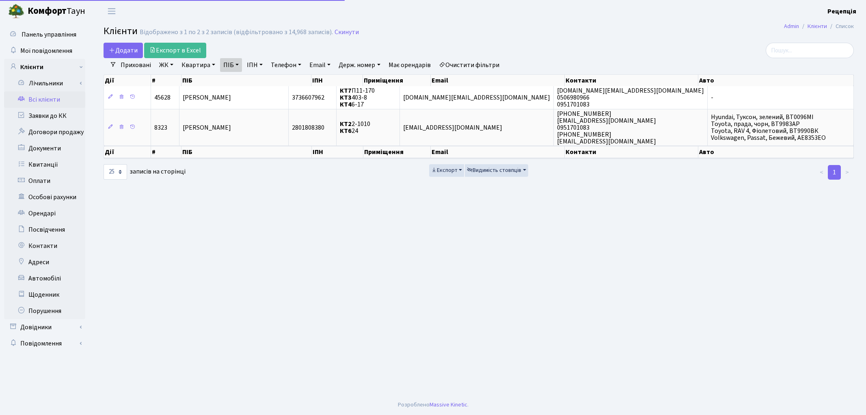
select select "25"
click at [35, 98] on link "Всі клієнти" at bounding box center [44, 99] width 81 height 16
select select "25"
click at [457, 65] on link "Очистити фільтри" at bounding box center [469, 65] width 67 height 14
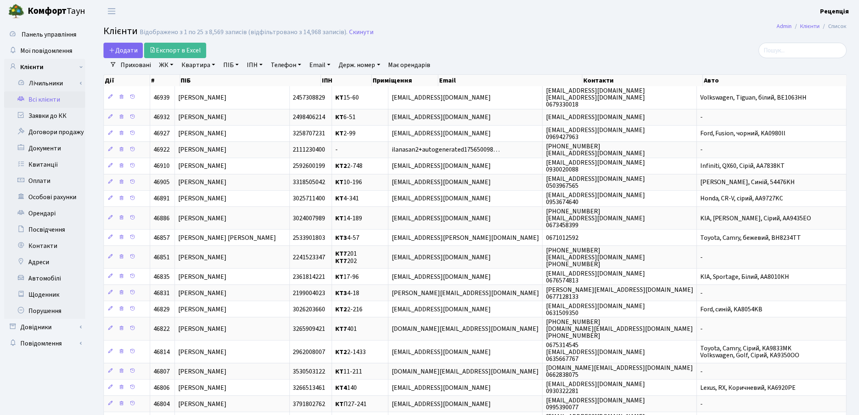
click at [194, 69] on link "Квартира" at bounding box center [198, 65] width 40 height 14
click at [165, 66] on link "ЖК" at bounding box center [166, 65] width 21 height 14
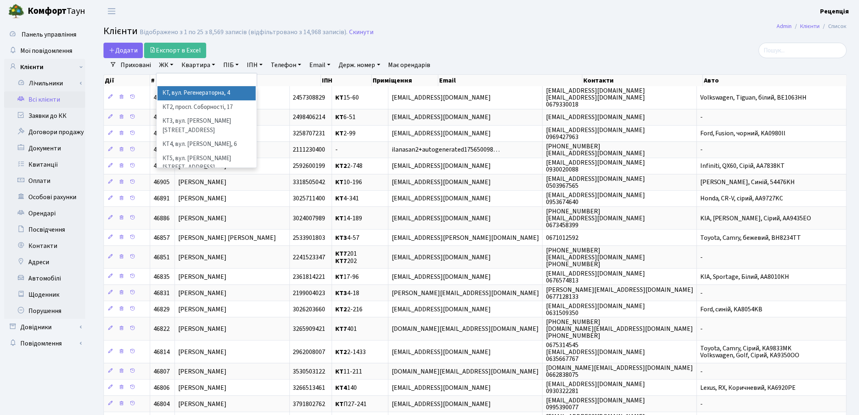
click at [180, 92] on li "КТ, вул. Регенераторна, 4" at bounding box center [207, 93] width 98 height 14
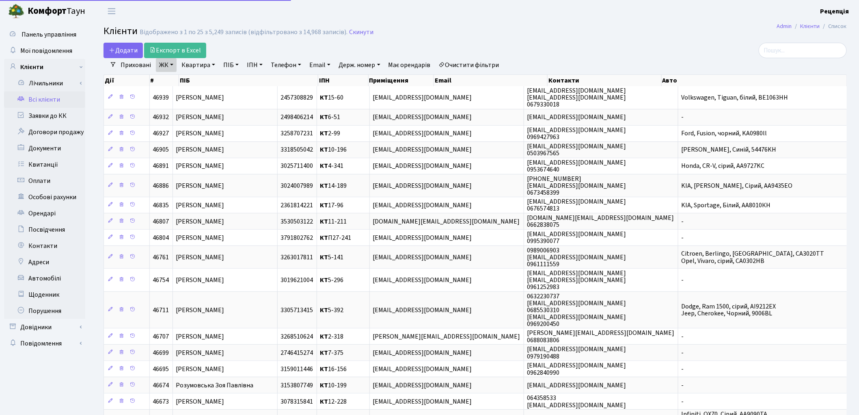
click at [195, 63] on link "Квартира" at bounding box center [198, 65] width 40 height 14
type input "2-433"
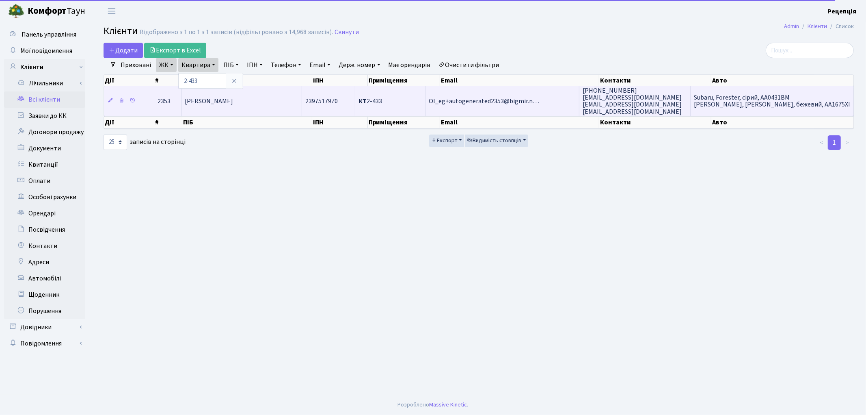
click at [233, 100] on span "Скрипка Олег Олександрович" at bounding box center [209, 101] width 48 height 9
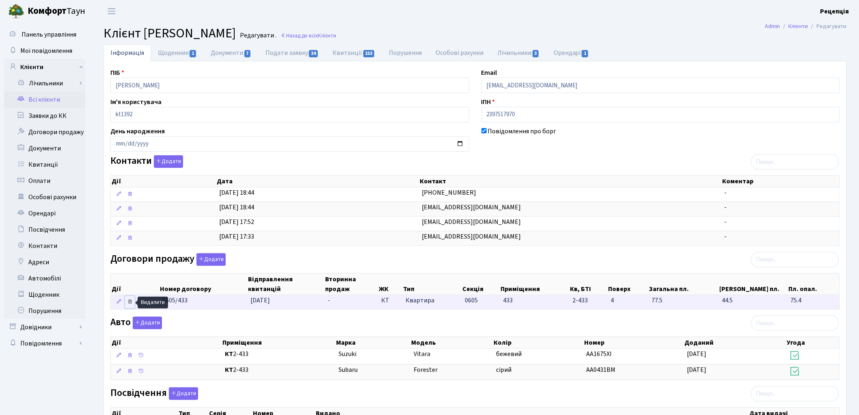
click at [130, 303] on icon at bounding box center [130, 302] width 6 height 6
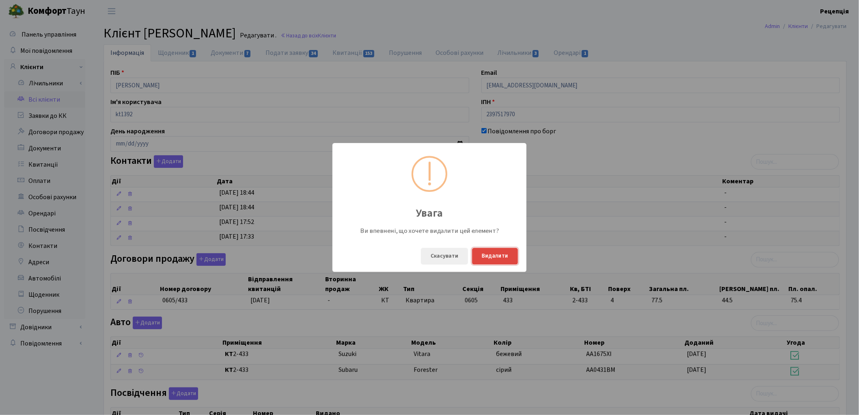
click at [489, 256] on button "Видалити" at bounding box center [495, 256] width 46 height 17
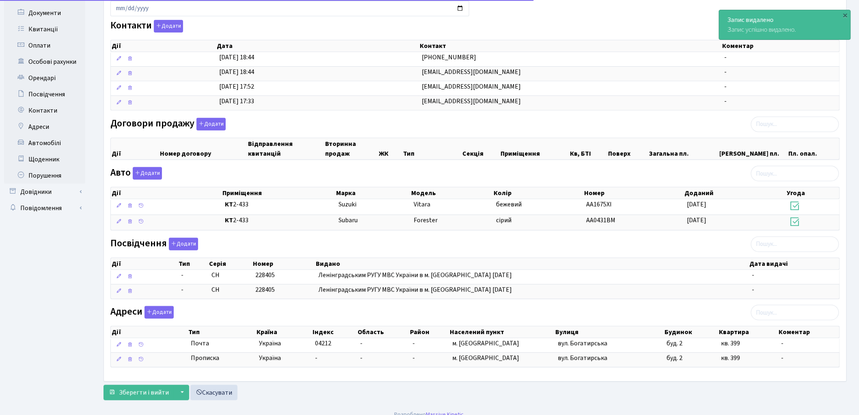
scroll to position [136, 0]
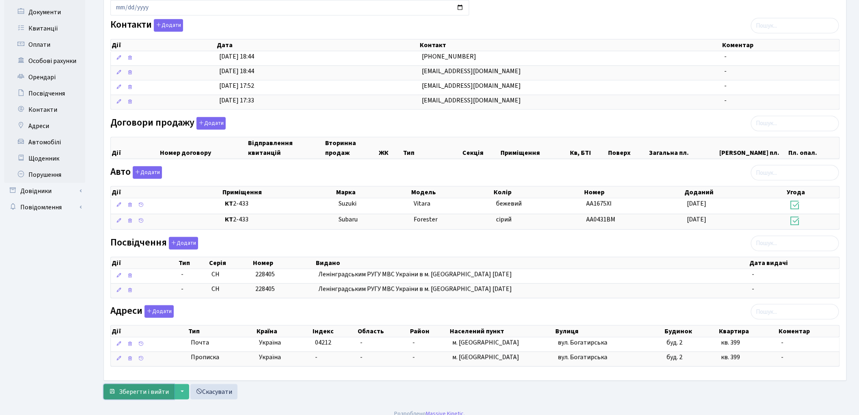
click at [150, 395] on span "Зберегти і вийти" at bounding box center [144, 391] width 50 height 9
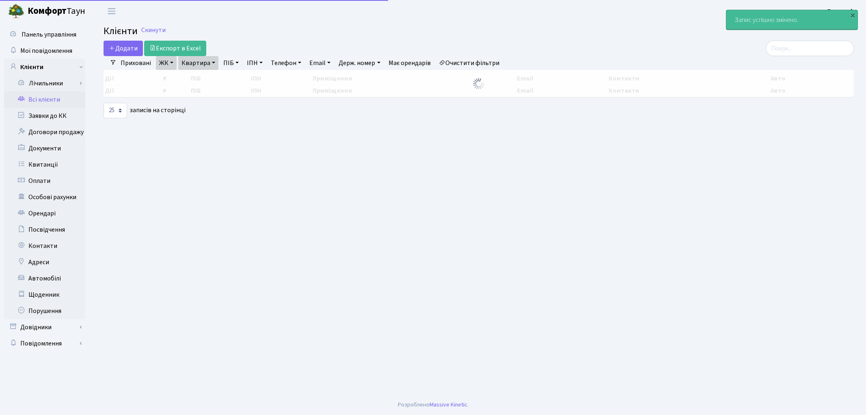
select select "25"
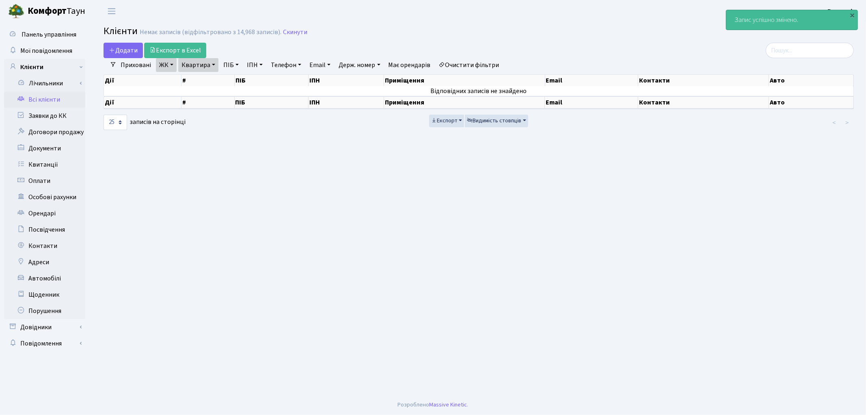
click at [490, 67] on link "Очистити фільтри" at bounding box center [469, 65] width 67 height 14
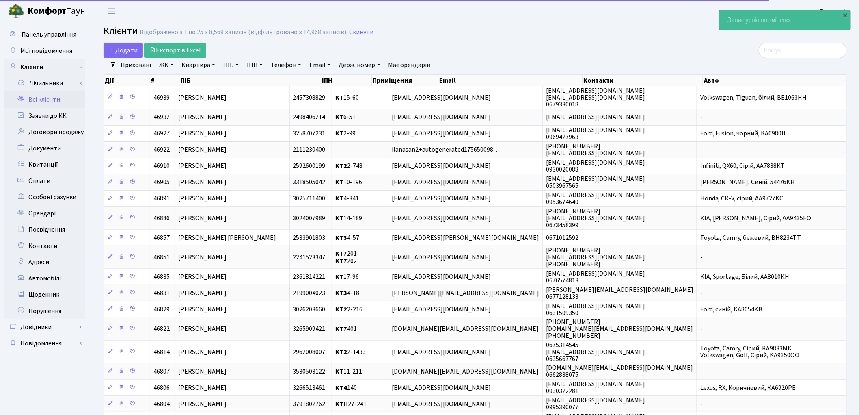
click at [229, 70] on link "ПІБ" at bounding box center [231, 65] width 22 height 14
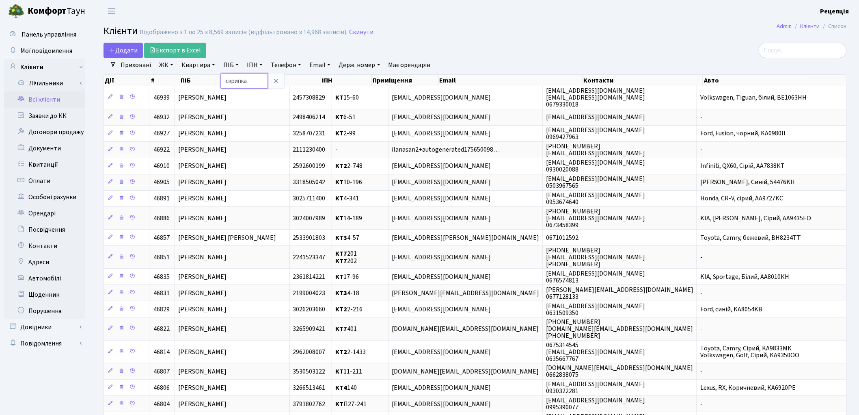
type input "скрипка"
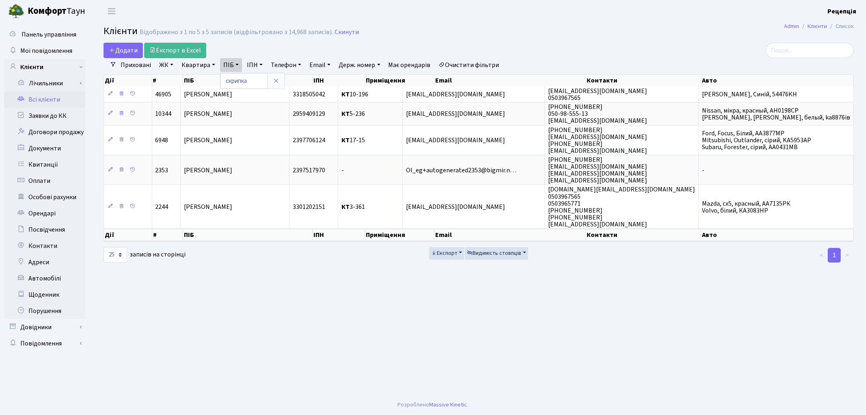
click at [486, 59] on link "Очистити фільтри" at bounding box center [469, 65] width 67 height 14
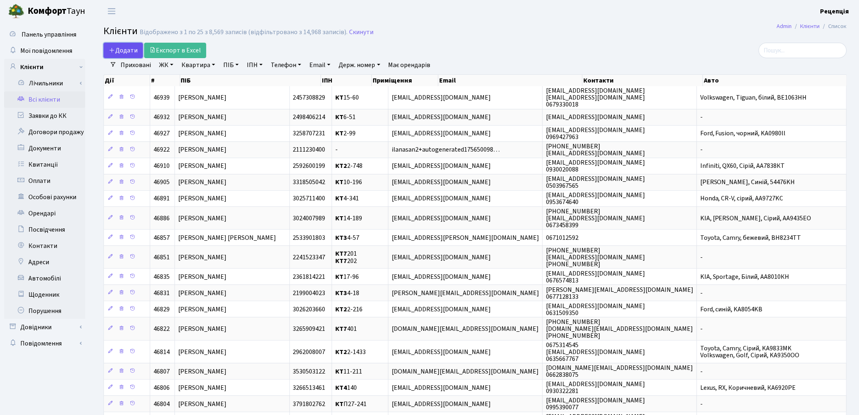
click at [118, 52] on span "Додати" at bounding box center [123, 50] width 29 height 9
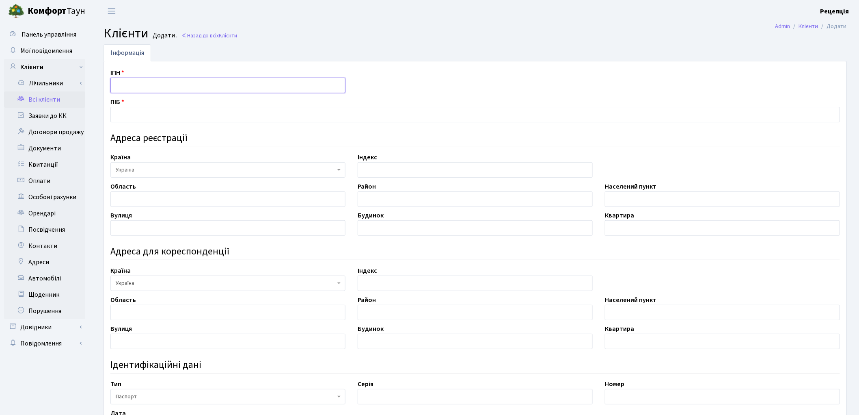
click at [132, 85] on input "text" at bounding box center [227, 85] width 235 height 15
type input "3237018954"
click at [133, 111] on input "text" at bounding box center [475, 114] width 730 height 15
type input "[PERSON_NAME]"
click at [141, 196] on input "text" at bounding box center [227, 198] width 235 height 15
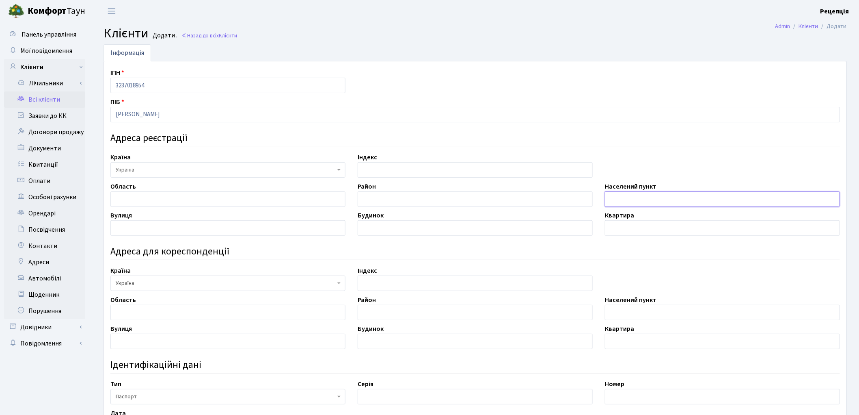
click at [628, 202] on input "text" at bounding box center [722, 198] width 235 height 15
type input "місто Київ"
click at [169, 230] on input "text" at bounding box center [227, 227] width 235 height 15
type input "Регенераторна"
click at [370, 231] on input "text" at bounding box center [475, 227] width 235 height 15
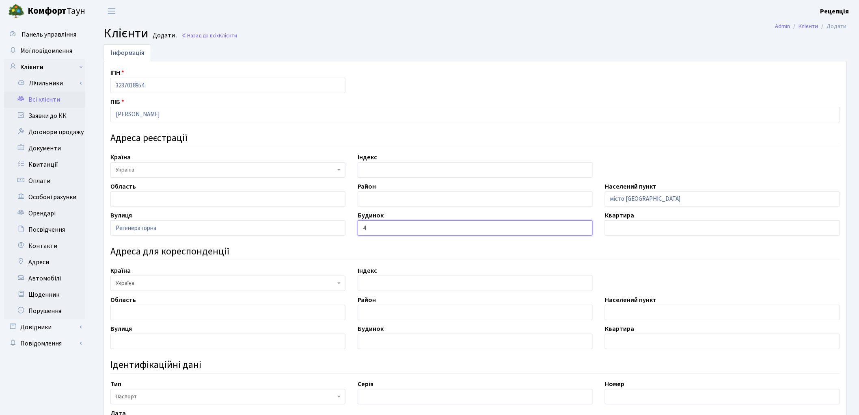
type input "4"
click at [636, 227] on input "text" at bounding box center [722, 227] width 235 height 15
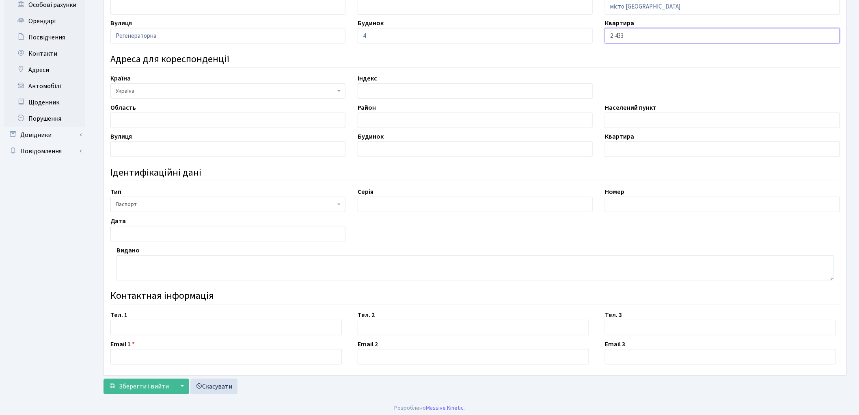
scroll to position [196, 0]
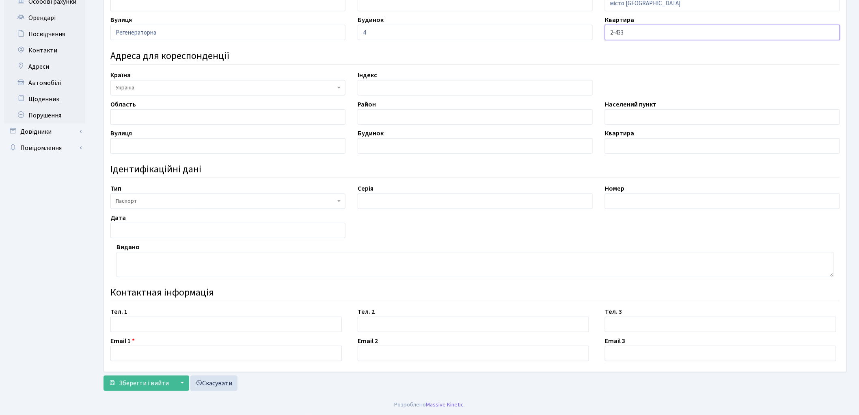
type input "2-433"
click at [123, 322] on input "text" at bounding box center [226, 323] width 232 height 15
type input "0937101726"
click at [126, 355] on input "text" at bounding box center [226, 353] width 232 height 15
type input "[EMAIL_ADDRESS][DOMAIN_NAME]"
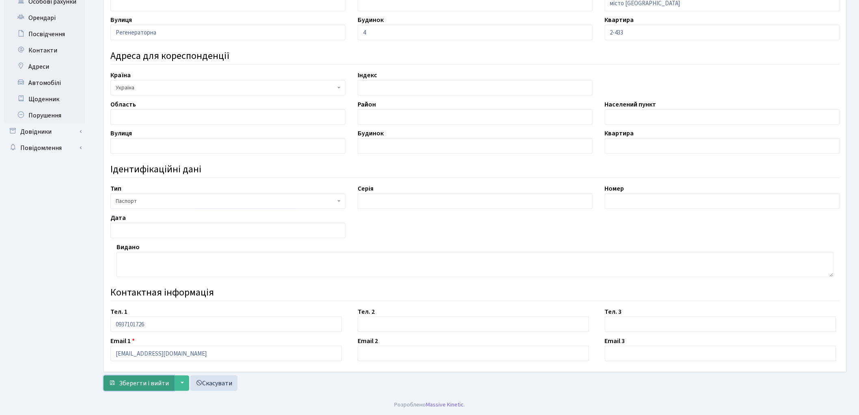
click at [132, 385] on span "Зберегти і вийти" at bounding box center [144, 383] width 50 height 9
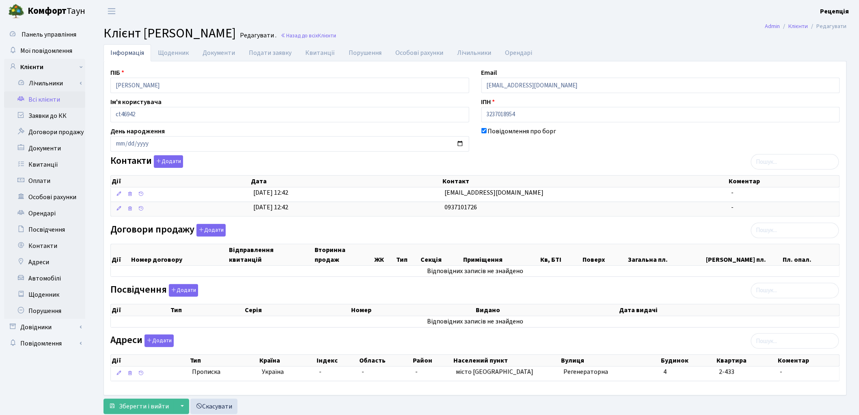
scroll to position [25, 0]
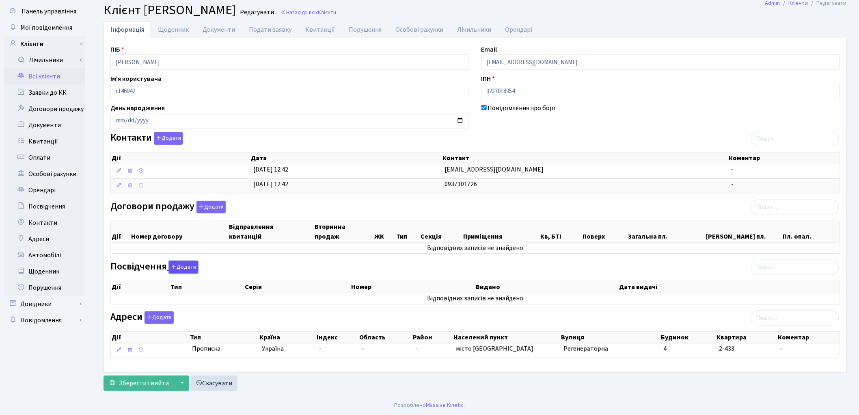
click at [181, 267] on button "Додати" at bounding box center [183, 267] width 29 height 13
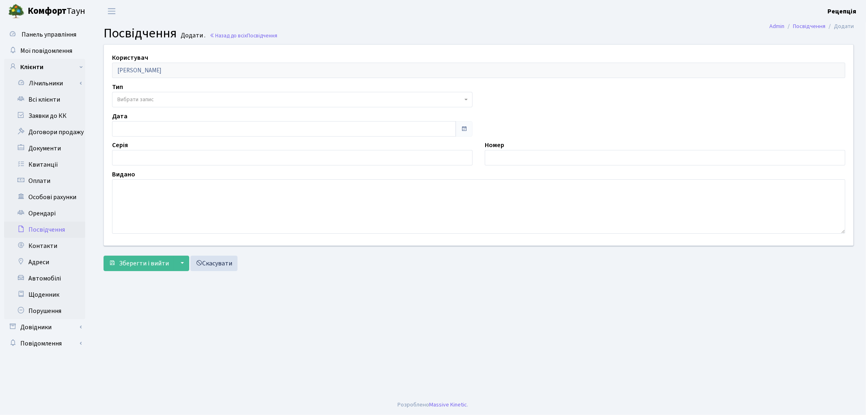
click at [136, 100] on span "Вибрати запис" at bounding box center [135, 99] width 37 height 8
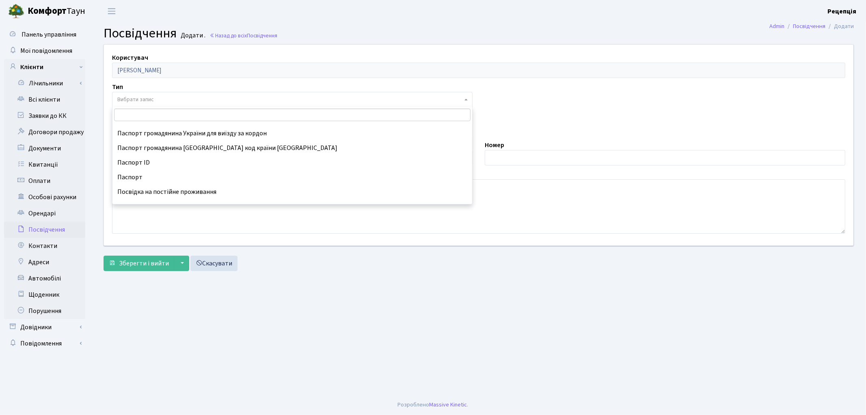
scroll to position [90, 0]
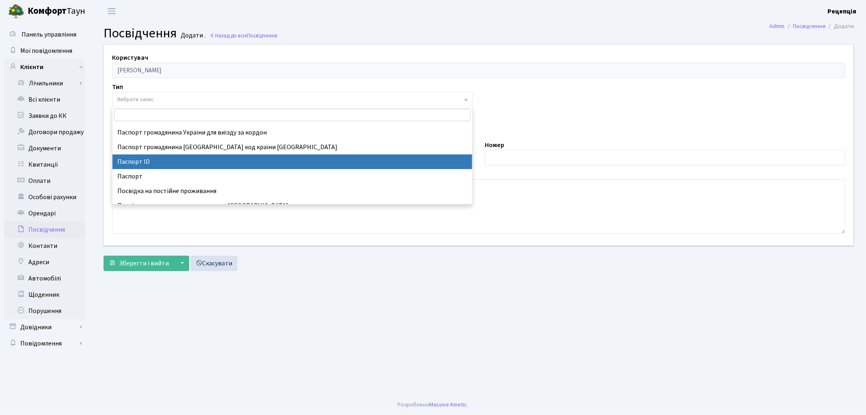
select select "34"
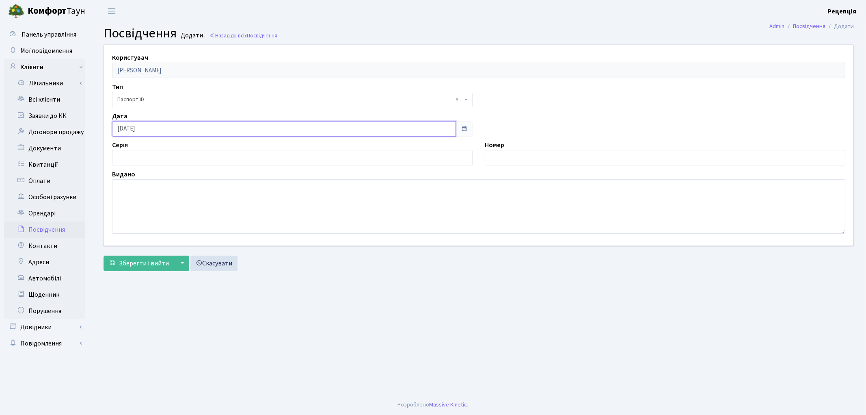
click at [145, 130] on input "03.09.2025" at bounding box center [284, 128] width 344 height 15
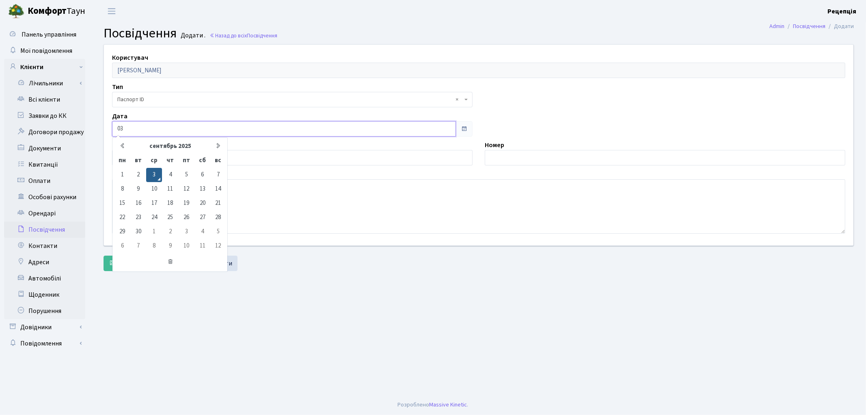
type input "0"
click at [244, 155] on input "text" at bounding box center [292, 157] width 361 height 15
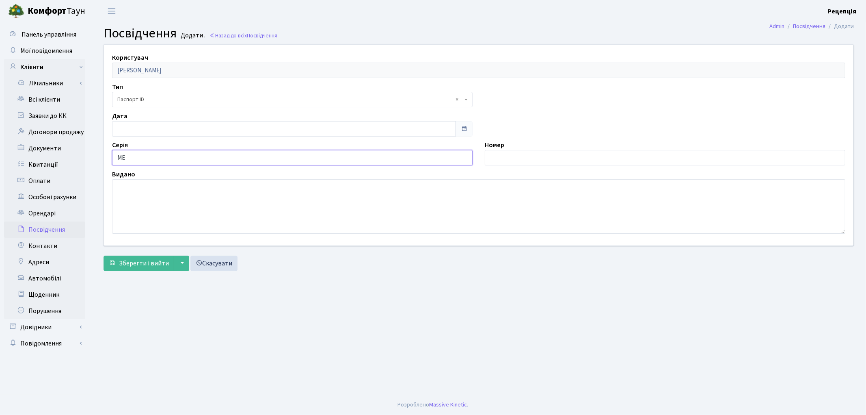
type input "МЕ"
click at [494, 155] on input "text" at bounding box center [665, 157] width 361 height 15
type input "676581"
click at [123, 126] on input "03.09.2025" at bounding box center [284, 128] width 344 height 15
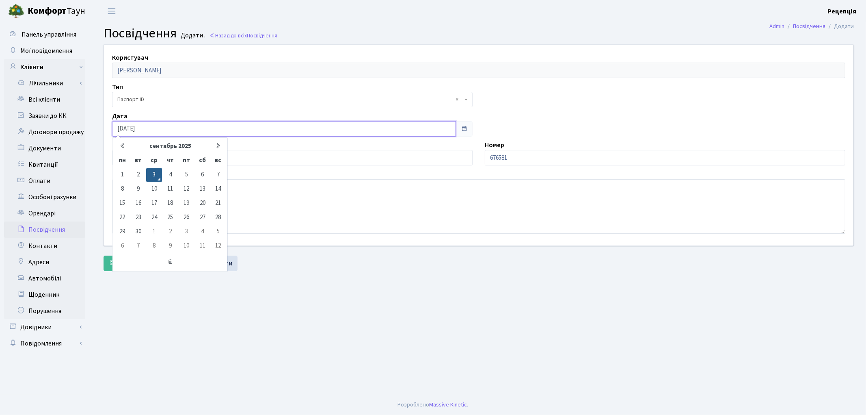
click at [144, 127] on input "03.09.2025" at bounding box center [284, 128] width 344 height 15
type input "0"
type input "17.05.2005"
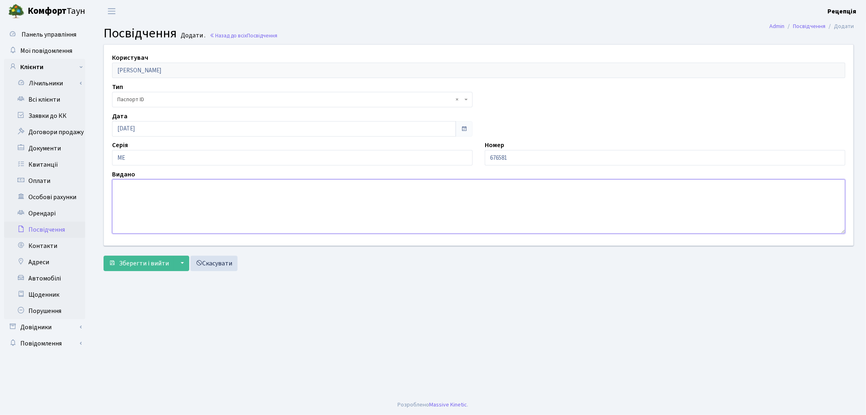
click at [160, 205] on textarea at bounding box center [479, 206] width 734 height 54
type textarea "Оболонським РУ ГУ МВС України в м. Києві"
click at [139, 262] on span "Зберегти і вийти" at bounding box center [144, 263] width 50 height 9
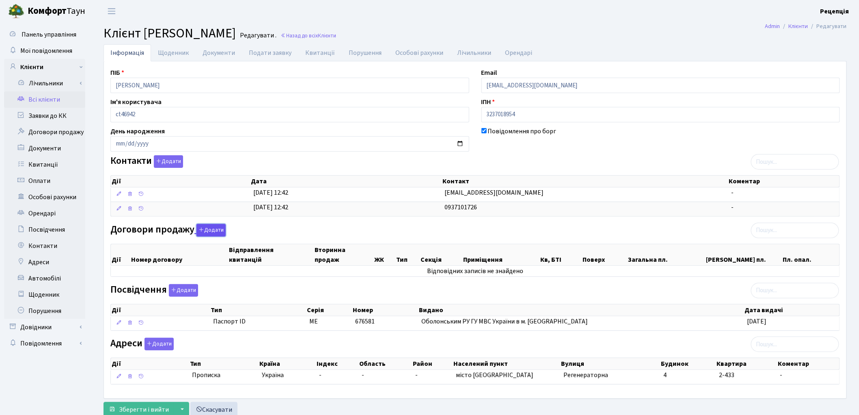
click at [214, 230] on button "Додати" at bounding box center [211, 230] width 29 height 13
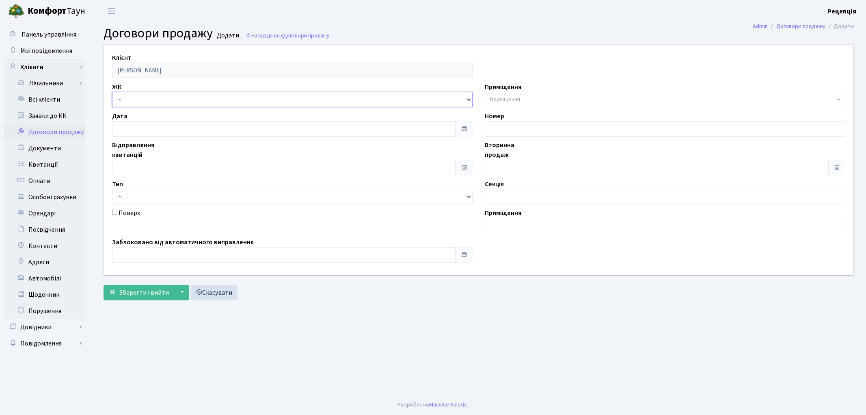
click at [166, 103] on select "- КТ, вул. Регенераторна, 4 КТ2, просп. [STREET_ADDRESS] [STREET_ADDRESS] [PERS…" at bounding box center [292, 99] width 361 height 15
select select "271"
click at [112, 92] on select "- КТ, вул. Регенераторна, 4 КТ2, просп. Соборності, 17 КТ3, вул. Березнева, 16 …" at bounding box center [292, 99] width 361 height 15
select select
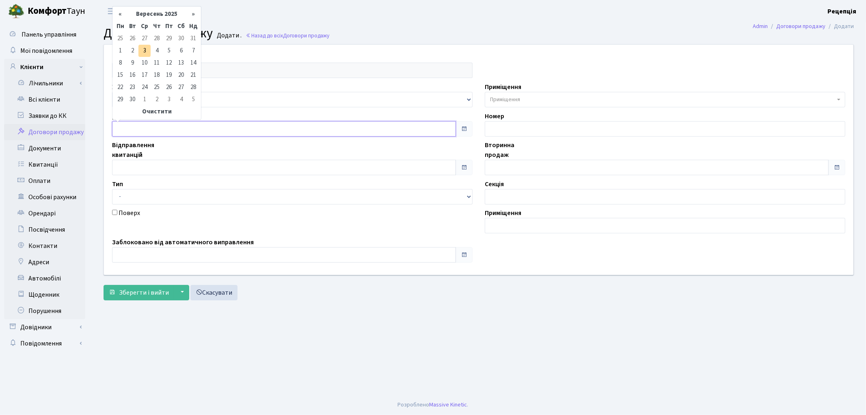
click at [160, 126] on input "text" at bounding box center [284, 128] width 344 height 15
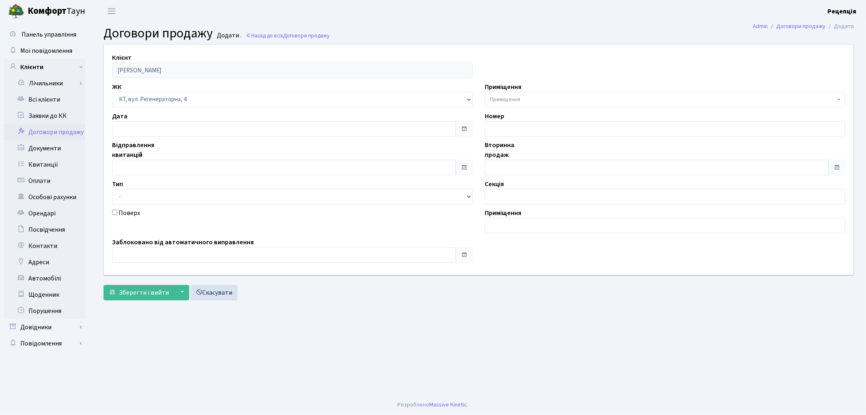
click at [513, 99] on span "Приміщення" at bounding box center [505, 99] width 30 height 8
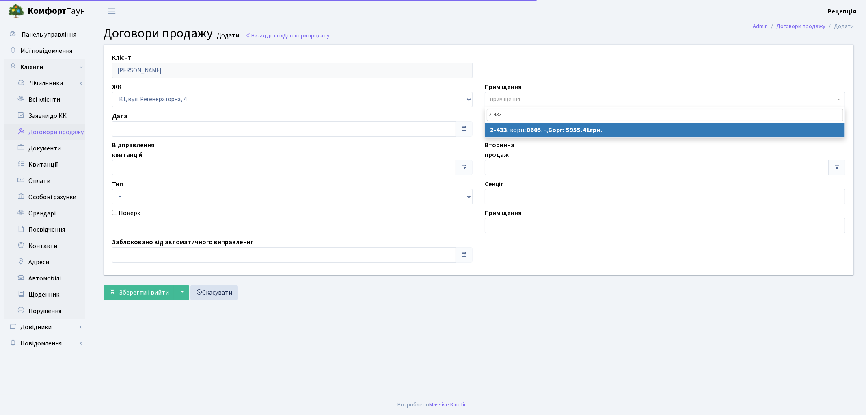
type input "2-433"
select select "1447"
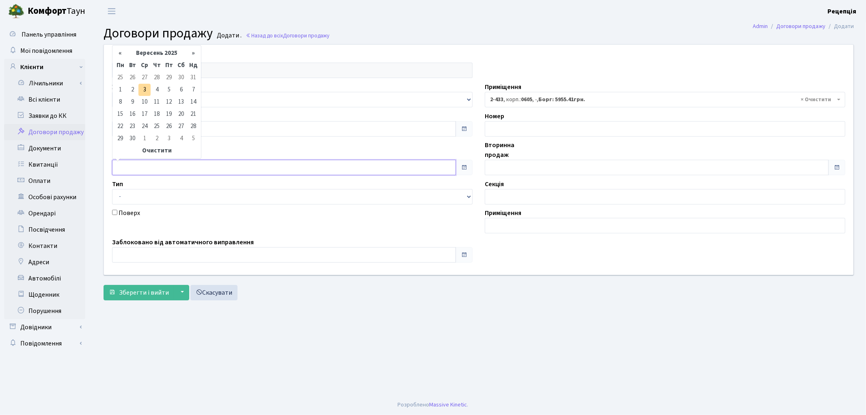
click at [139, 164] on input "text" at bounding box center [284, 167] width 344 height 15
click at [118, 88] on td "1" at bounding box center [120, 90] width 12 height 12
type input "01.09.2025"
click at [508, 166] on input "text" at bounding box center [657, 167] width 344 height 15
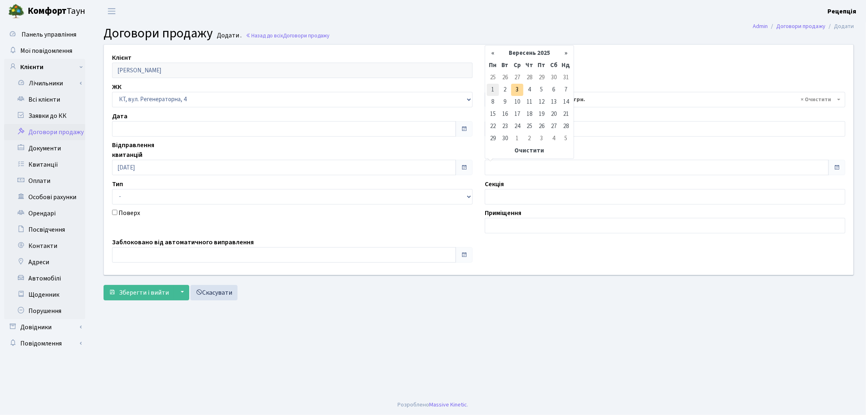
click at [494, 91] on td "1" at bounding box center [493, 90] width 12 height 12
type input "[DATE]"
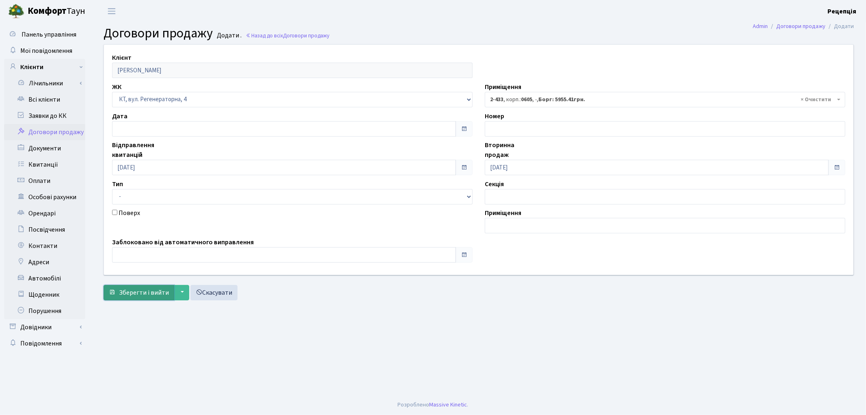
click at [135, 290] on span "Зберегти і вийти" at bounding box center [144, 292] width 50 height 9
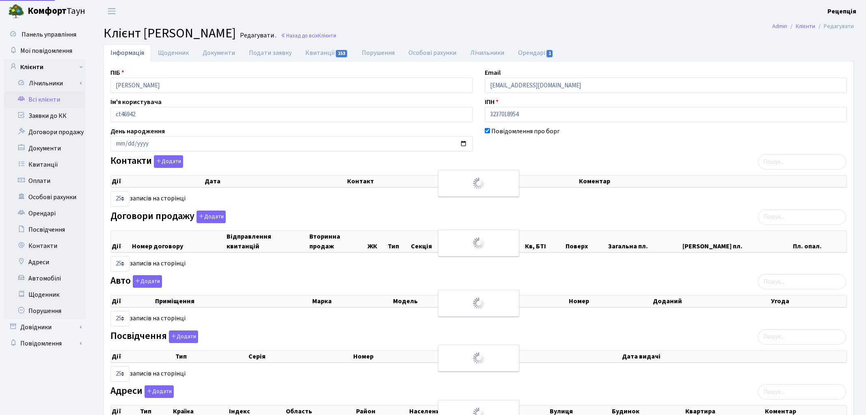
select select "25"
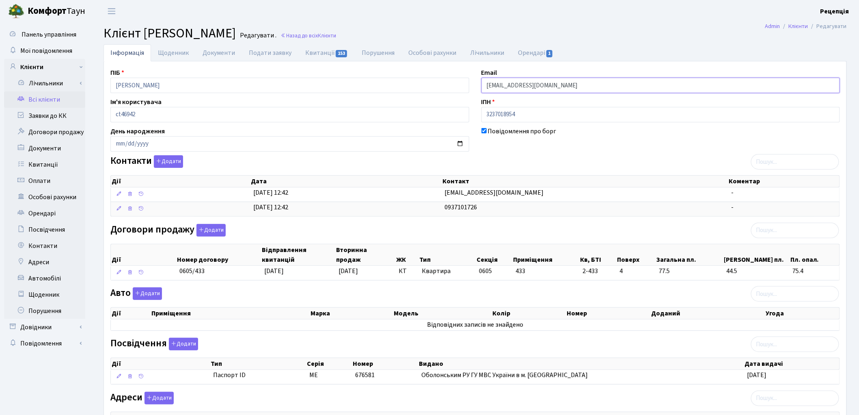
drag, startPoint x: 556, startPoint y: 87, endPoint x: 477, endPoint y: 87, distance: 78.8
click at [477, 87] on div "Email sosna.skrypka@gmail.com" at bounding box center [661, 80] width 371 height 25
paste input "sasha.skrypka@gmail.com"
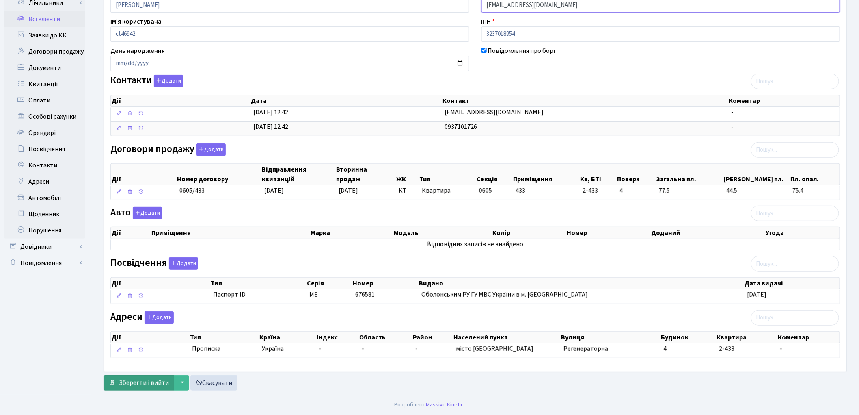
type input "sasha.skrypka@gmail.com"
click at [151, 381] on span "Зберегти і вийти" at bounding box center [144, 382] width 50 height 9
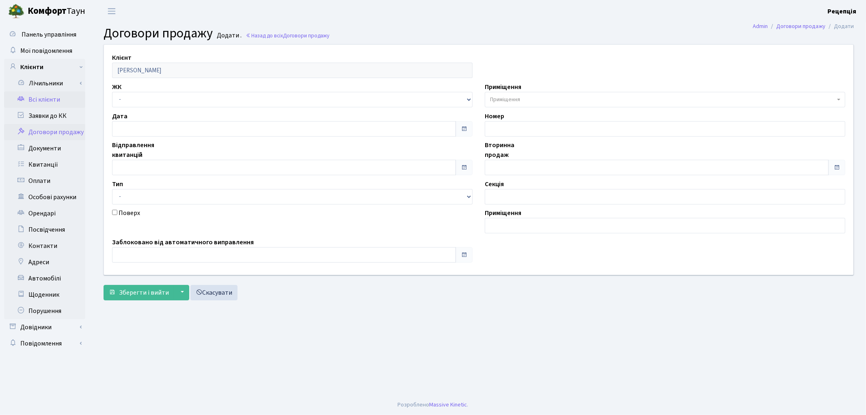
click at [58, 100] on link "Всі клієнти" at bounding box center [44, 99] width 81 height 16
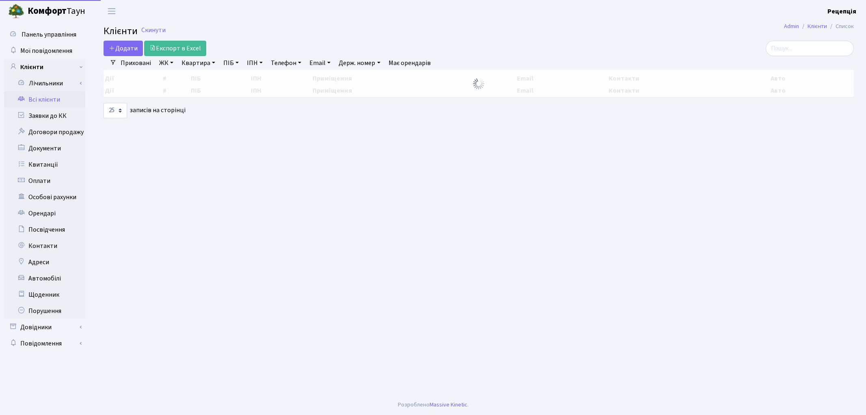
select select "25"
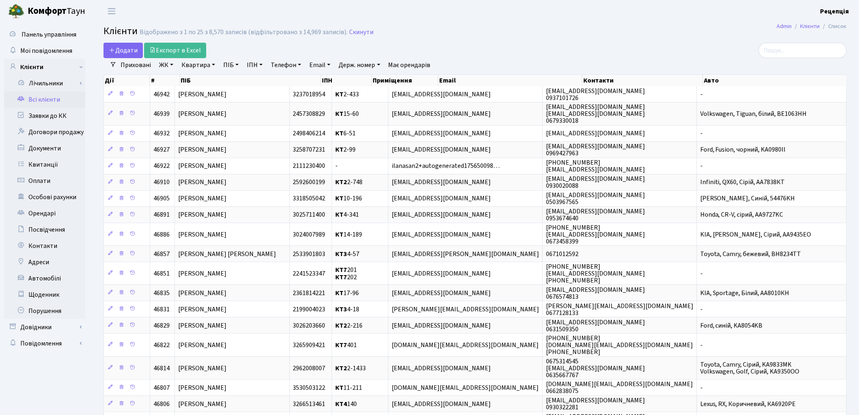
click at [47, 102] on link "Всі клієнти" at bounding box center [44, 99] width 81 height 16
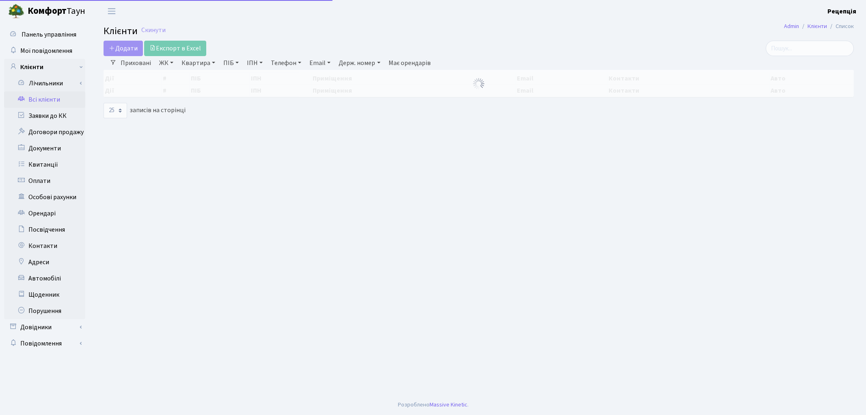
select select "25"
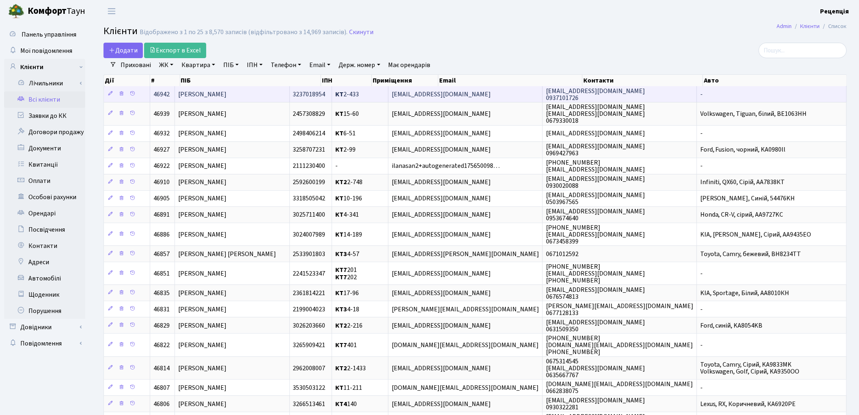
click at [210, 97] on span "[PERSON_NAME]" at bounding box center [202, 94] width 48 height 9
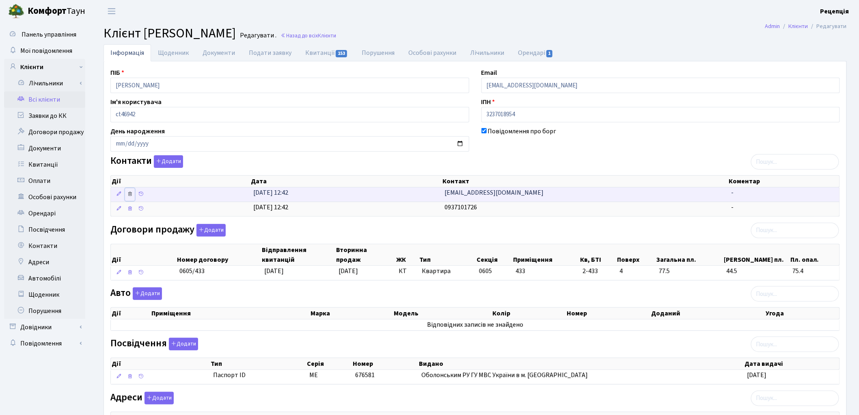
click at [131, 197] on icon at bounding box center [130, 194] width 6 height 6
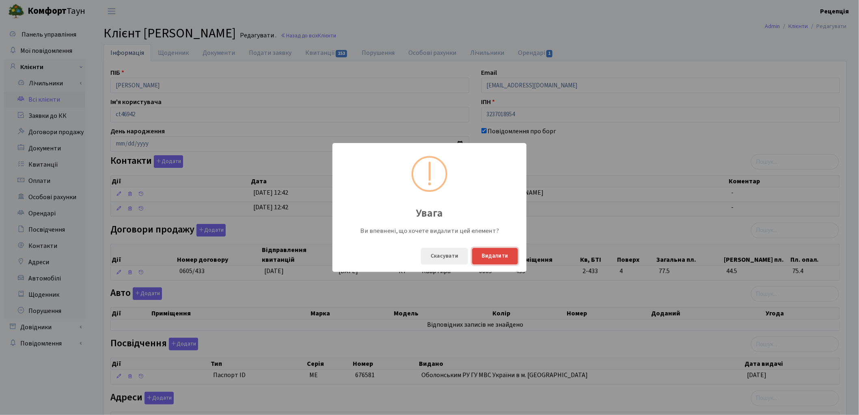
click at [498, 254] on button "Видалити" at bounding box center [495, 256] width 46 height 17
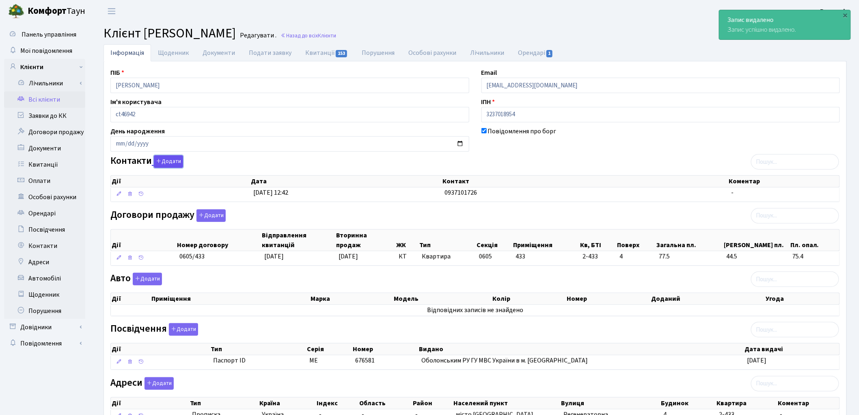
click at [164, 164] on button "Додати" at bounding box center [168, 161] width 29 height 13
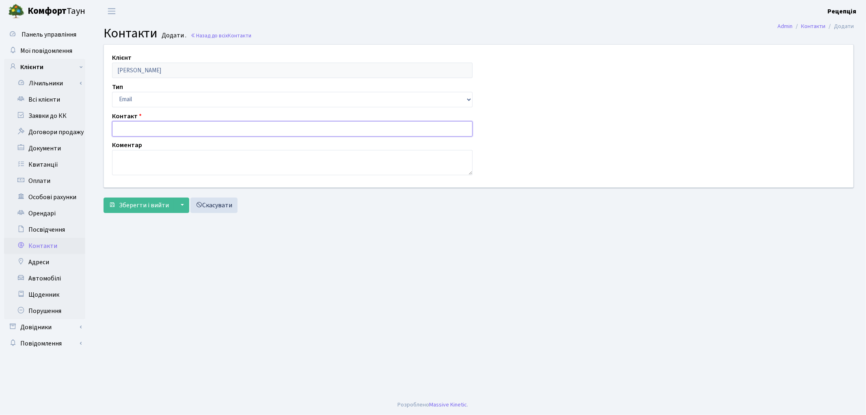
click at [144, 128] on input "text" at bounding box center [292, 128] width 361 height 15
paste input "[EMAIL_ADDRESS][DOMAIN_NAME]"
type input "sasha.skrypka@gmail.com"
click at [133, 202] on span "Зберегти і вийти" at bounding box center [144, 205] width 50 height 9
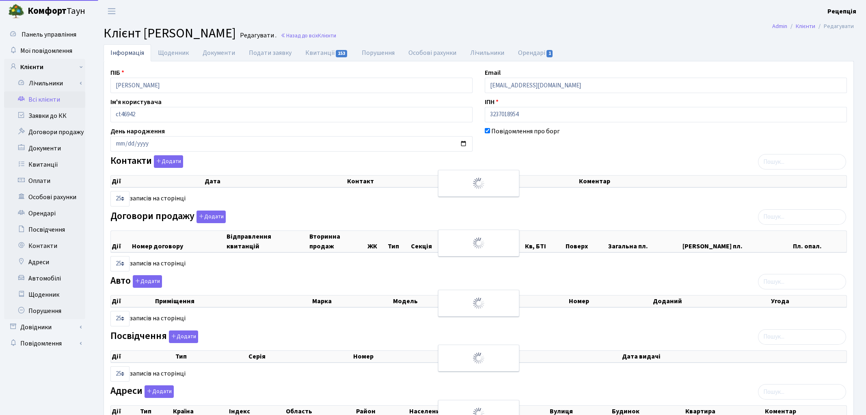
select select "25"
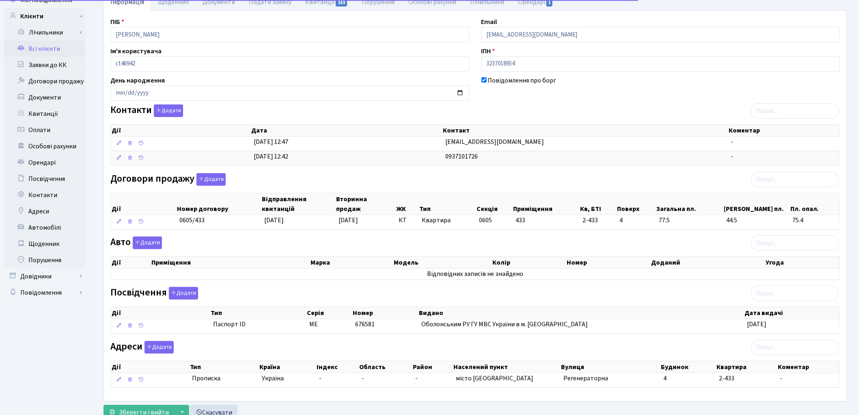
scroll to position [82, 0]
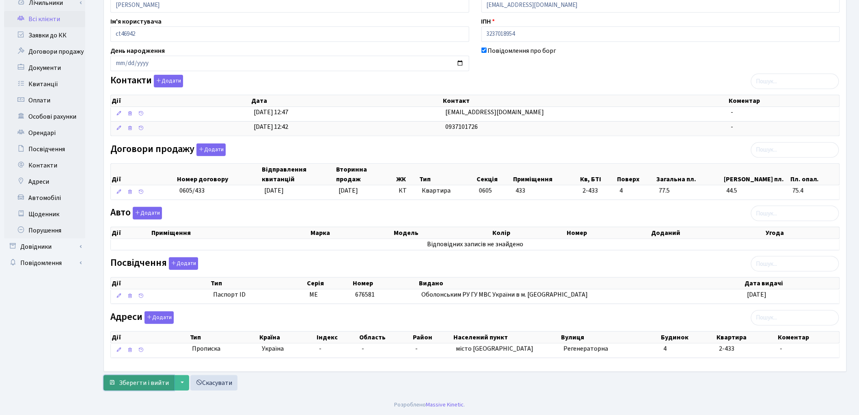
click at [127, 381] on span "Зберегти і вийти" at bounding box center [144, 382] width 50 height 9
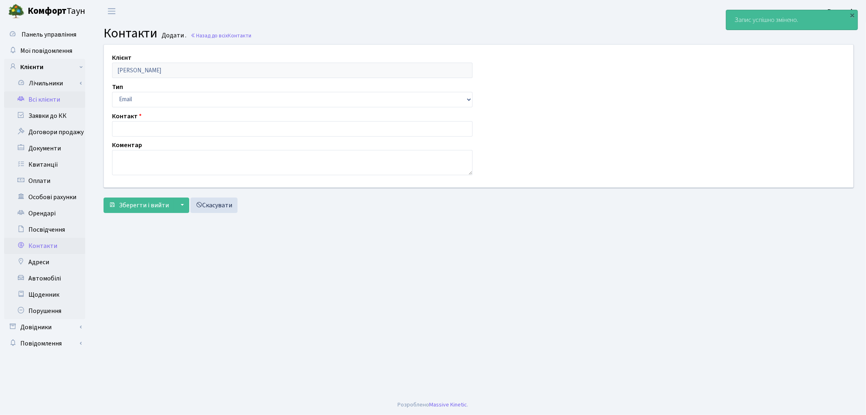
click at [42, 100] on link "Всі клієнти" at bounding box center [44, 99] width 81 height 16
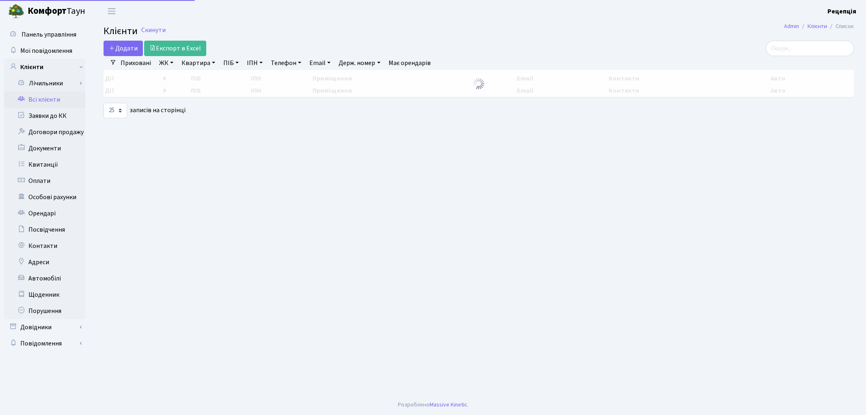
select select "25"
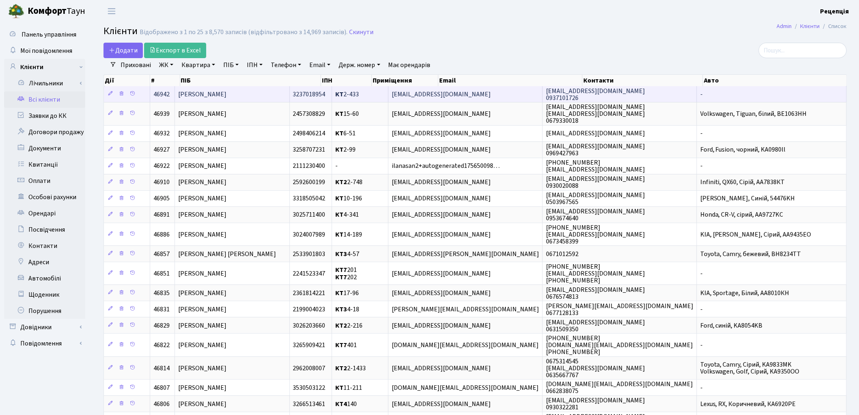
click at [227, 95] on span "[PERSON_NAME]" at bounding box center [202, 94] width 48 height 9
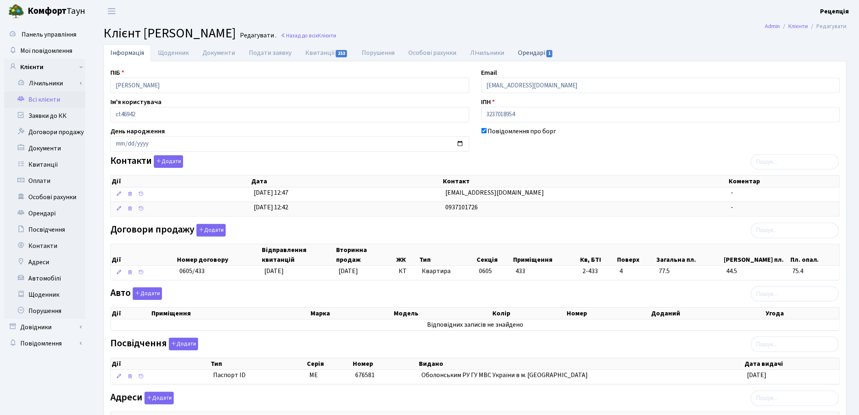
click at [523, 52] on link "Орендарі 1" at bounding box center [535, 52] width 49 height 17
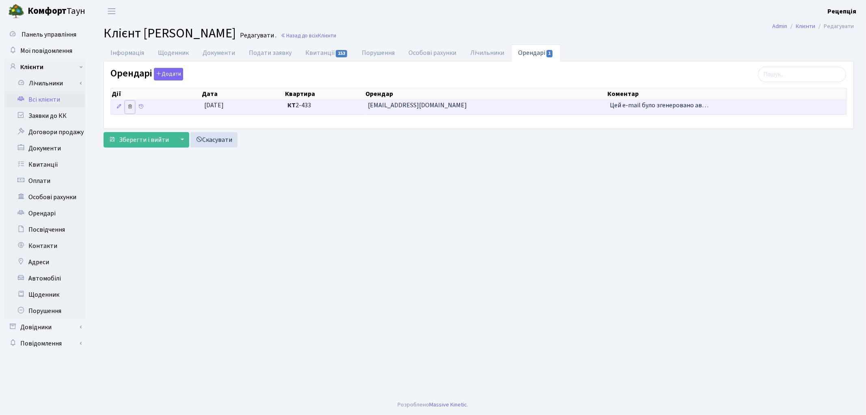
click at [130, 107] on icon at bounding box center [130, 107] width 6 height 6
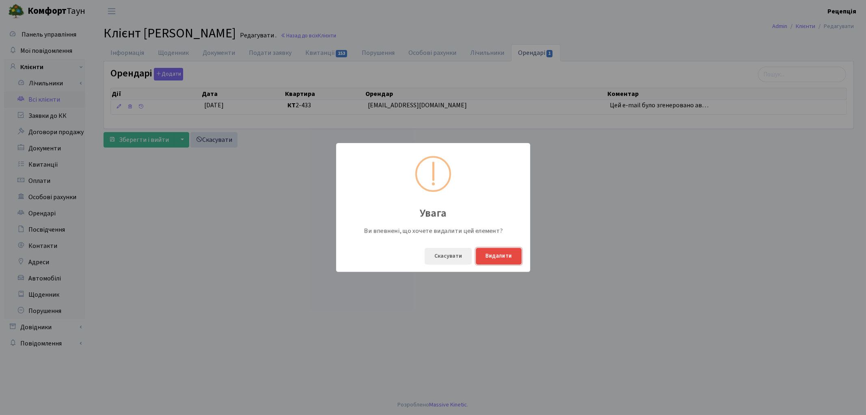
click at [502, 260] on button "Видалити" at bounding box center [499, 256] width 46 height 17
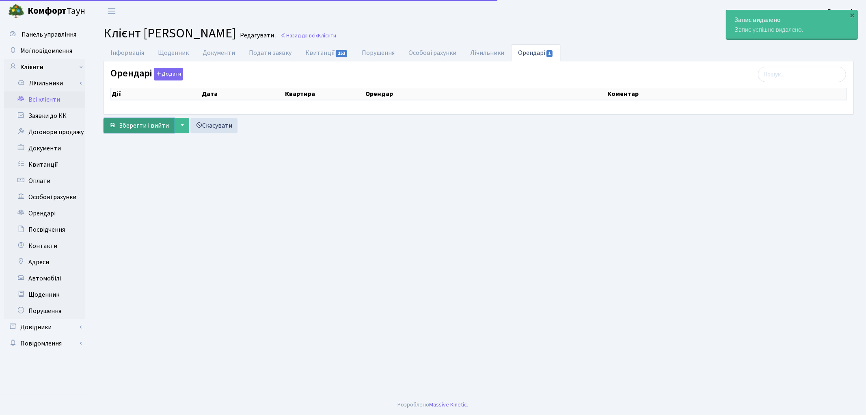
click at [159, 128] on span "Зберегти і вийти" at bounding box center [144, 125] width 50 height 9
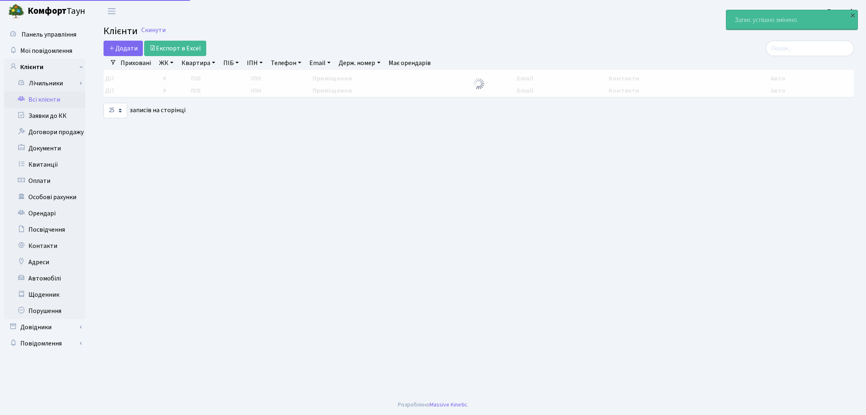
select select "25"
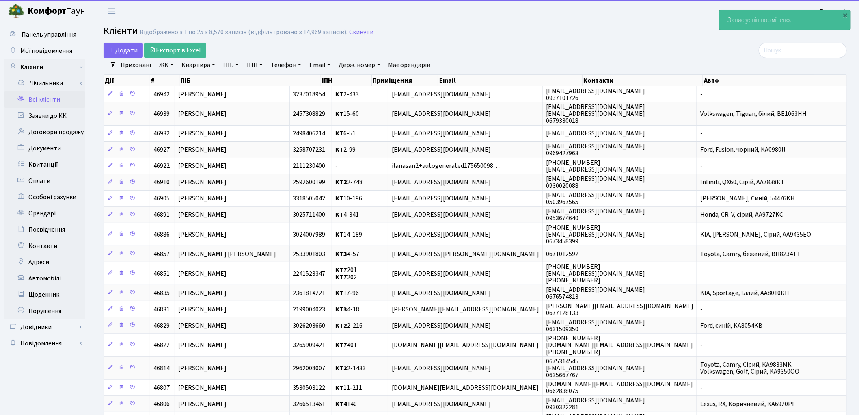
click at [57, 96] on link "Всі клієнти" at bounding box center [44, 99] width 81 height 16
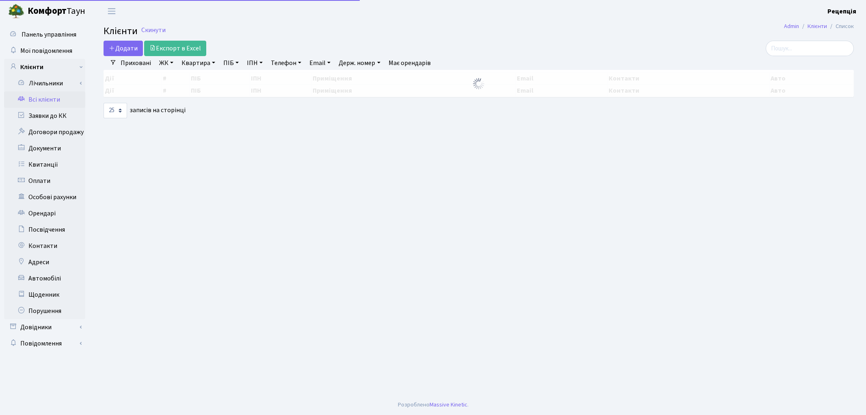
select select "25"
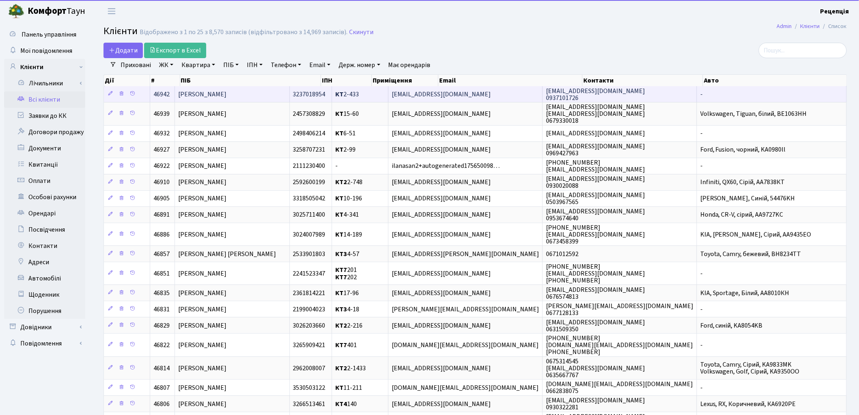
click at [217, 87] on td "[PERSON_NAME]" at bounding box center [232, 94] width 115 height 16
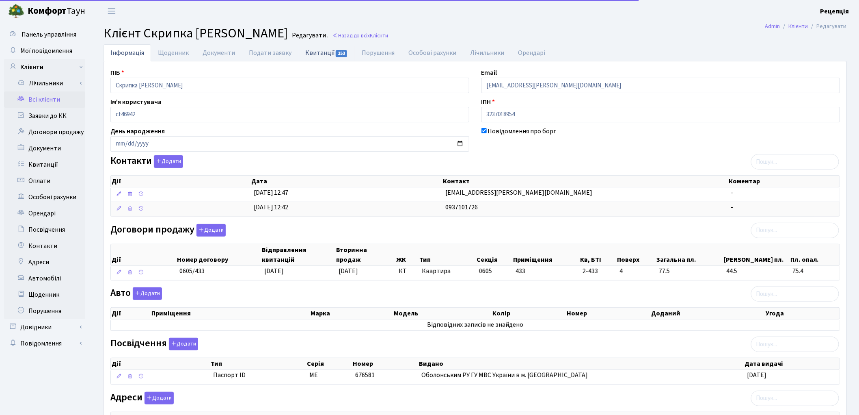
click at [324, 53] on link "Квитанції 153" at bounding box center [327, 52] width 56 height 17
select select "25"
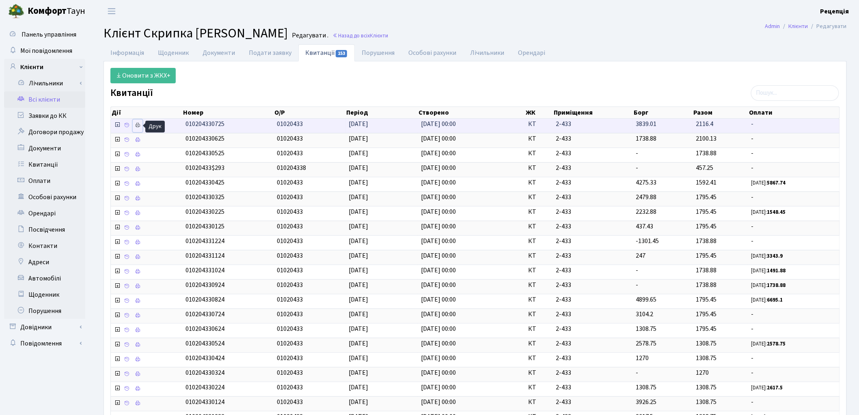
click at [135, 127] on icon at bounding box center [138, 125] width 6 height 6
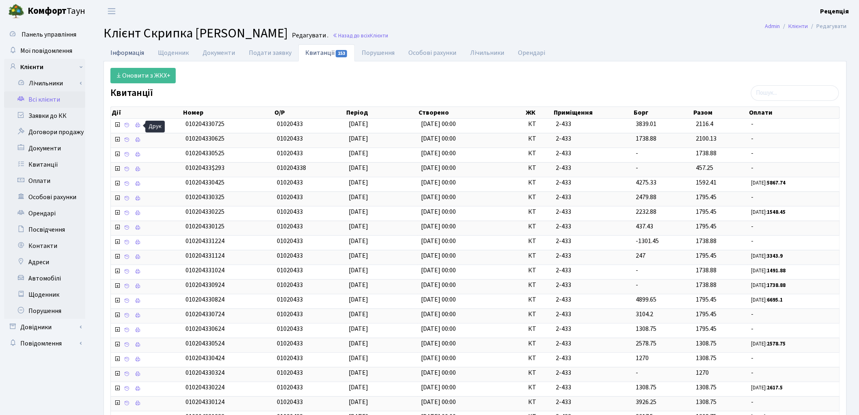
click at [125, 54] on link "Інформація" at bounding box center [128, 52] width 48 height 17
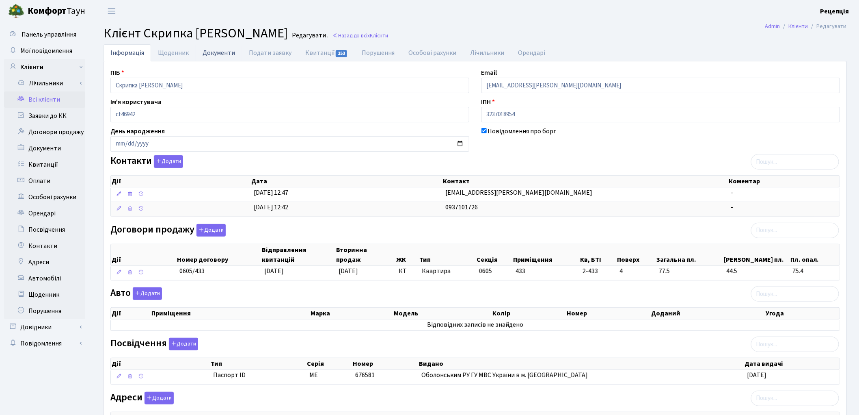
click at [216, 57] on link "Документи" at bounding box center [219, 52] width 46 height 17
select select "25"
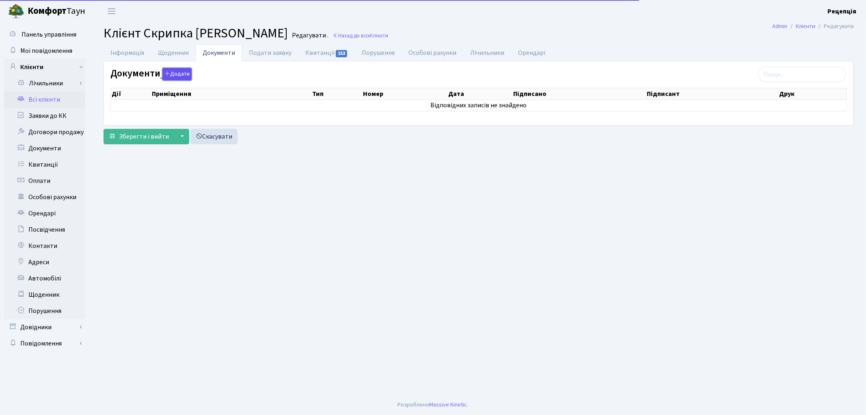
click at [171, 78] on button "Додати" at bounding box center [176, 74] width 29 height 13
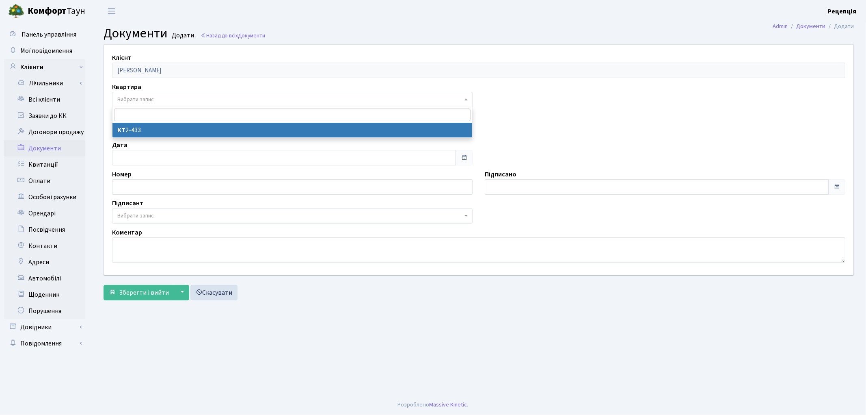
click at [145, 104] on span "Вибрати запис" at bounding box center [292, 99] width 361 height 15
select select "178632"
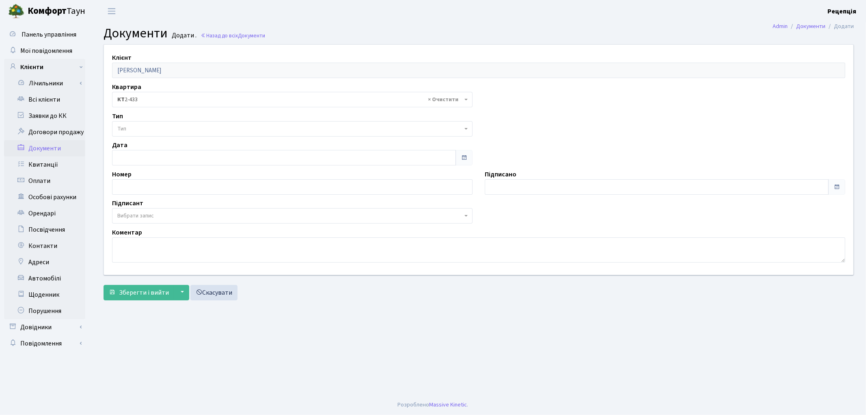
click at [137, 123] on span "Тип" at bounding box center [292, 128] width 361 height 15
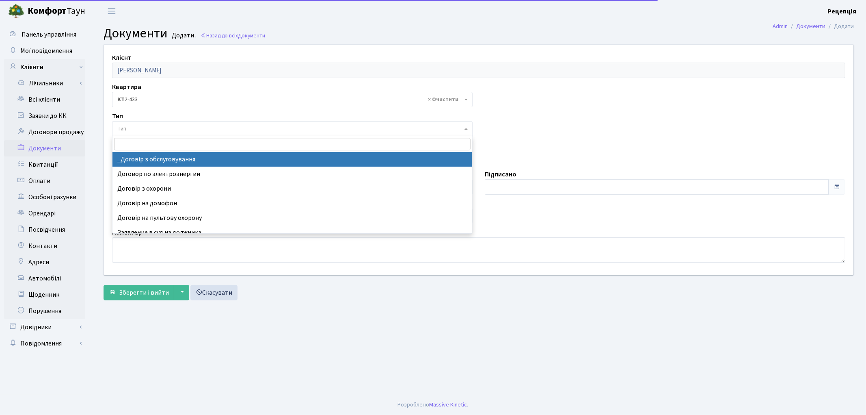
select select "289"
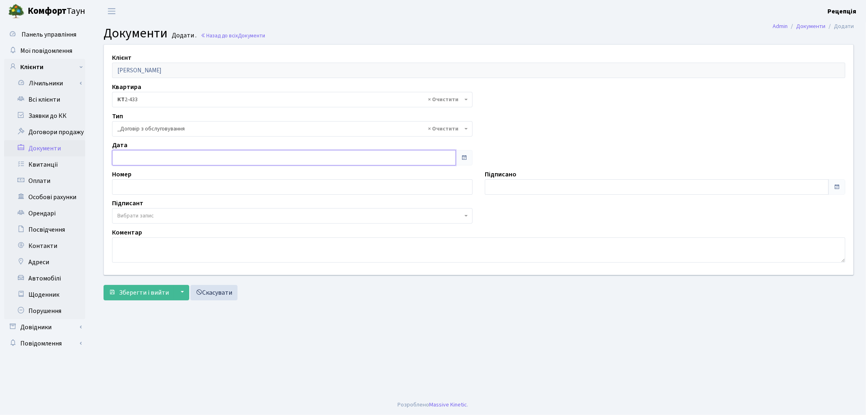
type input "[DATE]"
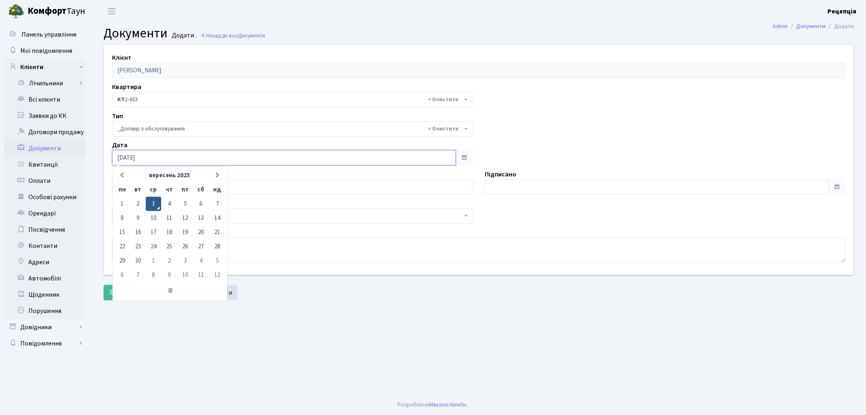
click at [153, 160] on input "[DATE]" at bounding box center [284, 157] width 344 height 15
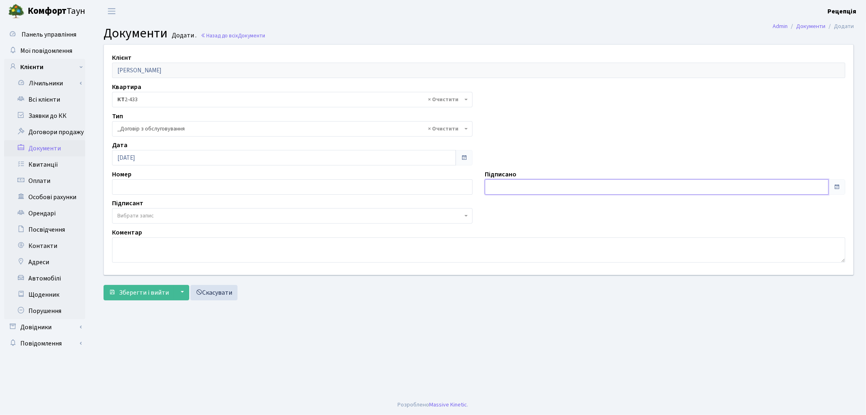
type input "[DATE]"
click at [515, 180] on input "[DATE]" at bounding box center [657, 186] width 344 height 15
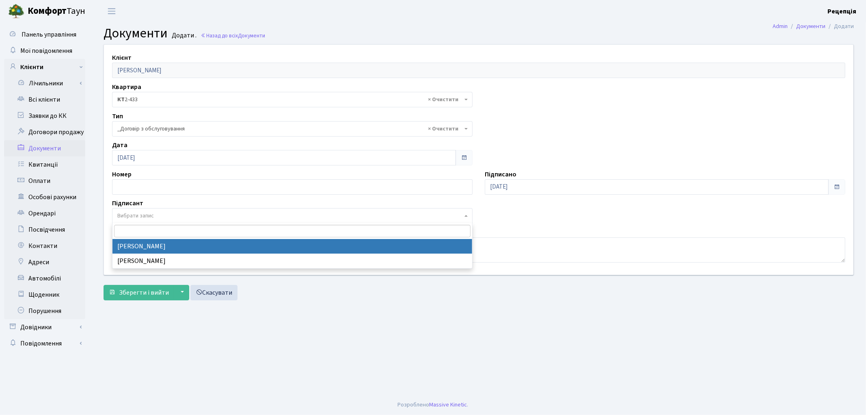
click at [134, 209] on span "Вибрати запис" at bounding box center [292, 215] width 361 height 15
select select "74"
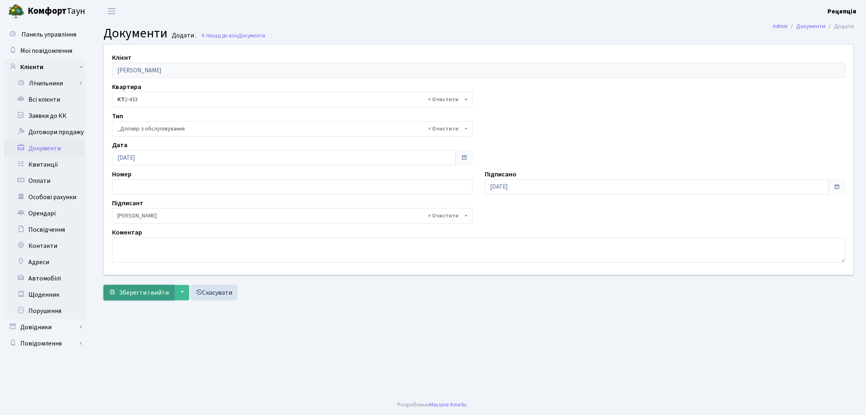
click at [139, 294] on span "Зберегти і вийти" at bounding box center [144, 292] width 50 height 9
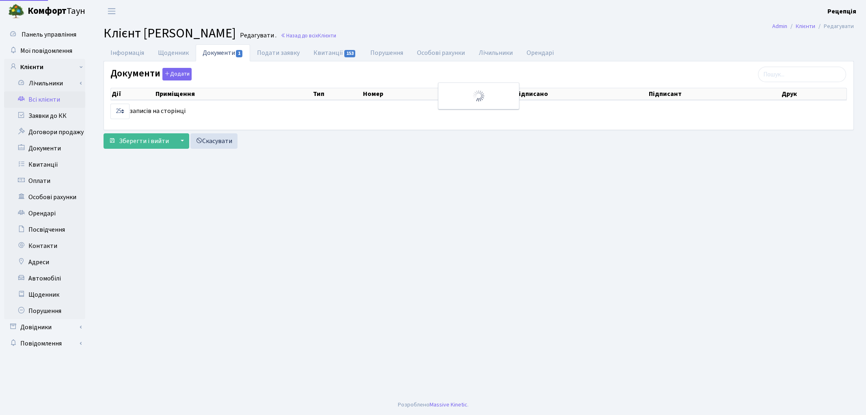
select select "25"
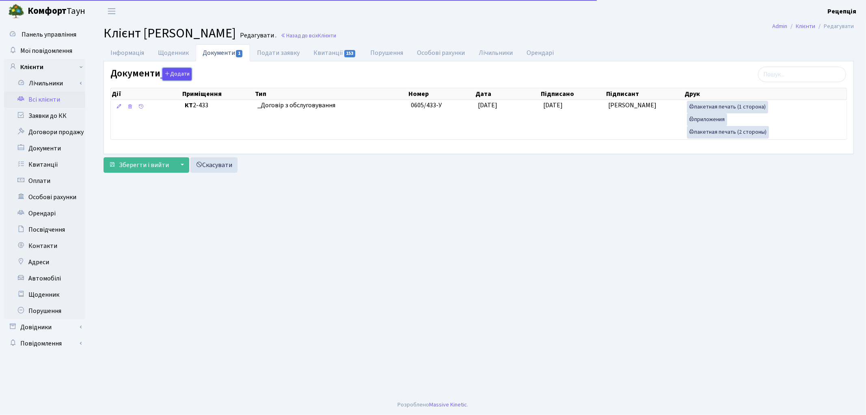
click at [175, 69] on button "Додати" at bounding box center [176, 74] width 29 height 13
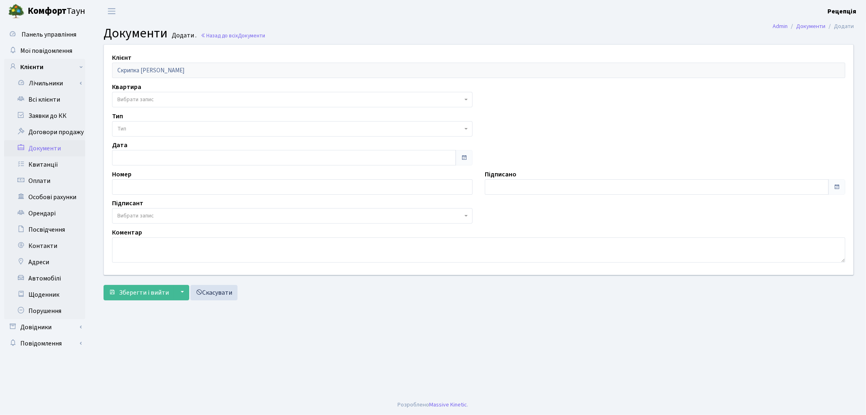
click at [151, 99] on span "Вибрати запис" at bounding box center [135, 99] width 37 height 8
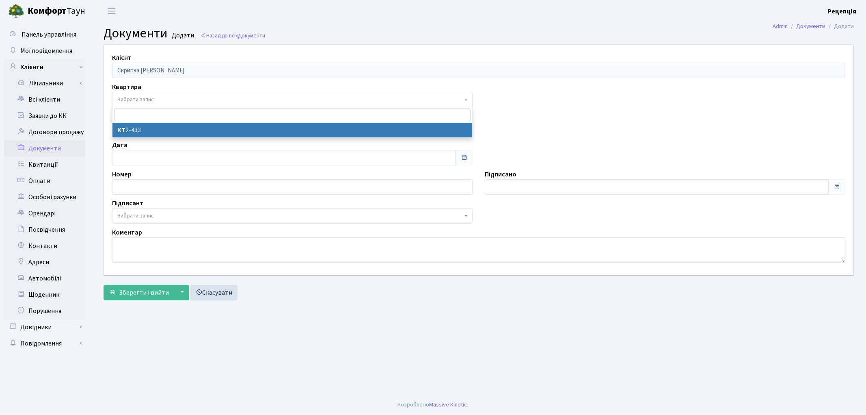
select select "178632"
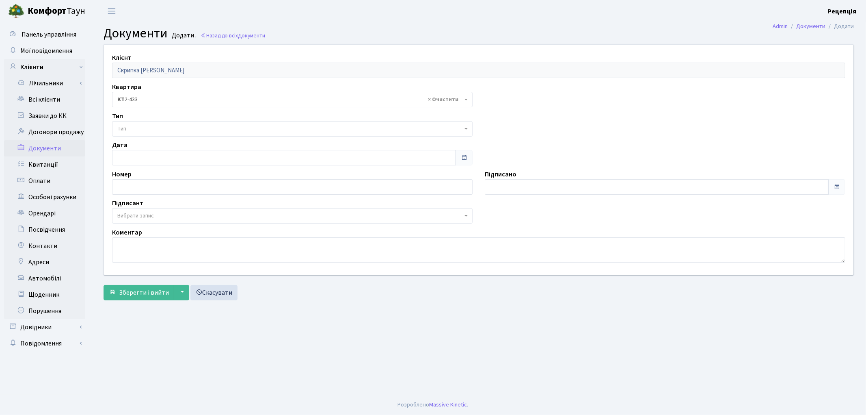
click at [144, 121] on span "Тип" at bounding box center [292, 128] width 361 height 15
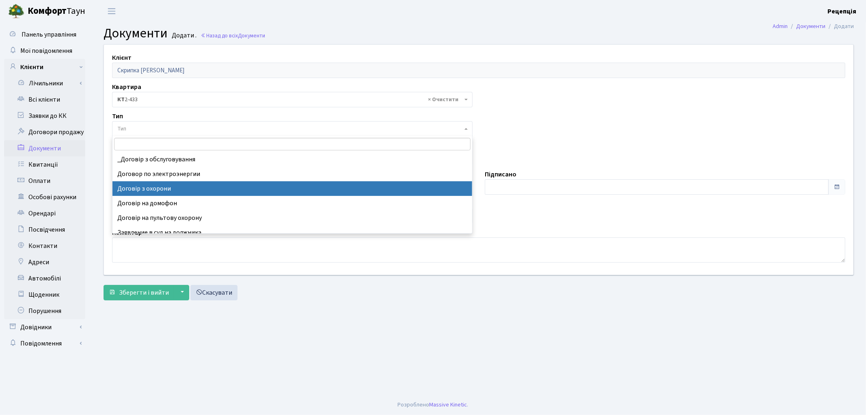
select select "290"
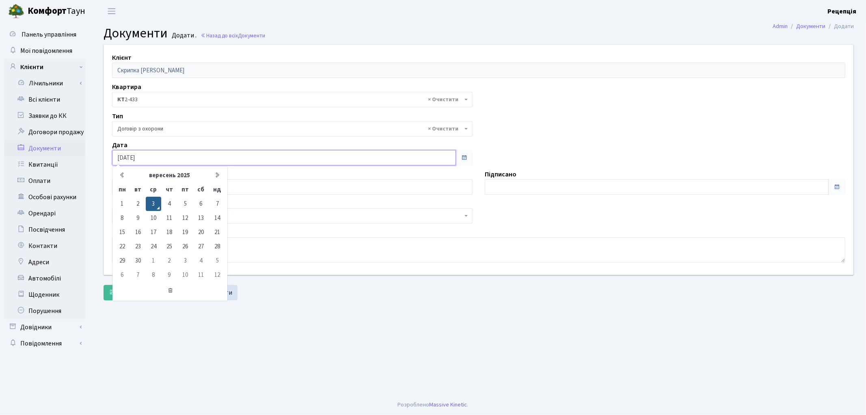
click at [152, 160] on input "[DATE]" at bounding box center [284, 157] width 344 height 15
type input "[DATE]"
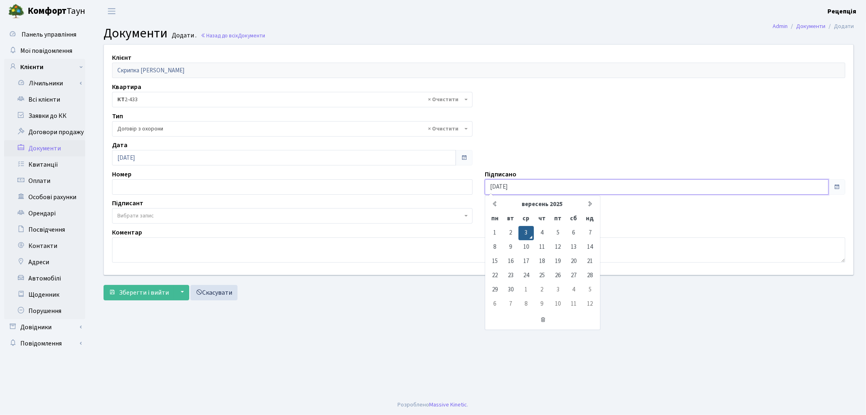
click at [512, 192] on input "[DATE]" at bounding box center [657, 186] width 344 height 15
click at [520, 185] on input "[DATE]" at bounding box center [657, 186] width 344 height 15
type input "03.09.2020"
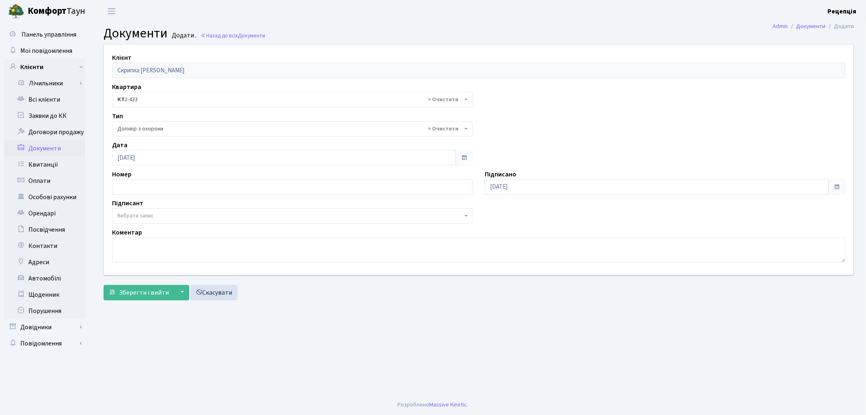
click at [143, 221] on span "Вибрати запис" at bounding box center [292, 215] width 361 height 15
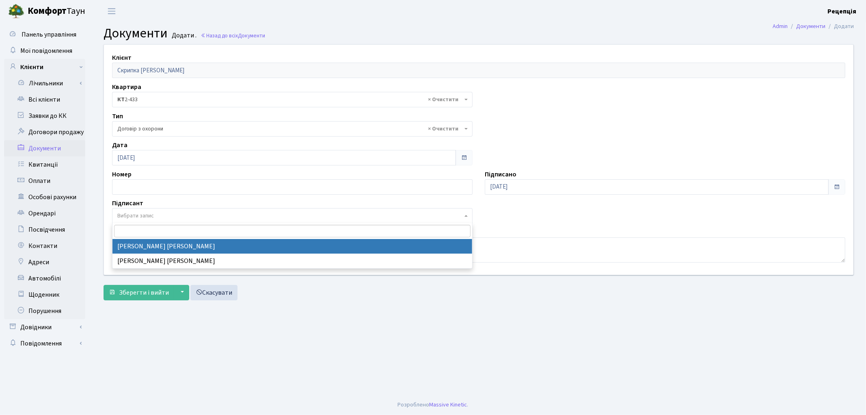
select select "74"
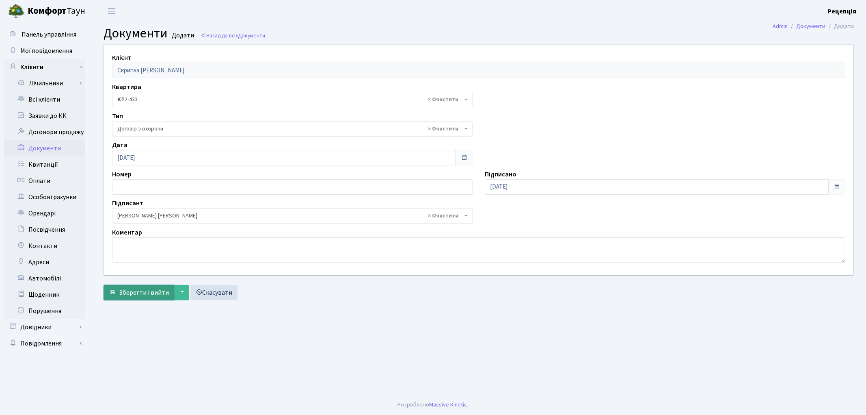
click at [141, 290] on span "Зберегти і вийти" at bounding box center [144, 292] width 50 height 9
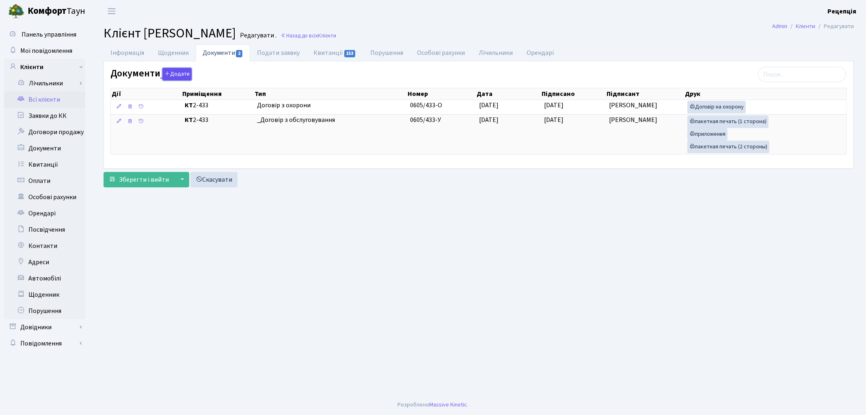
click at [177, 75] on button "Додати" at bounding box center [176, 74] width 29 height 13
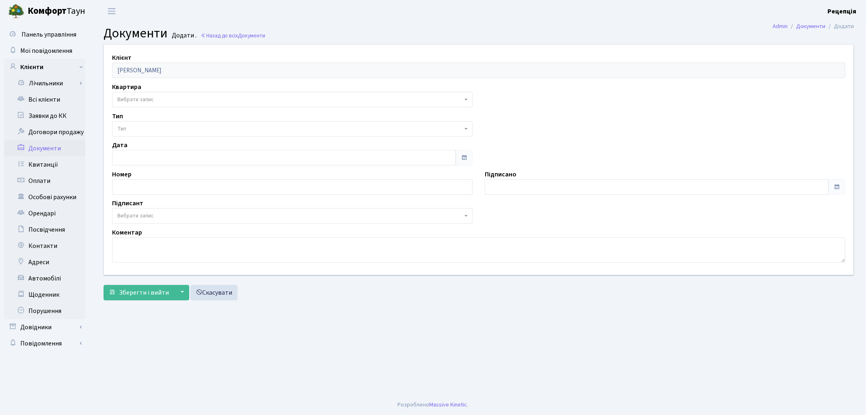
click at [140, 105] on span "Вибрати запис" at bounding box center [292, 99] width 361 height 15
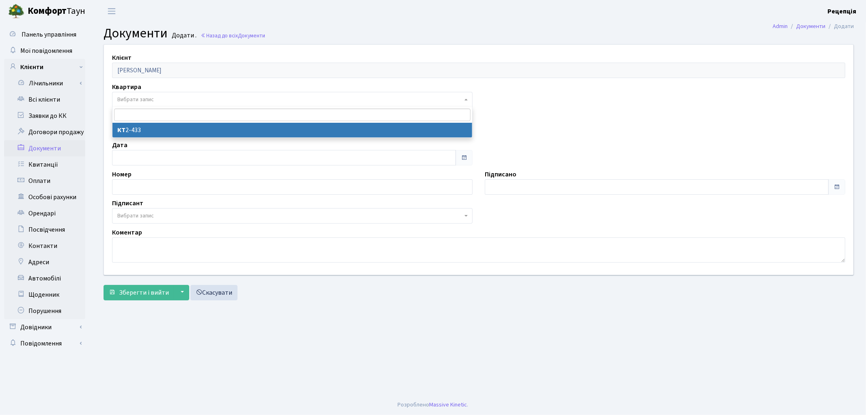
select select "178632"
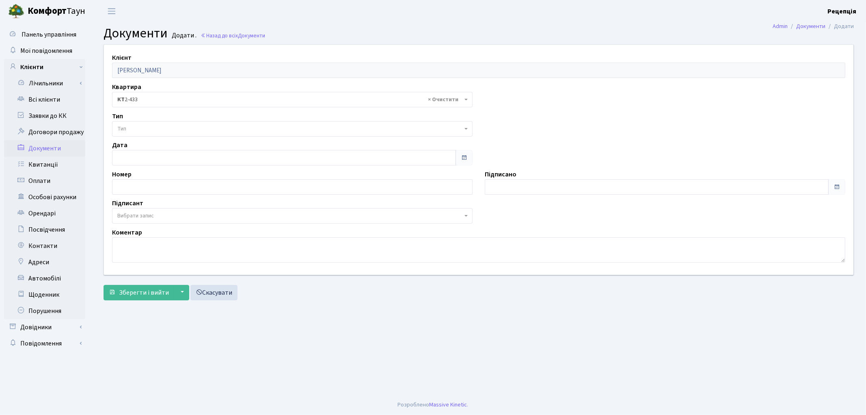
click at [141, 130] on span "Тип" at bounding box center [289, 129] width 345 height 8
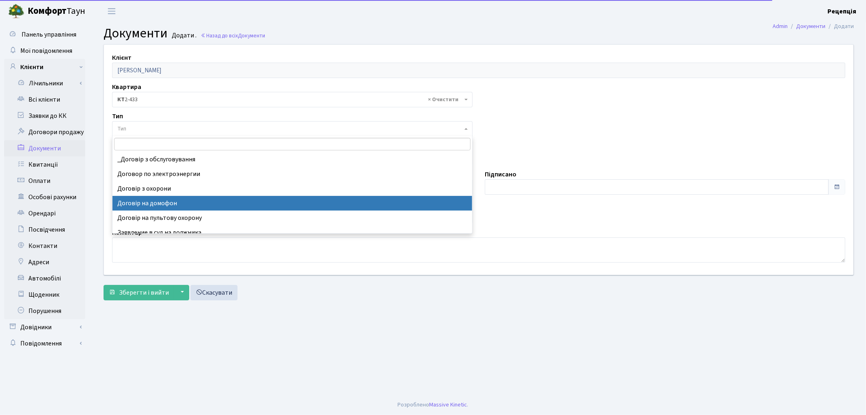
select select "292"
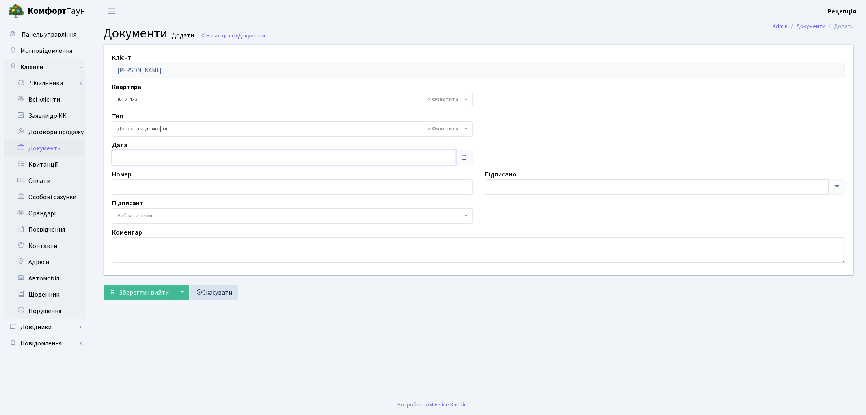
type input "03.09.2025"
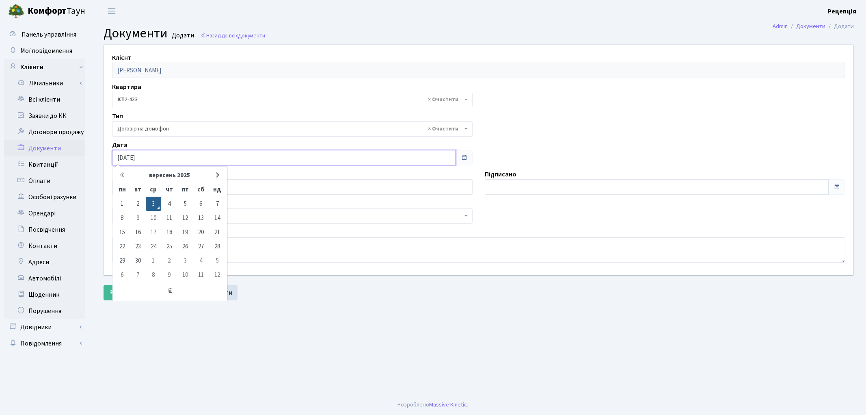
click at [146, 157] on input "03.09.2025" at bounding box center [284, 157] width 344 height 15
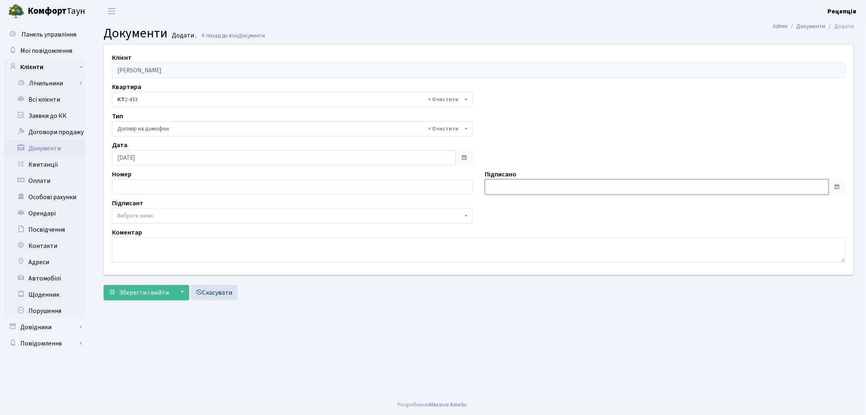
type input "03.09.2025"
click at [507, 186] on input "03.09.2025" at bounding box center [657, 186] width 344 height 15
click at [182, 213] on span "Вибрати запис" at bounding box center [289, 216] width 345 height 8
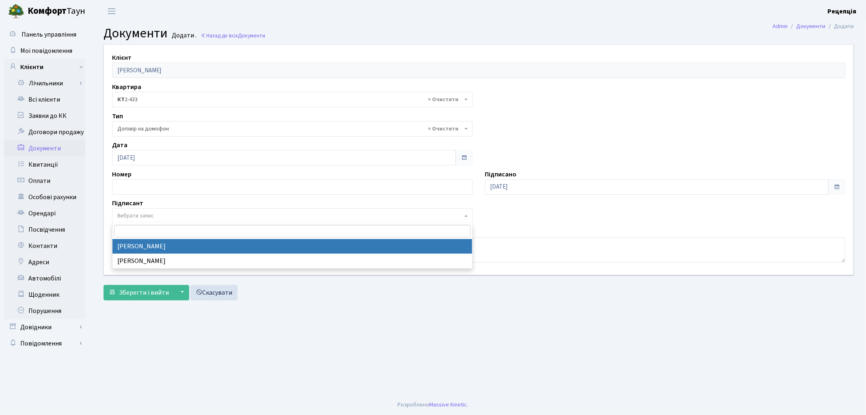
select select "74"
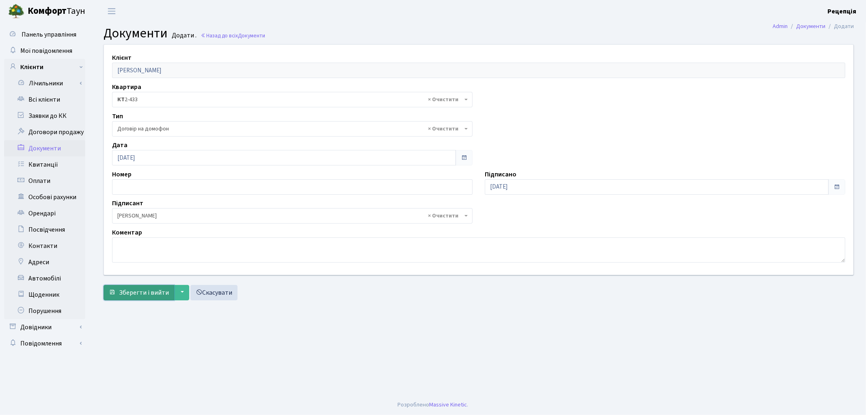
click at [143, 294] on span "Зберегти і вийти" at bounding box center [144, 292] width 50 height 9
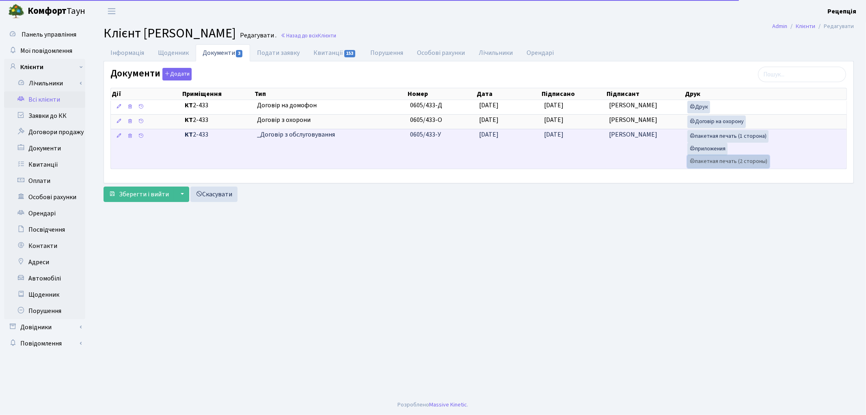
click at [703, 164] on link "пакетная печать (2 стороны)" at bounding box center [729, 161] width 82 height 13
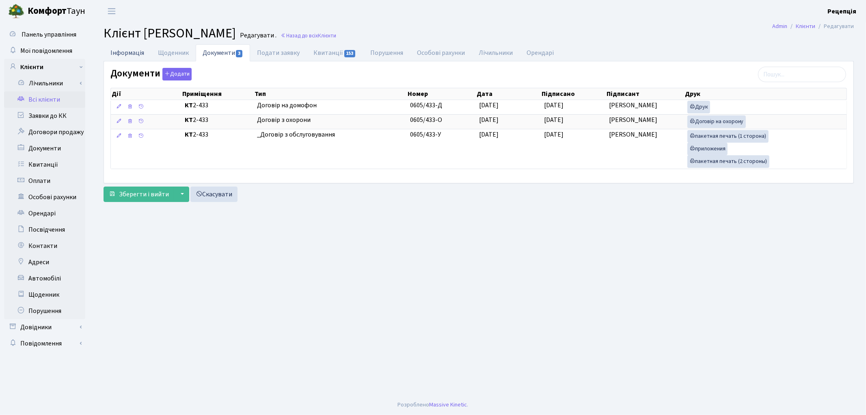
click at [132, 49] on link "Інформація" at bounding box center [128, 52] width 48 height 17
select select "25"
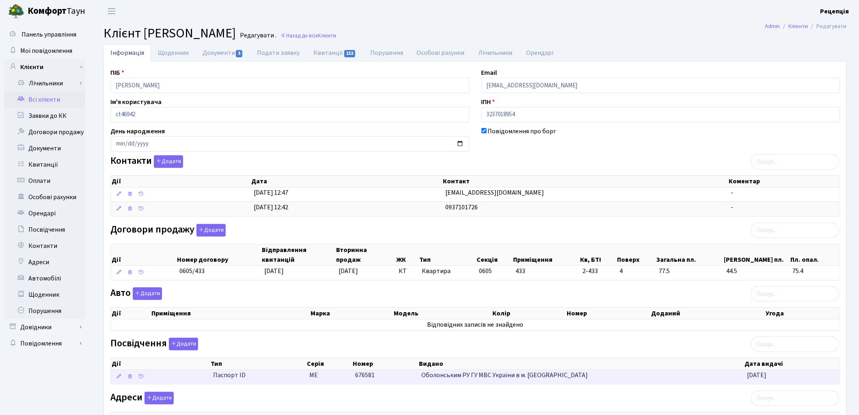
click at [245, 372] on span "Паспорт ID" at bounding box center [258, 374] width 90 height 9
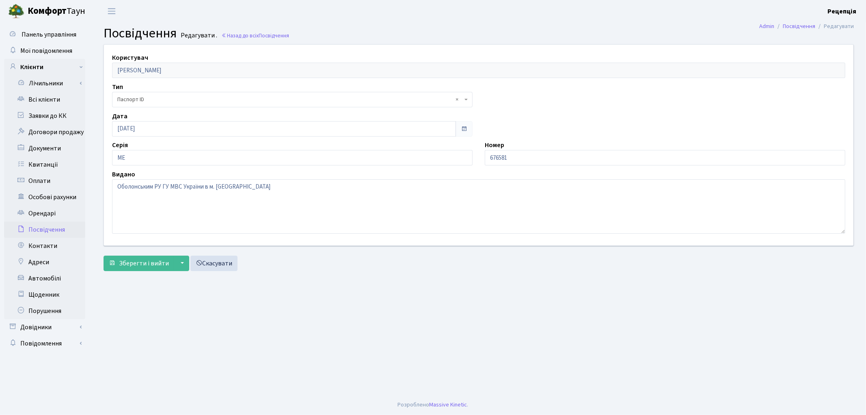
click at [132, 100] on span "× Паспорт ID" at bounding box center [289, 99] width 345 height 8
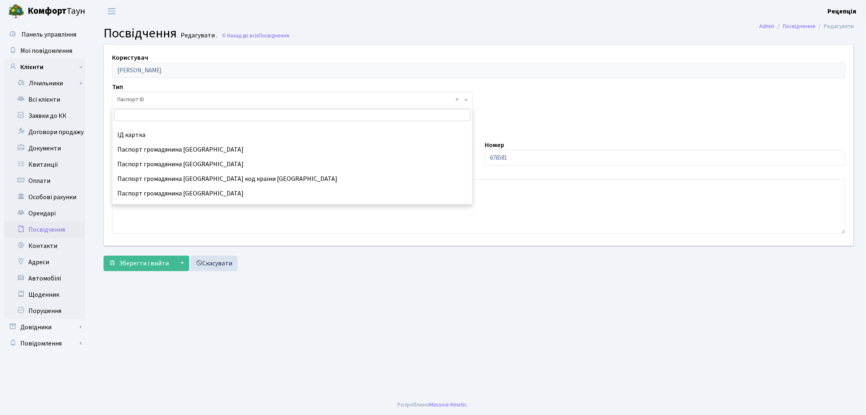
scroll to position [92, 0]
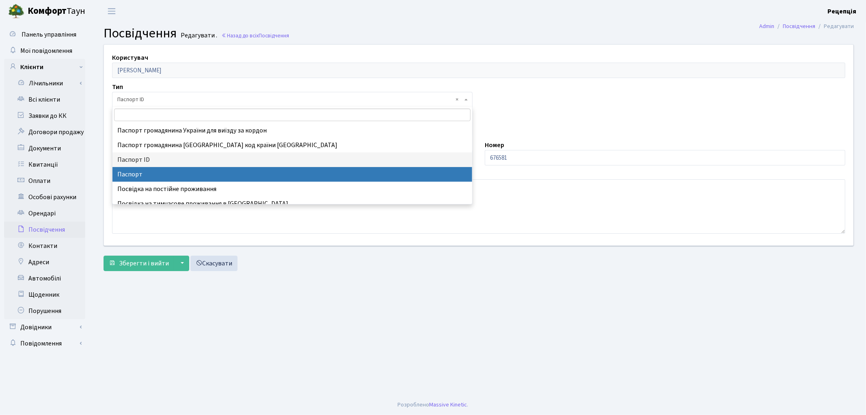
select select "1"
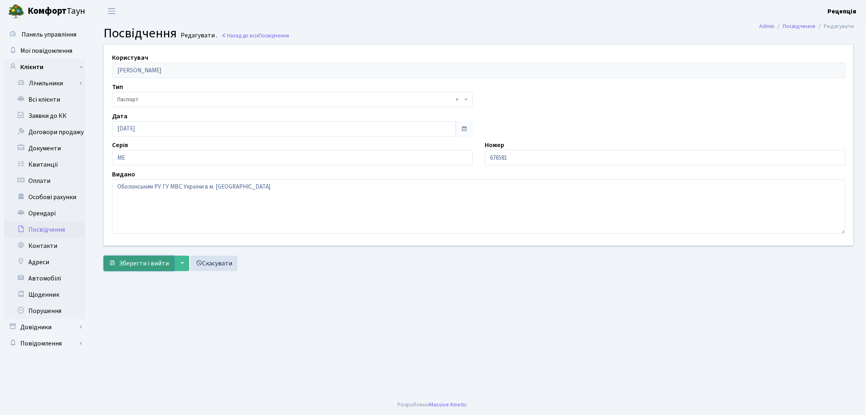
click at [140, 261] on span "Зберегти і вийти" at bounding box center [144, 263] width 50 height 9
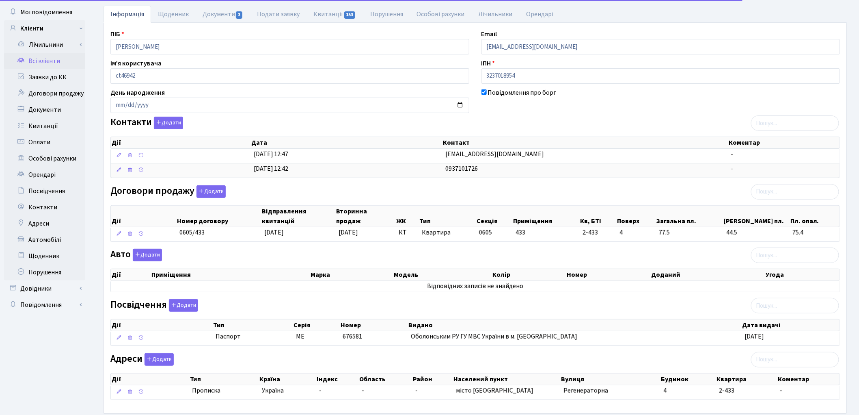
scroll to position [82, 0]
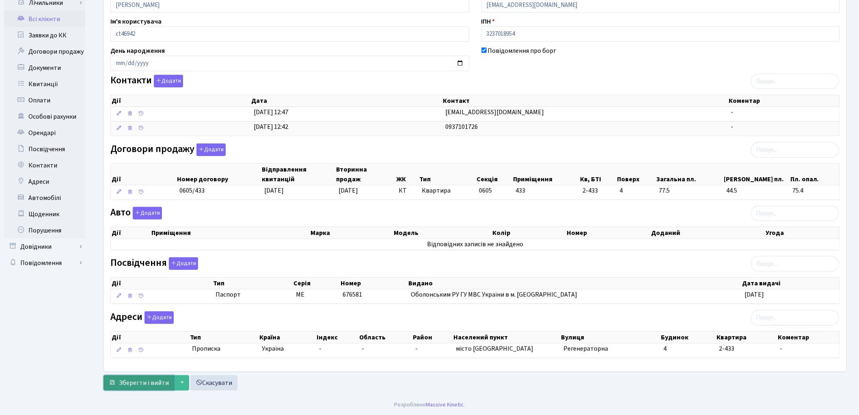
click at [143, 383] on span "Зберегти і вийти" at bounding box center [144, 382] width 50 height 9
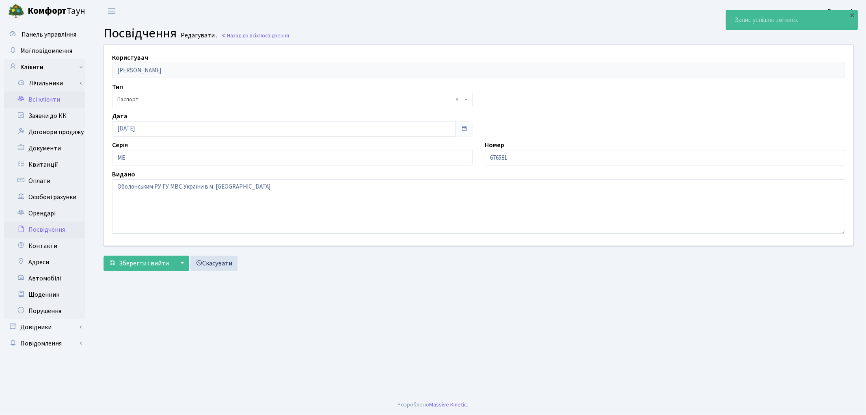
click at [45, 95] on link "Всі клієнти" at bounding box center [44, 99] width 81 height 16
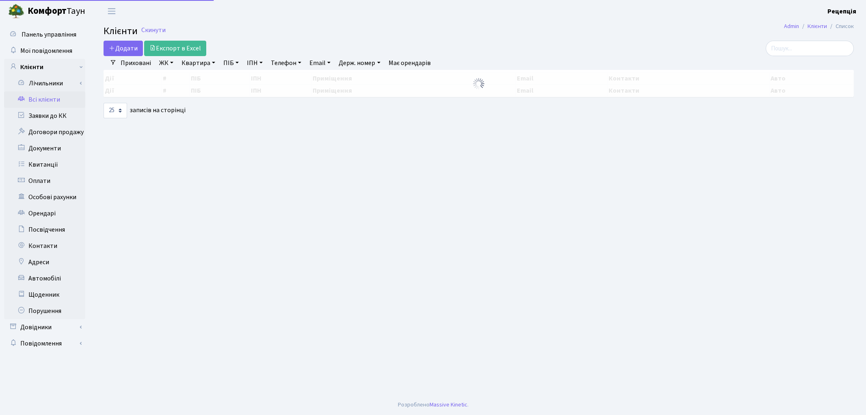
select select "25"
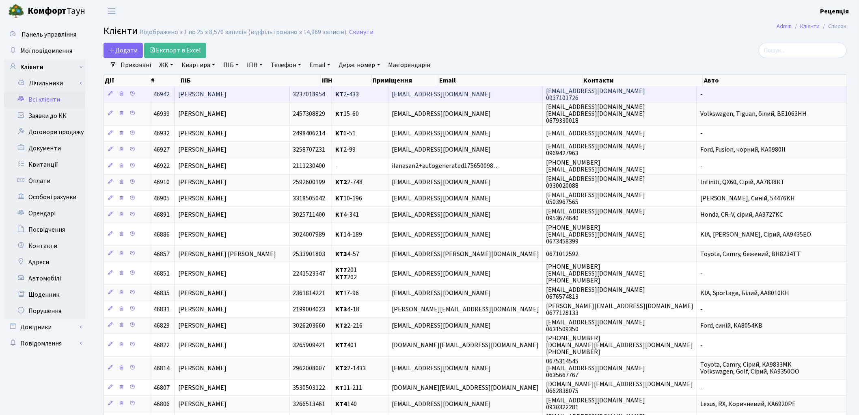
click at [290, 91] on td "Скрипка Олександр Олегович" at bounding box center [232, 94] width 115 height 16
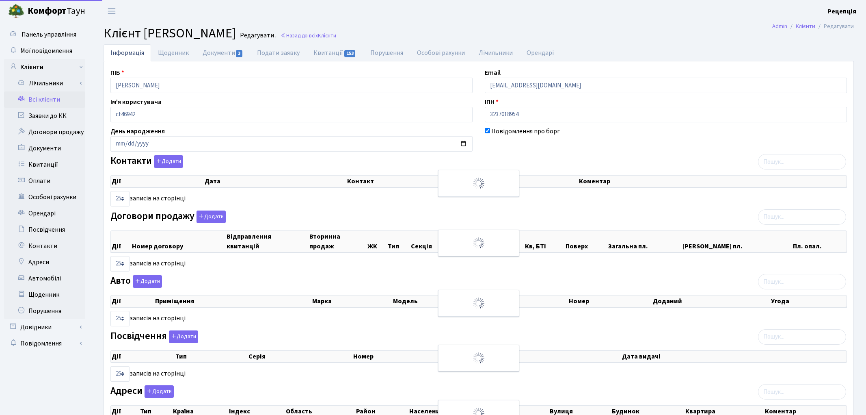
select select "25"
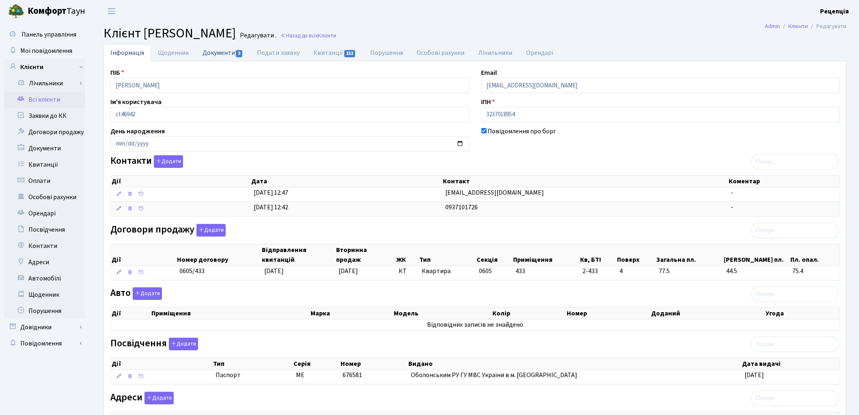
click at [234, 58] on link "Документи 3" at bounding box center [223, 52] width 54 height 17
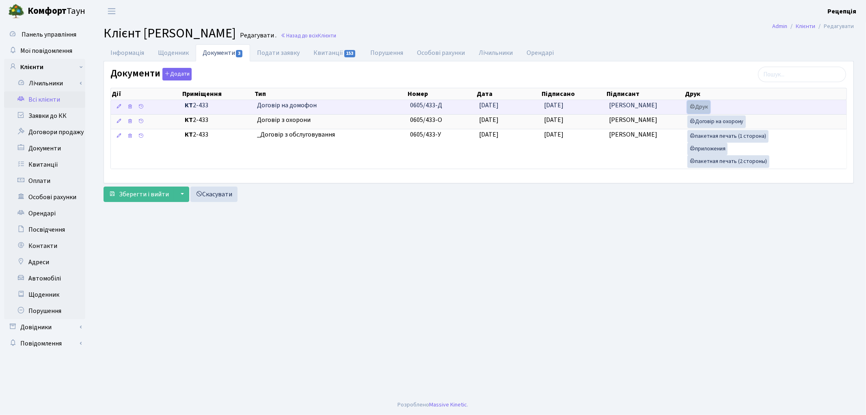
click at [698, 108] on link "Друк" at bounding box center [699, 107] width 23 height 13
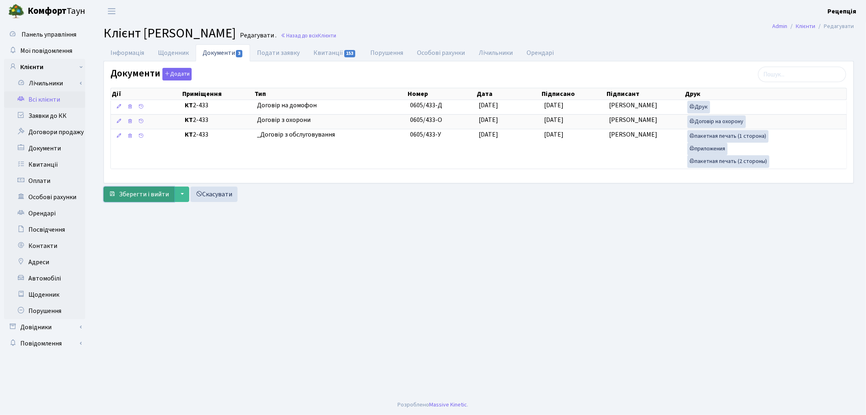
click at [148, 191] on span "Зберегти і вийти" at bounding box center [144, 194] width 50 height 9
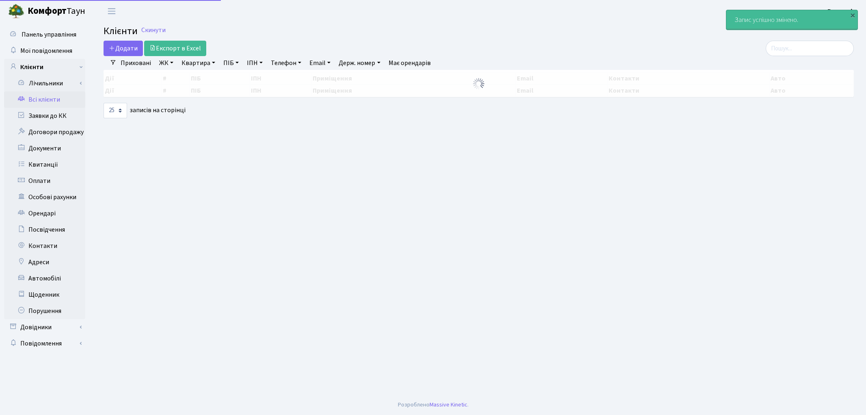
select select "25"
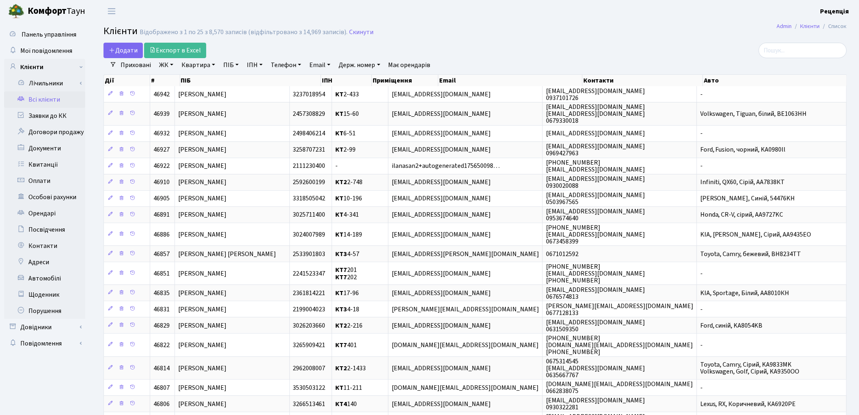
click at [161, 64] on link "ЖК" at bounding box center [166, 65] width 21 height 14
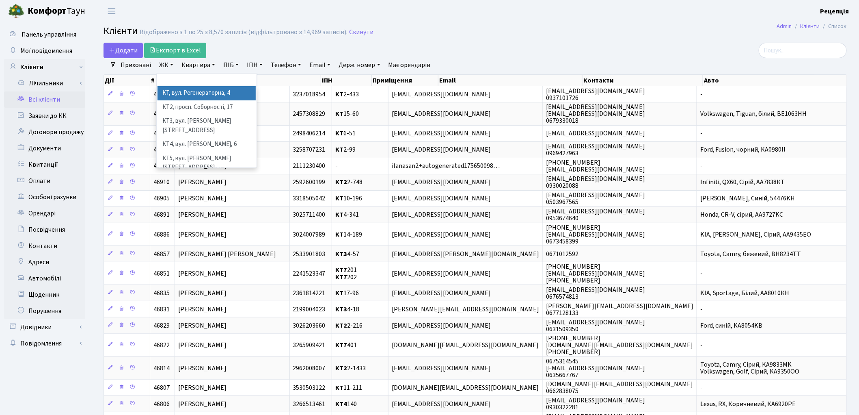
click at [186, 91] on li "КТ, вул. Регенераторна, 4" at bounding box center [207, 93] width 98 height 14
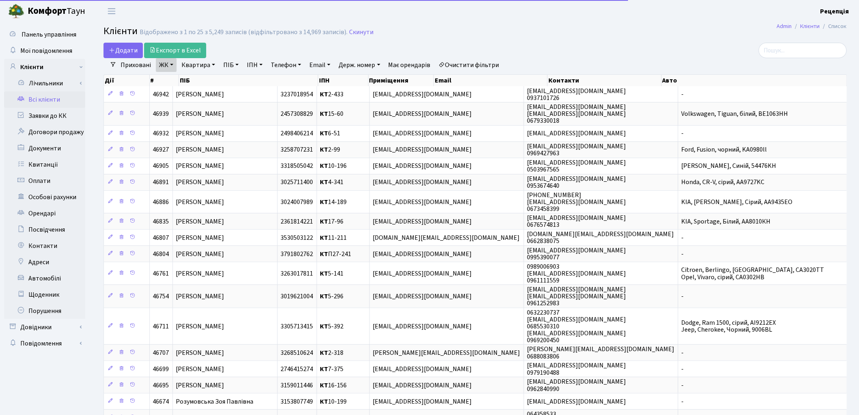
click at [201, 63] on link "Квартира" at bounding box center [198, 65] width 40 height 14
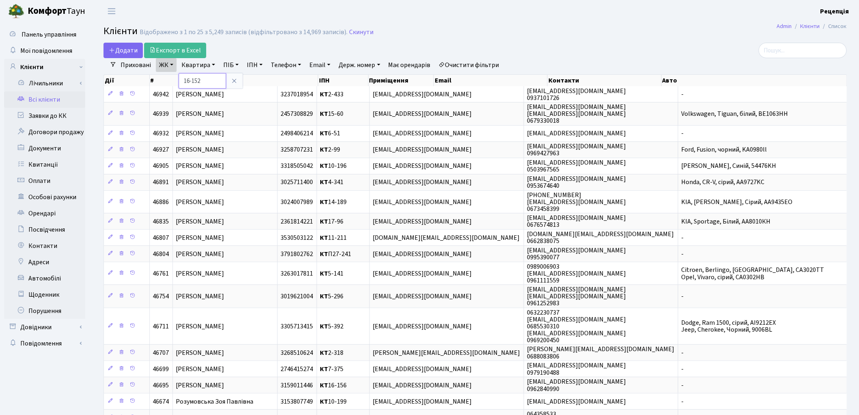
type input "16-152"
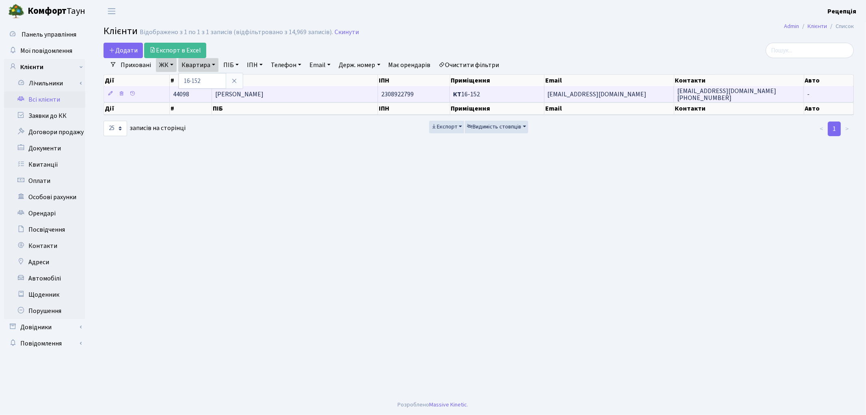
click at [264, 91] on span "[PERSON_NAME]" at bounding box center [239, 94] width 48 height 9
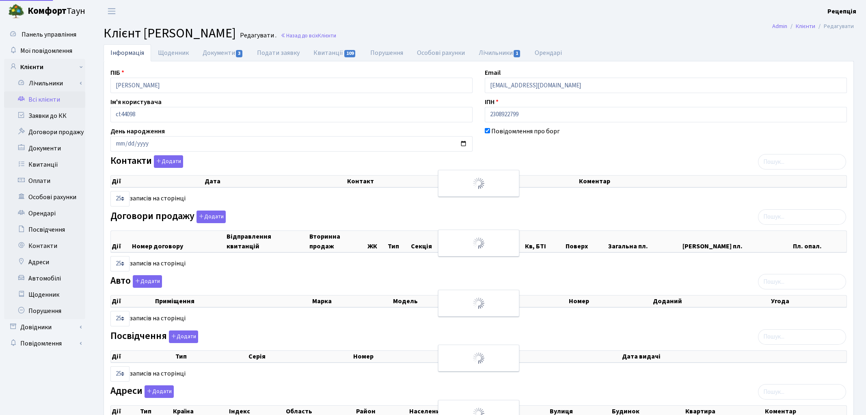
select select "25"
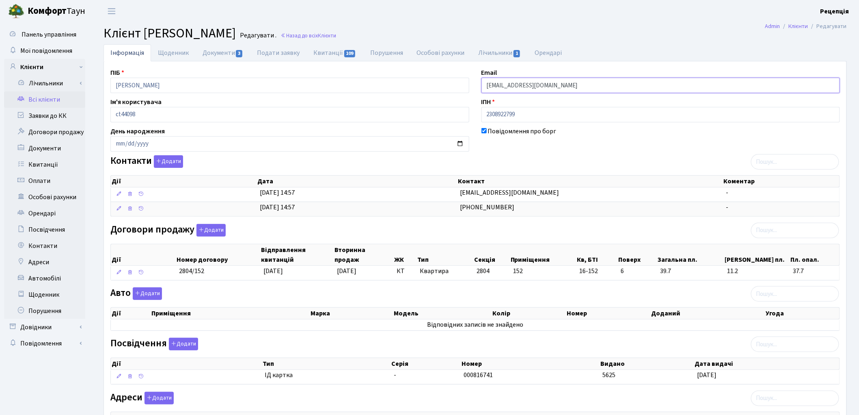
drag, startPoint x: 578, startPoint y: 89, endPoint x: 474, endPoint y: 84, distance: 104.1
click at [474, 84] on div "ПІБ [PERSON_NAME] Email [EMAIL_ADDRESS][DOMAIN_NAME] Ім'я користувача ct44098 І…" at bounding box center [475, 256] width 742 height 377
click at [533, 151] on div "ПІБ [PERSON_NAME] Email [EMAIL_ADDRESS][DOMAIN_NAME] Ім'я користувача ct44098 І…" at bounding box center [475, 256] width 742 height 377
click at [45, 100] on link "Всі клієнти" at bounding box center [44, 99] width 81 height 16
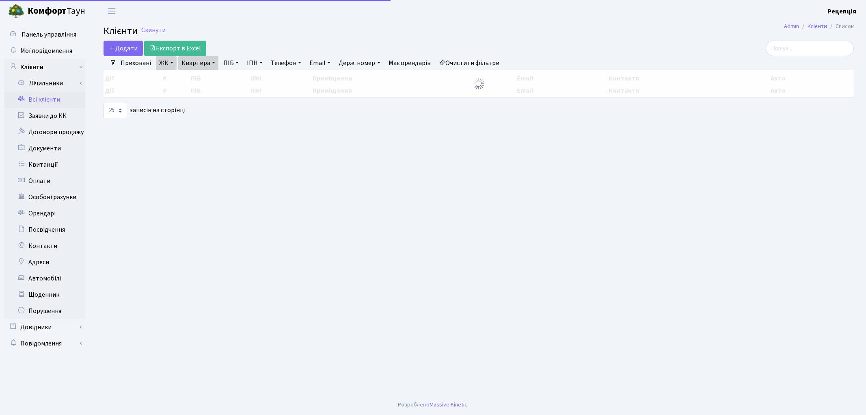
select select "25"
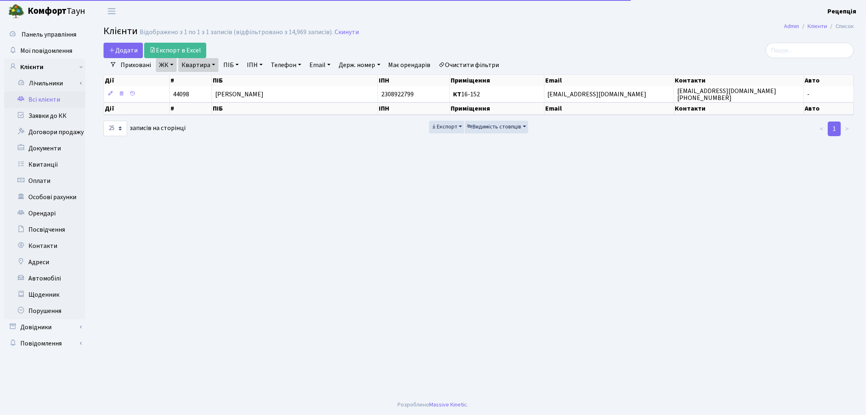
click at [472, 67] on link "Очистити фільтри" at bounding box center [469, 65] width 67 height 14
